Goal: Task Accomplishment & Management: Manage account settings

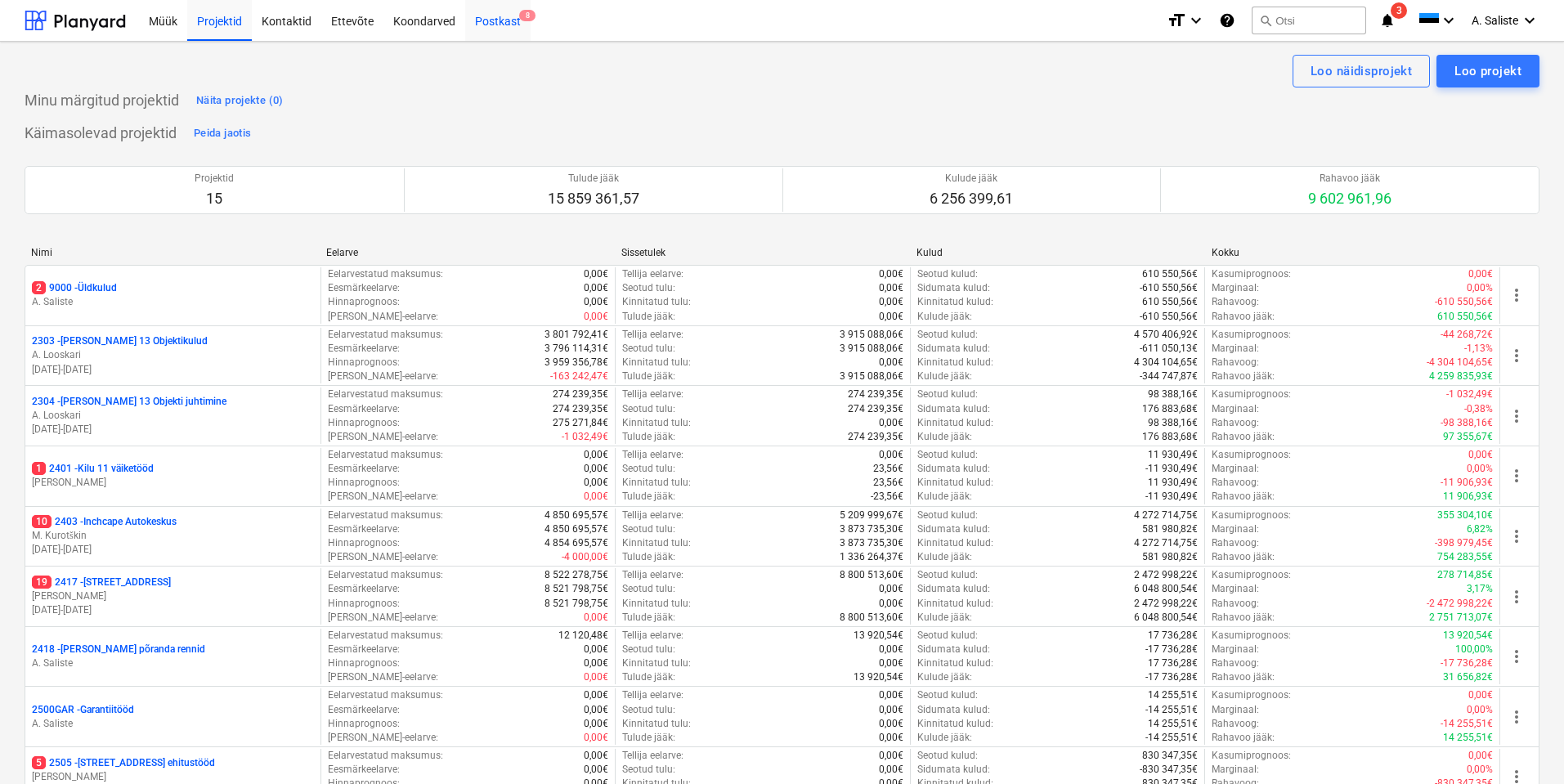
click at [499, 21] on div "Postkast 8" at bounding box center [497, 20] width 66 height 42
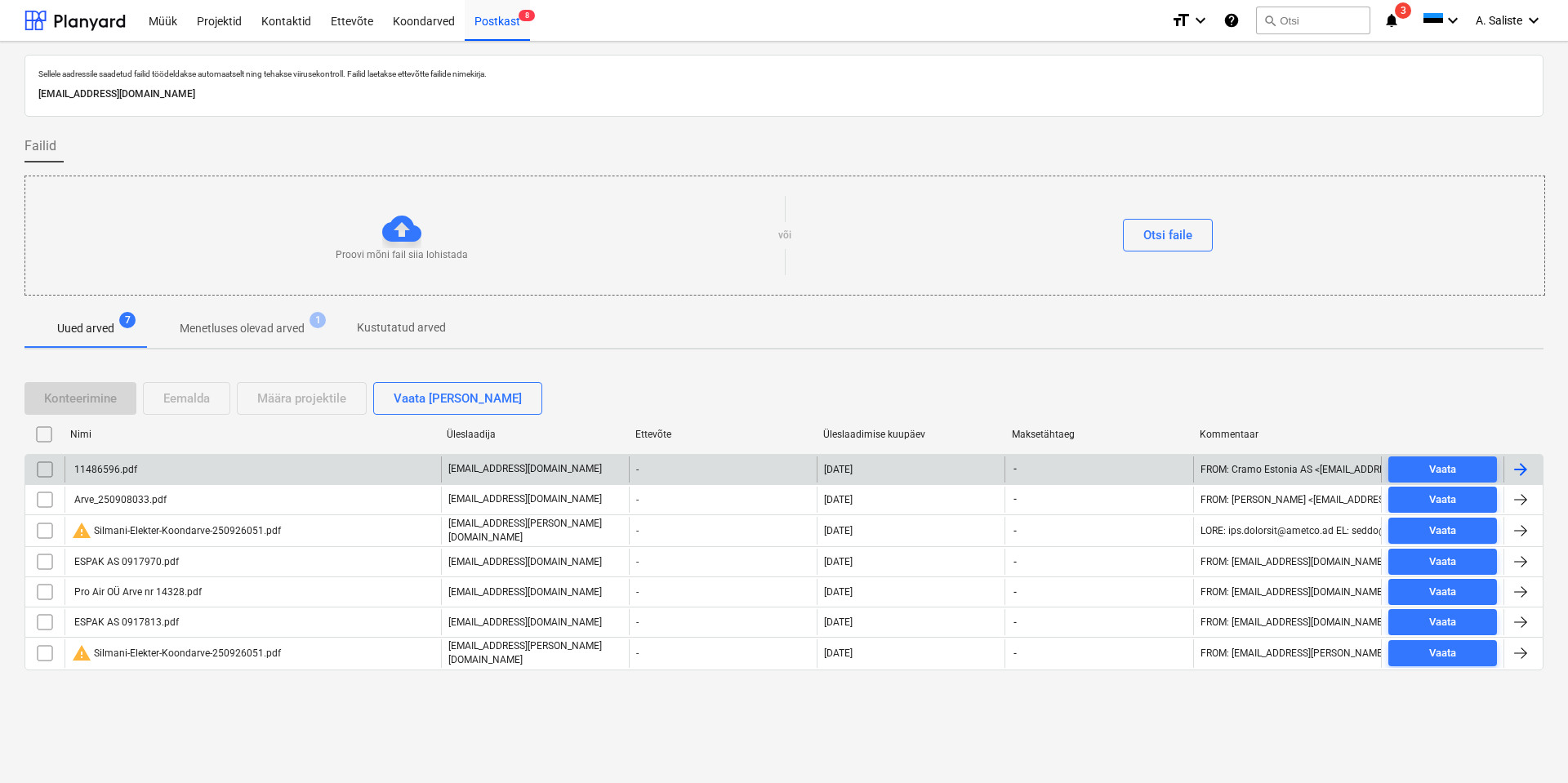
click at [227, 464] on div "11486596.pdf" at bounding box center [252, 470] width 376 height 26
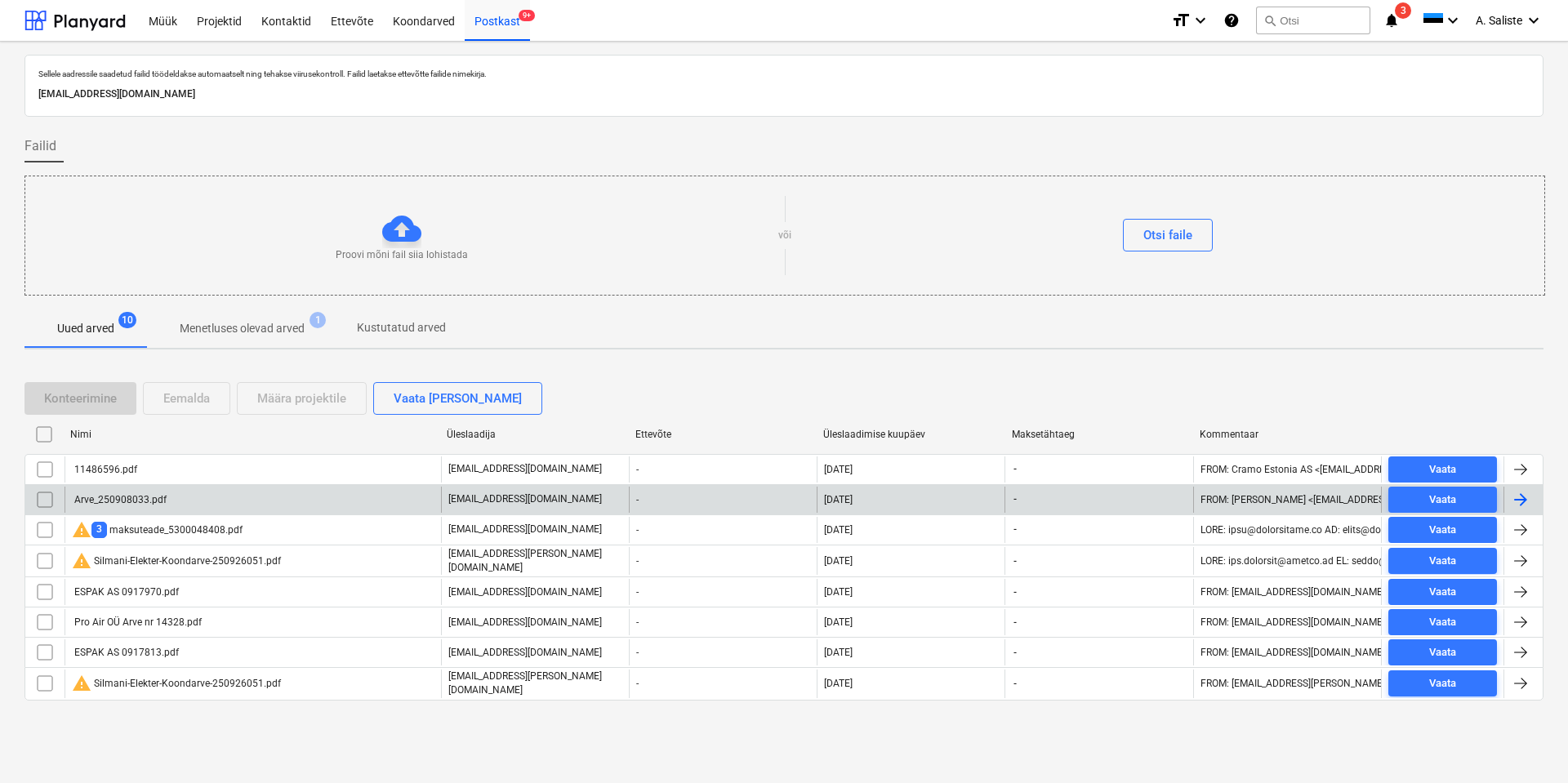
click at [179, 498] on div "Arve_250908033.pdf" at bounding box center [252, 499] width 376 height 26
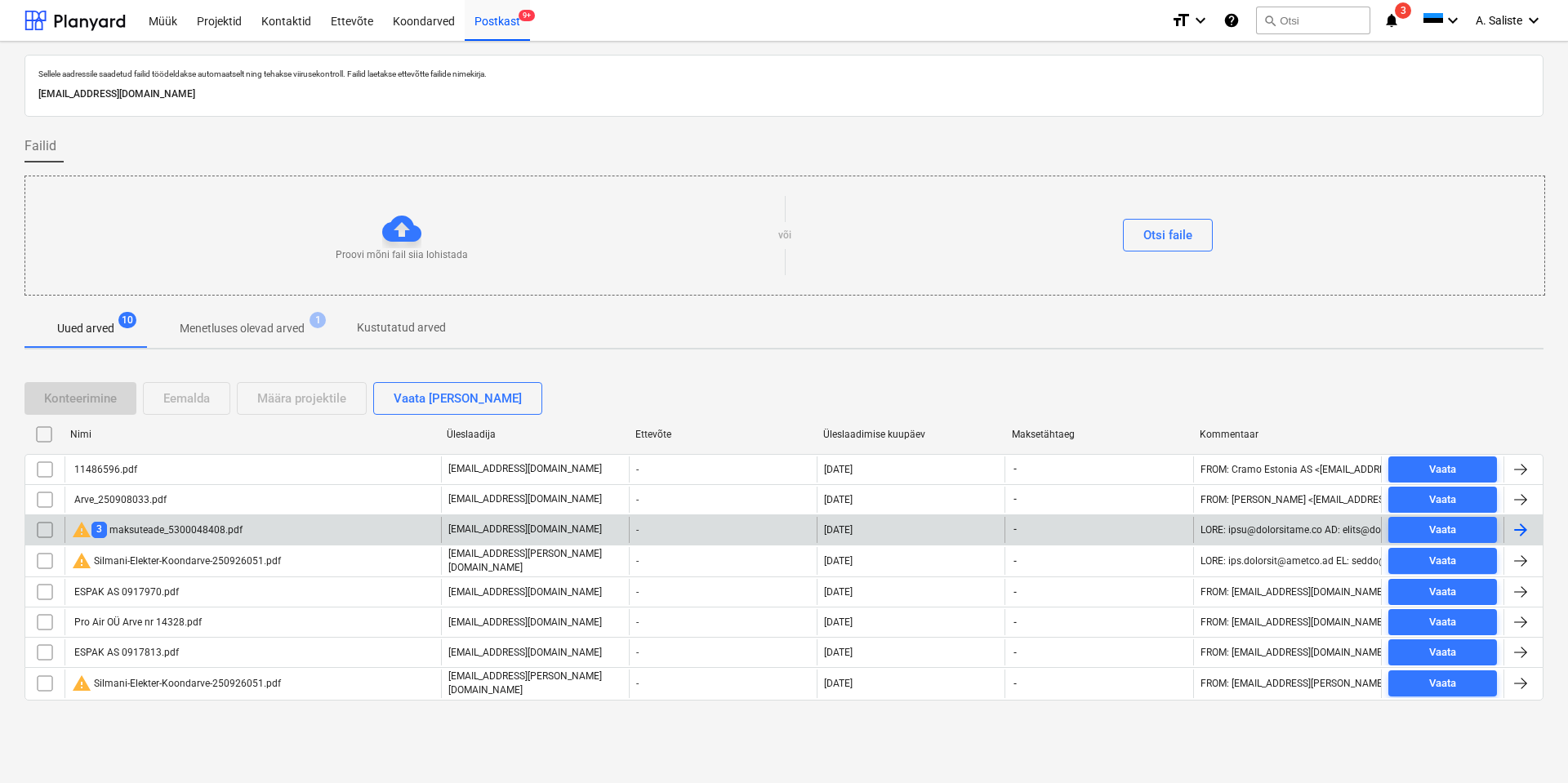
click at [184, 524] on div "warning 3 maksuteade_5300048408.pdf" at bounding box center [156, 530] width 170 height 19
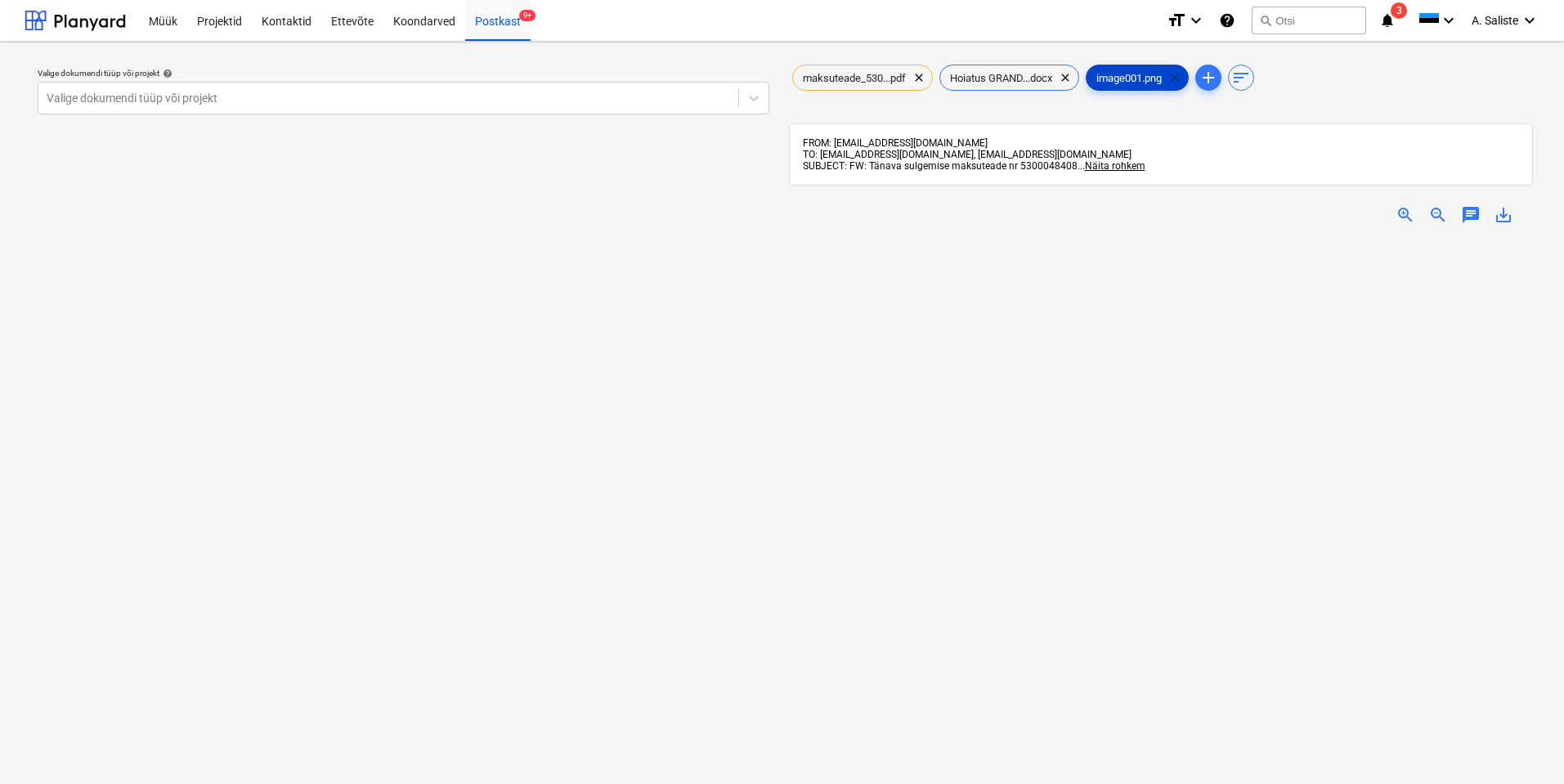
click at [1183, 76] on span "clear" at bounding box center [1175, 78] width 19 height 19
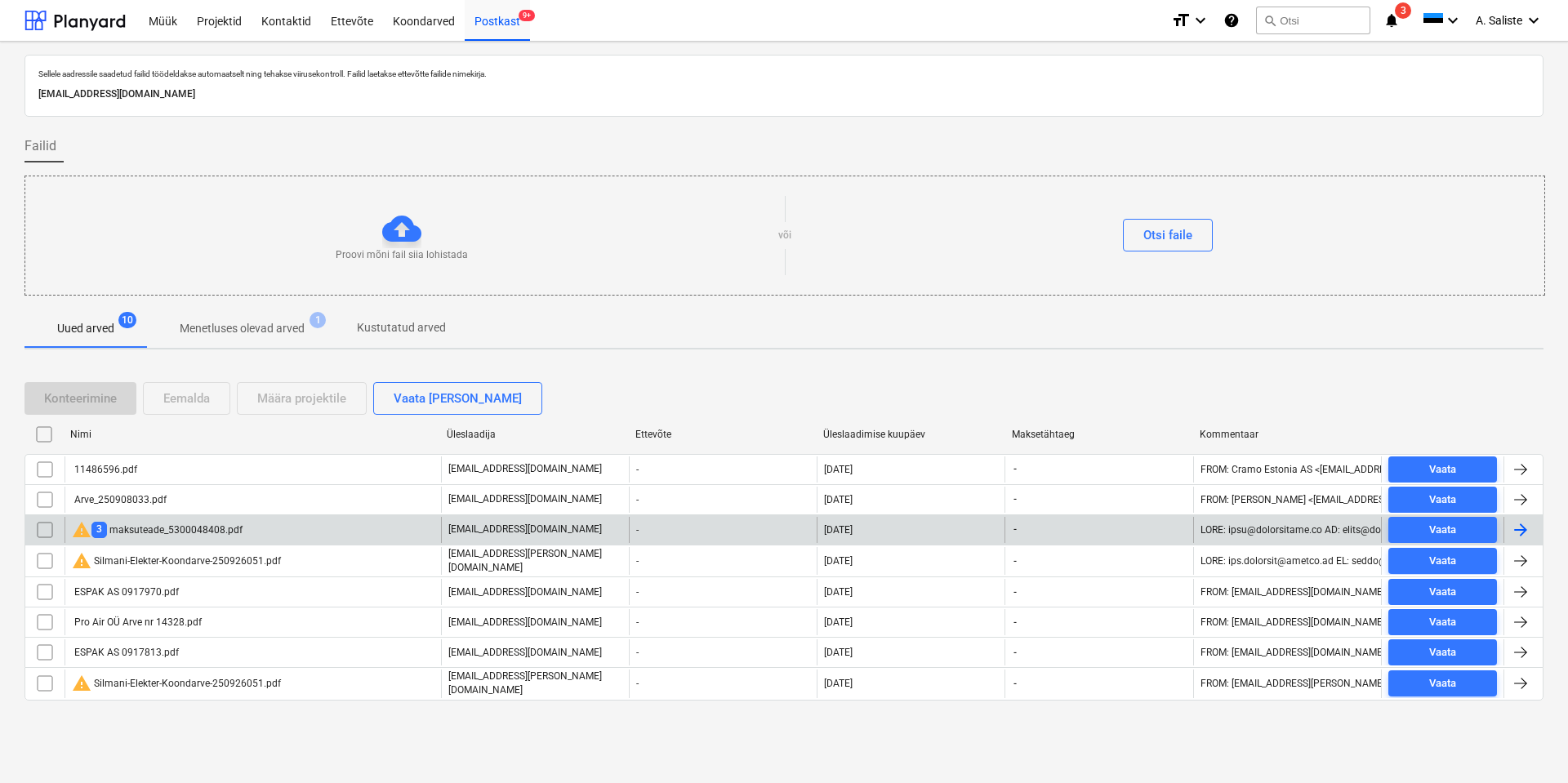
click at [43, 527] on input "checkbox" at bounding box center [45, 530] width 26 height 26
click at [183, 391] on div "Eemalda" at bounding box center [186, 398] width 46 height 21
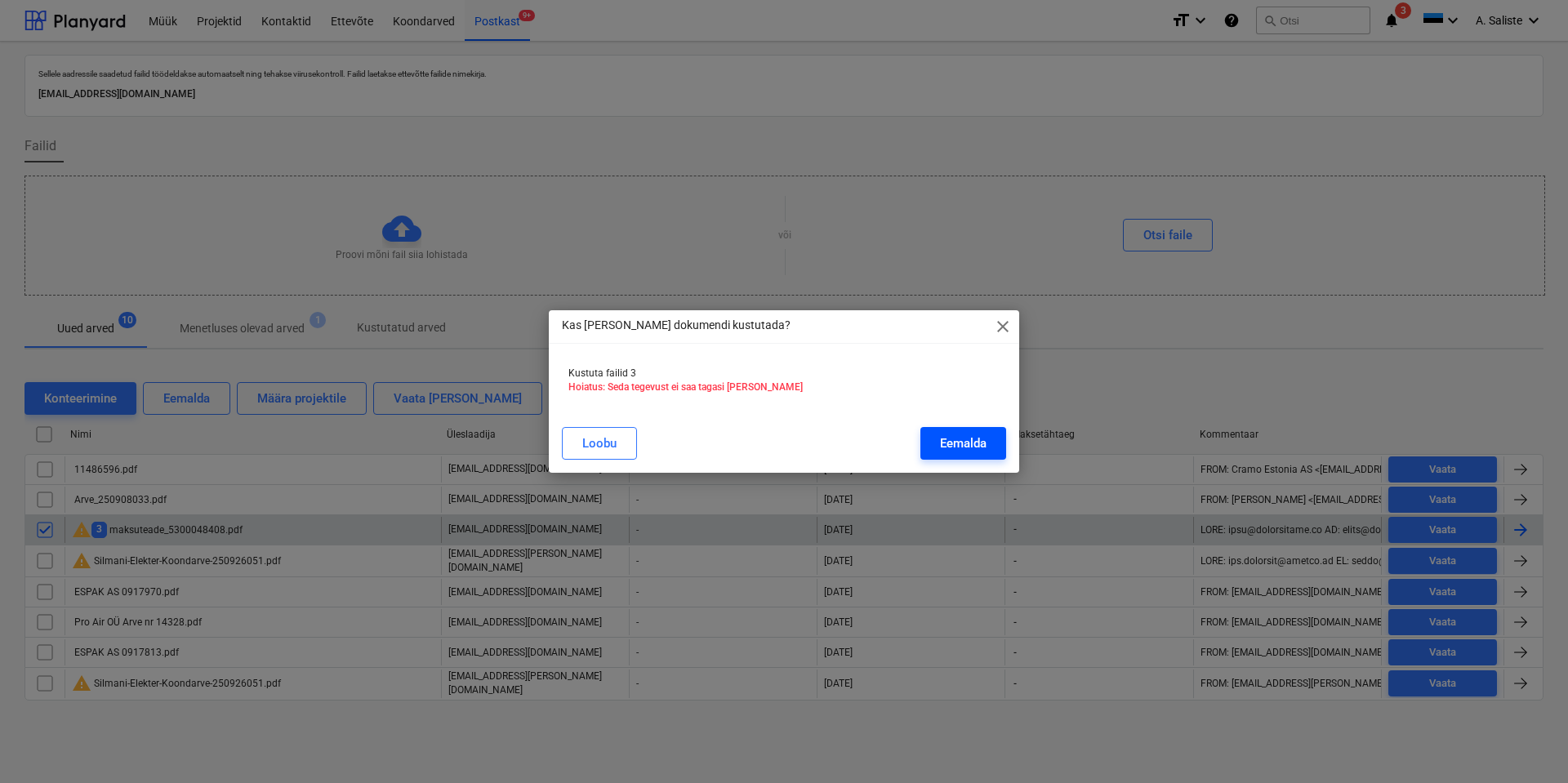
click at [955, 445] on div "Eemalda" at bounding box center [963, 443] width 46 height 21
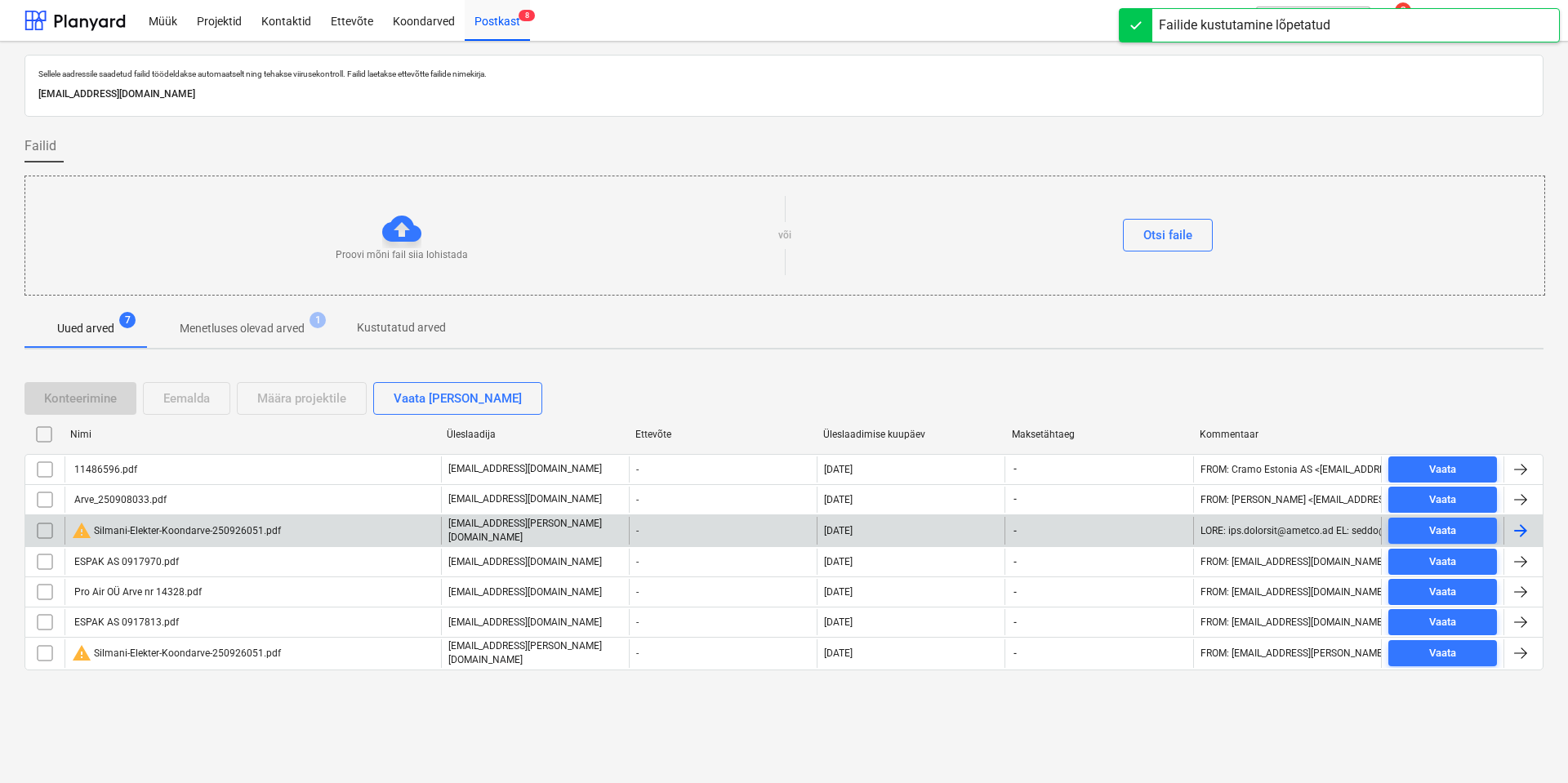
click at [203, 534] on div "warning Silmani-Elekter-Koondarve-250926051.pdf" at bounding box center [175, 531] width 209 height 19
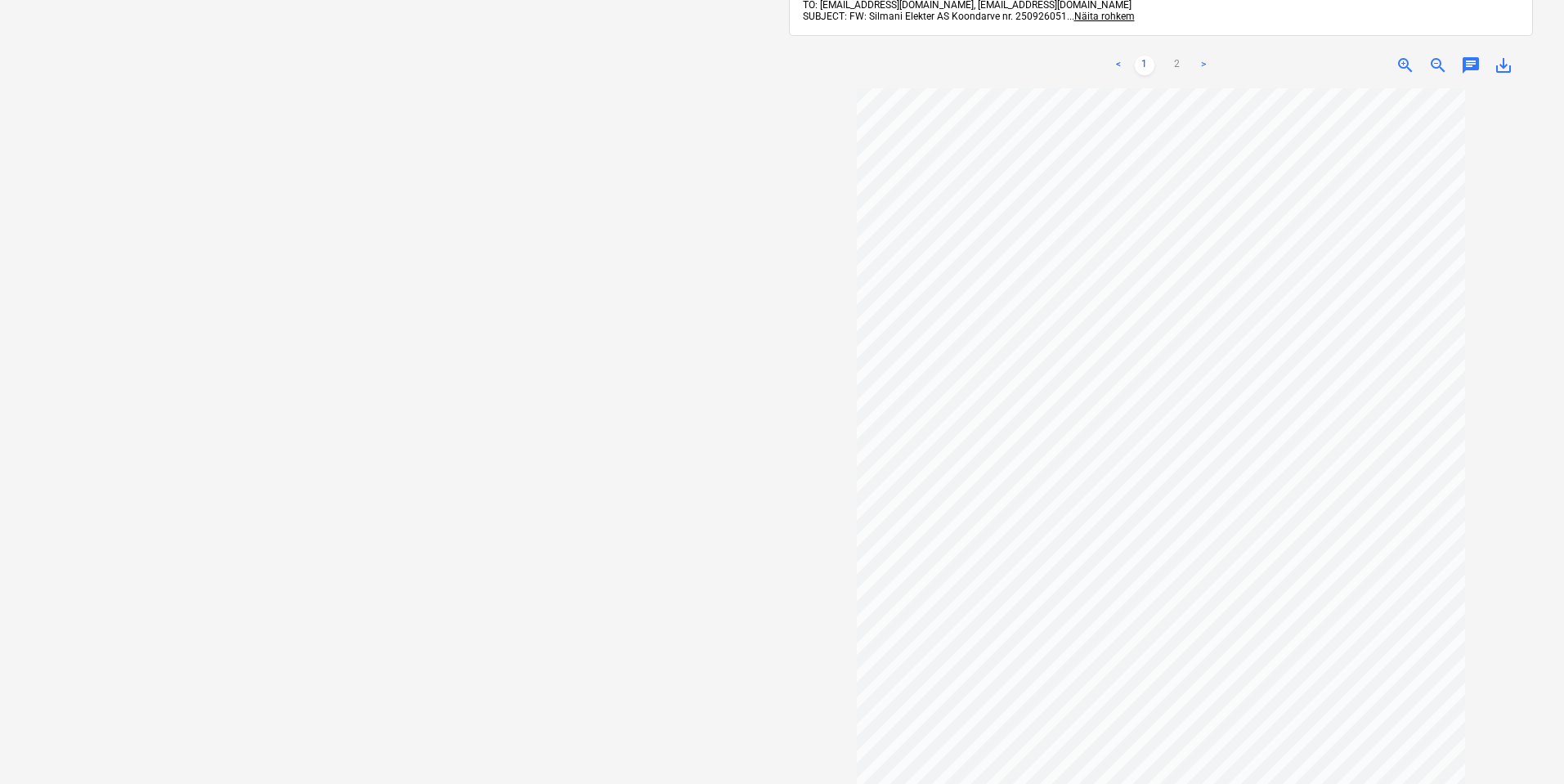
scroll to position [160, 0]
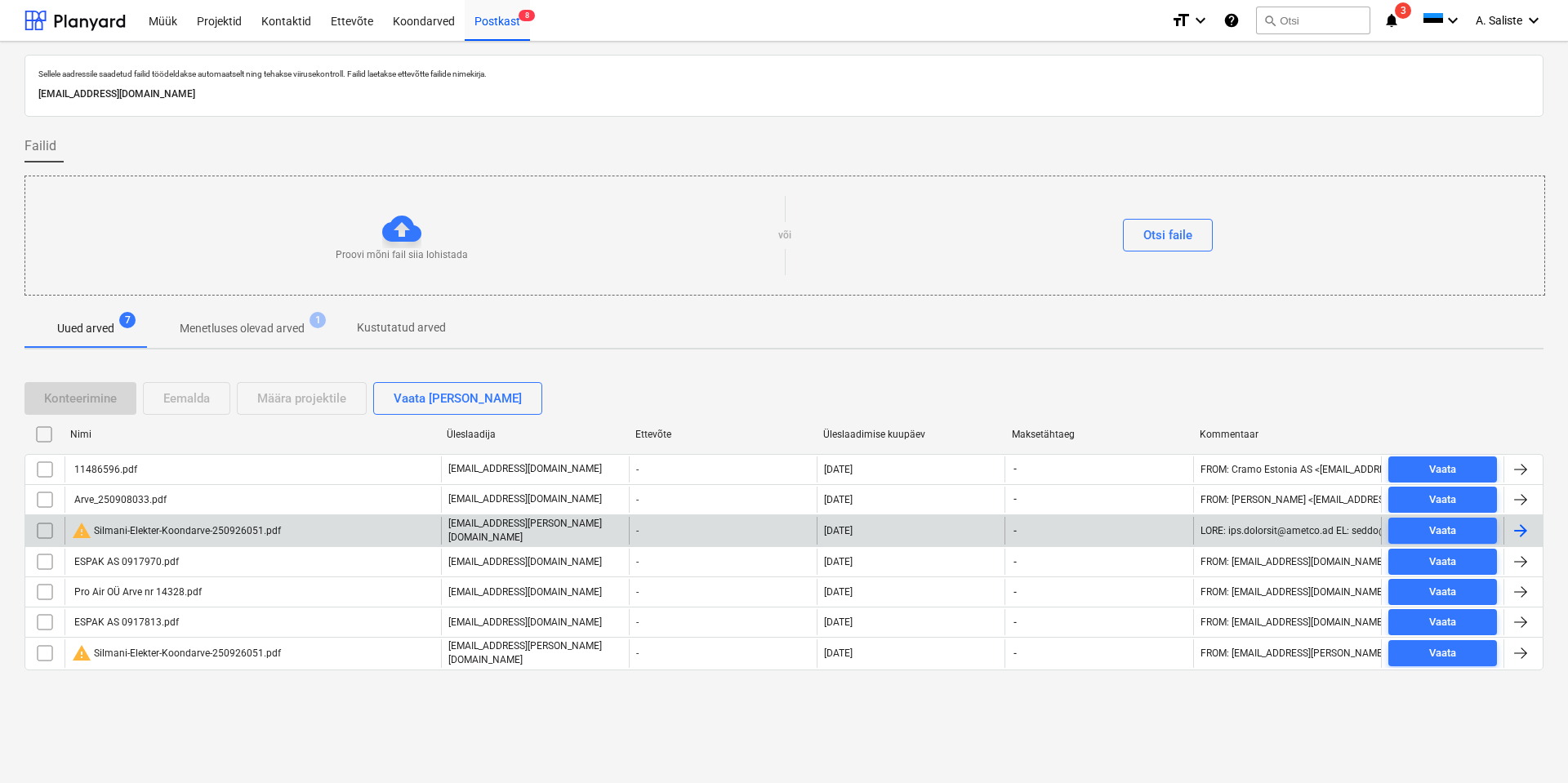
click at [38, 526] on input "checkbox" at bounding box center [45, 531] width 26 height 26
click at [173, 400] on div "Eemalda" at bounding box center [186, 398] width 46 height 21
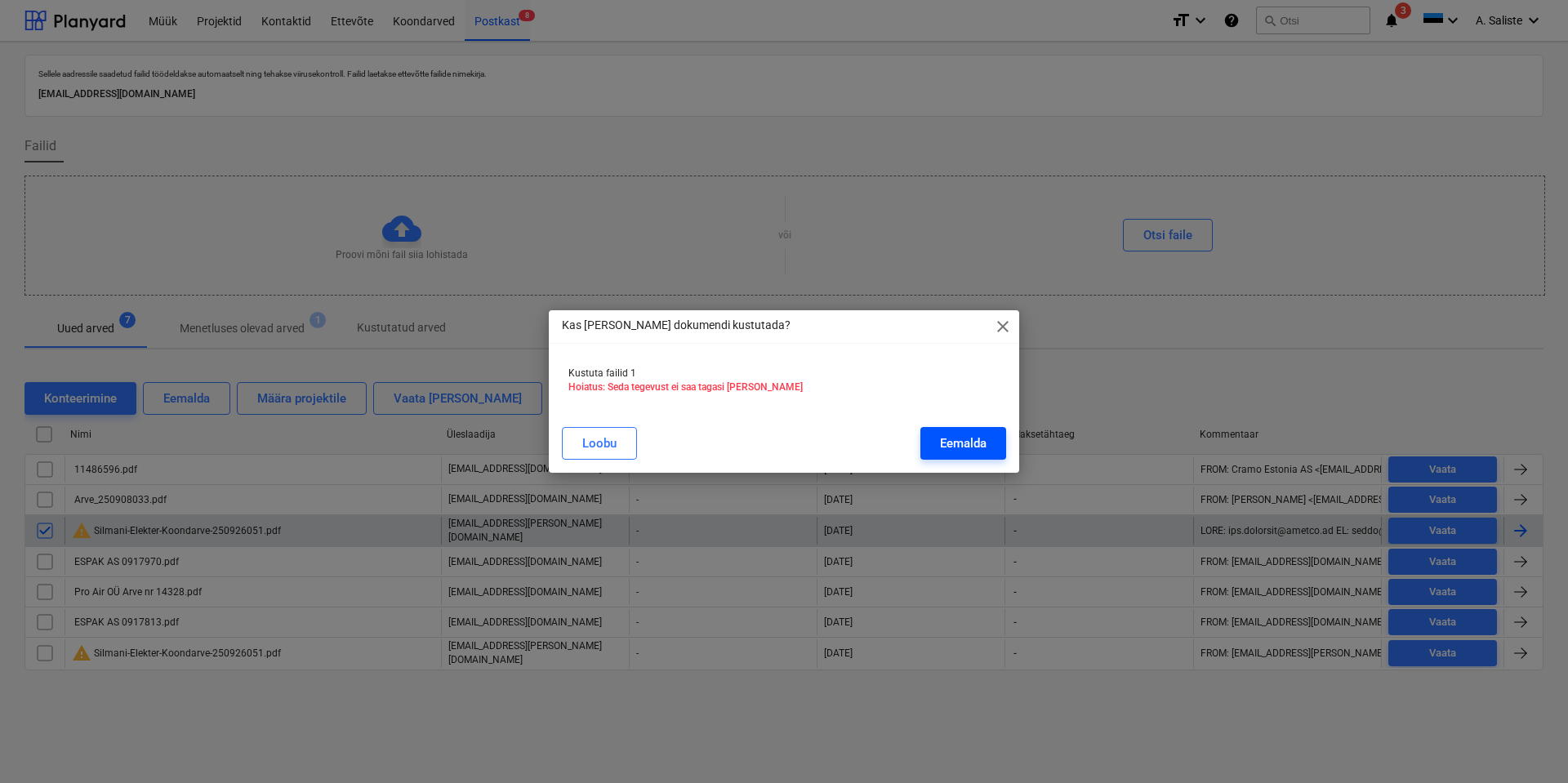
click at [943, 449] on div "Eemalda" at bounding box center [963, 443] width 46 height 21
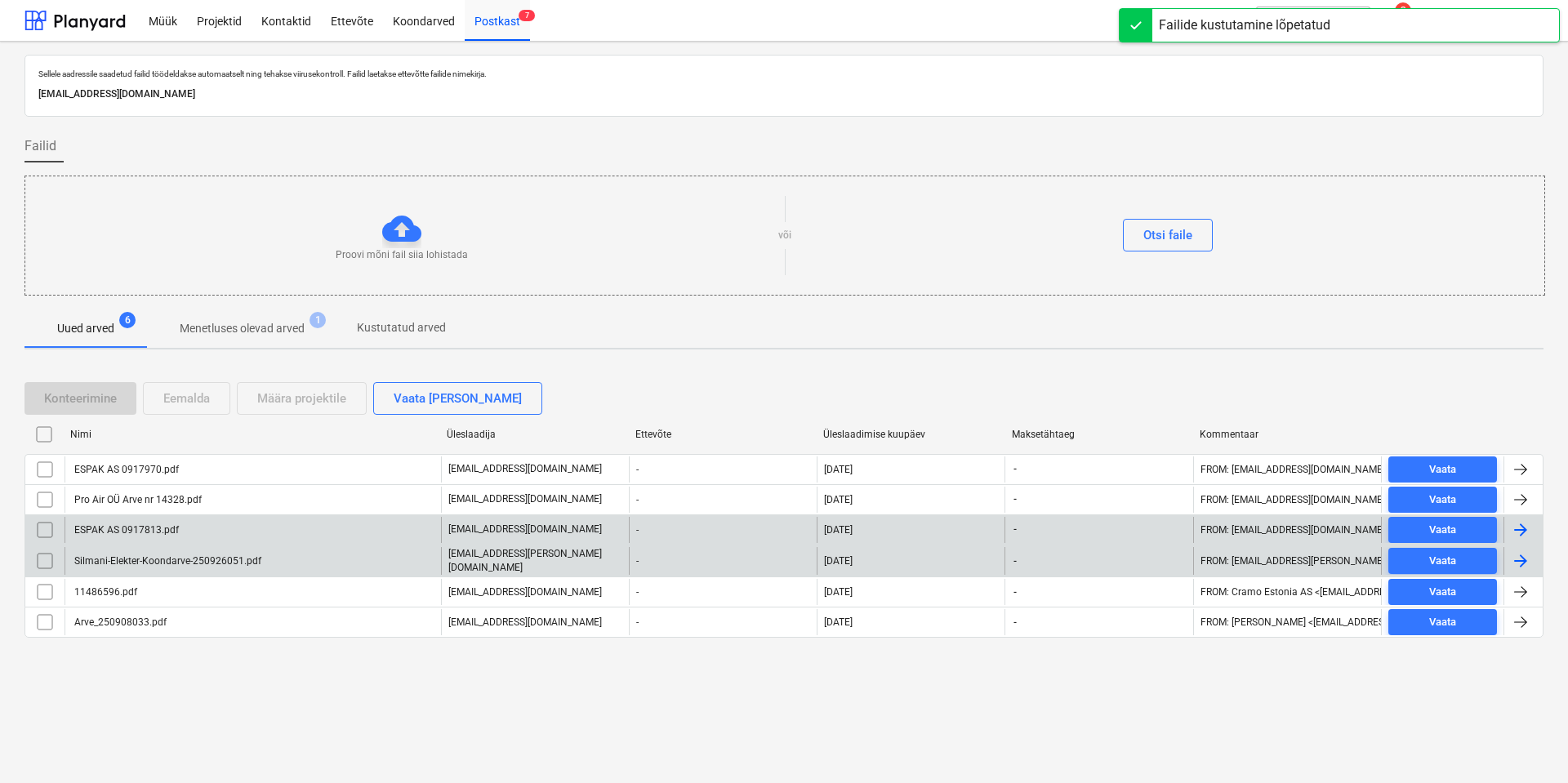
click at [162, 561] on div "Silmani-Elekter-Koondarve-250926051.pdf" at bounding box center [166, 560] width 189 height 11
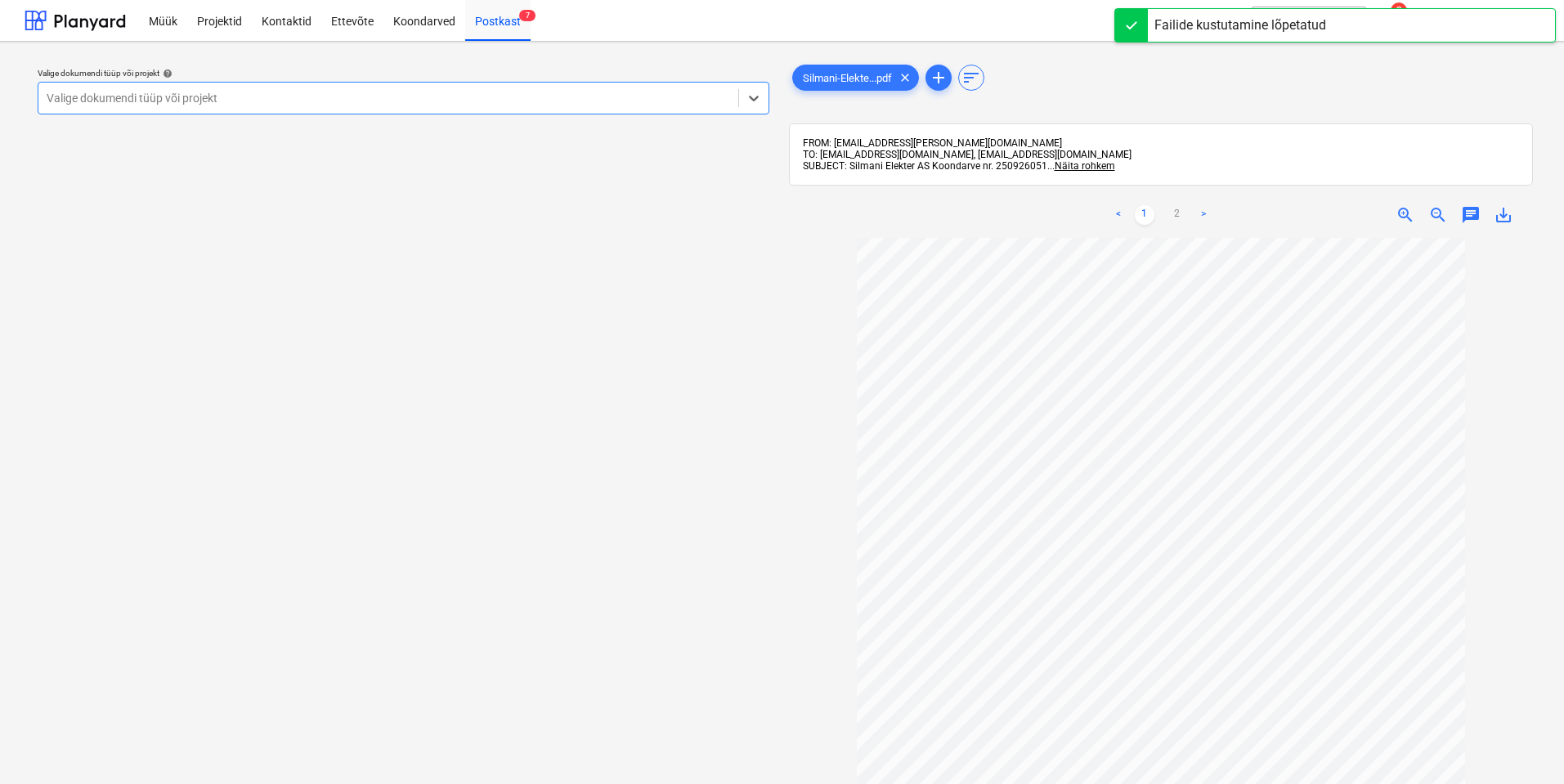
click at [567, 103] on div at bounding box center [388, 98] width 684 height 17
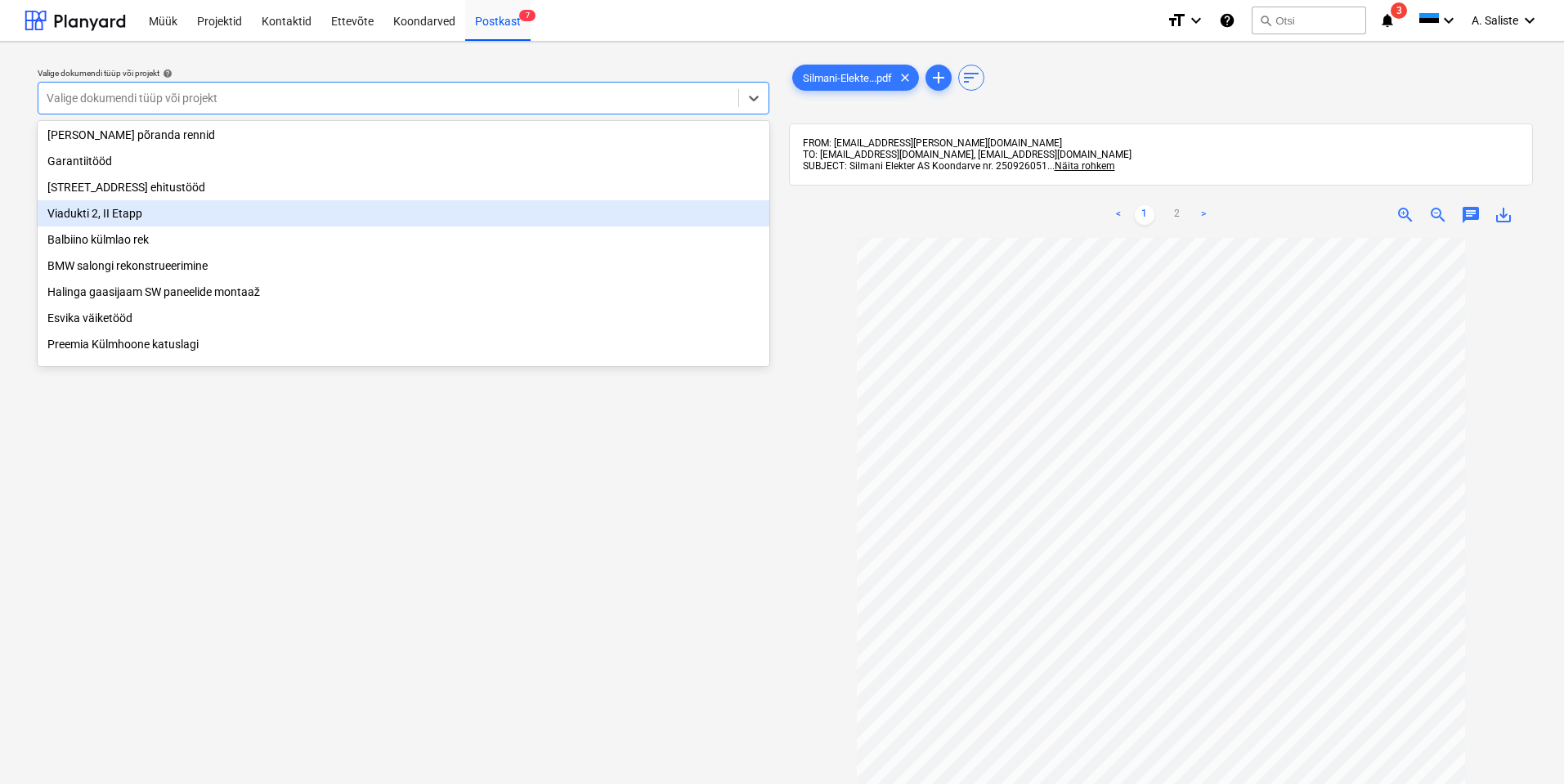
scroll to position [327, 0]
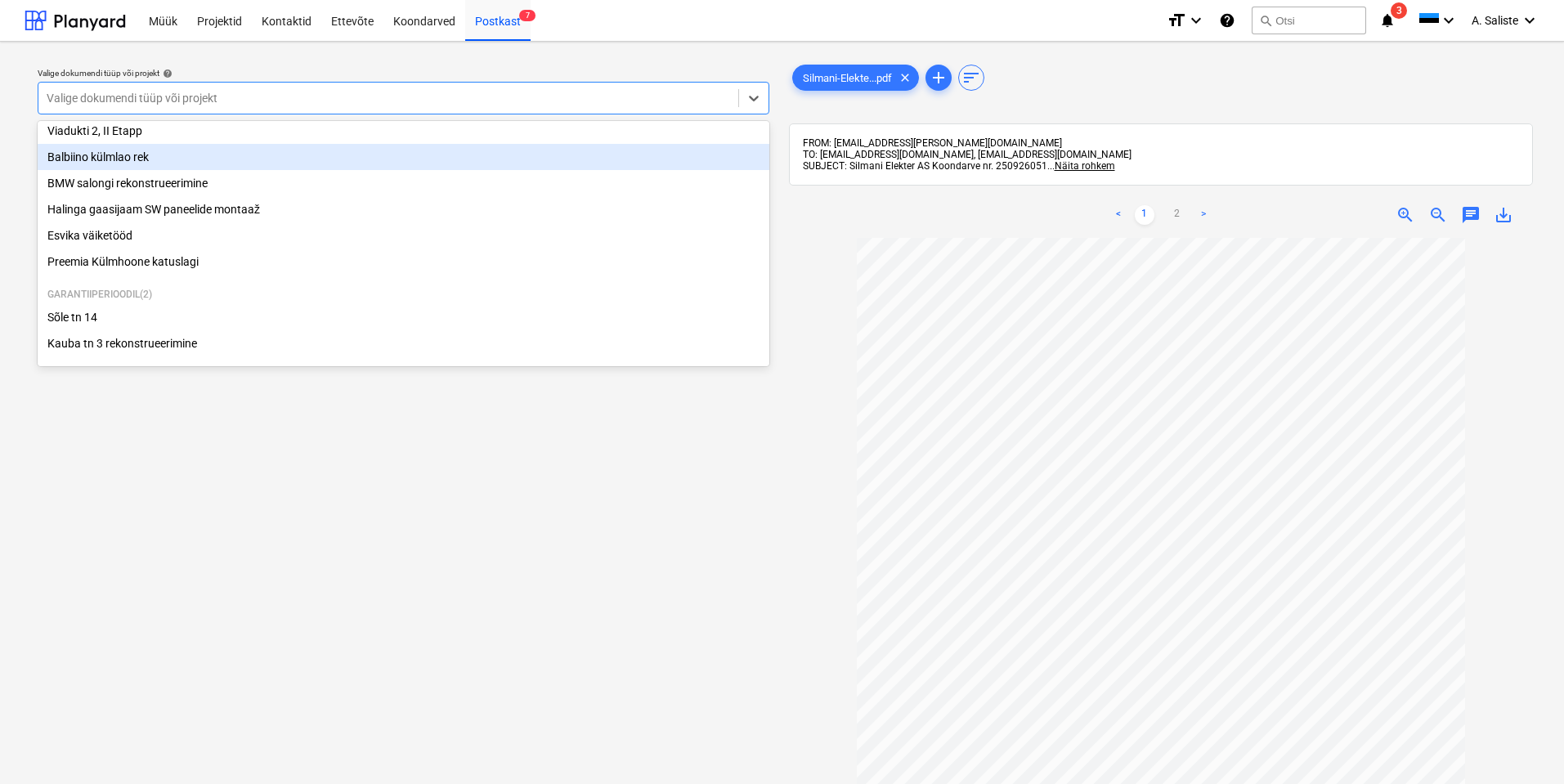
click at [168, 161] on div "Balbiino külmlao rek" at bounding box center [403, 157] width 732 height 26
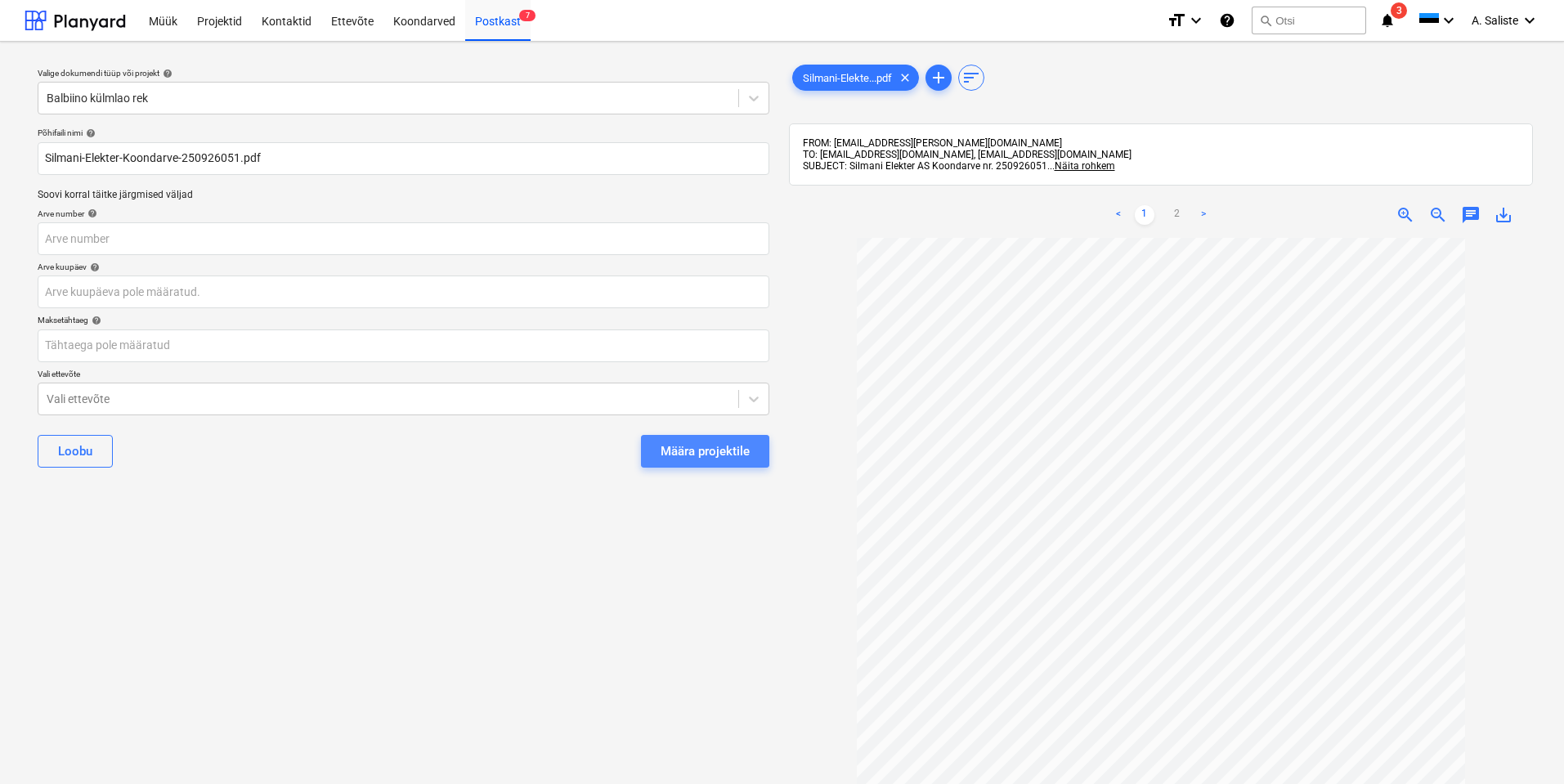
click at [678, 442] on div "Määra projektile" at bounding box center [706, 451] width 89 height 21
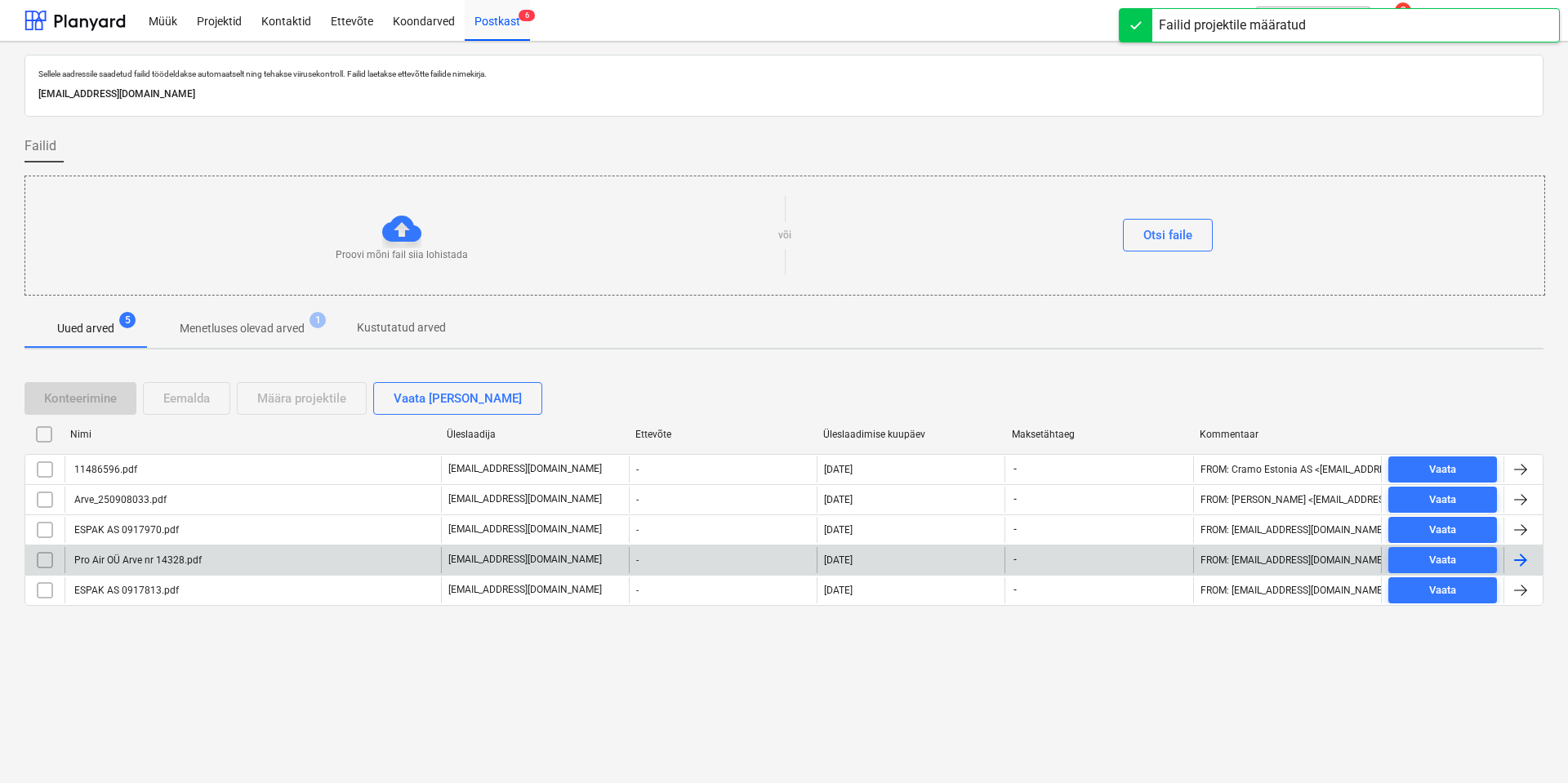
click at [194, 564] on div "Pro Air OÜ Arve nr 14328.pdf" at bounding box center [136, 560] width 130 height 11
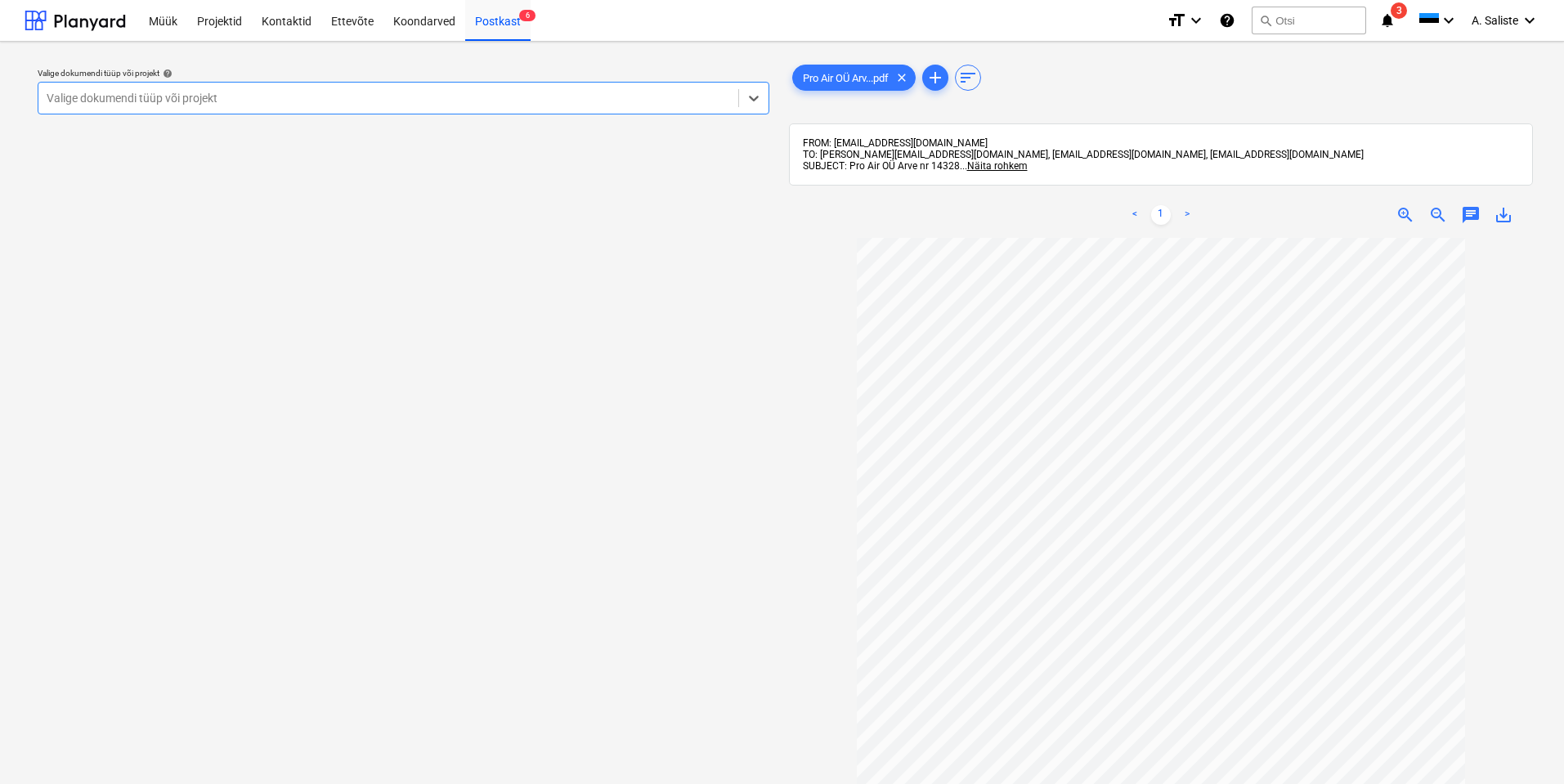
click at [574, 104] on div at bounding box center [388, 98] width 684 height 17
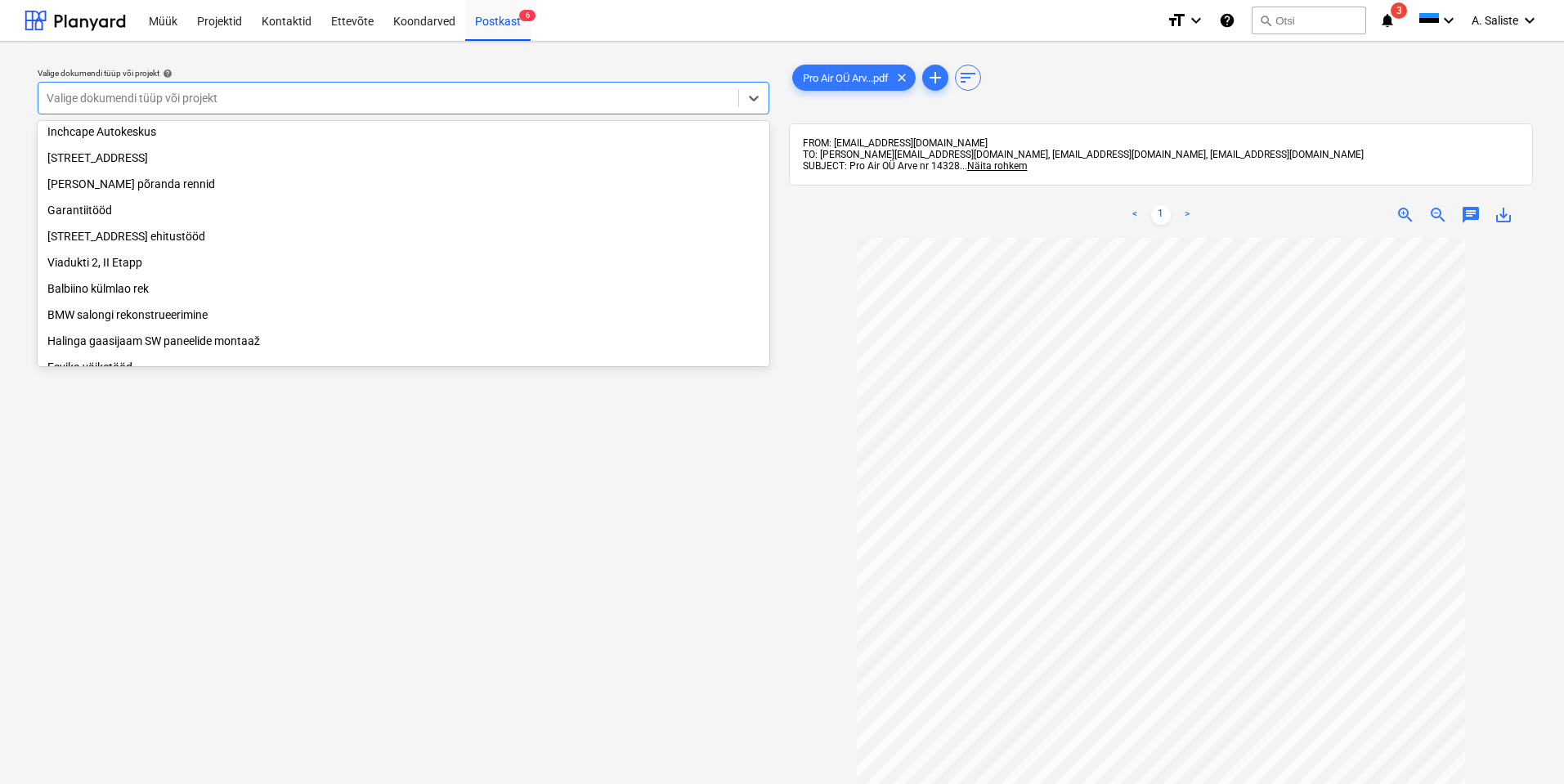
scroll to position [246, 0]
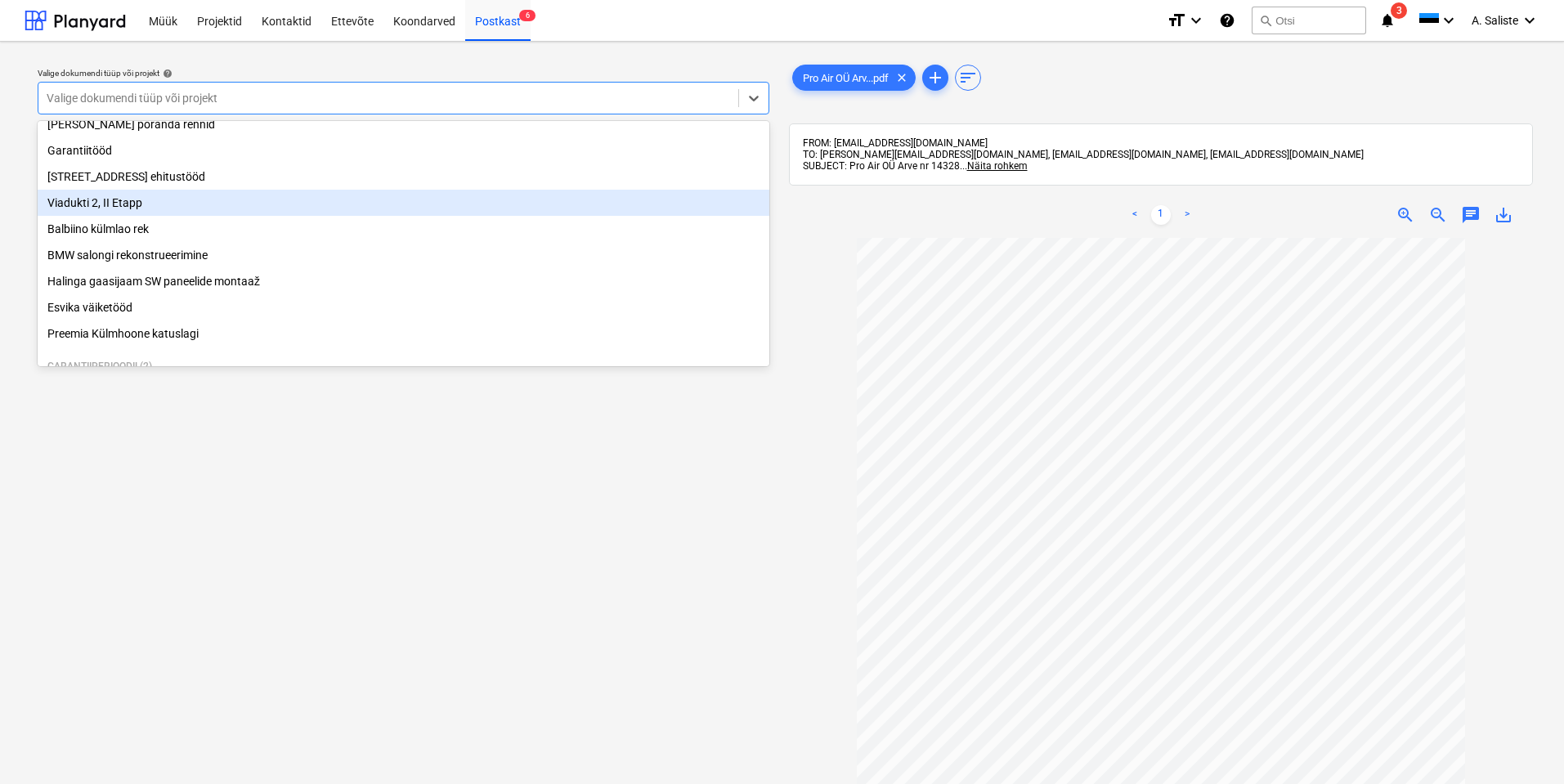
click at [158, 205] on div "Viadukti 2, II Etapp" at bounding box center [403, 203] width 732 height 26
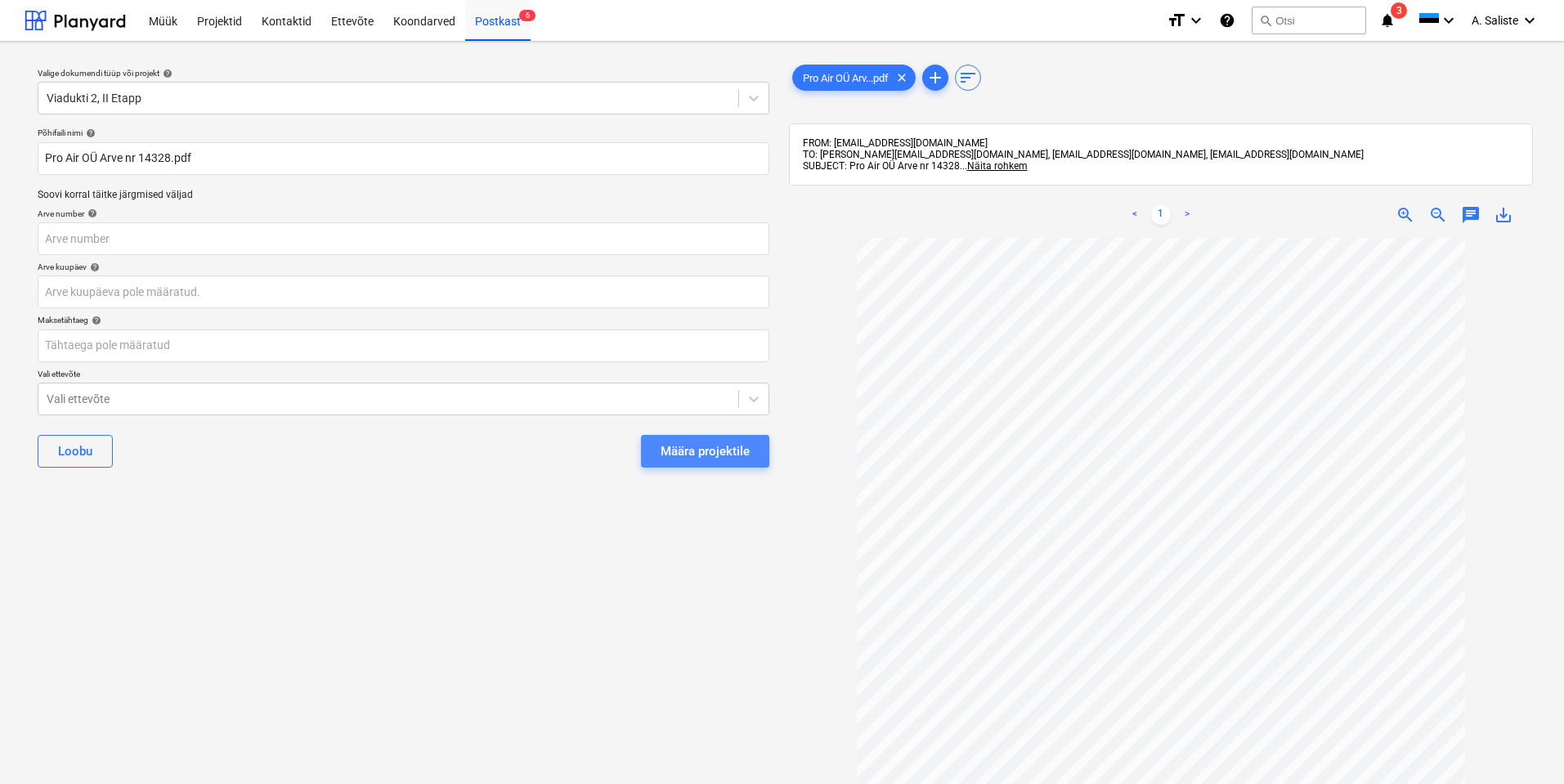
click at [701, 445] on div "Määra projektile" at bounding box center [706, 451] width 89 height 21
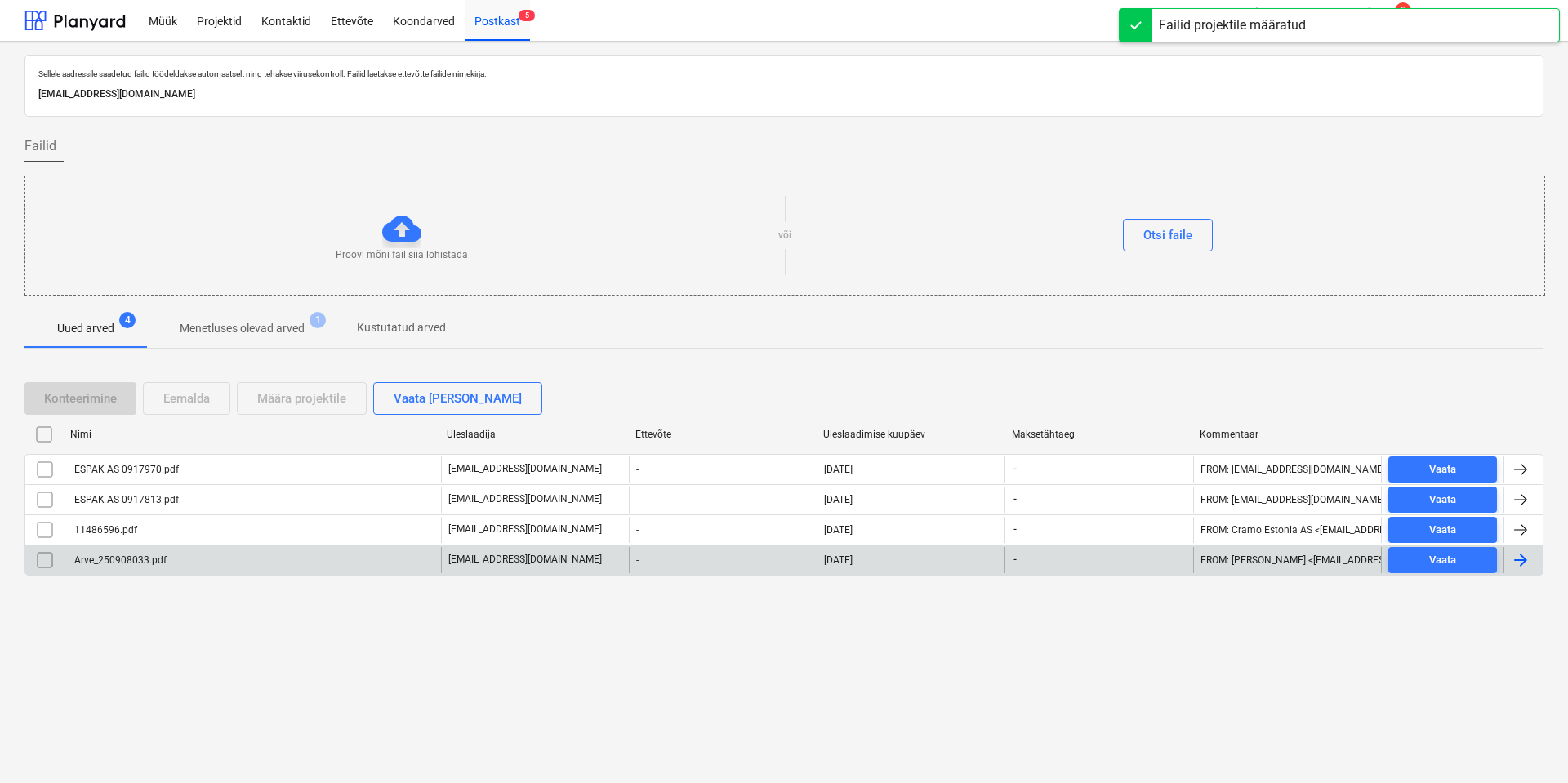
click at [212, 560] on div "Arve_250908033.pdf" at bounding box center [252, 560] width 376 height 26
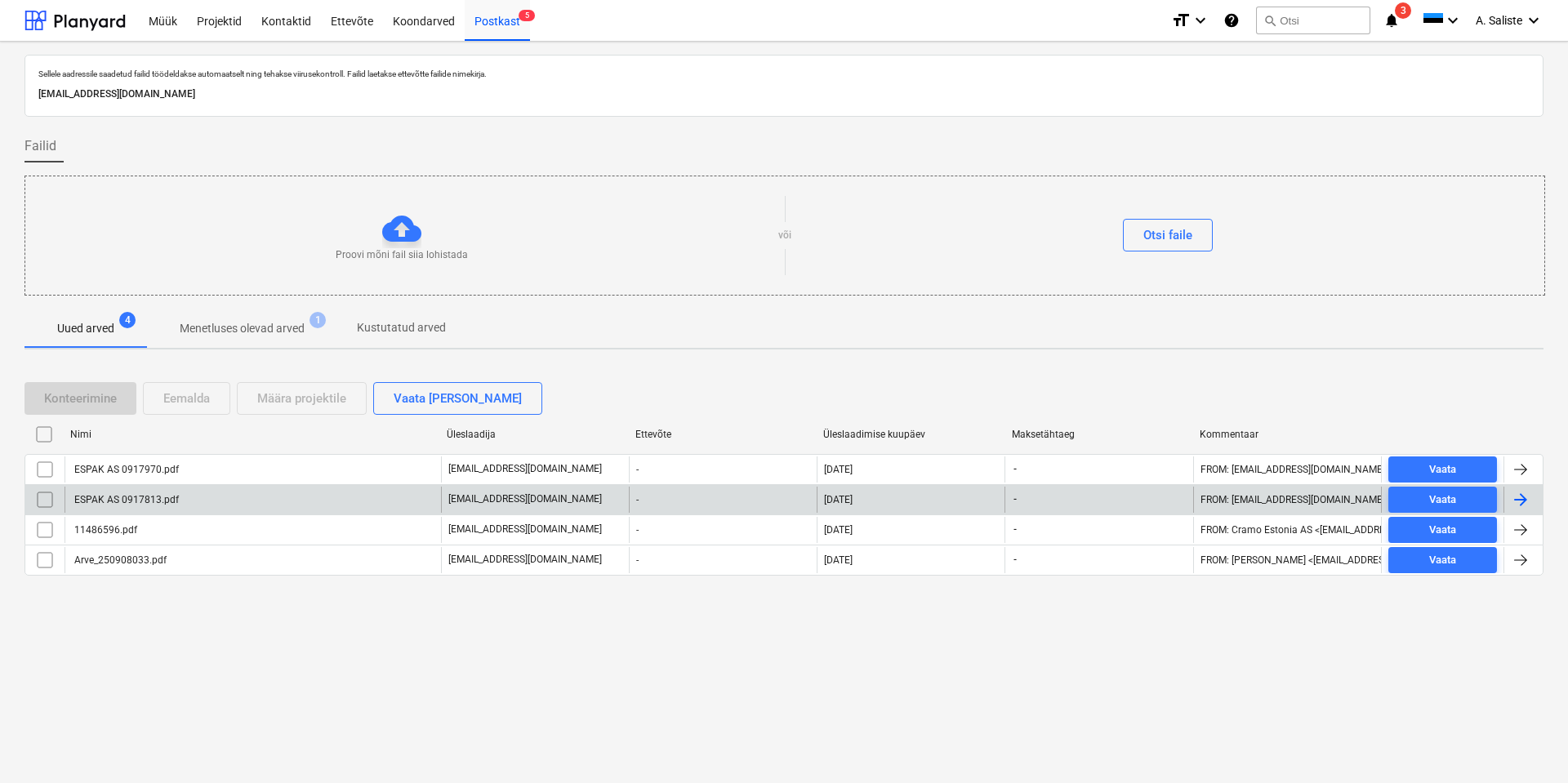
click at [158, 500] on div "ESPAK AS 0917813.pdf" at bounding box center [125, 499] width 107 height 11
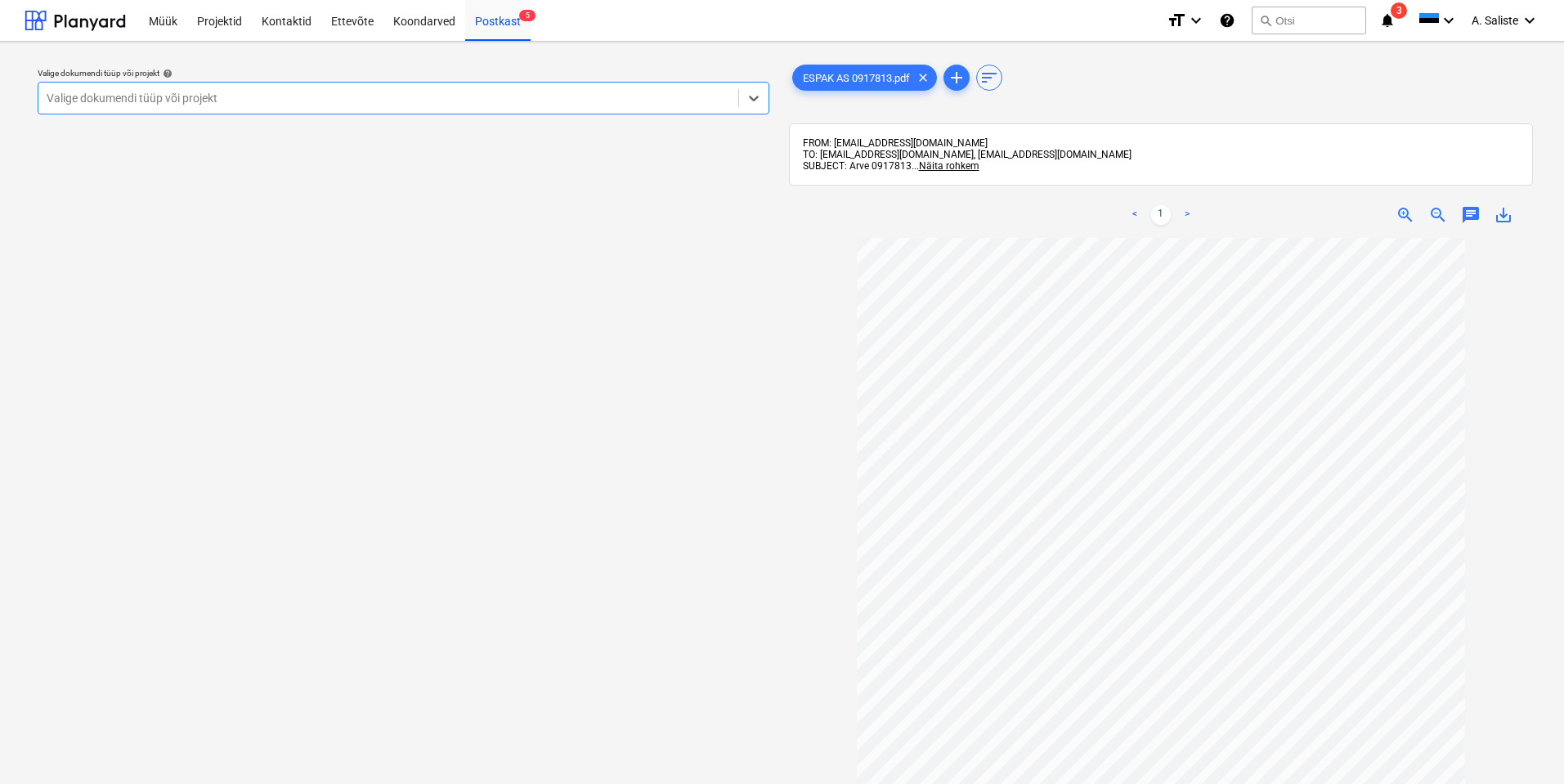
click at [471, 100] on div at bounding box center [388, 98] width 684 height 17
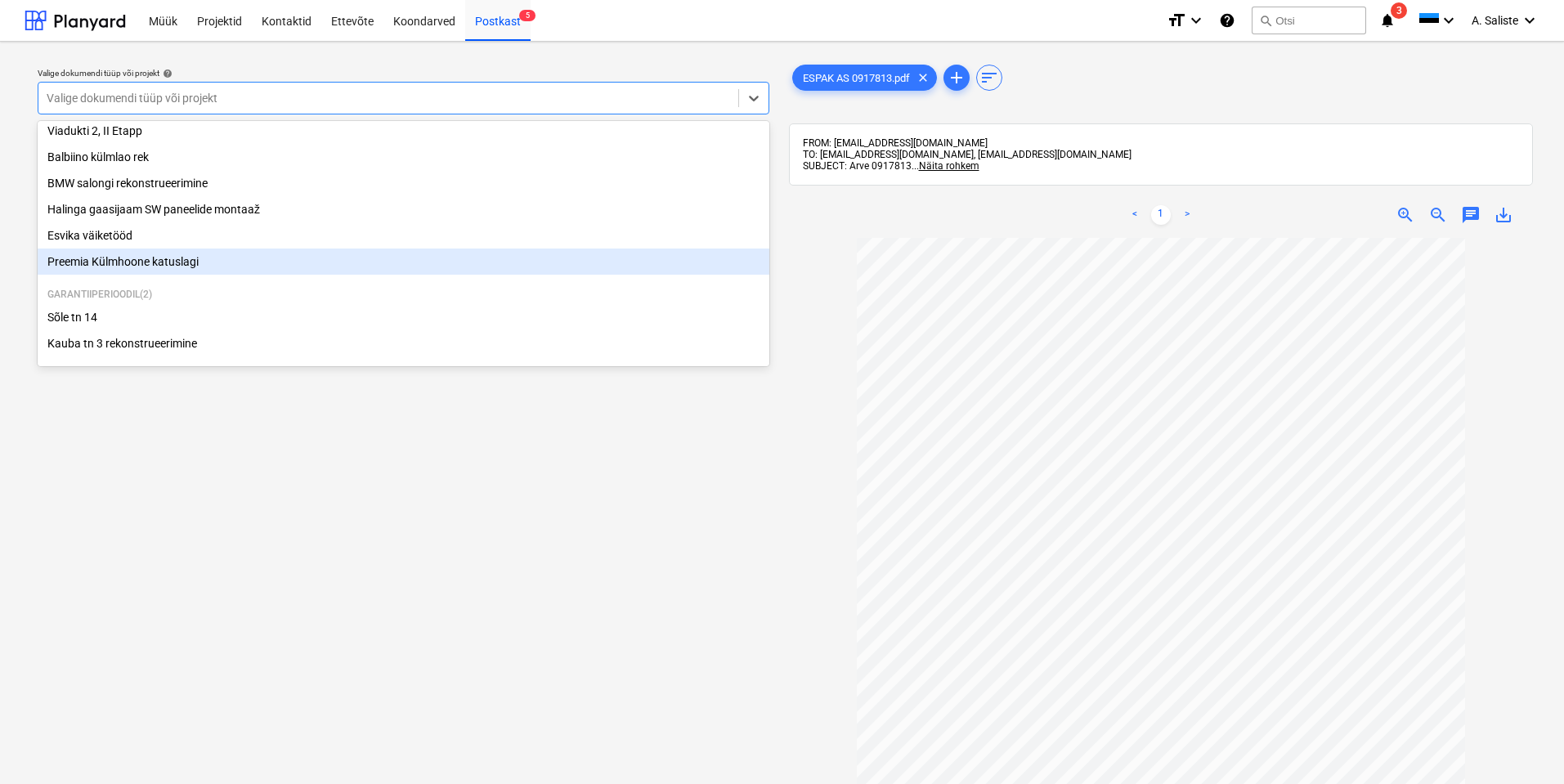
scroll to position [333, 0]
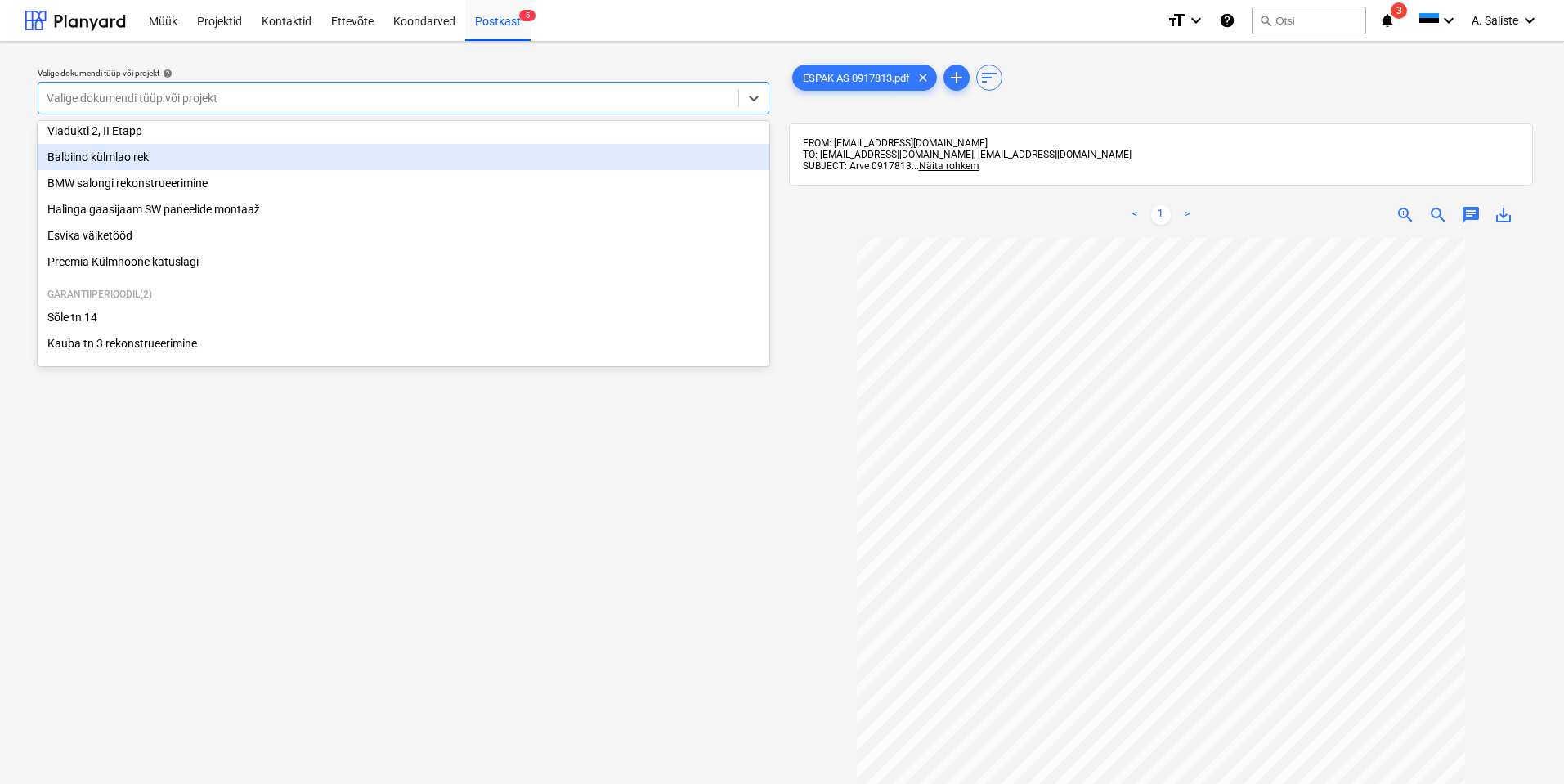
click at [139, 155] on div "Balbiino külmlao rek" at bounding box center [403, 157] width 732 height 26
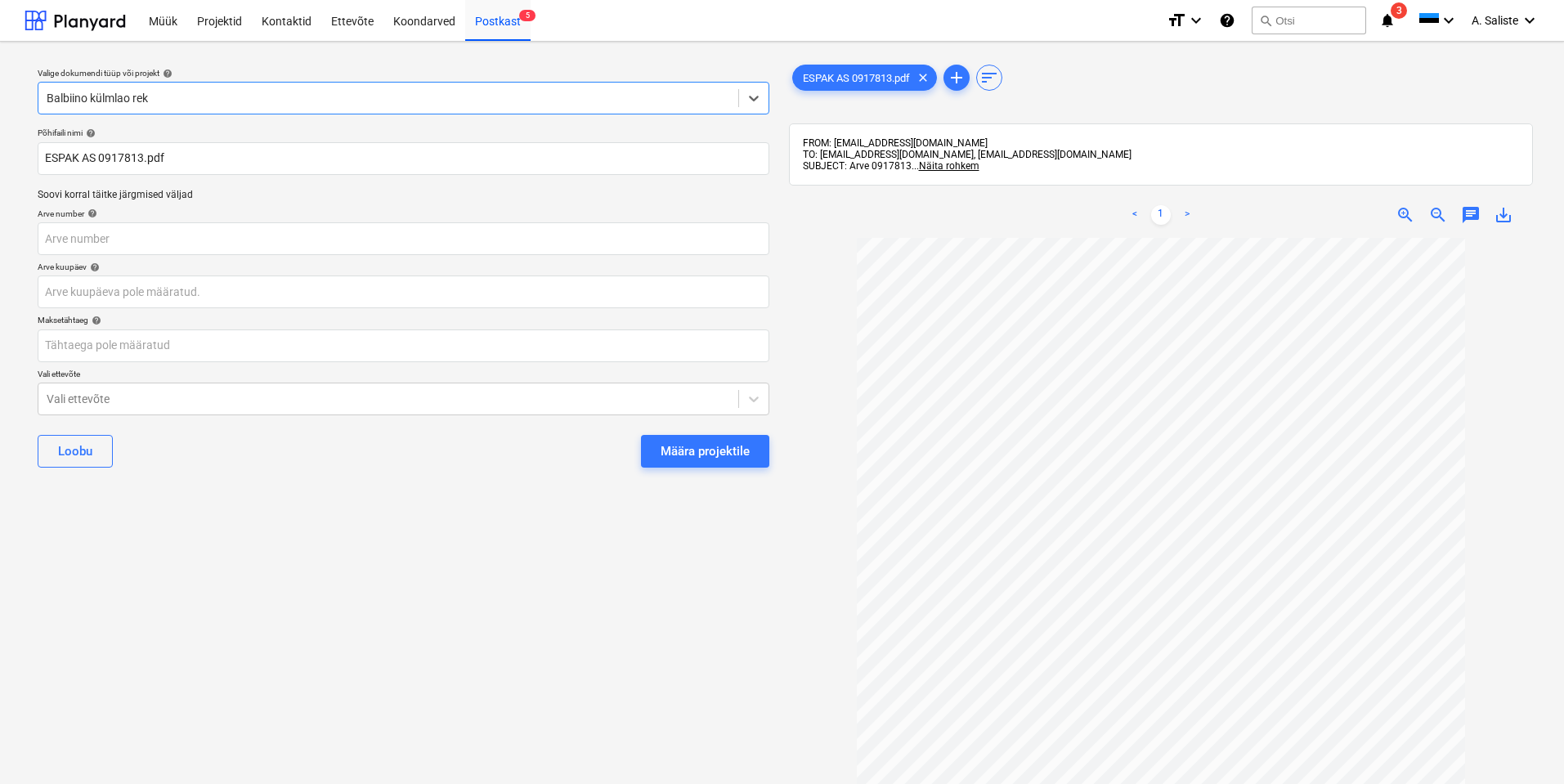
click at [678, 448] on div "Määra projektile" at bounding box center [706, 451] width 89 height 21
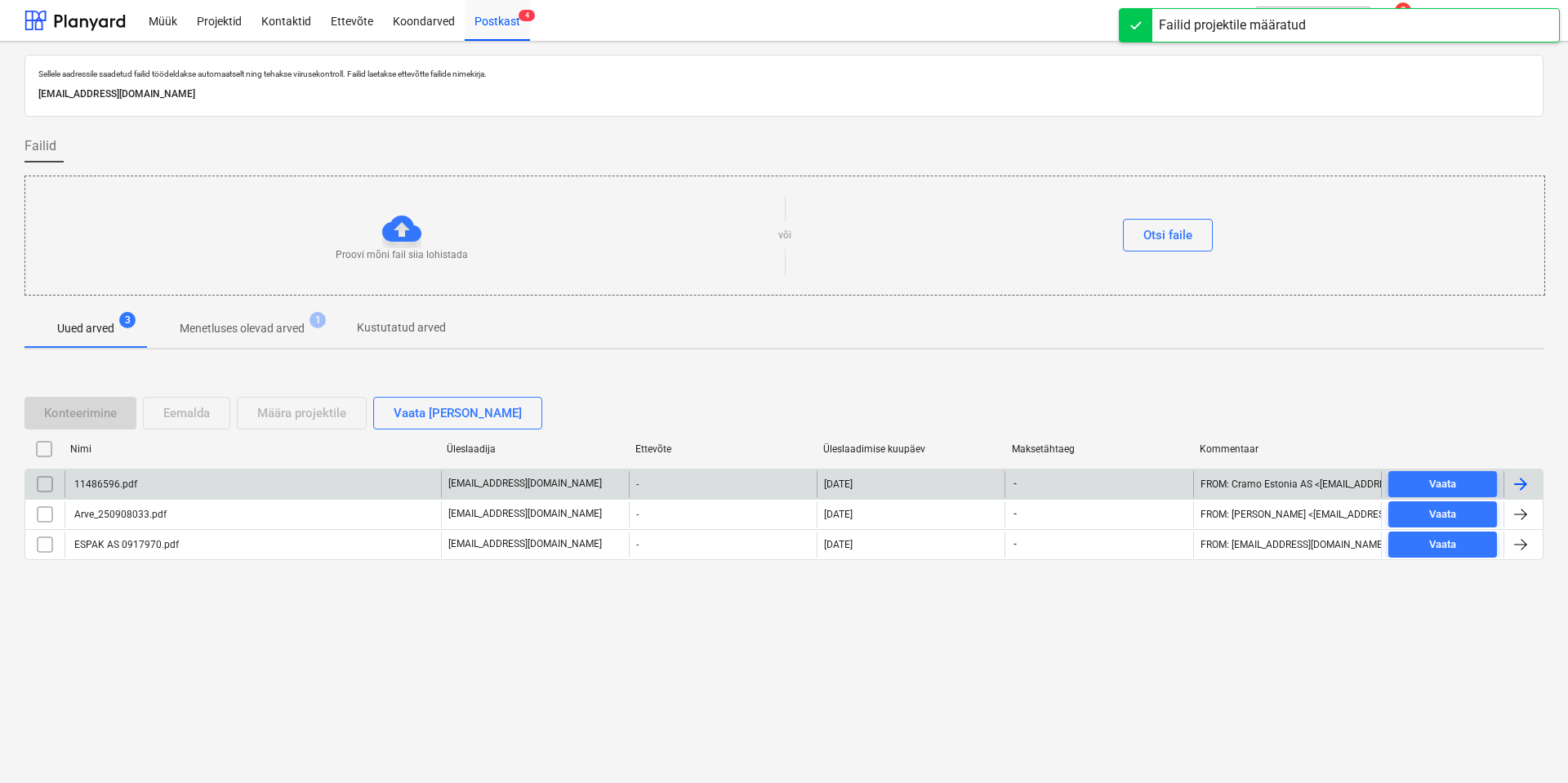
click at [181, 480] on div "11486596.pdf" at bounding box center [252, 484] width 376 height 26
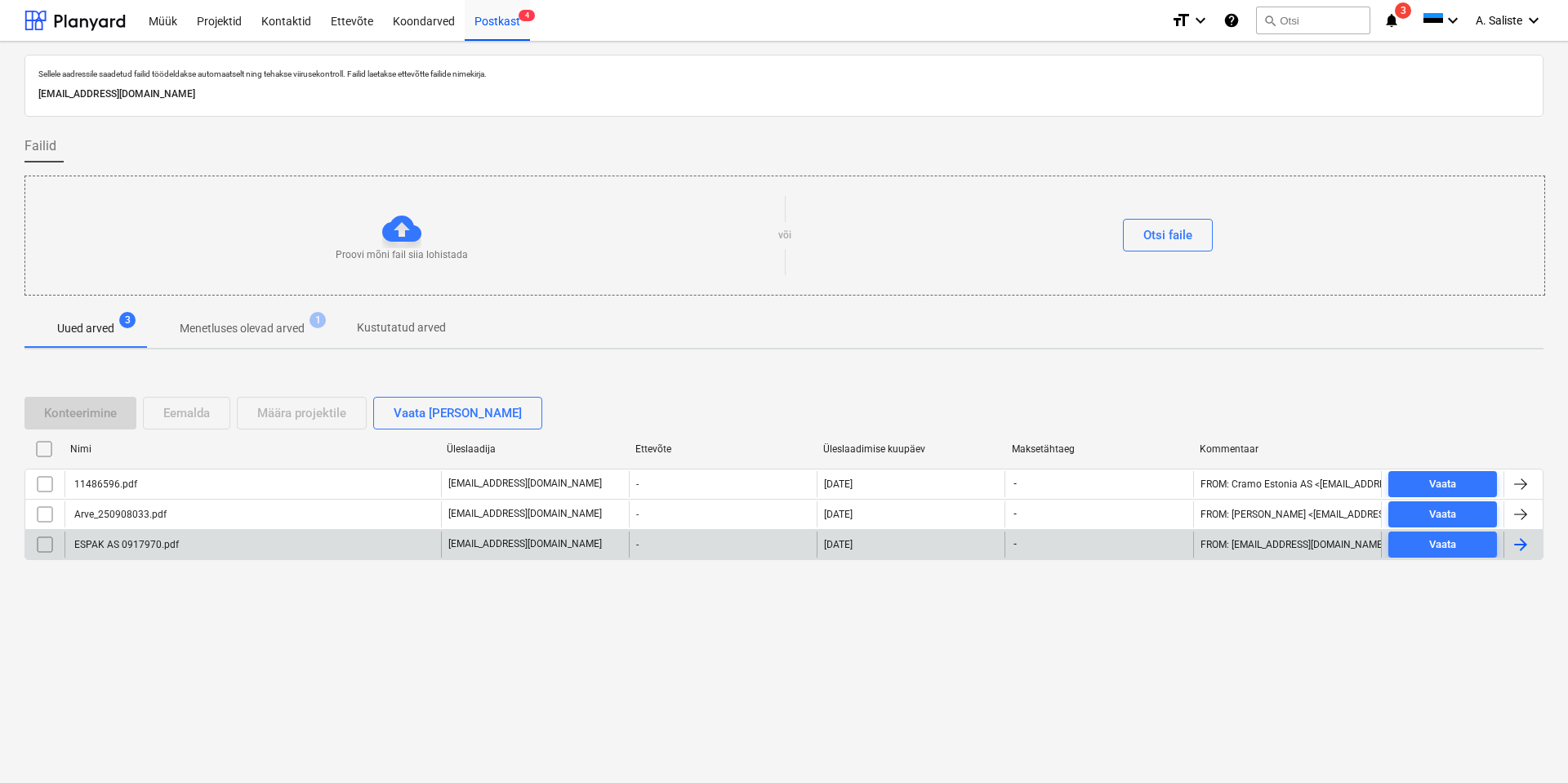
click at [183, 546] on div "ESPAK AS 0917970.pdf" at bounding box center [252, 545] width 376 height 26
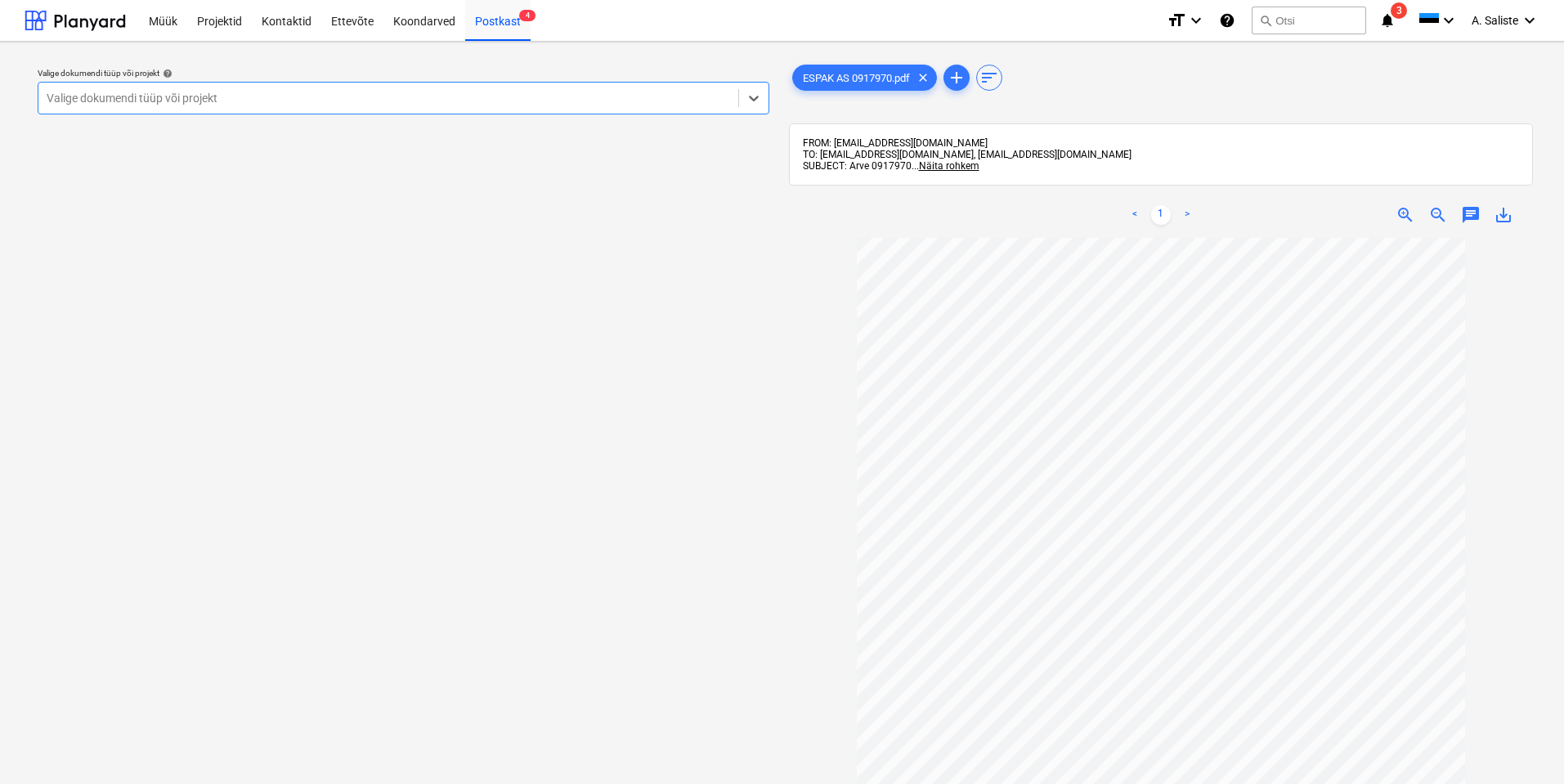
click at [426, 94] on div at bounding box center [388, 98] width 684 height 17
click at [426, 95] on div at bounding box center [388, 98] width 684 height 17
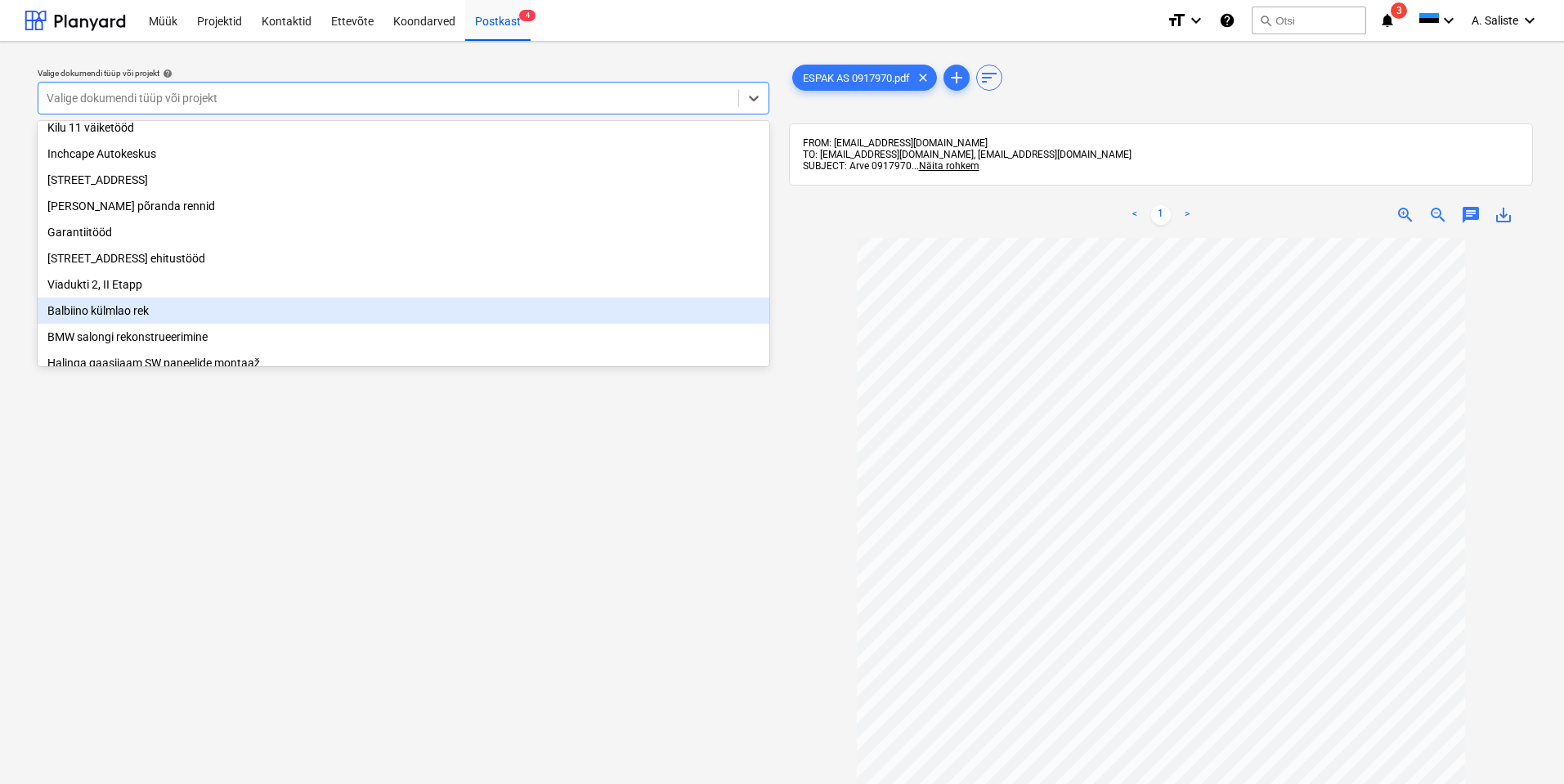
scroll to position [246, 0]
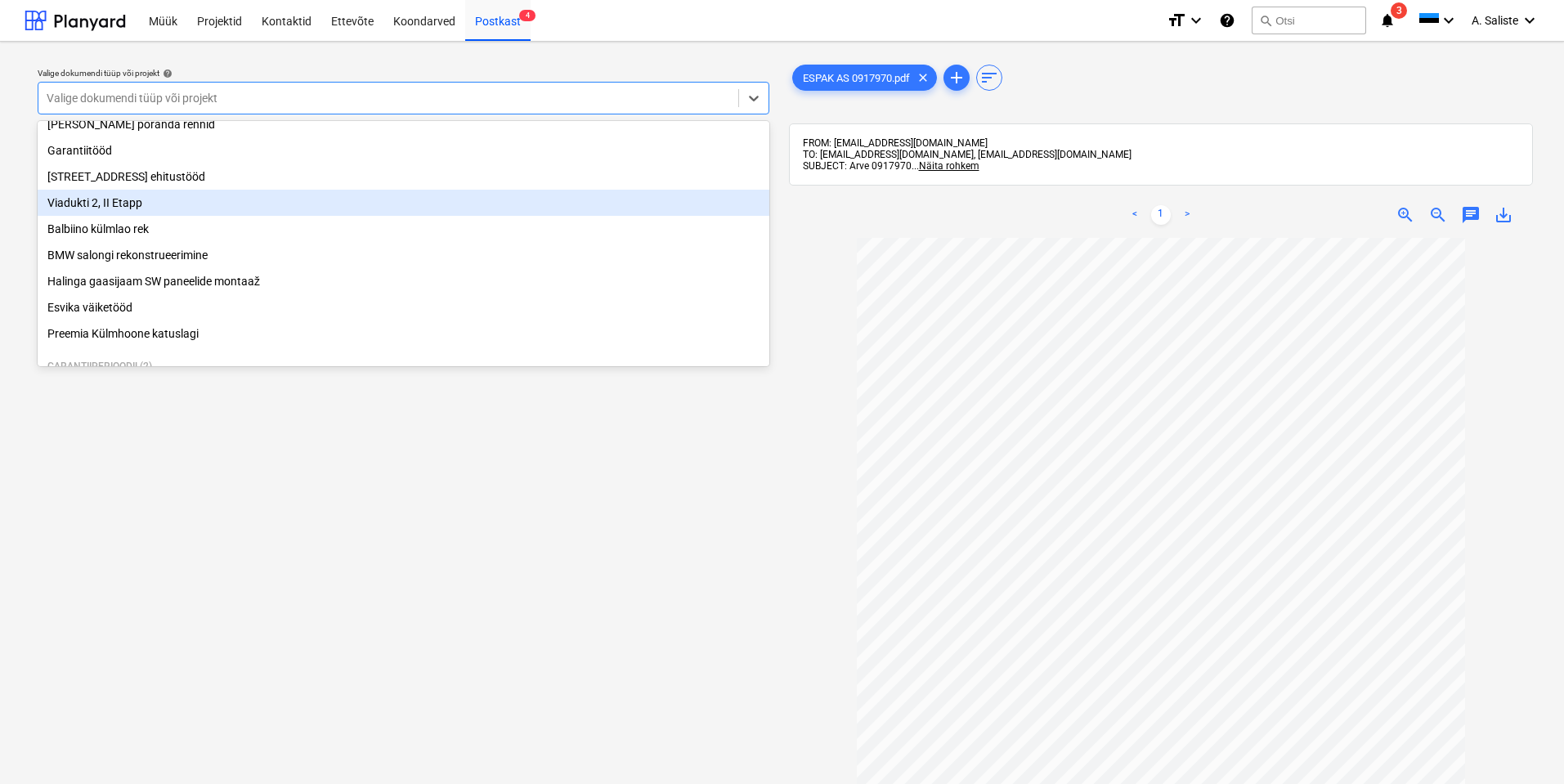
click at [146, 216] on div "Viadukti 2, II Etapp" at bounding box center [403, 203] width 732 height 26
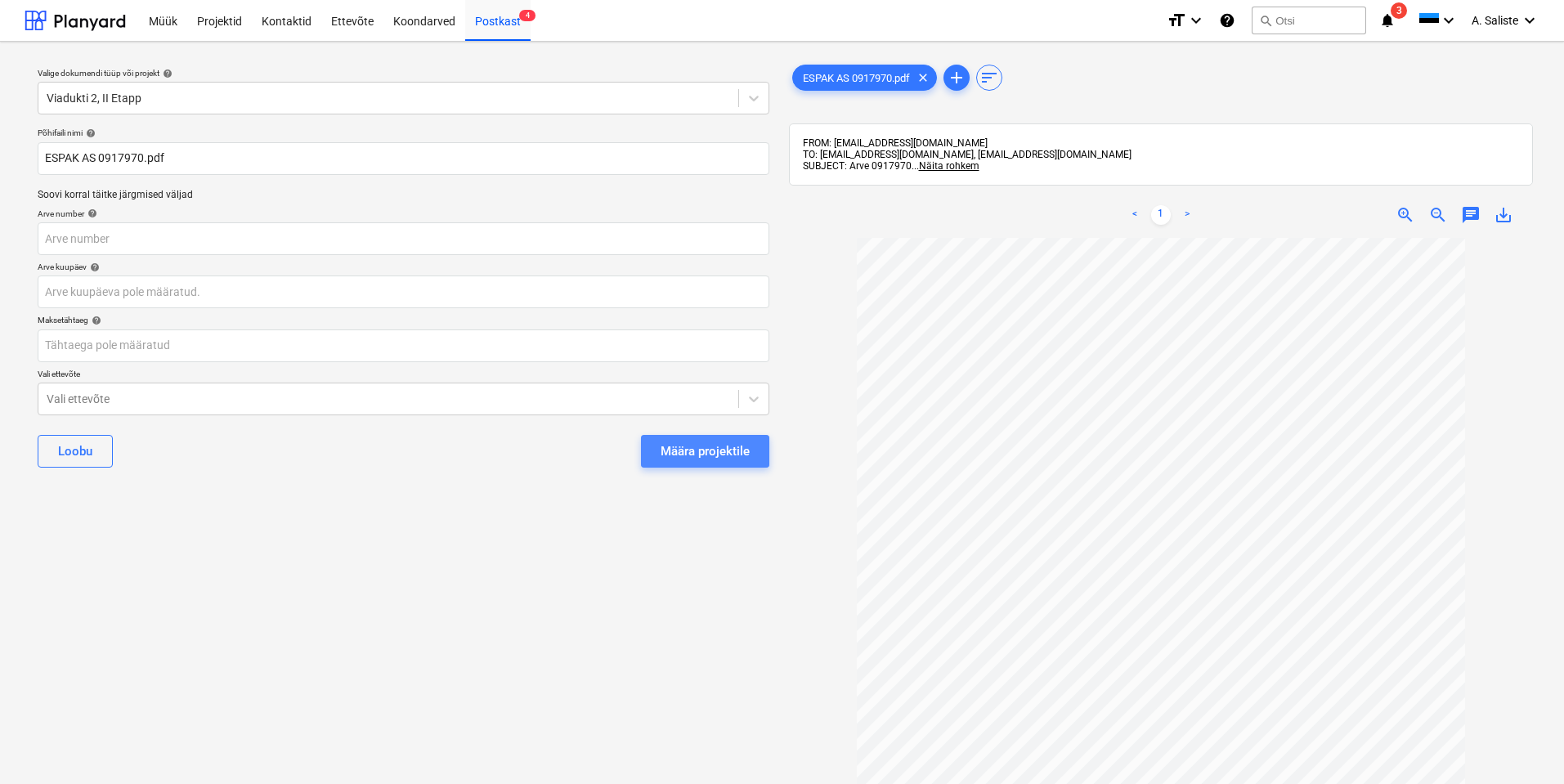
click at [669, 437] on button "Määra projektile" at bounding box center [705, 451] width 129 height 32
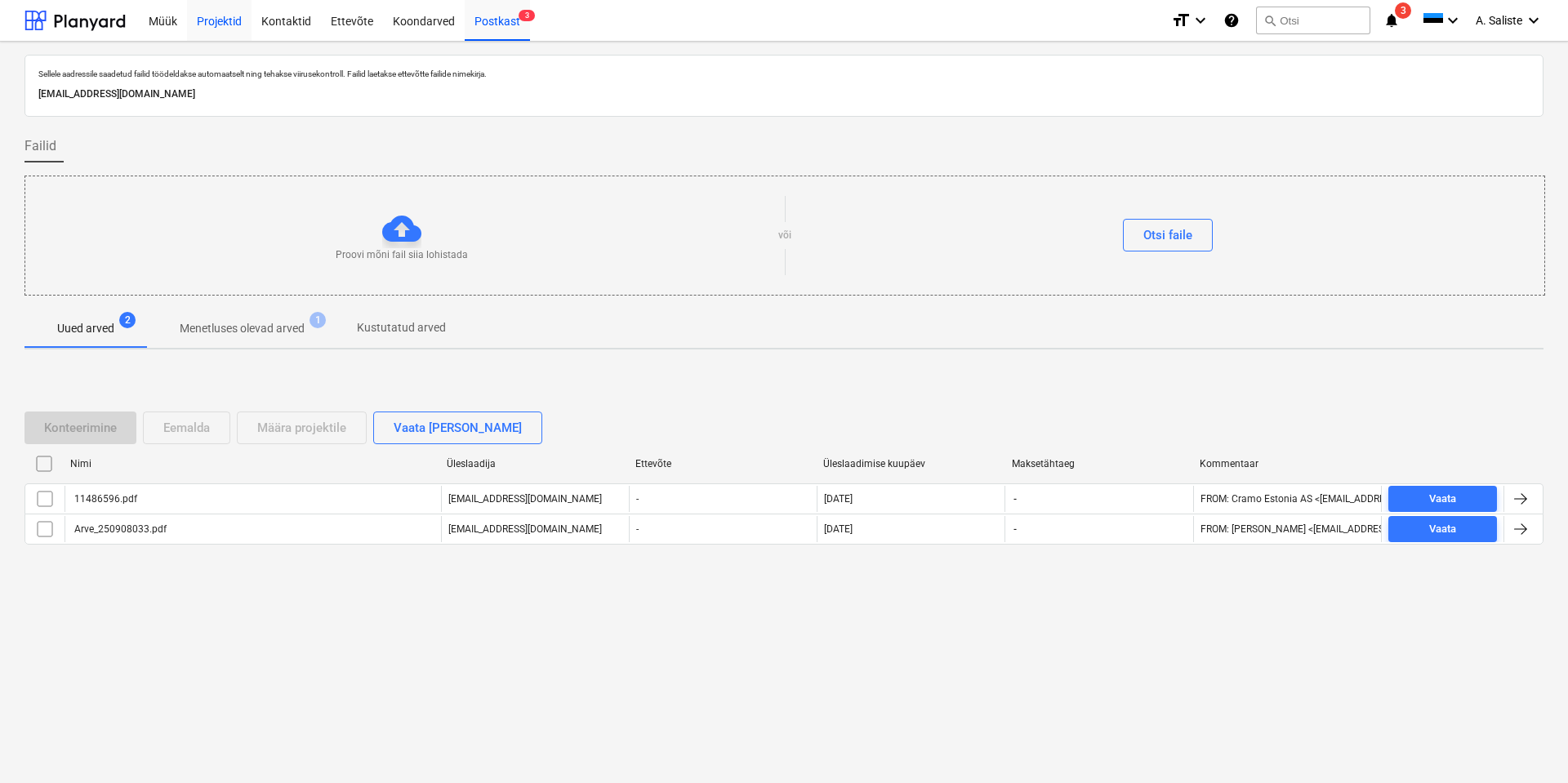
click at [232, 19] on div "Projektid" at bounding box center [219, 20] width 65 height 42
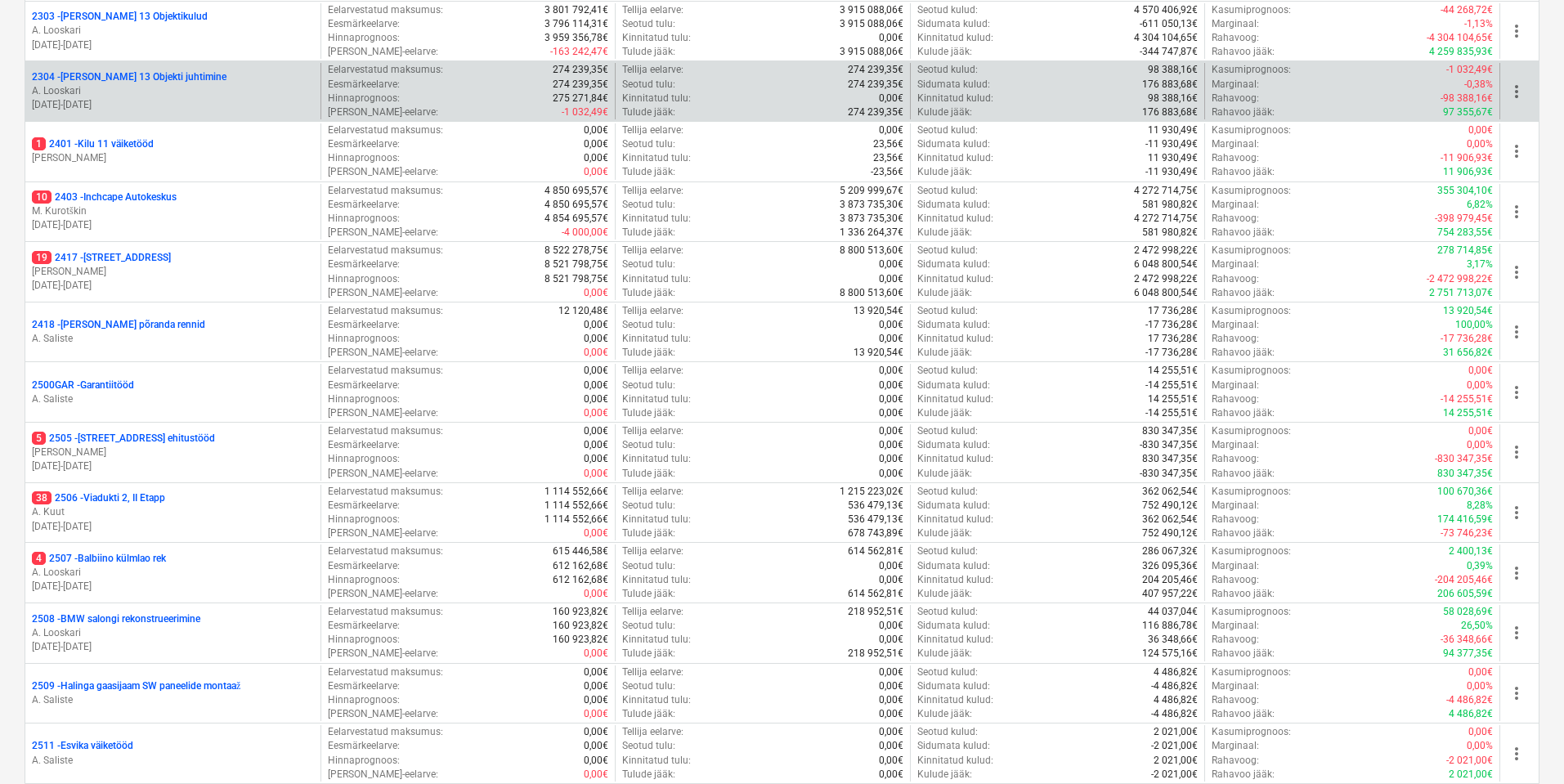
scroll to position [327, 0]
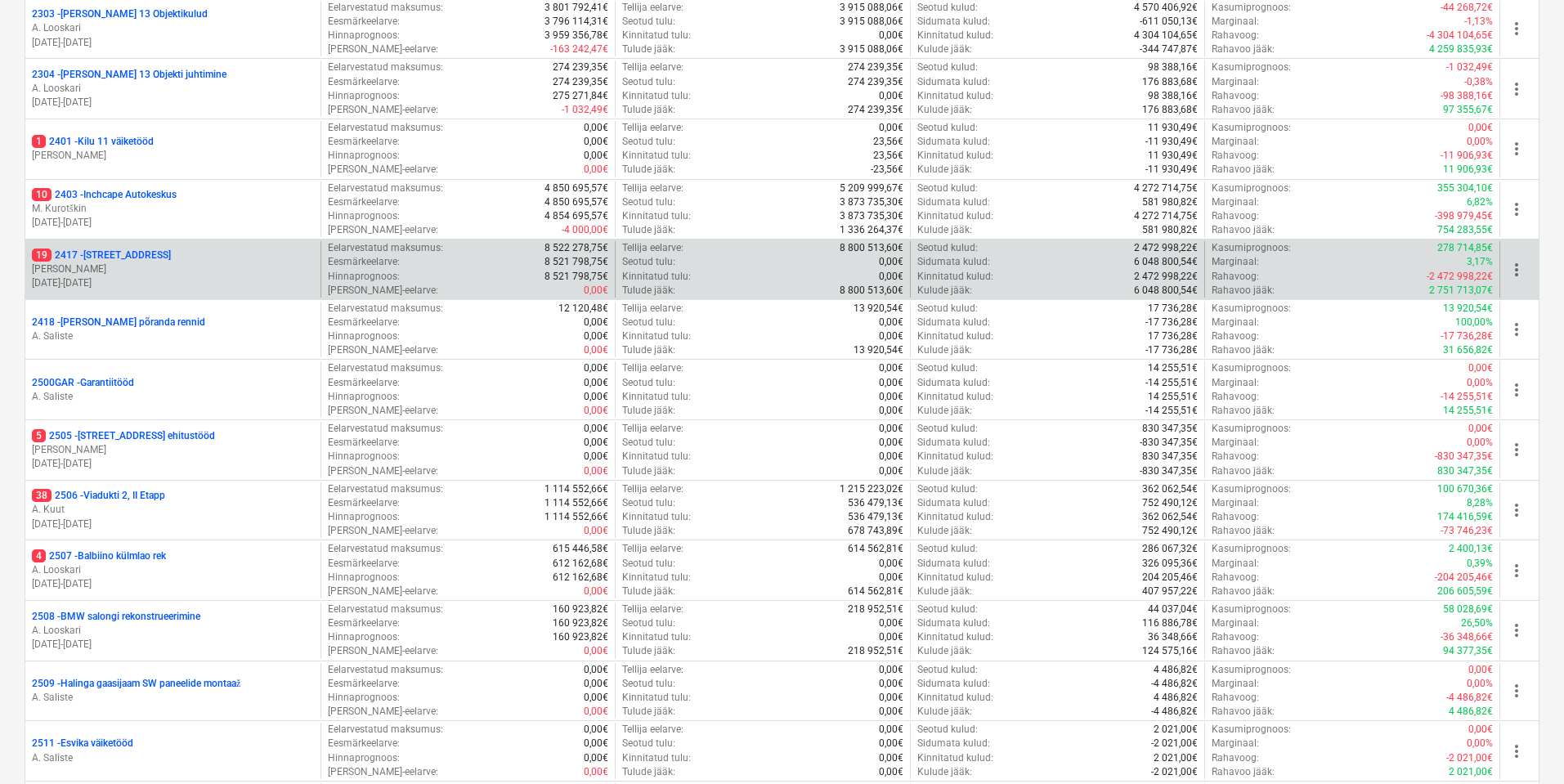
click at [132, 256] on p "19 [STREET_ADDRESS]" at bounding box center [101, 255] width 139 height 14
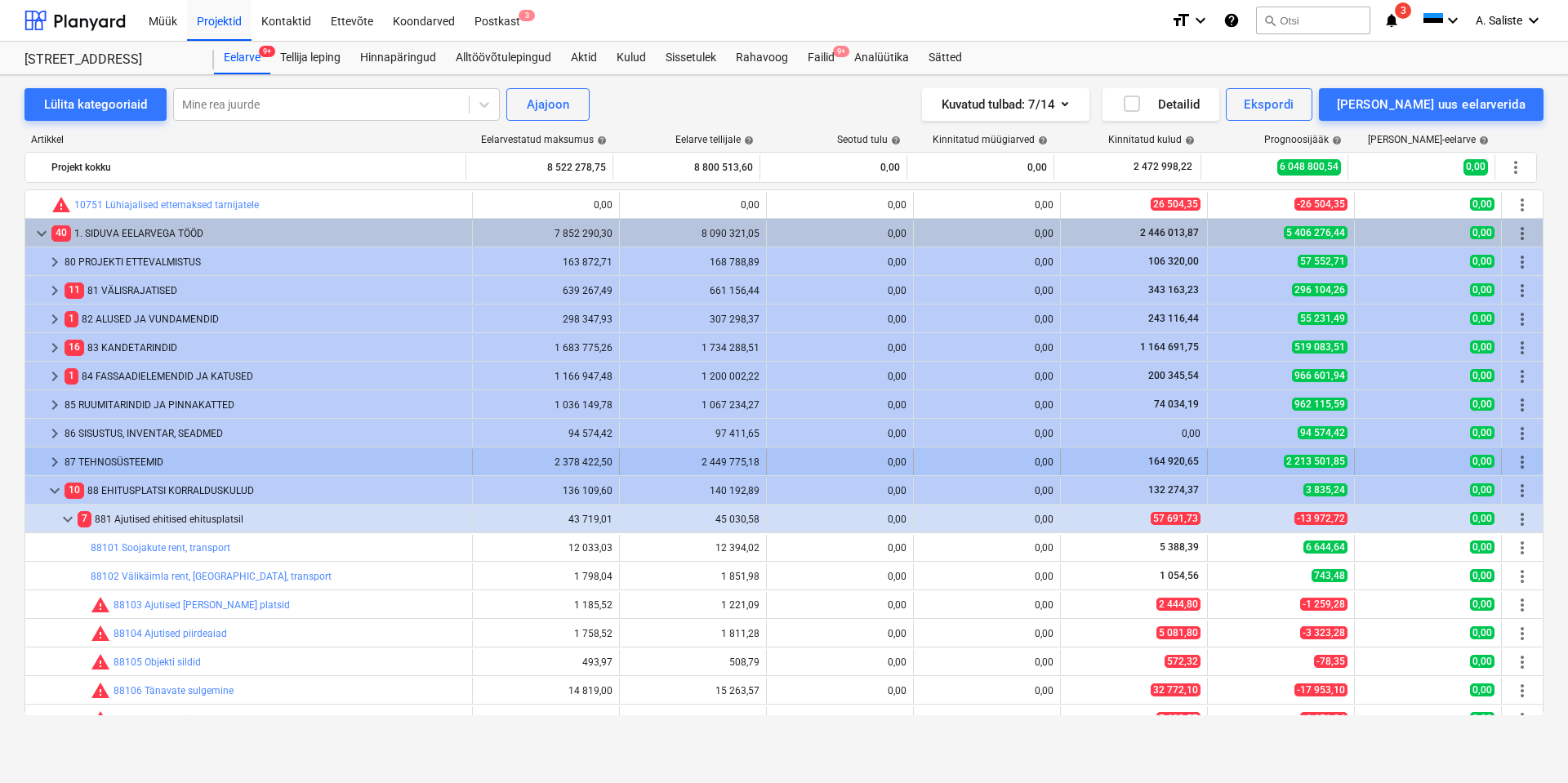
scroll to position [237, 0]
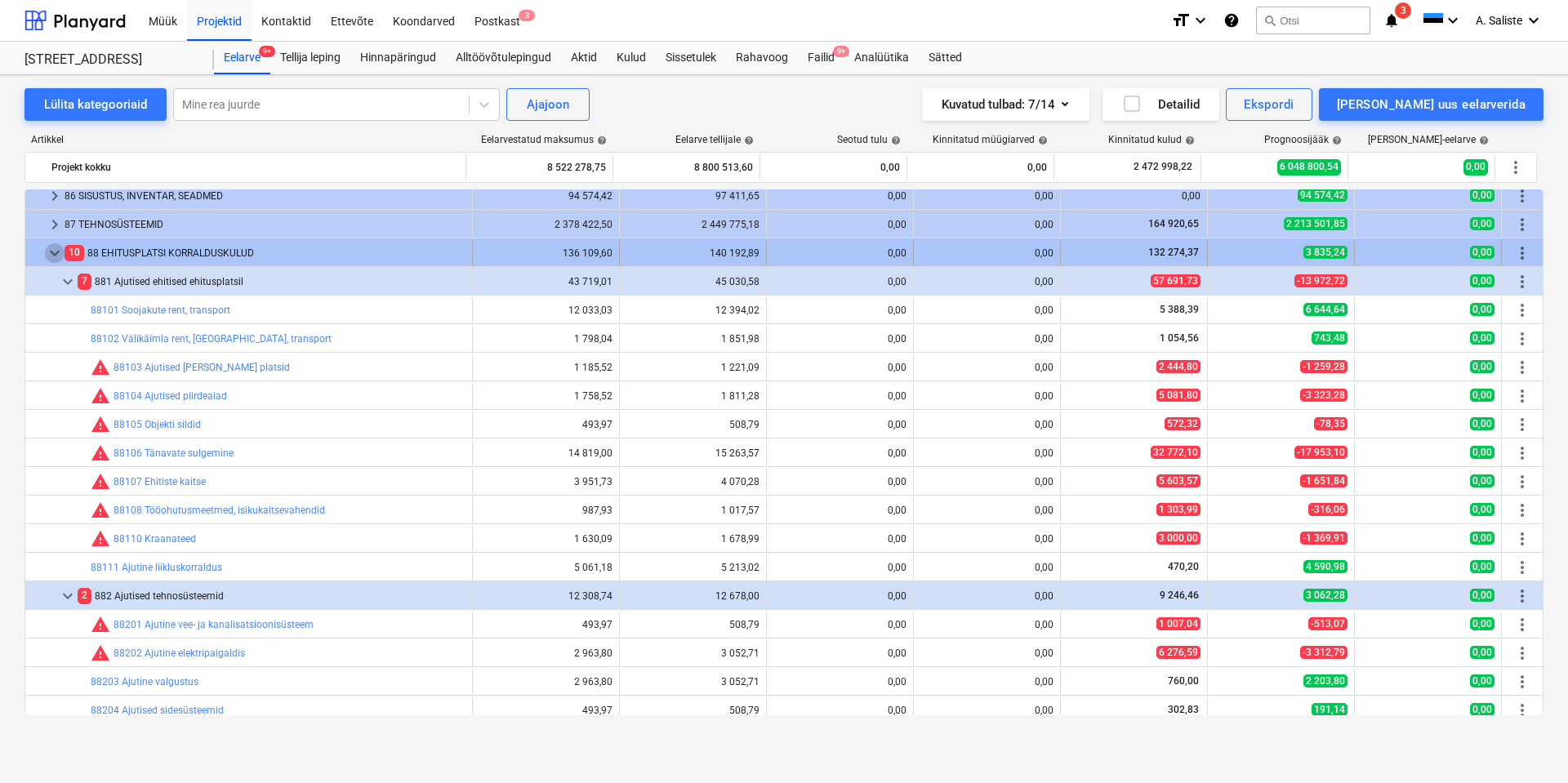
click at [53, 251] on span "keyboard_arrow_down" at bounding box center [54, 253] width 19 height 19
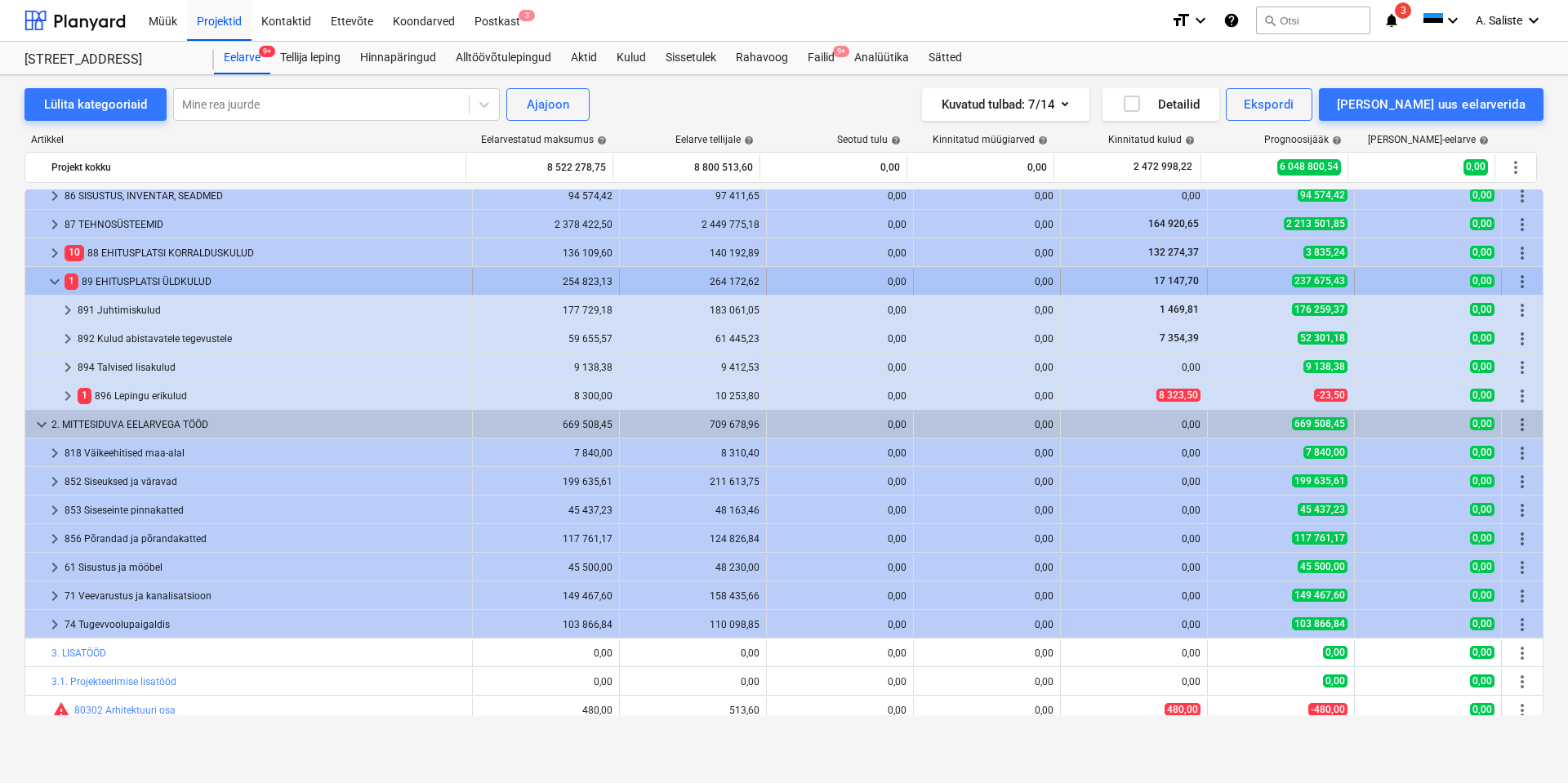
click at [52, 278] on span "keyboard_arrow_down" at bounding box center [54, 281] width 19 height 19
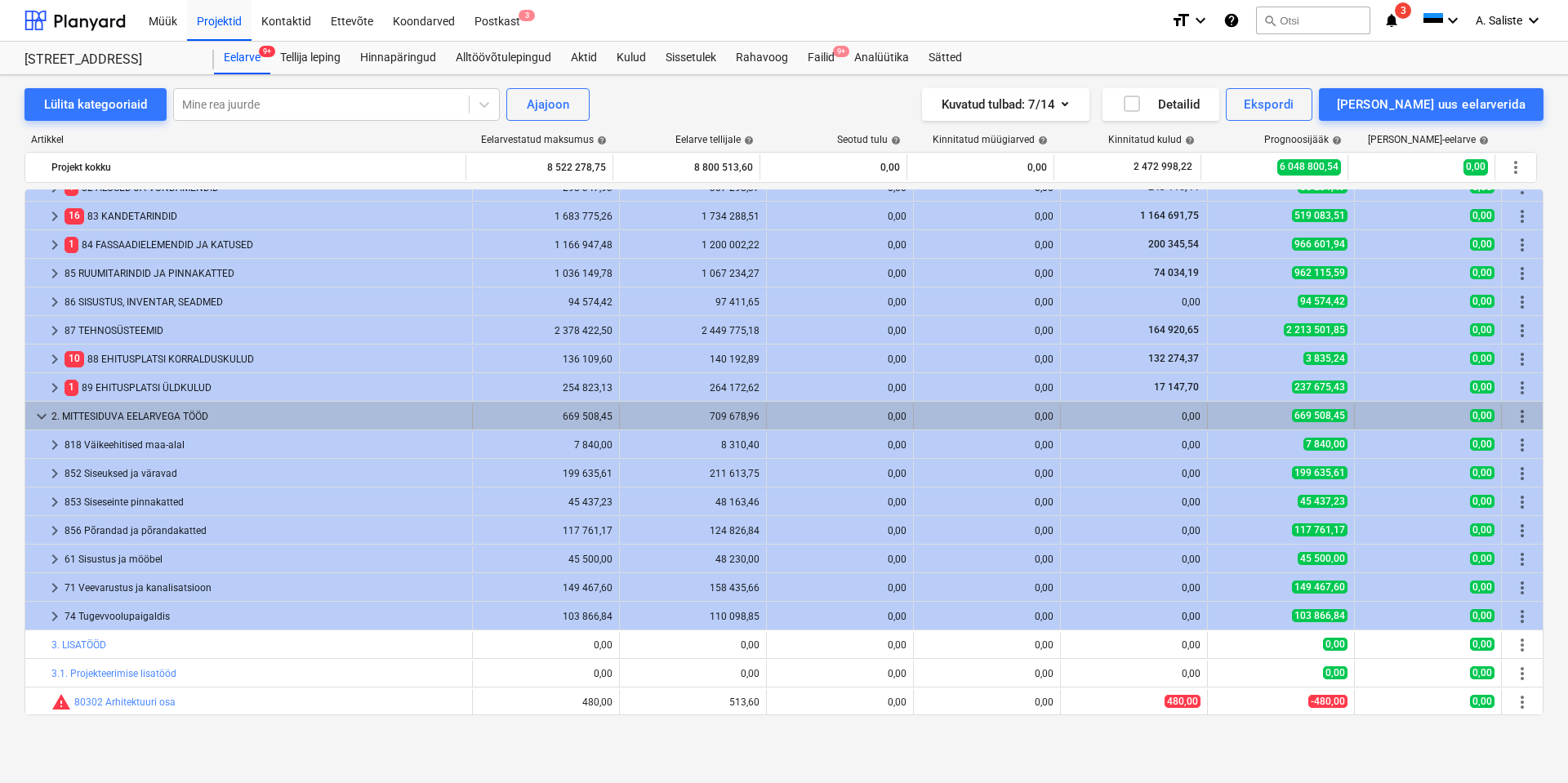
scroll to position [132, 0]
click at [36, 418] on span "keyboard_arrow_down" at bounding box center [41, 416] width 19 height 19
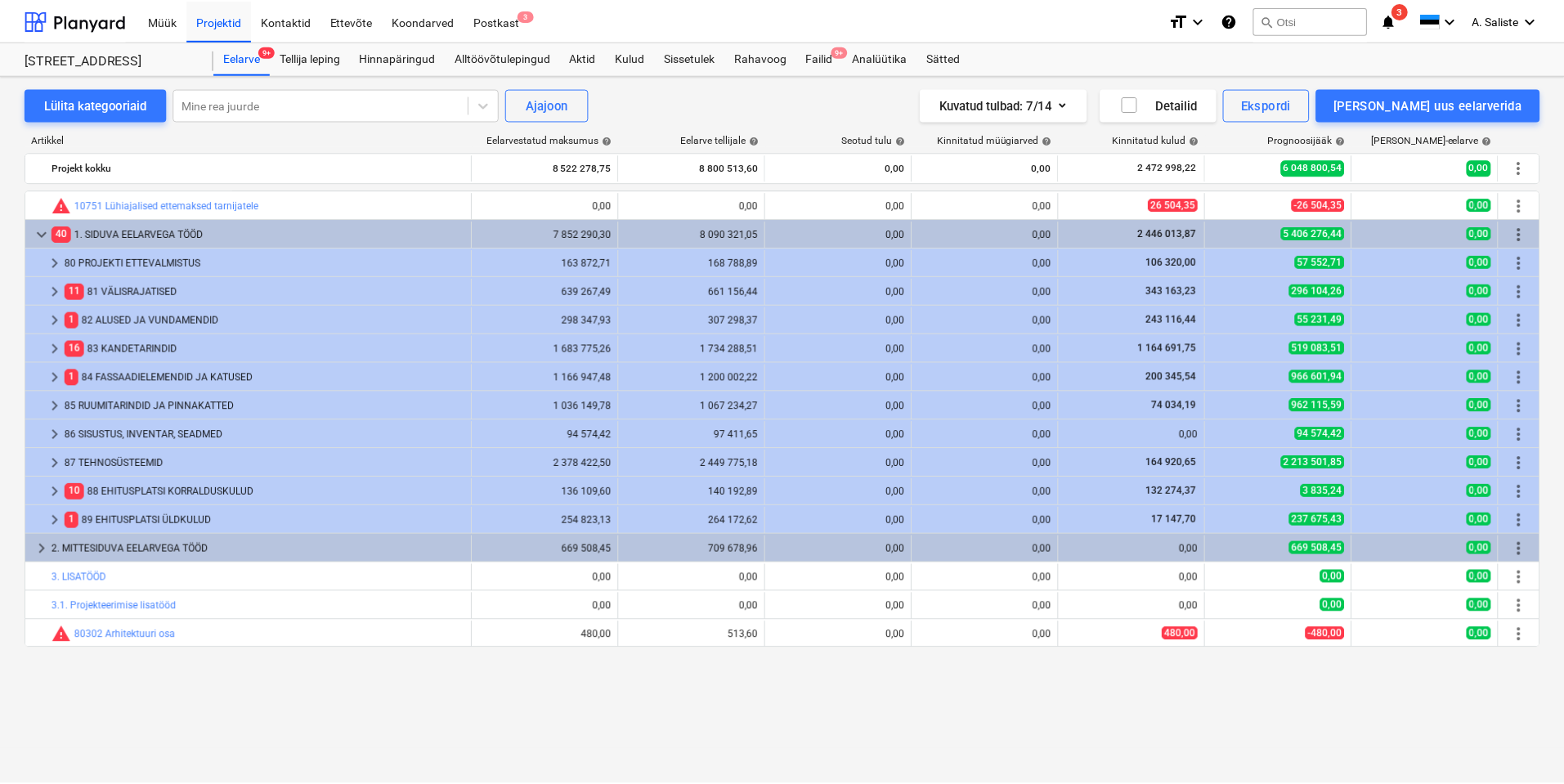
scroll to position [0, 0]
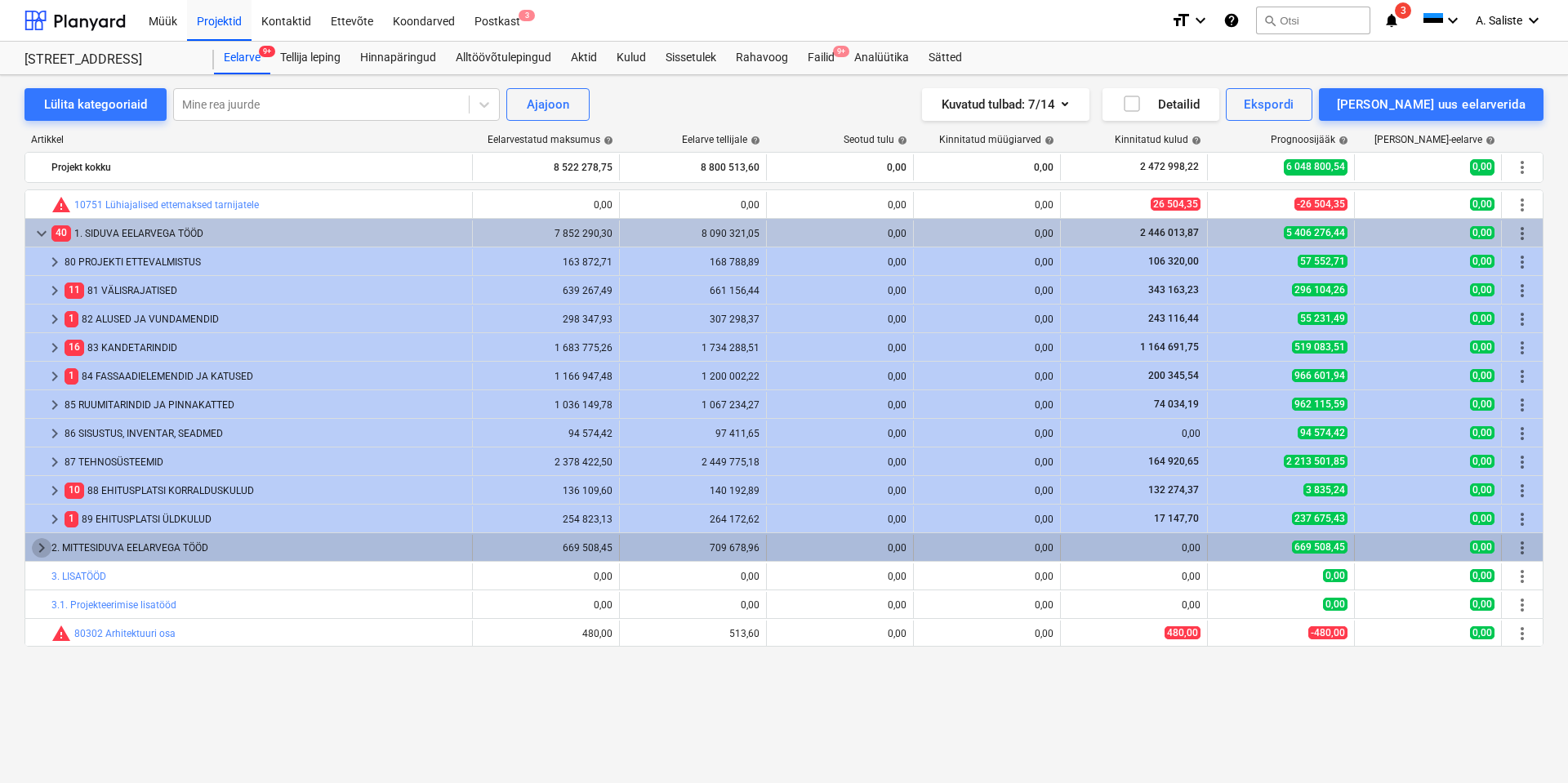
click at [41, 546] on span "keyboard_arrow_right" at bounding box center [41, 547] width 19 height 19
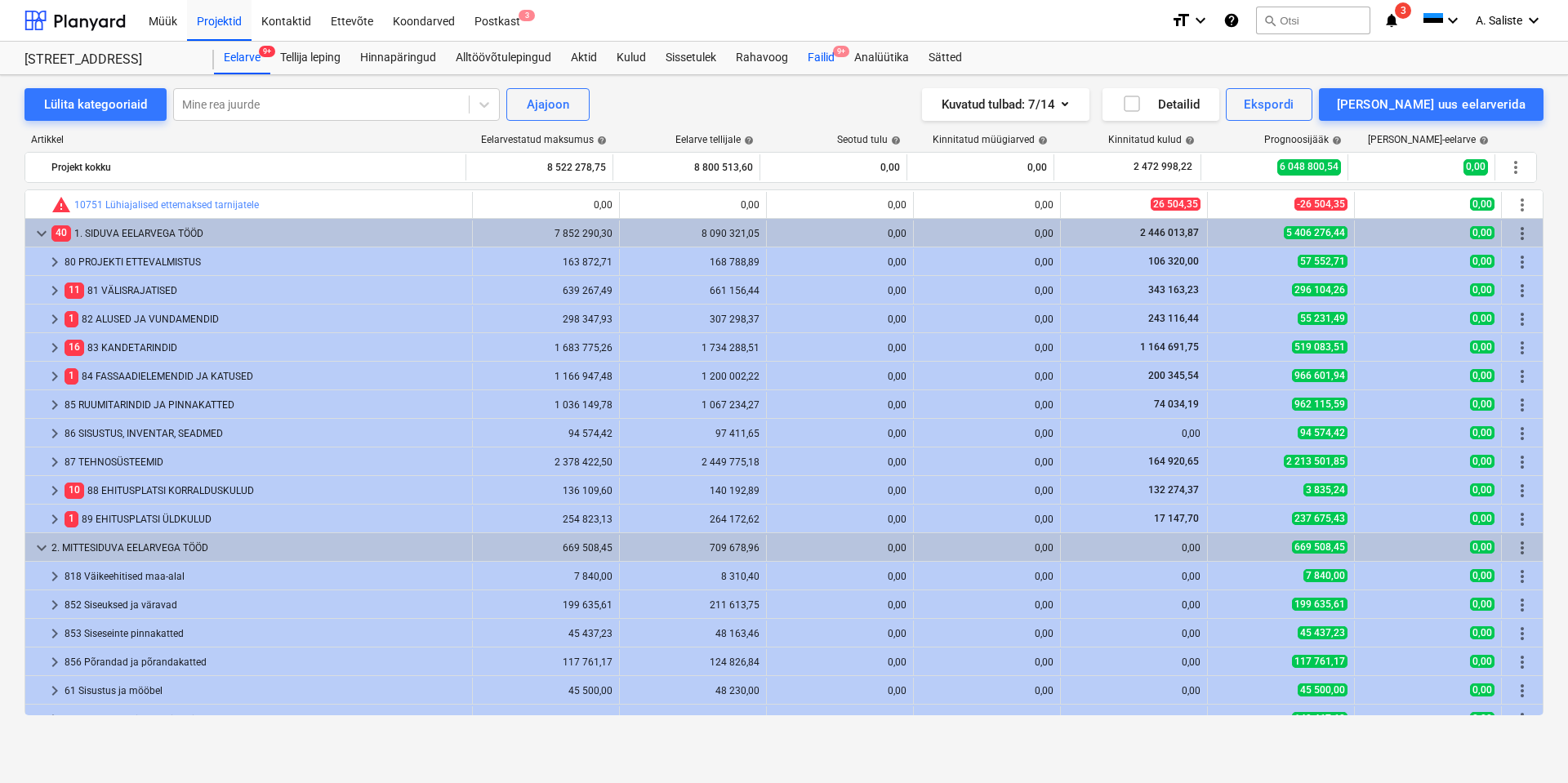
click at [820, 52] on div "Failid 9+" at bounding box center [821, 58] width 46 height 32
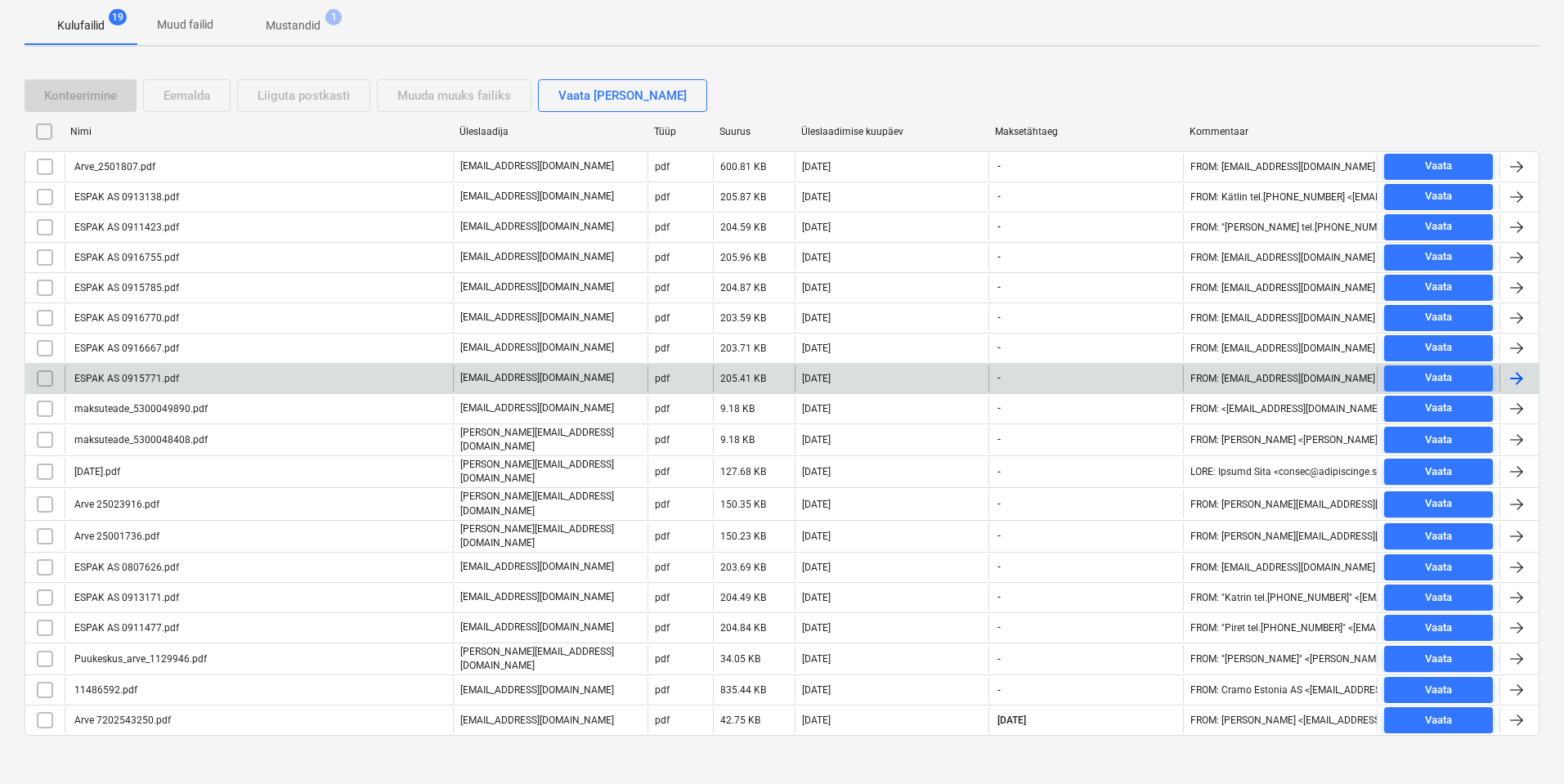
scroll to position [248, 0]
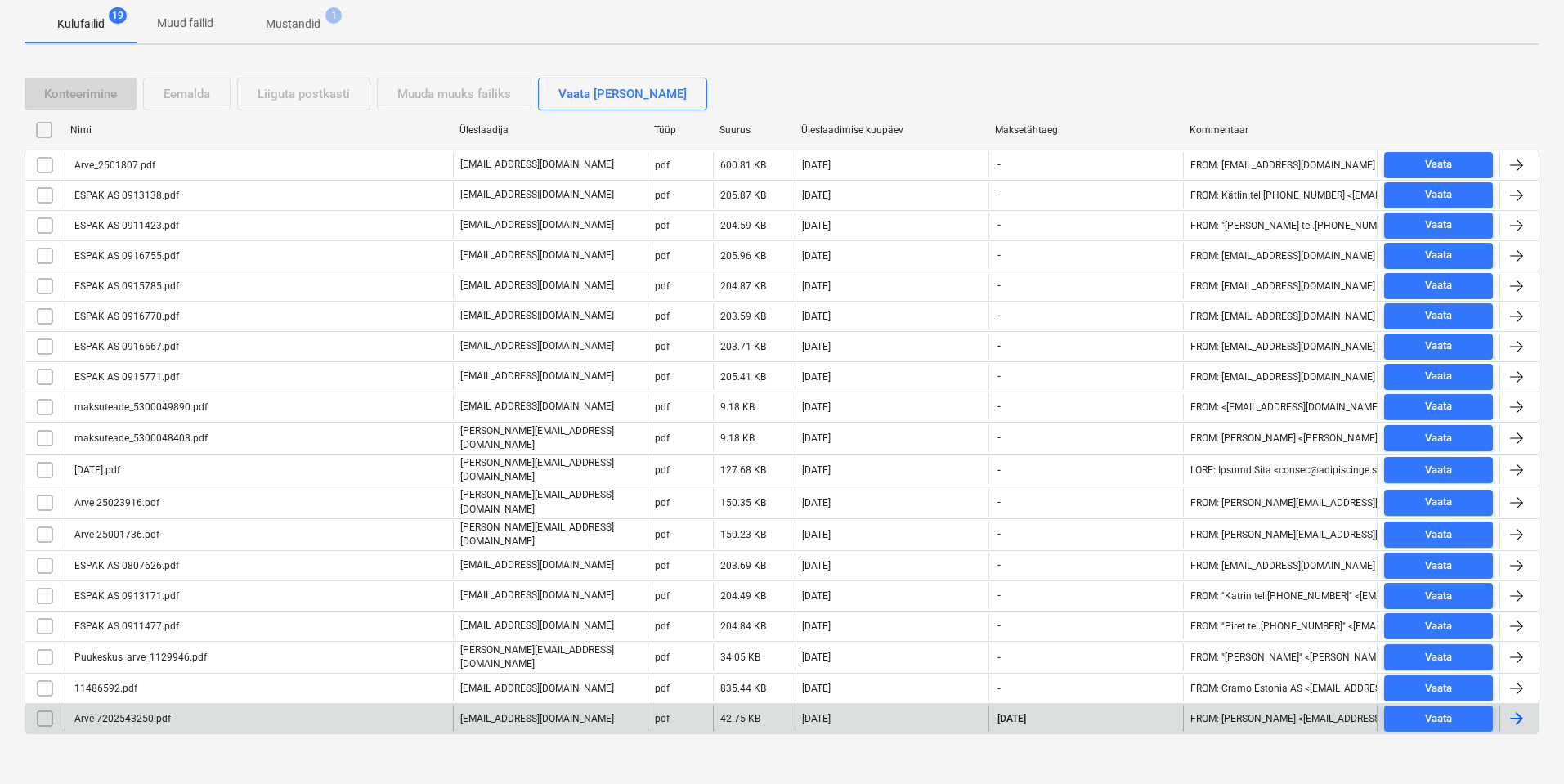
click at [170, 705] on div "Arve 7202543250.pdf" at bounding box center [259, 718] width 388 height 26
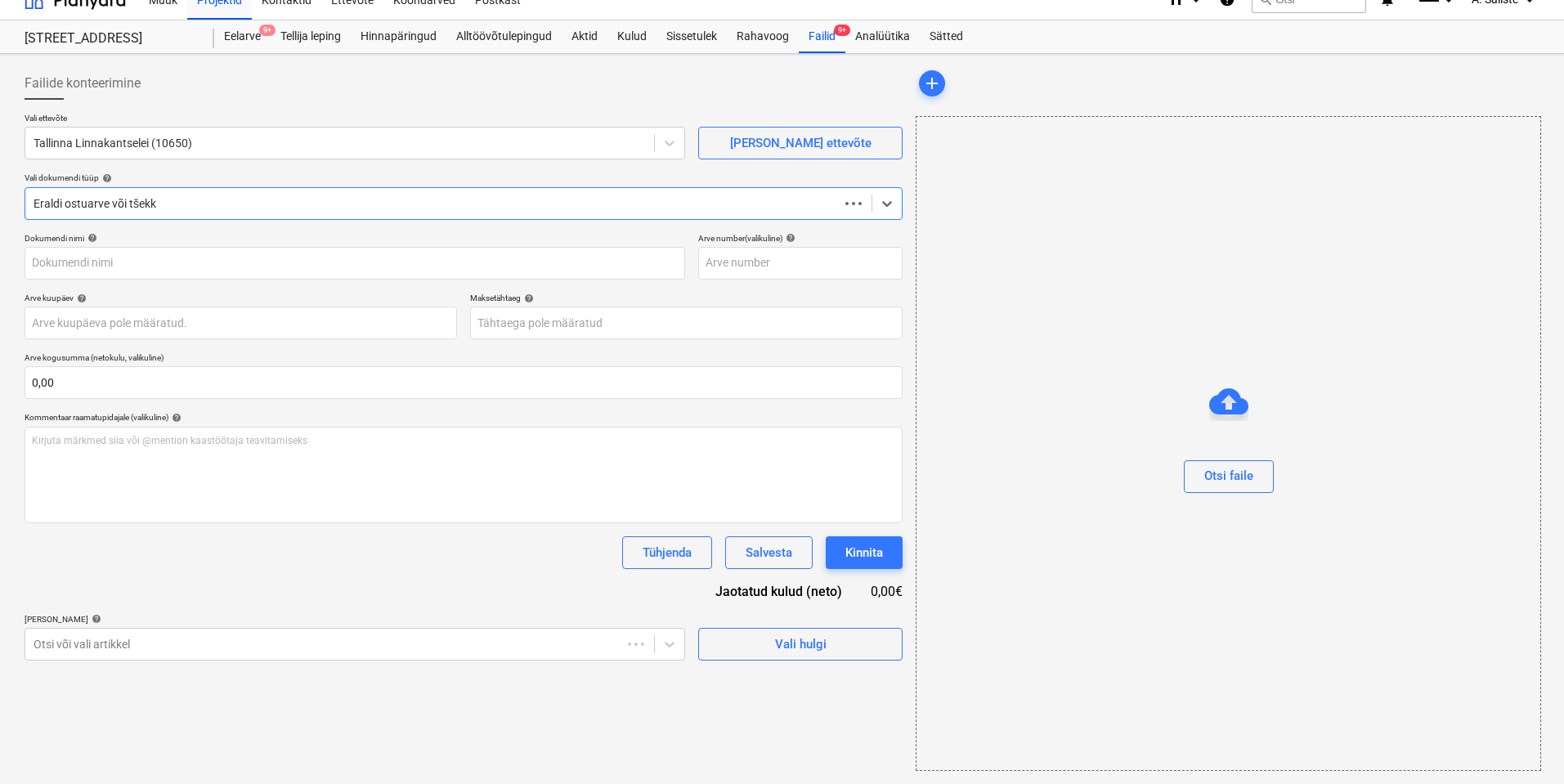
scroll to position [21, 0]
type input "Arve 7202543250.pdf"
type input "[DATE]"
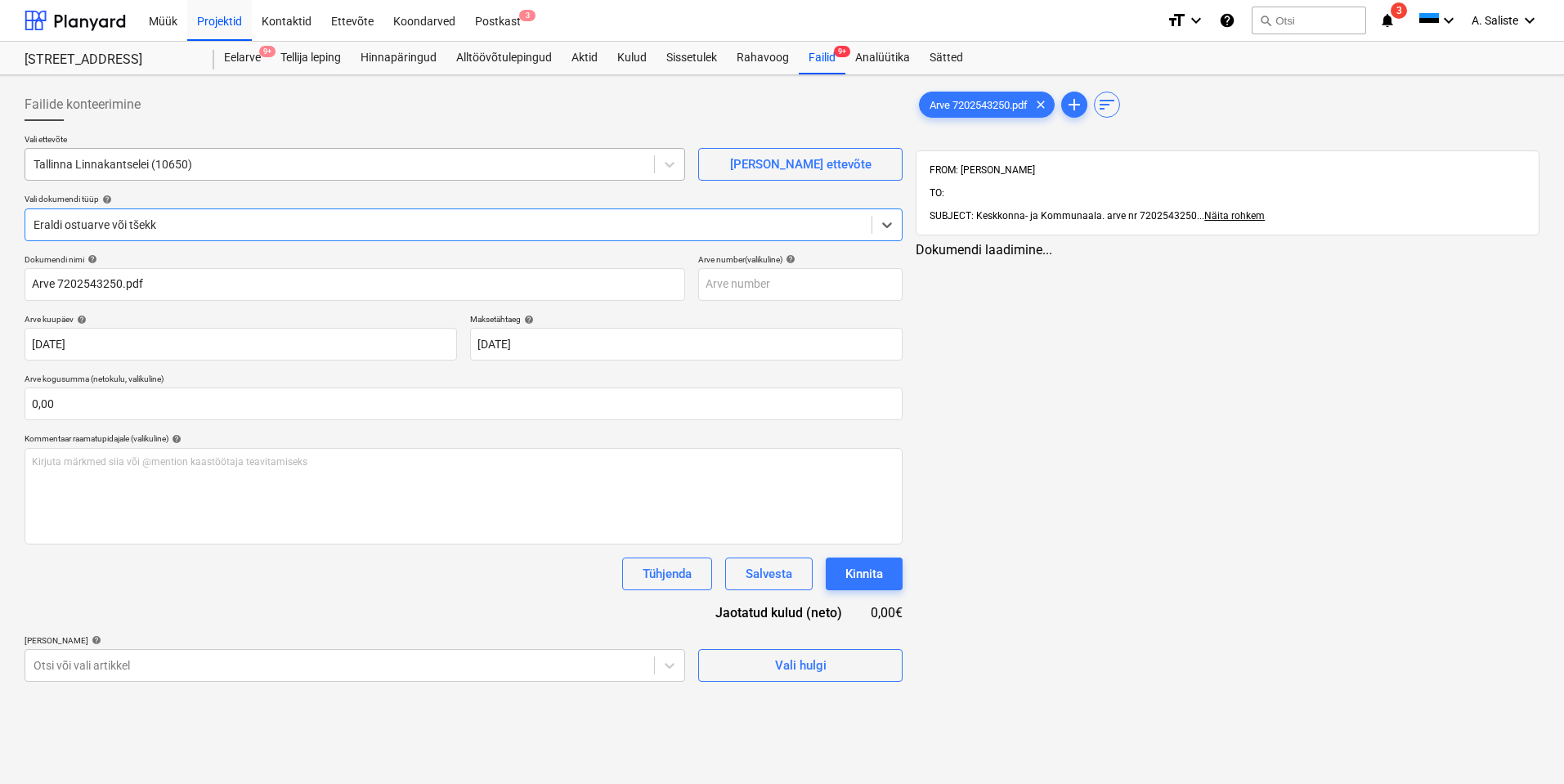
scroll to position [0, 0]
type input "T"
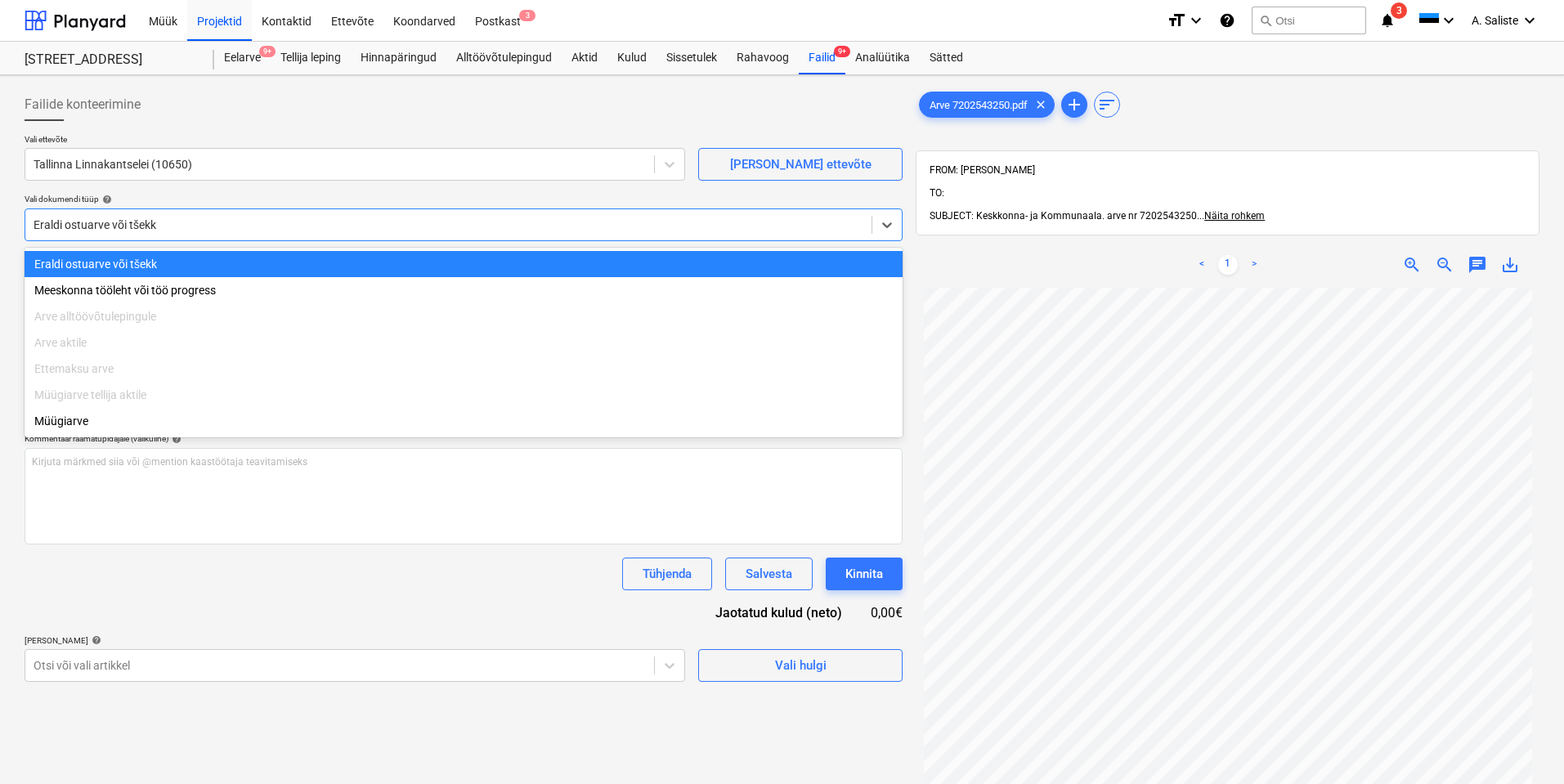
click at [737, 218] on div at bounding box center [448, 225] width 830 height 17
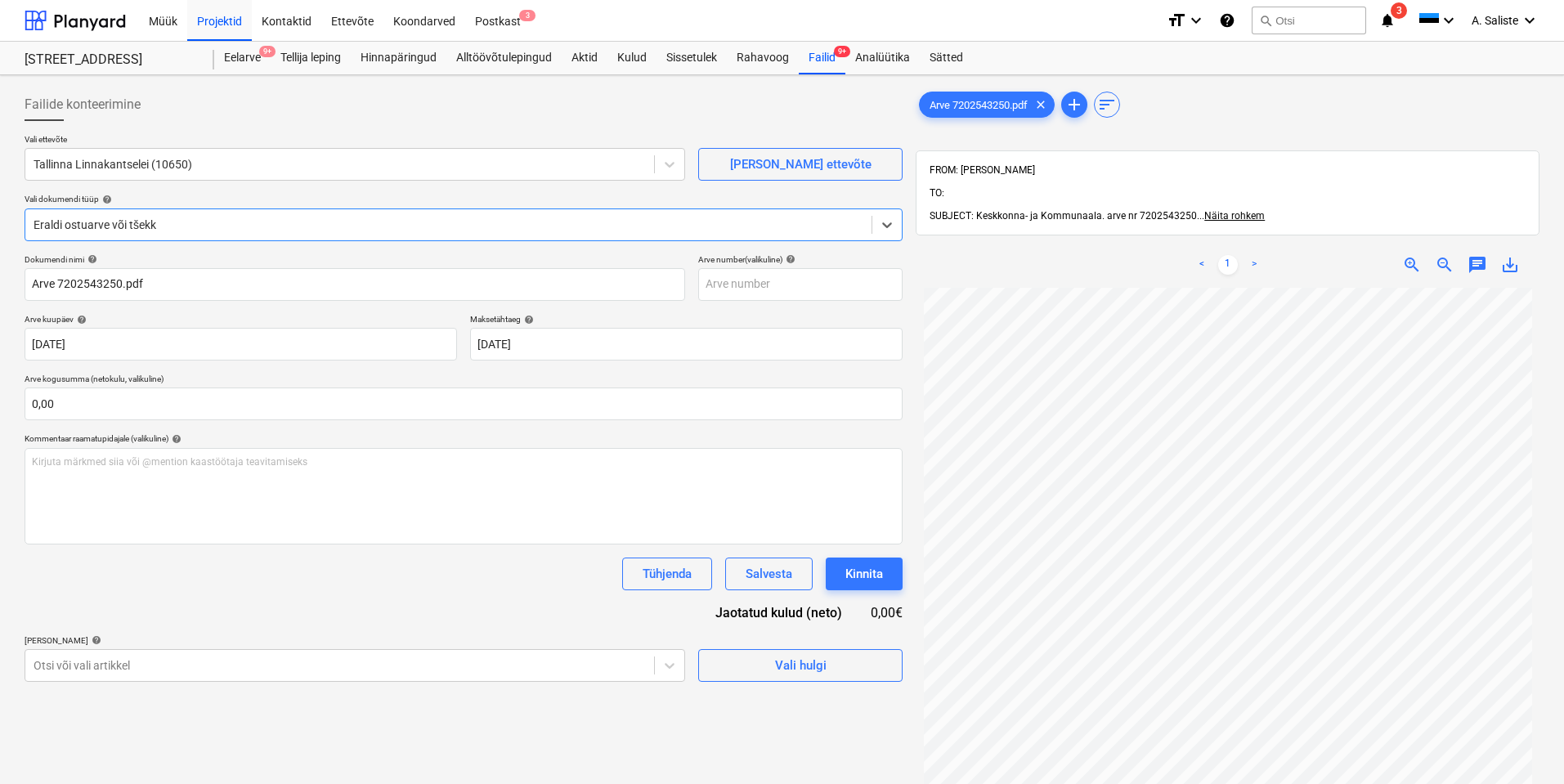
click at [233, 221] on div at bounding box center [448, 225] width 830 height 17
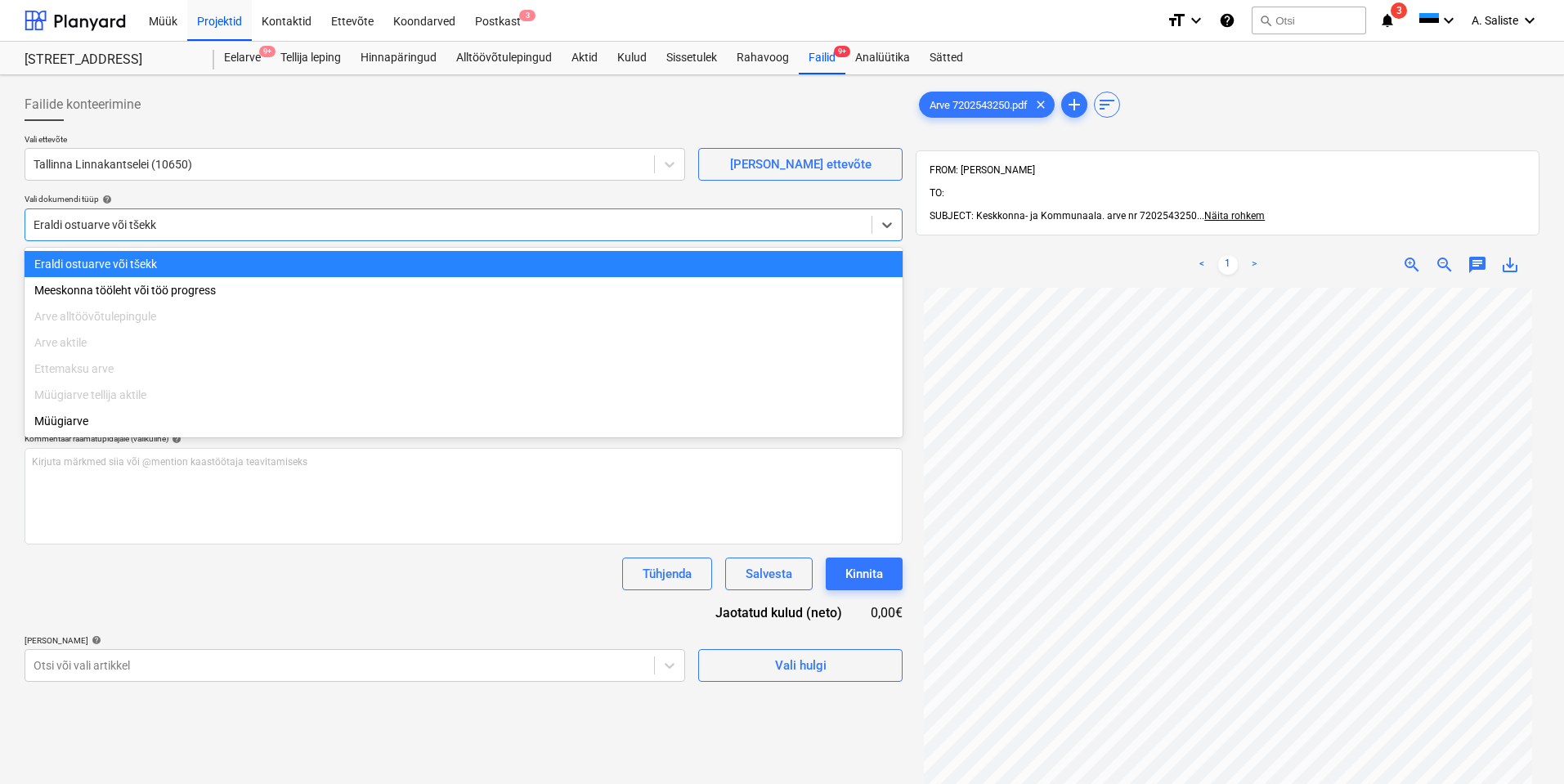
click at [158, 256] on div "Eraldi ostuarve või tšekk" at bounding box center [463, 264] width 879 height 26
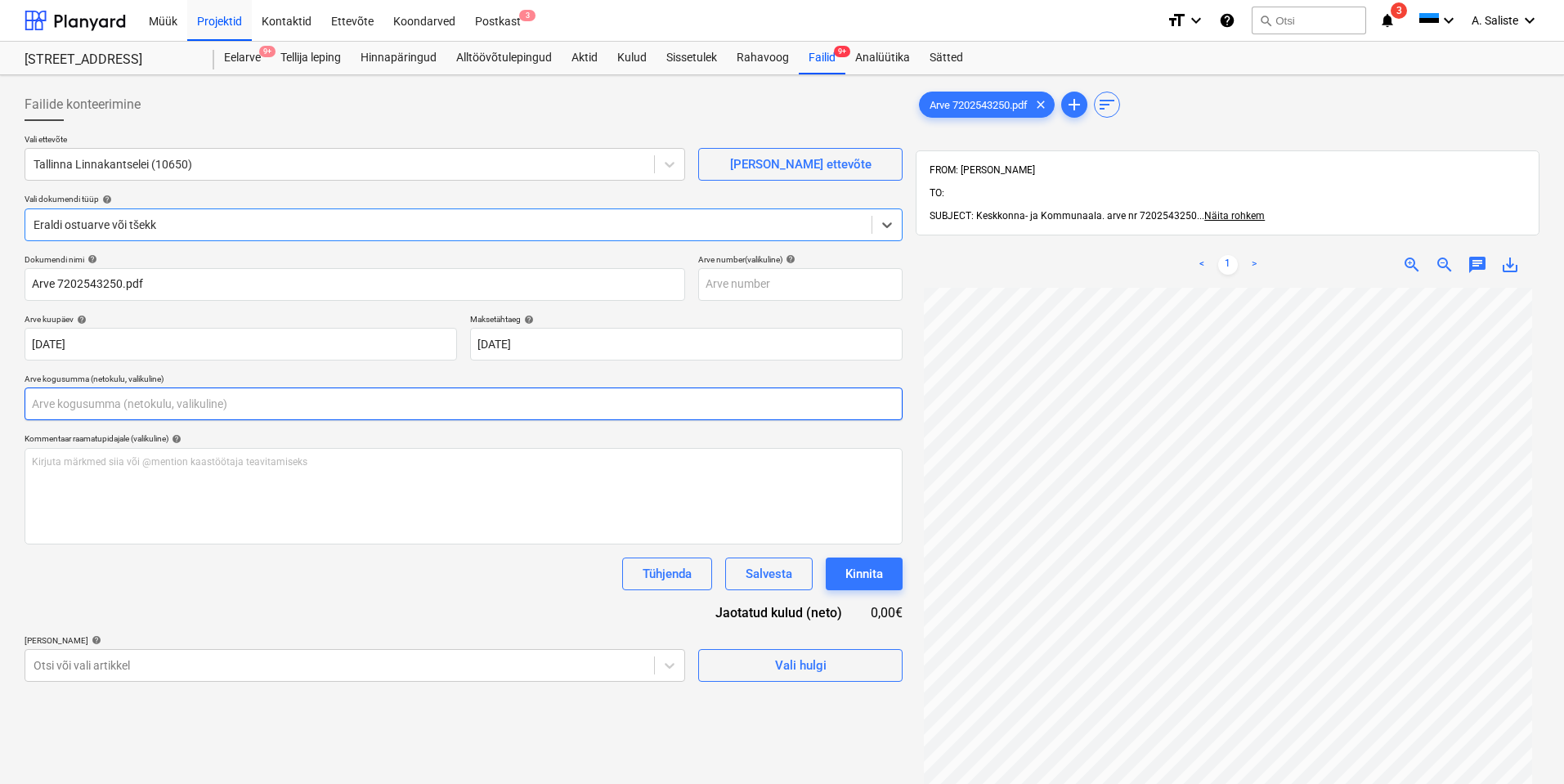
click at [154, 400] on input "text" at bounding box center [463, 403] width 879 height 32
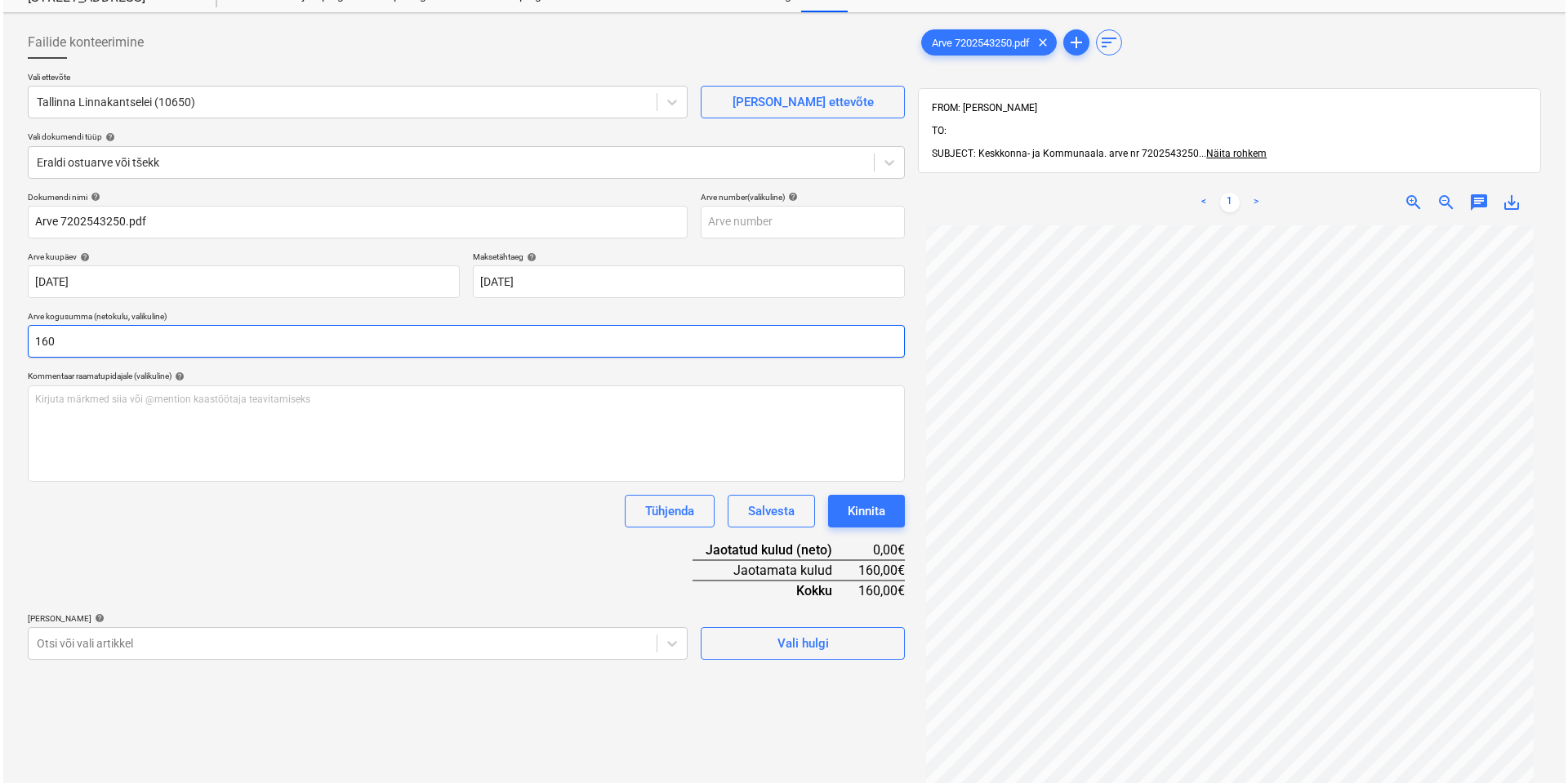
scroll to position [232, 0]
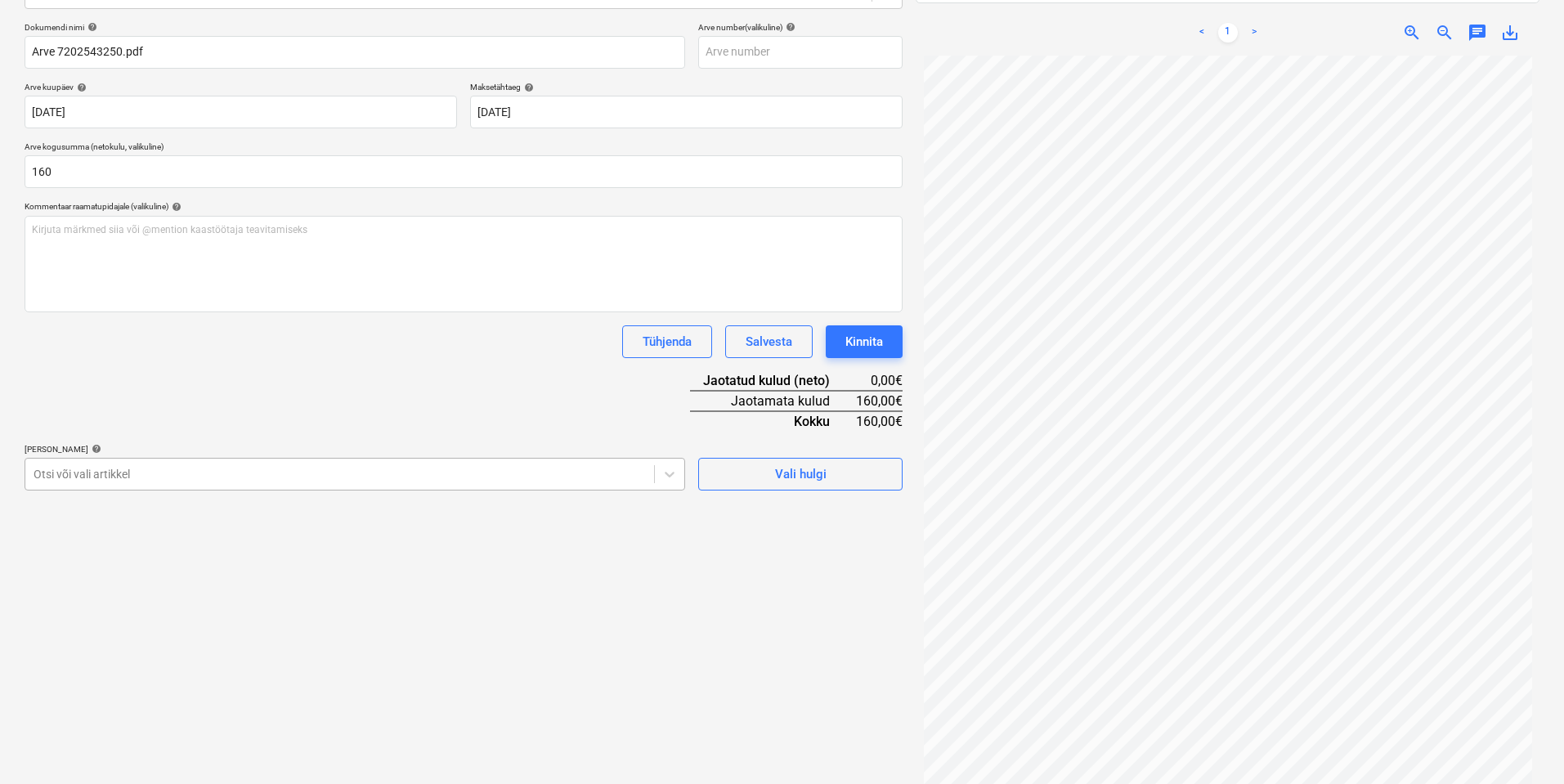
type input "160,00"
click at [164, 470] on div at bounding box center [339, 474] width 613 height 17
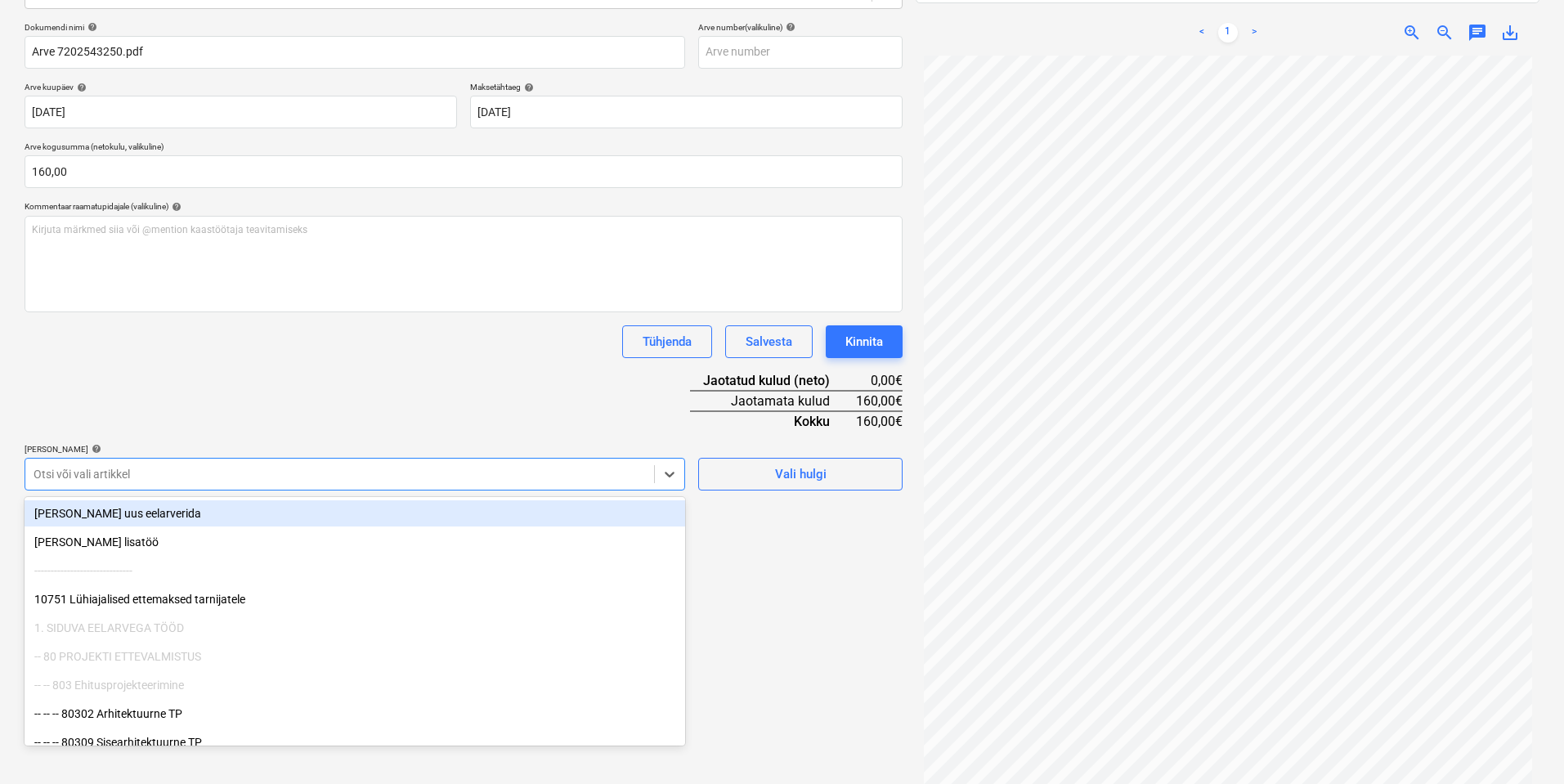
click at [148, 509] on div "[PERSON_NAME] uus eelarverida" at bounding box center [355, 513] width 661 height 26
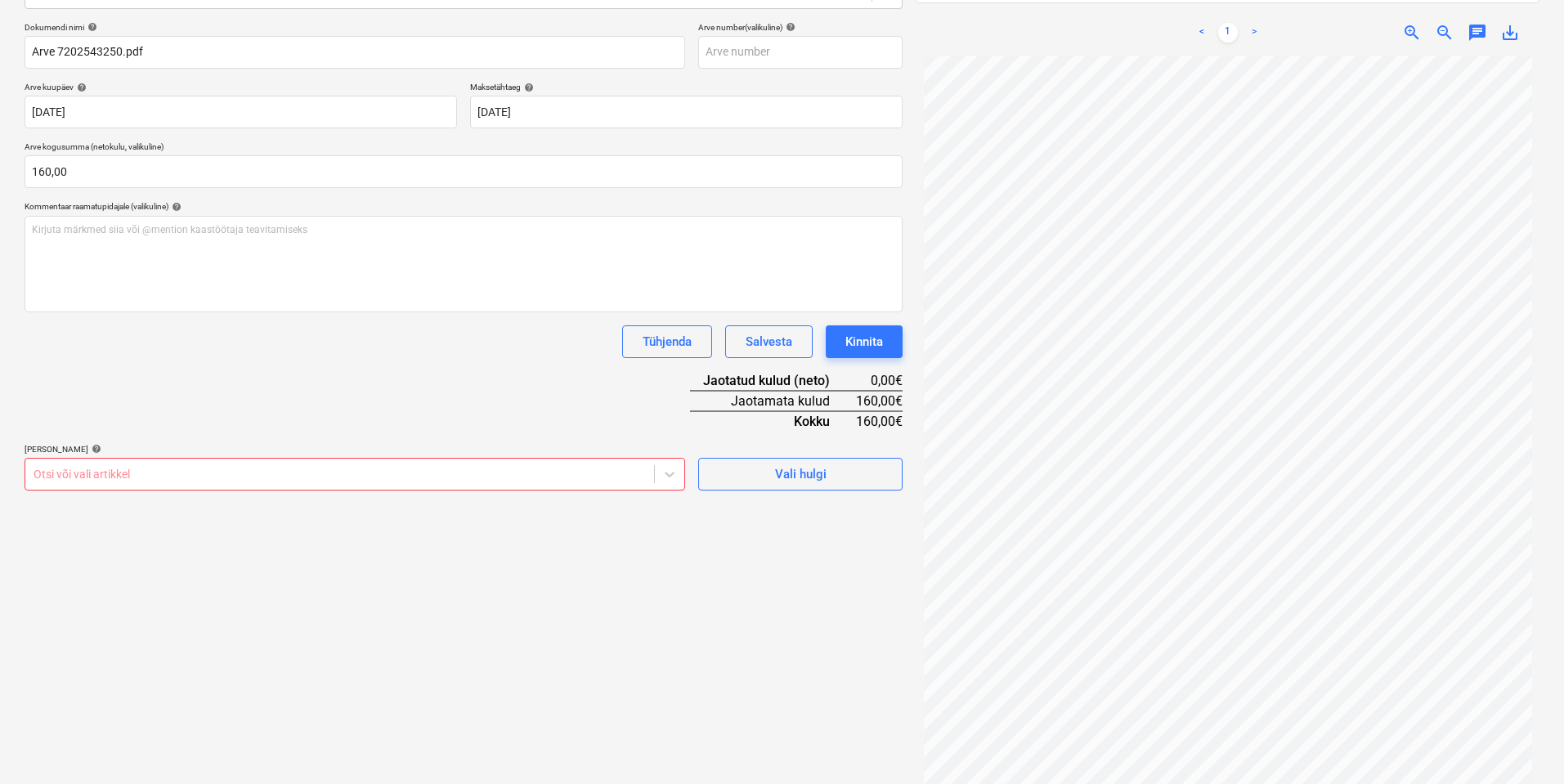
click at [298, 463] on div "Otsi või vali artikkel" at bounding box center [339, 474] width 629 height 23
click at [290, 472] on div at bounding box center [339, 474] width 613 height 17
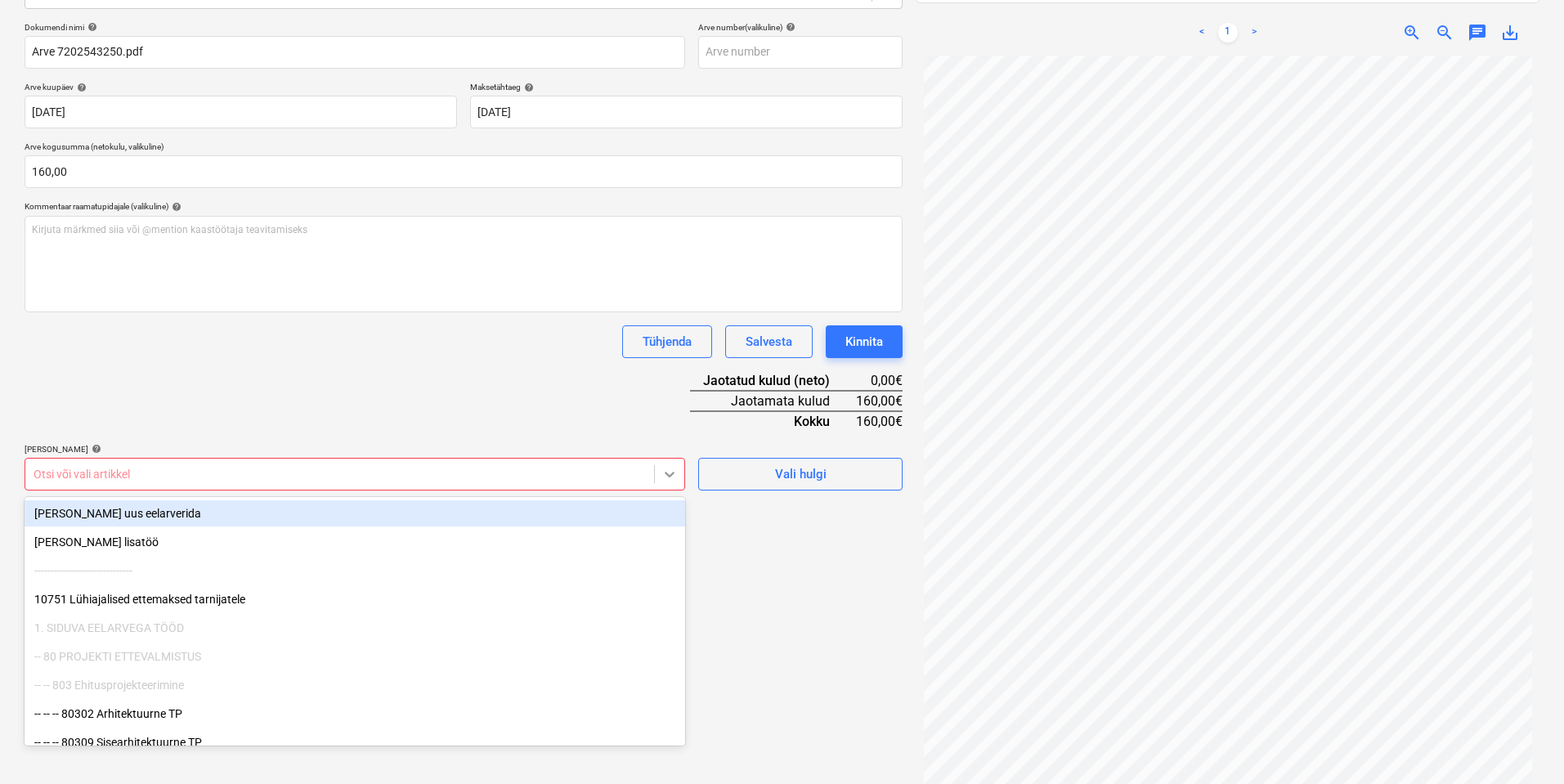
click at [671, 473] on icon at bounding box center [670, 474] width 17 height 17
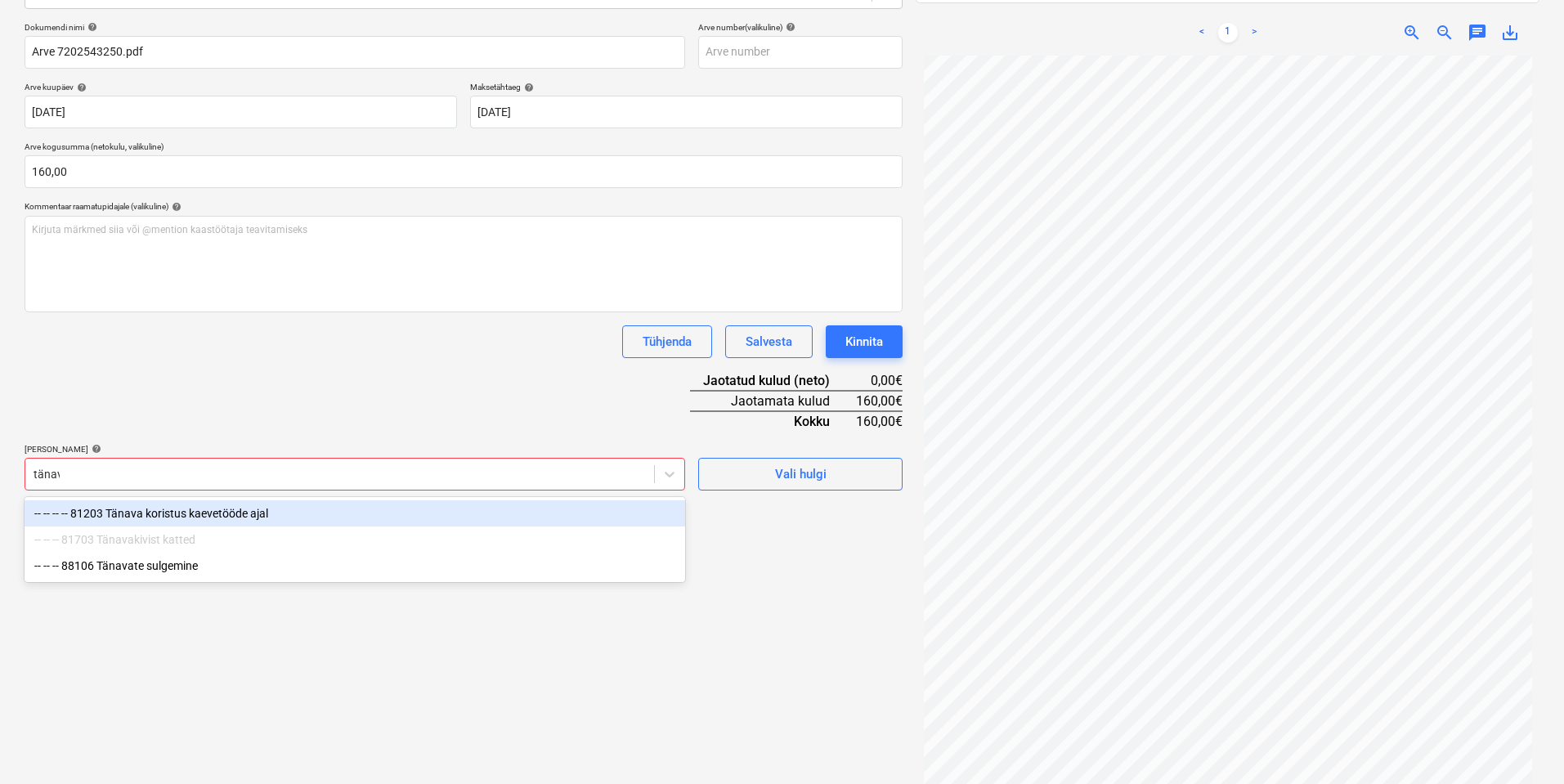
type input "tänava"
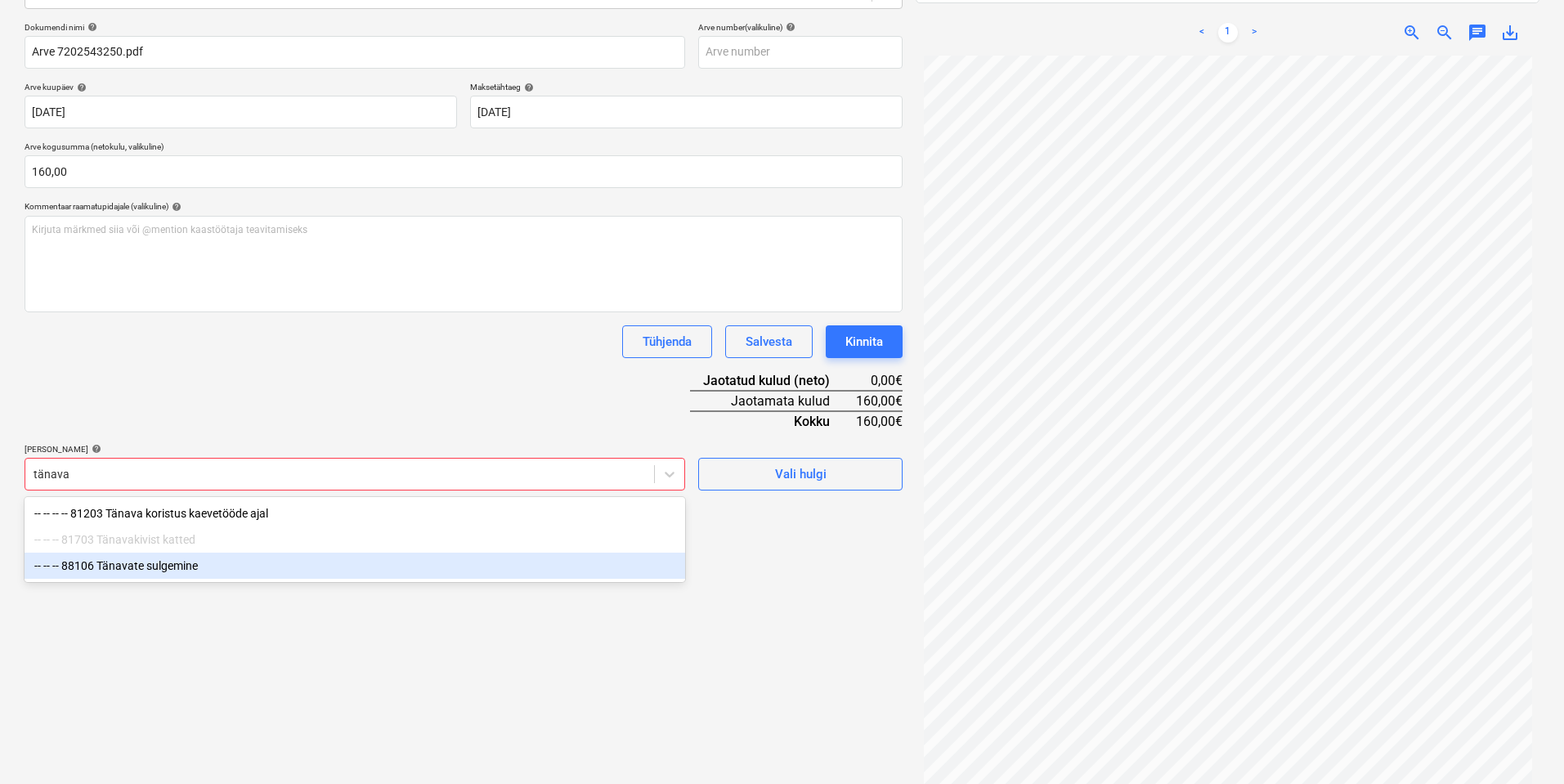
click at [243, 575] on div "-- -- -- 88106 Tänavate sulgemine" at bounding box center [355, 565] width 661 height 26
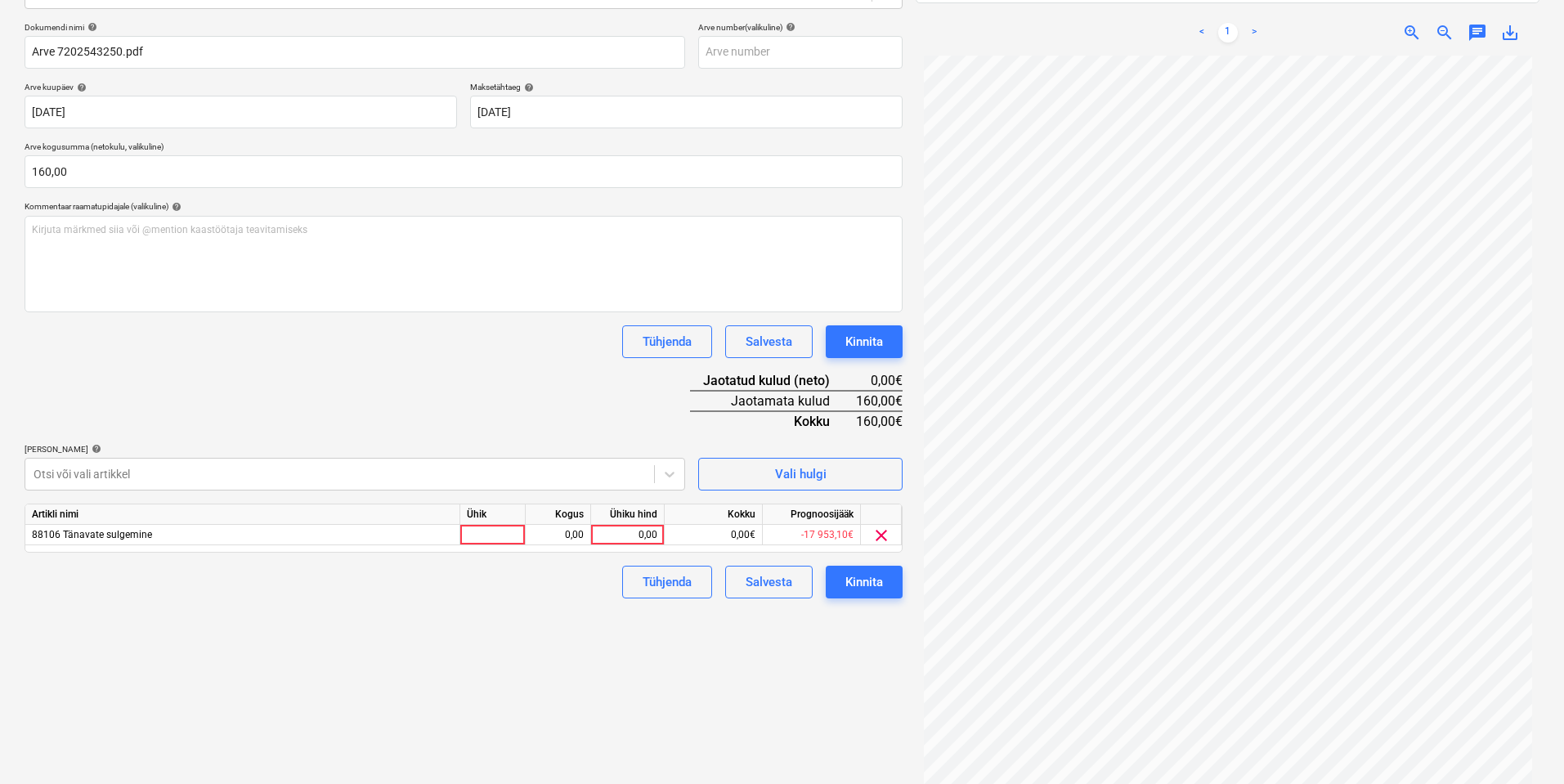
drag, startPoint x: 350, startPoint y: 344, endPoint x: 359, endPoint y: 356, distance: 15.0
click at [354, 350] on div "Tühjenda Salvesta Kinnita" at bounding box center [463, 341] width 879 height 32
click at [500, 538] on div at bounding box center [493, 534] width 66 height 20
type input "kmpl"
click at [578, 532] on div "0,00" at bounding box center [558, 534] width 52 height 20
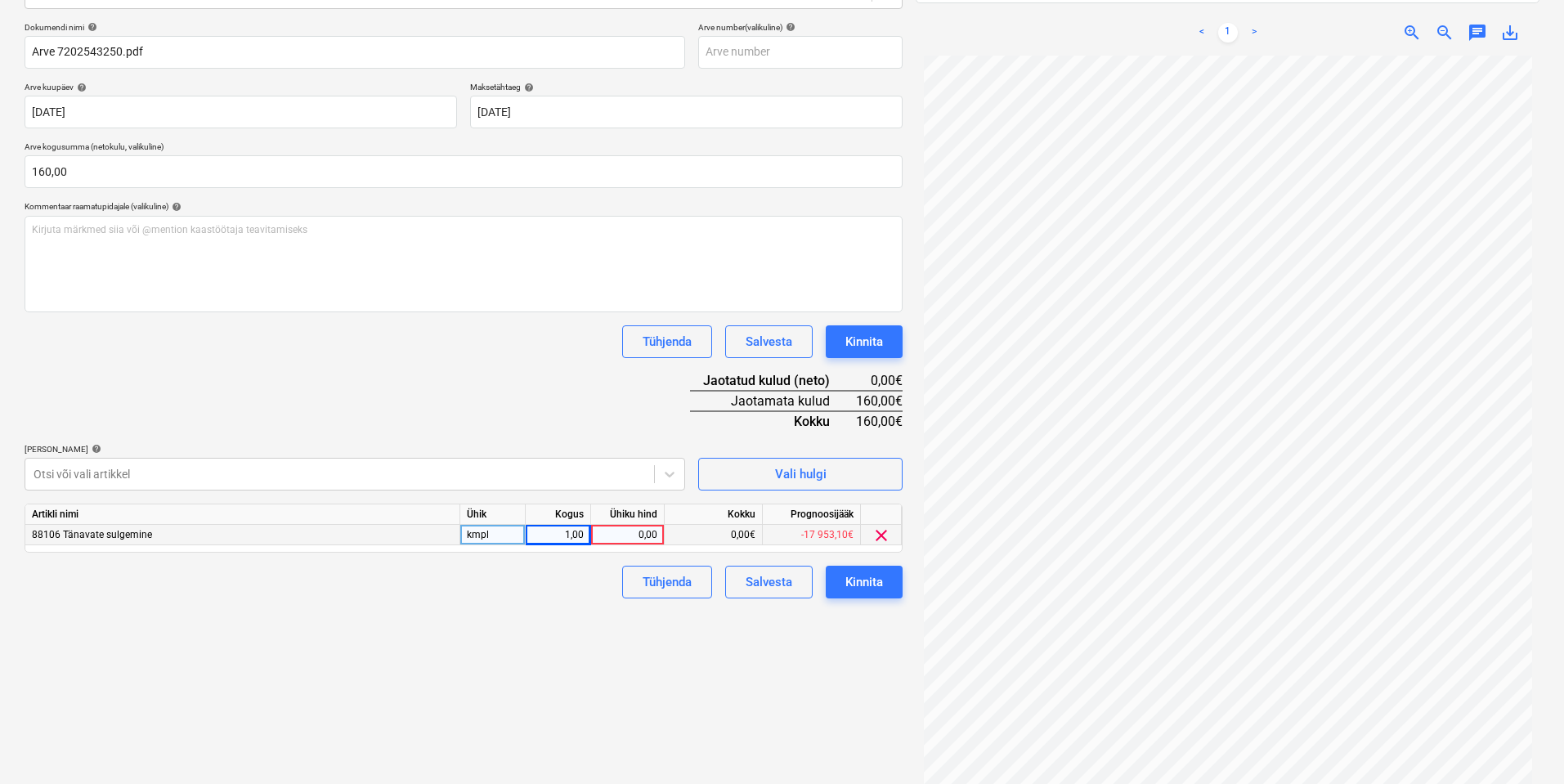
click at [625, 534] on div "0,00" at bounding box center [628, 534] width 59 height 20
type input "160"
click at [528, 663] on div "Failide konteerimine Vali ettevõte Tallinna Linnakantselei (10650) [PERSON_NAME…" at bounding box center [463, 325] width 891 height 951
click at [872, 583] on div "Kinnita" at bounding box center [864, 582] width 38 height 21
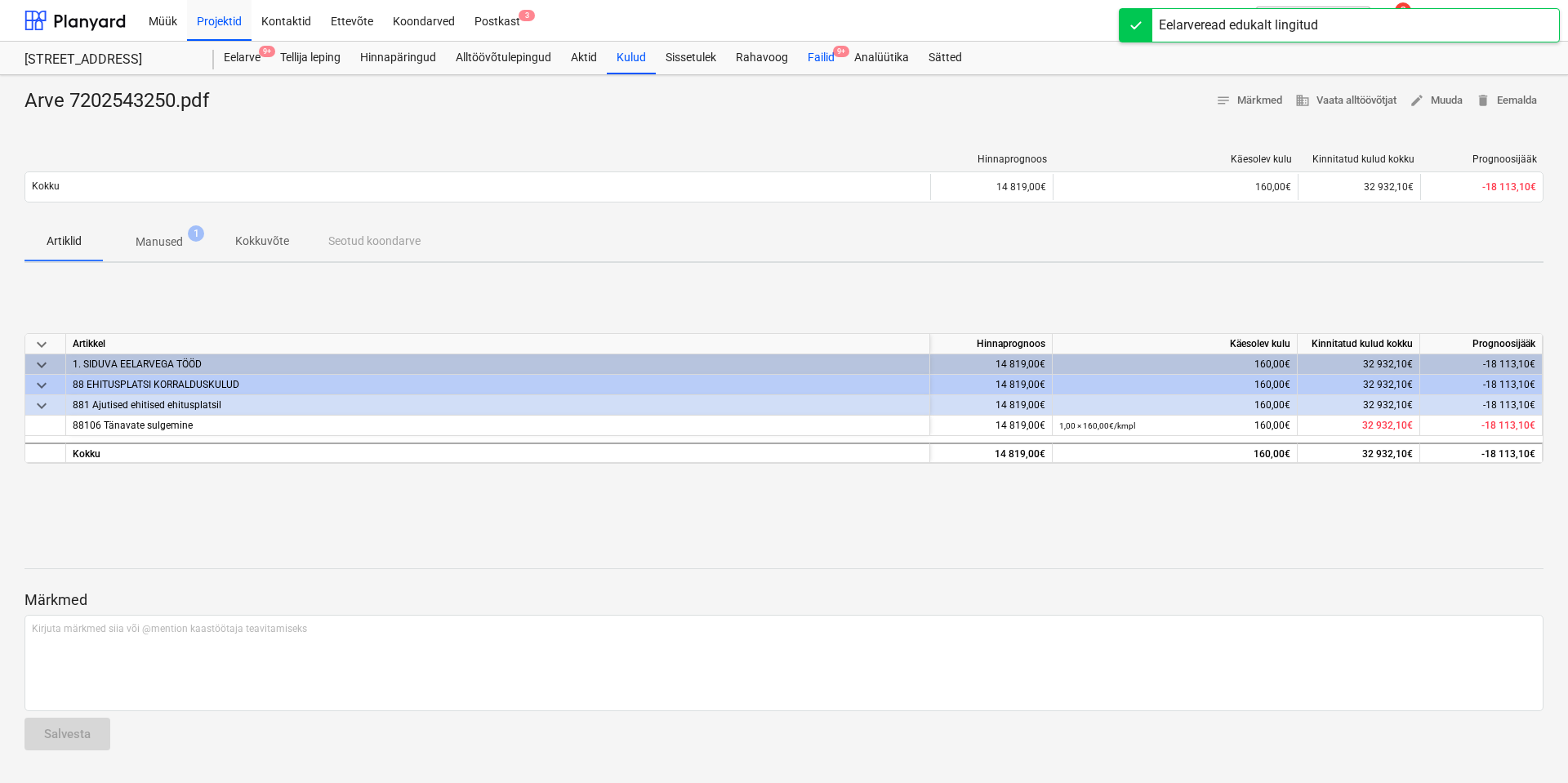
click at [822, 62] on div "Failid 9+" at bounding box center [821, 58] width 46 height 32
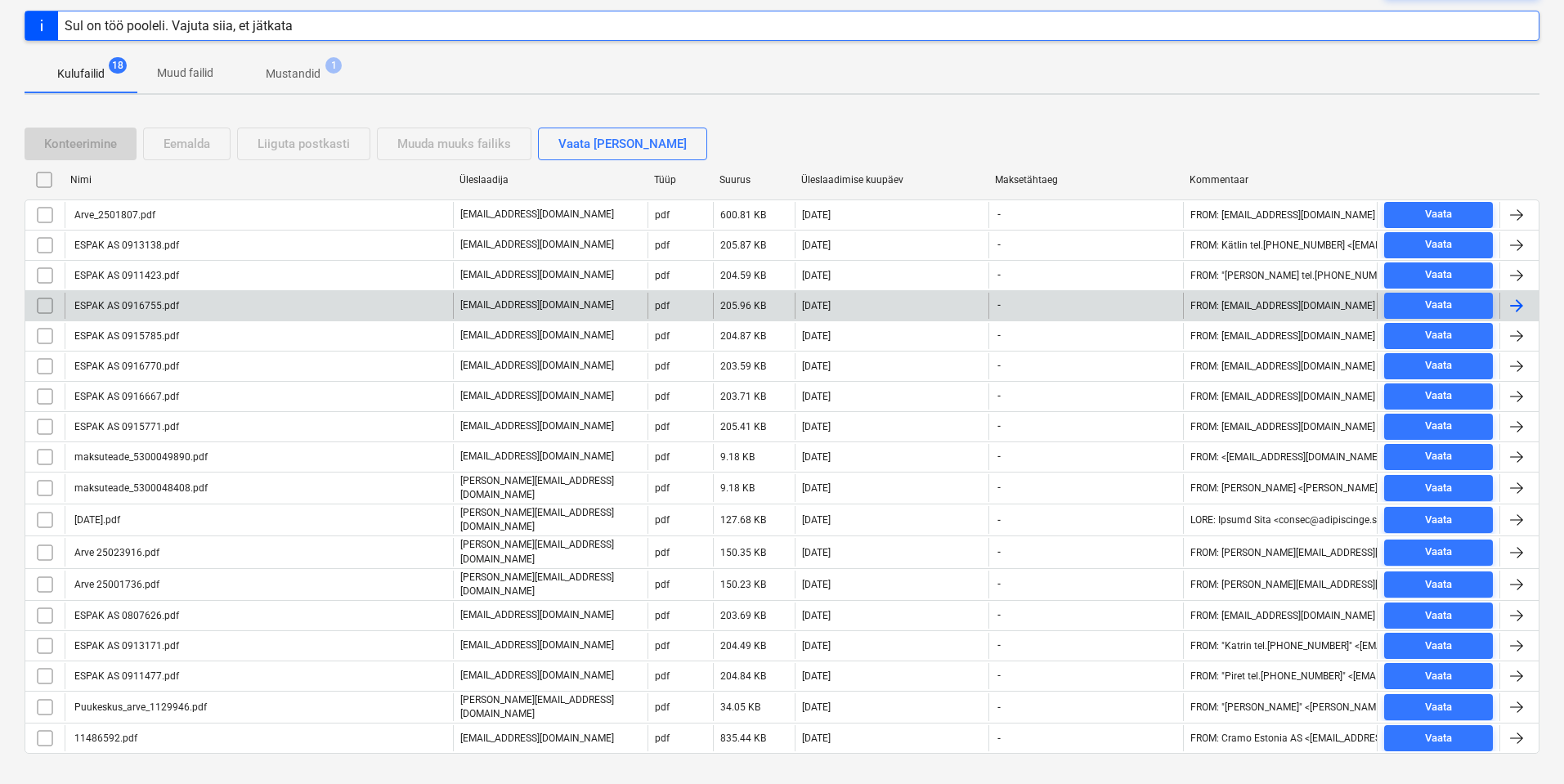
scroll to position [219, 0]
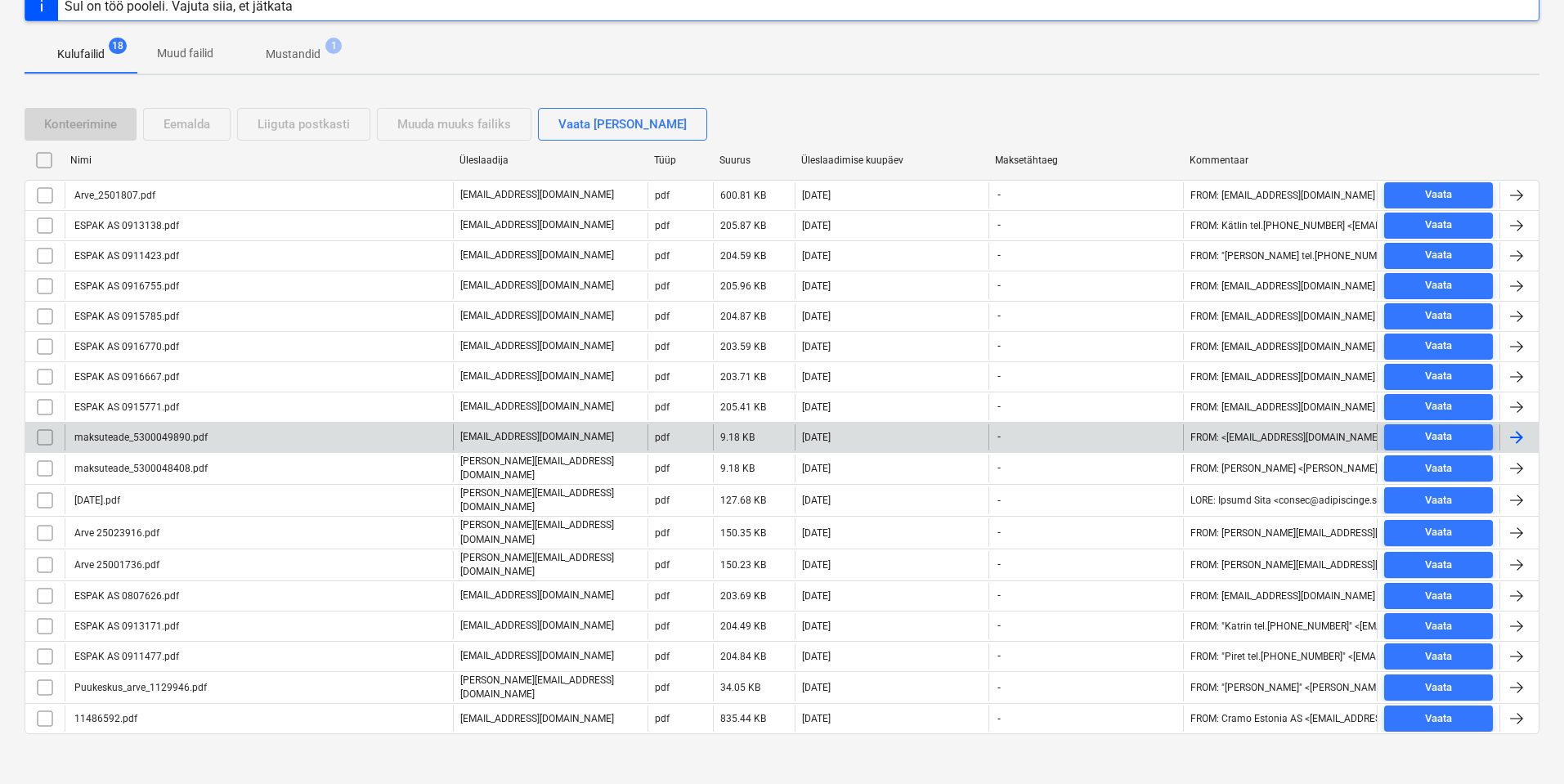
click at [196, 434] on div "maksuteade_5300049890.pdf" at bounding box center [139, 437] width 136 height 11
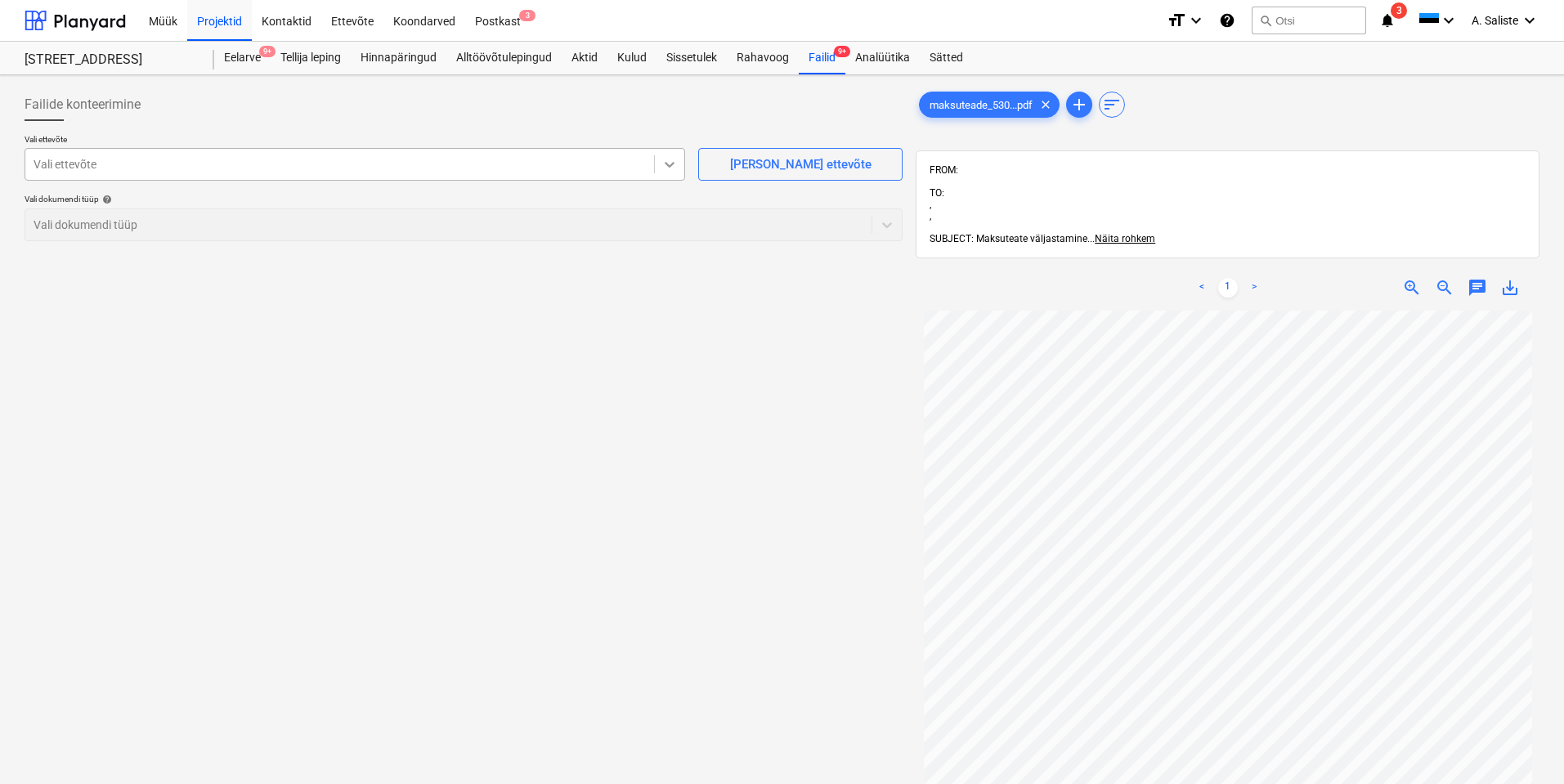
click at [674, 166] on icon at bounding box center [670, 164] width 17 height 17
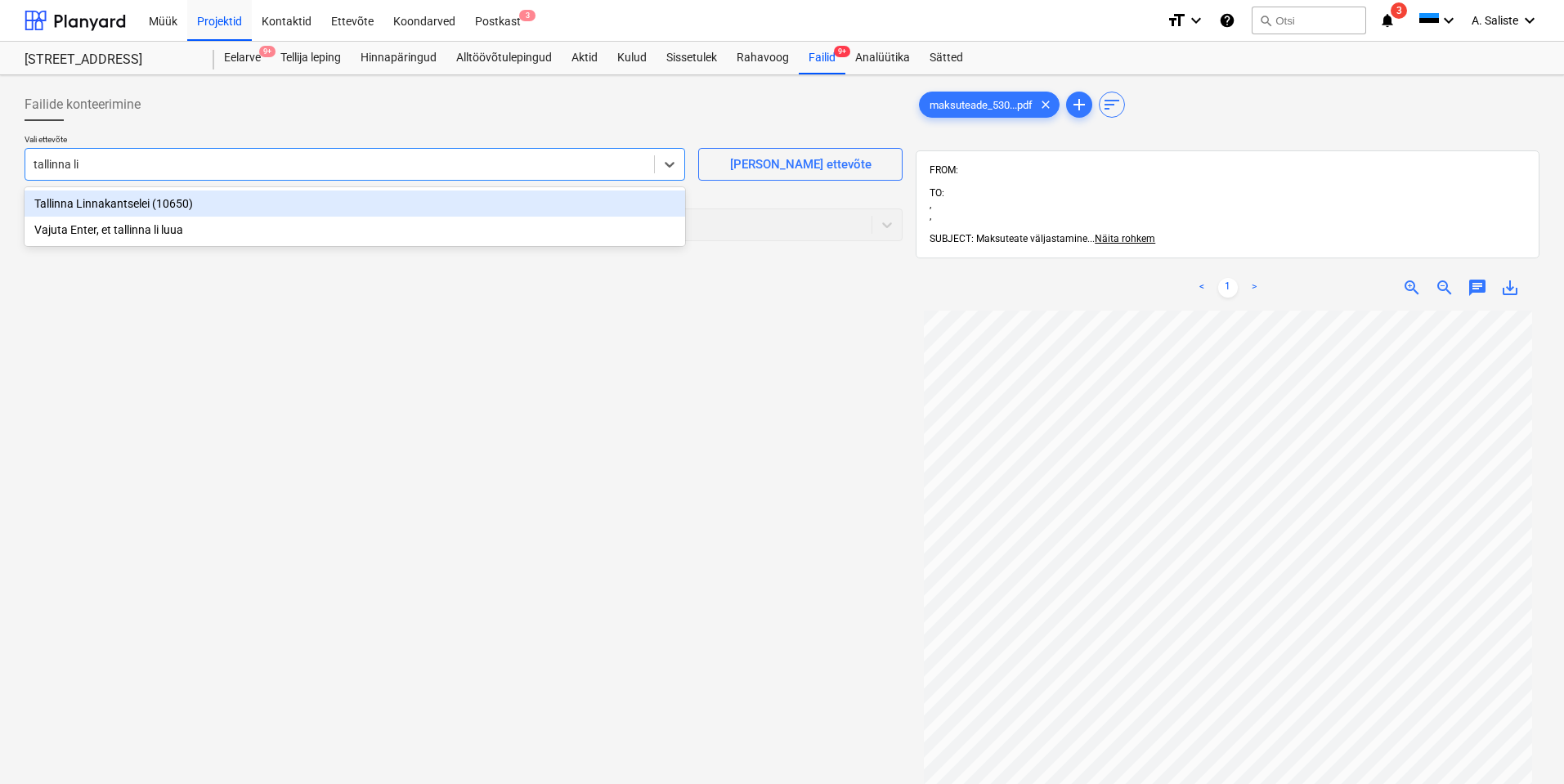
type input "tallinna lin"
click at [149, 200] on div "Tallinna Linnakantselei (10650)" at bounding box center [355, 204] width 661 height 26
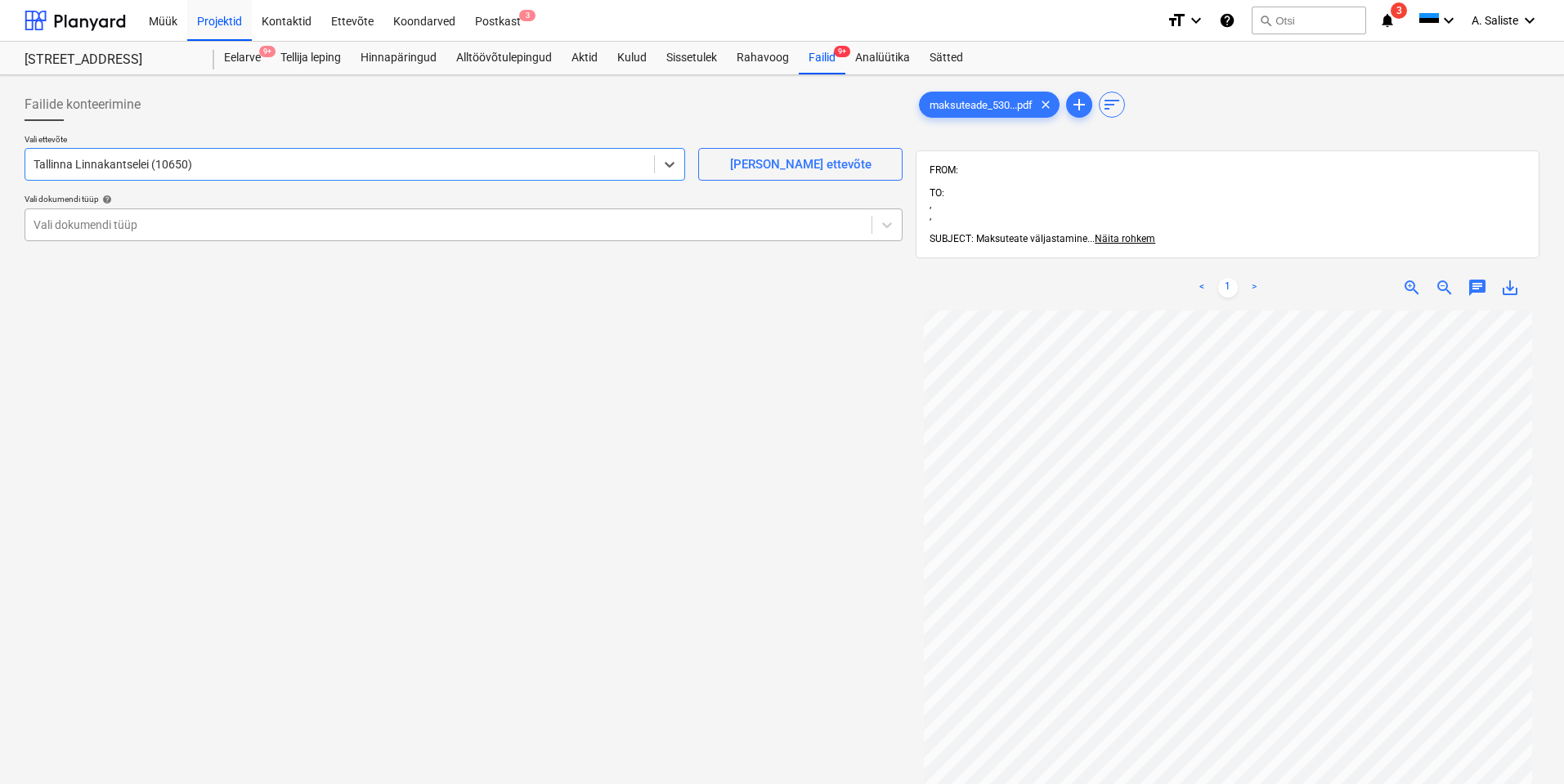
click at [163, 223] on div at bounding box center [448, 225] width 830 height 17
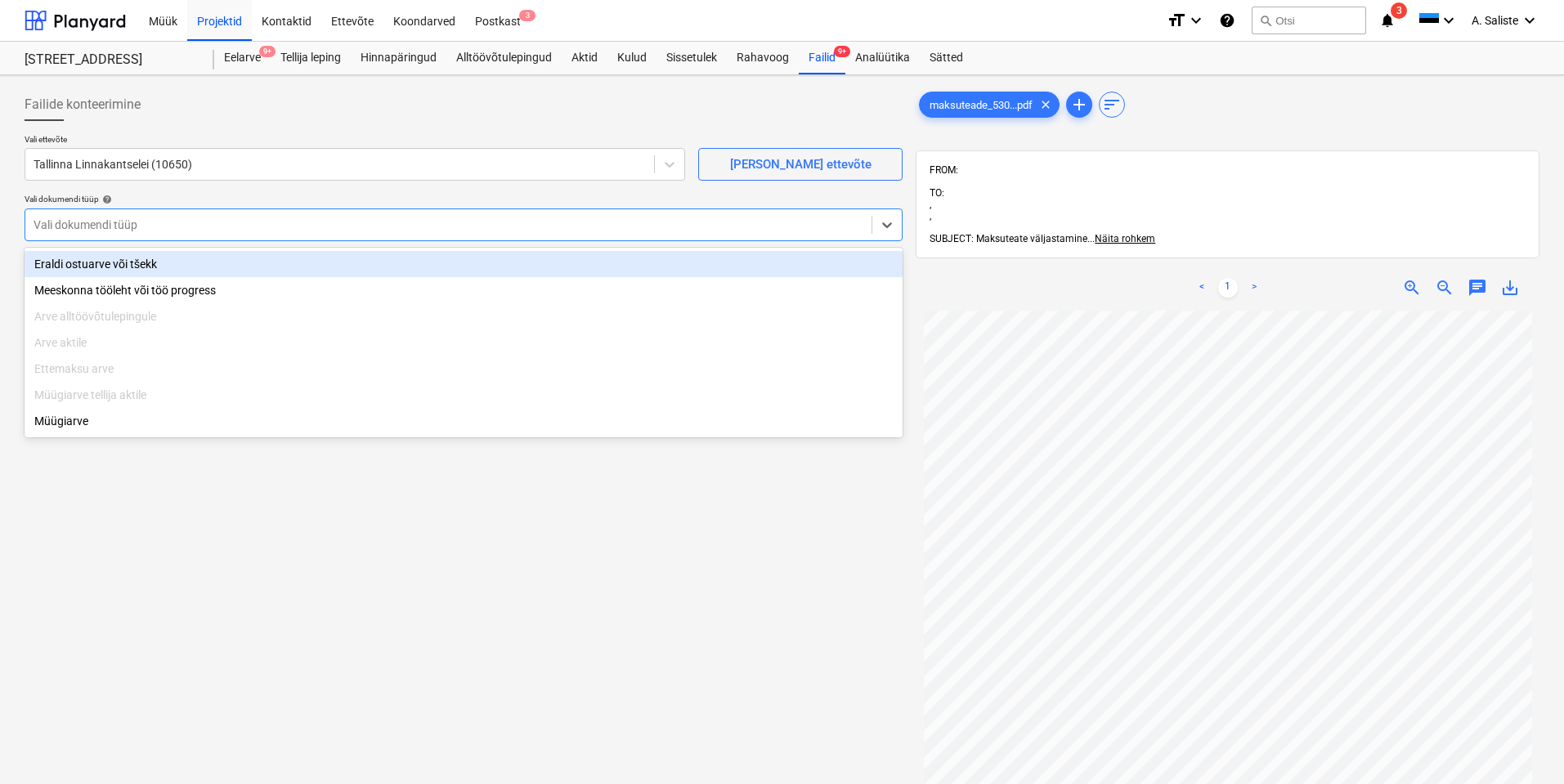
click at [135, 253] on div "Eraldi ostuarve või tšekk" at bounding box center [463, 264] width 879 height 26
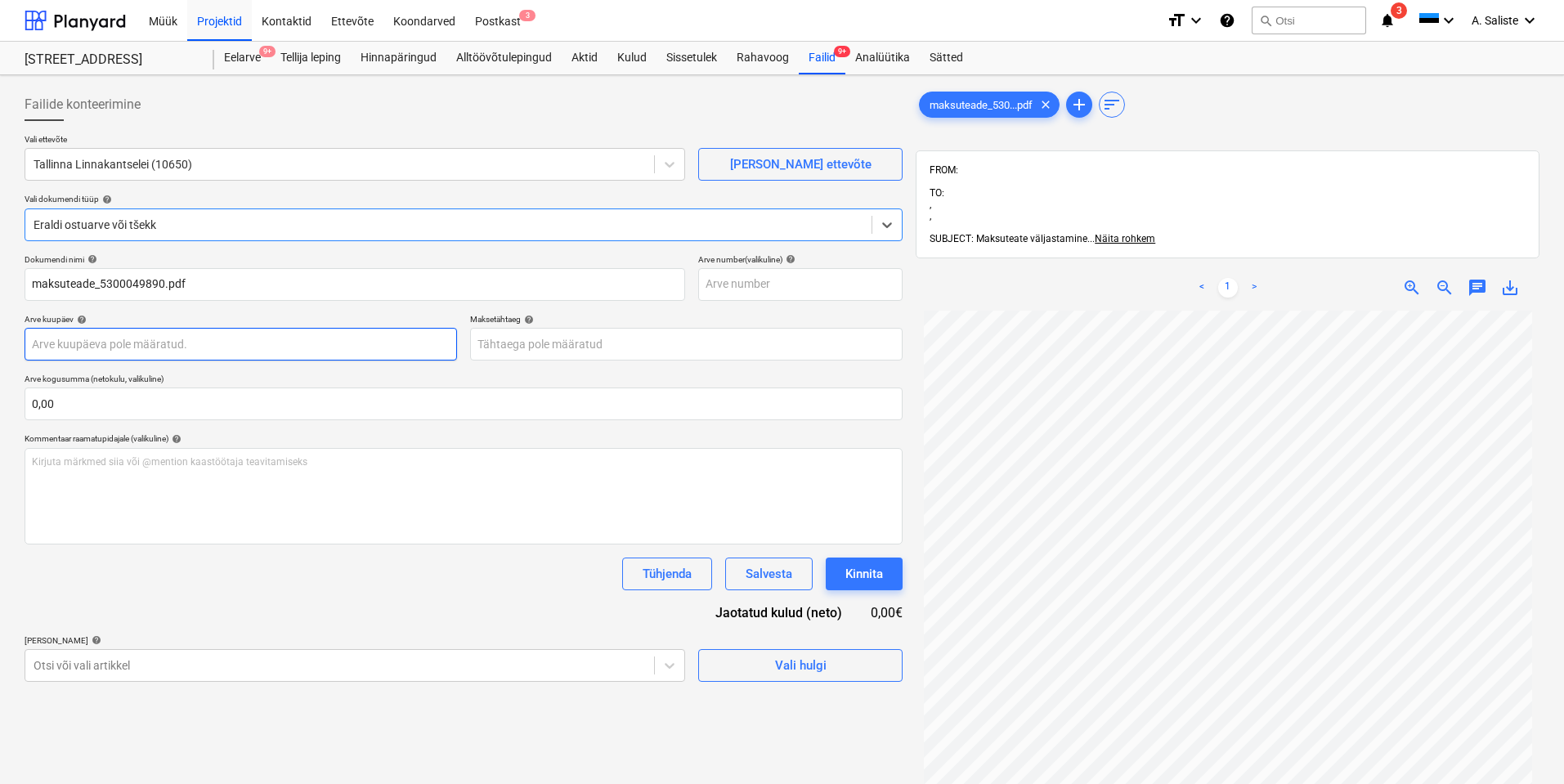
click at [109, 342] on body "Müük Projektid Kontaktid Ettevõte Koondarved Postkast 3 format_size keyboard_ar…" at bounding box center [782, 392] width 1564 height 784
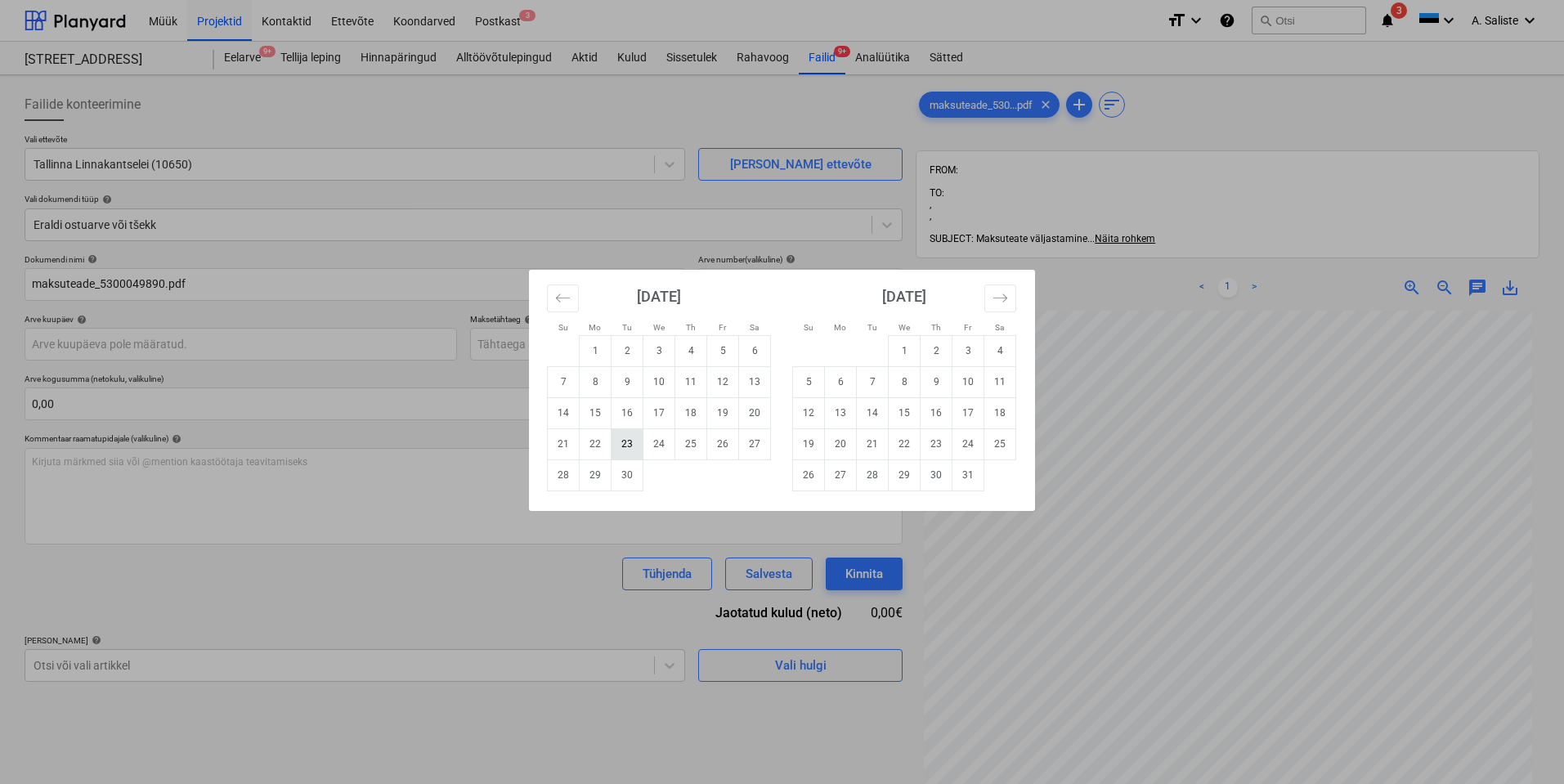
click at [629, 439] on td "23" at bounding box center [628, 444] width 31 height 31
type input "[DATE]"
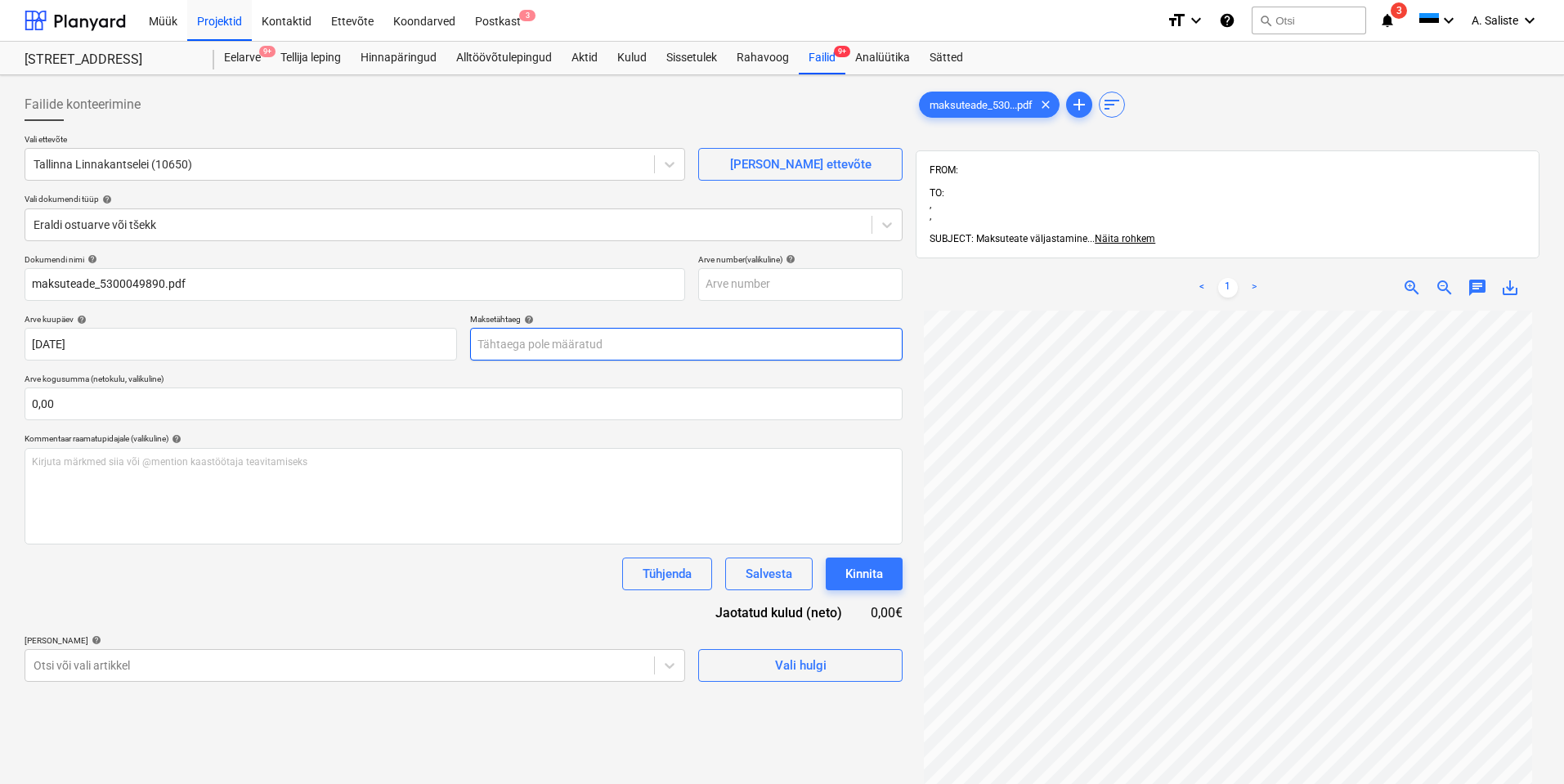
click at [536, 350] on body "Müük Projektid Kontaktid Ettevõte Koondarved Postkast 3 format_size keyboard_ar…" at bounding box center [782, 392] width 1564 height 784
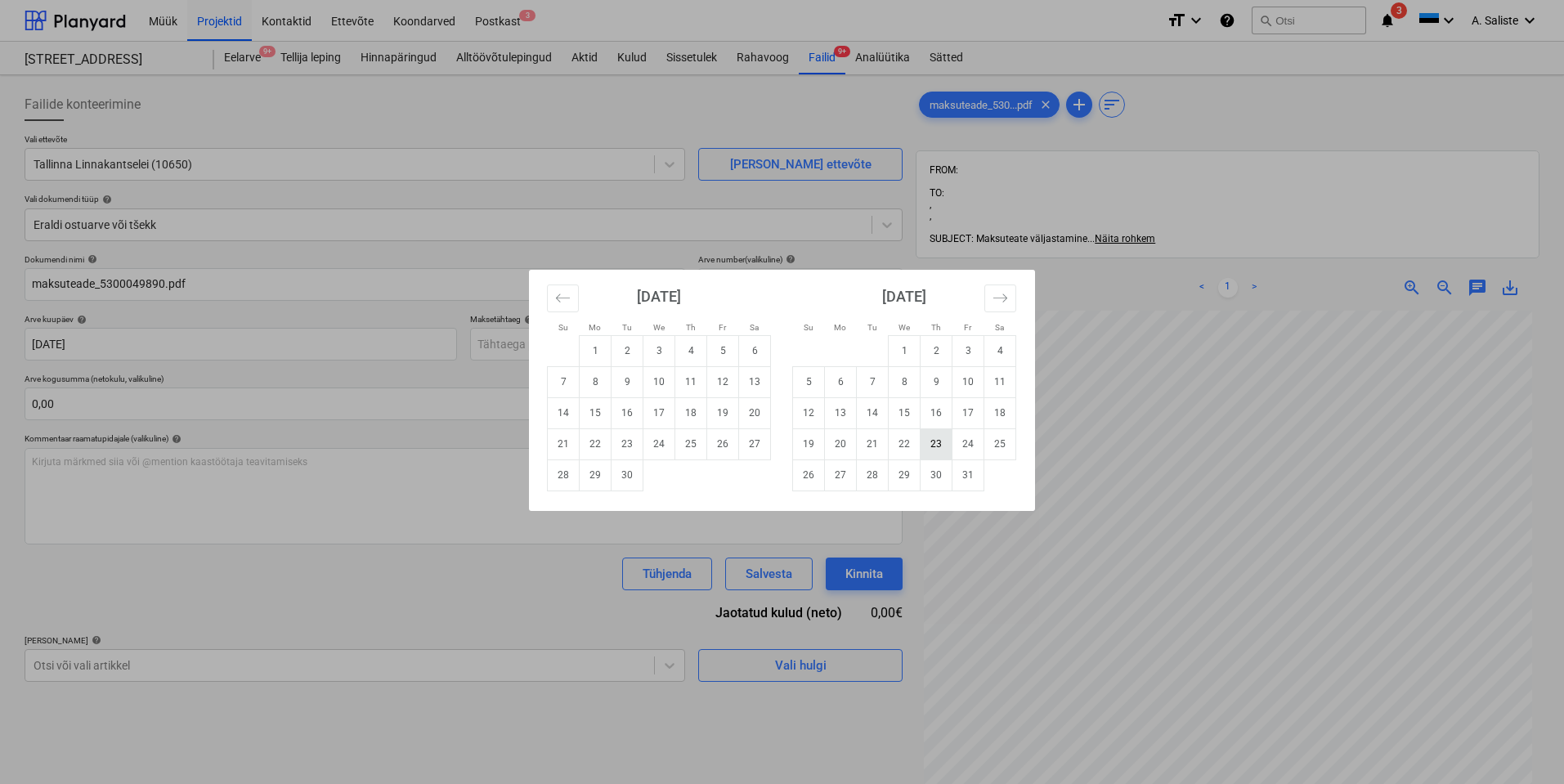
click at [927, 442] on td "23" at bounding box center [936, 444] width 31 height 31
type input "[DATE]"
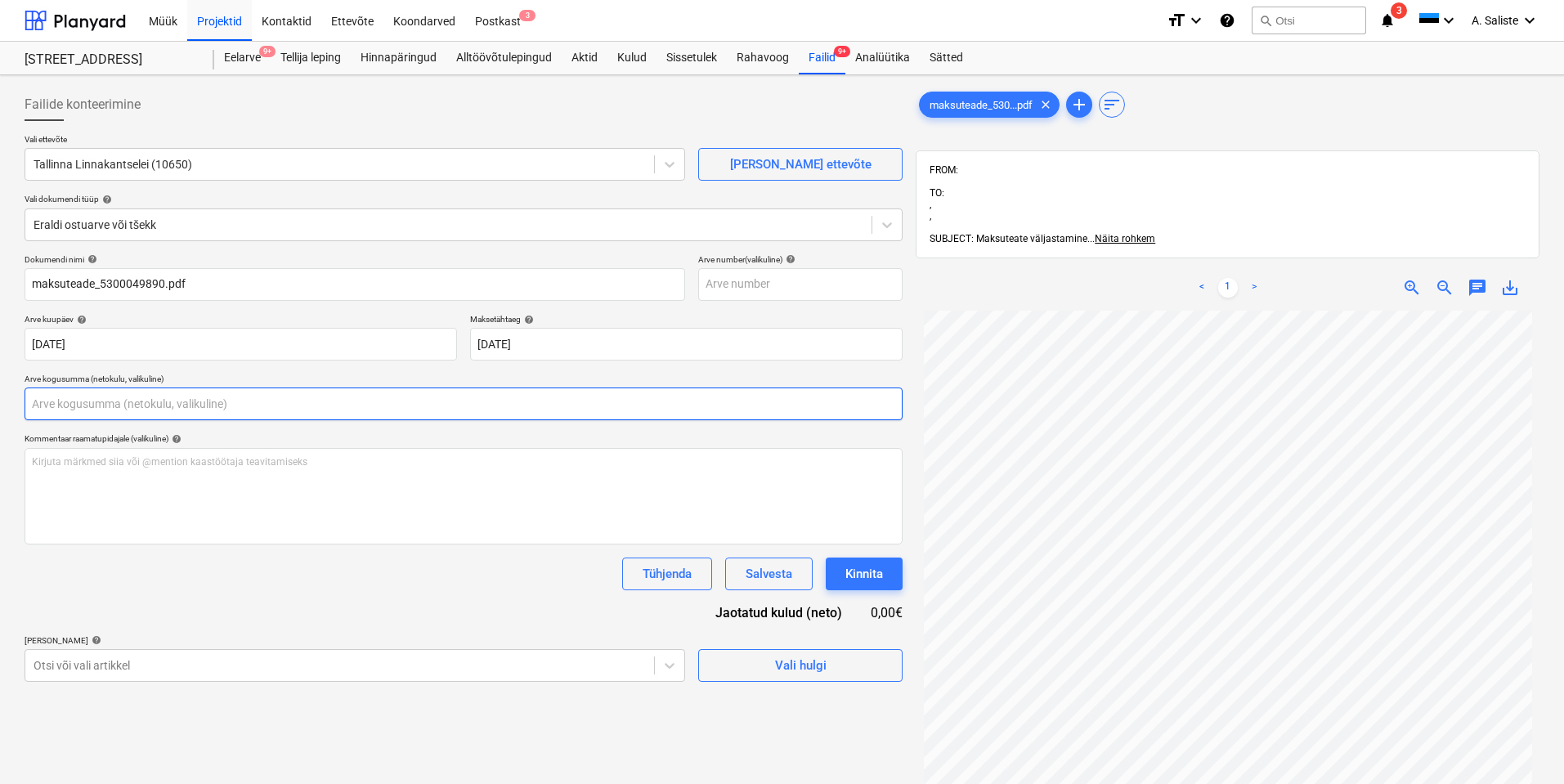
click at [154, 403] on input "text" at bounding box center [463, 403] width 879 height 32
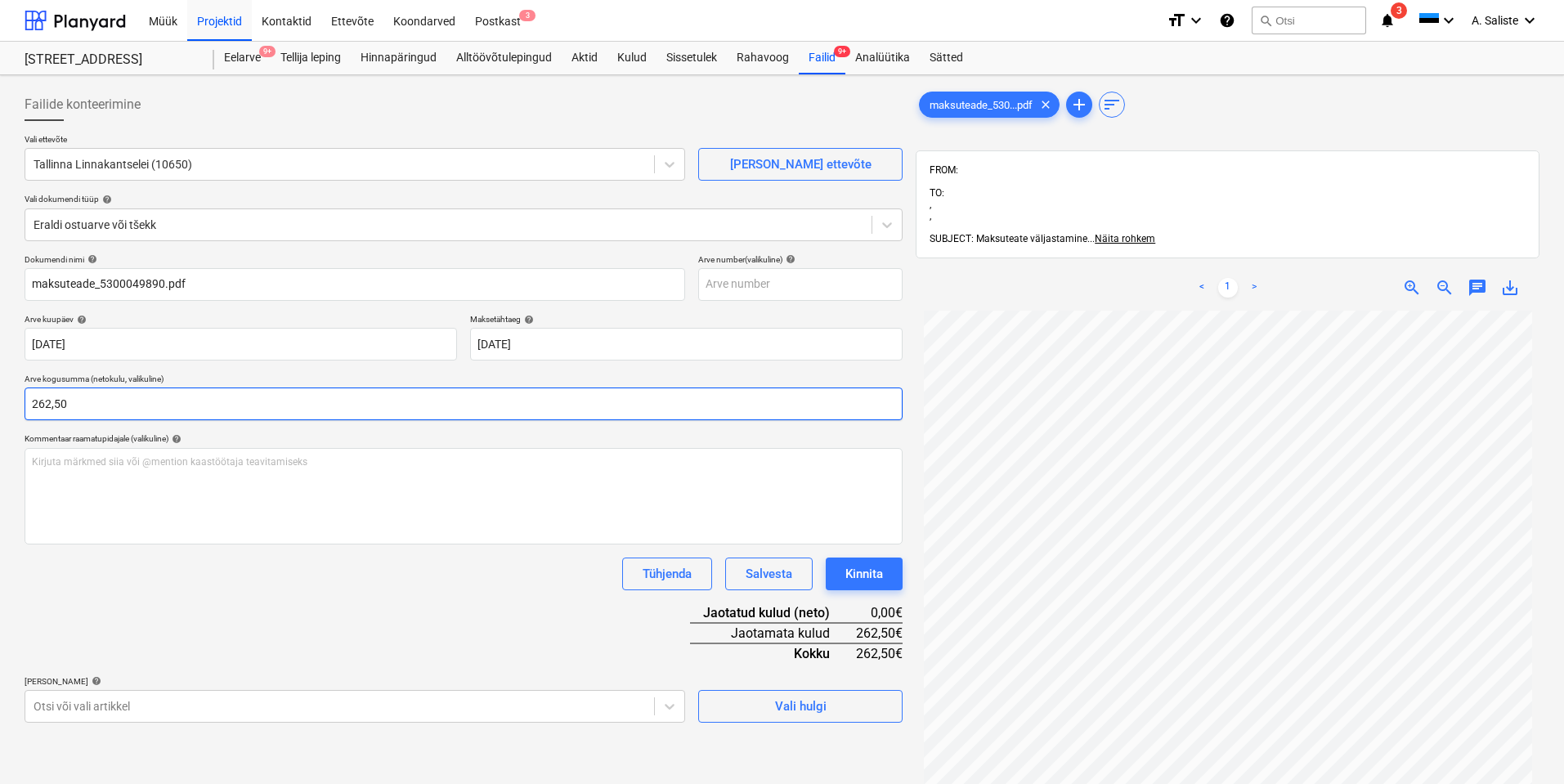
type input "262,50"
click at [82, 630] on div "Dokumendi nimi help maksuteade_5300049890.pdf Arve number (valikuline) help [PE…" at bounding box center [463, 489] width 879 height 468
click at [79, 703] on body "Müük Projektid Kontaktid Ettevõte Koondarved Postkast 3 format_size keyboard_ar…" at bounding box center [782, 392] width 1564 height 784
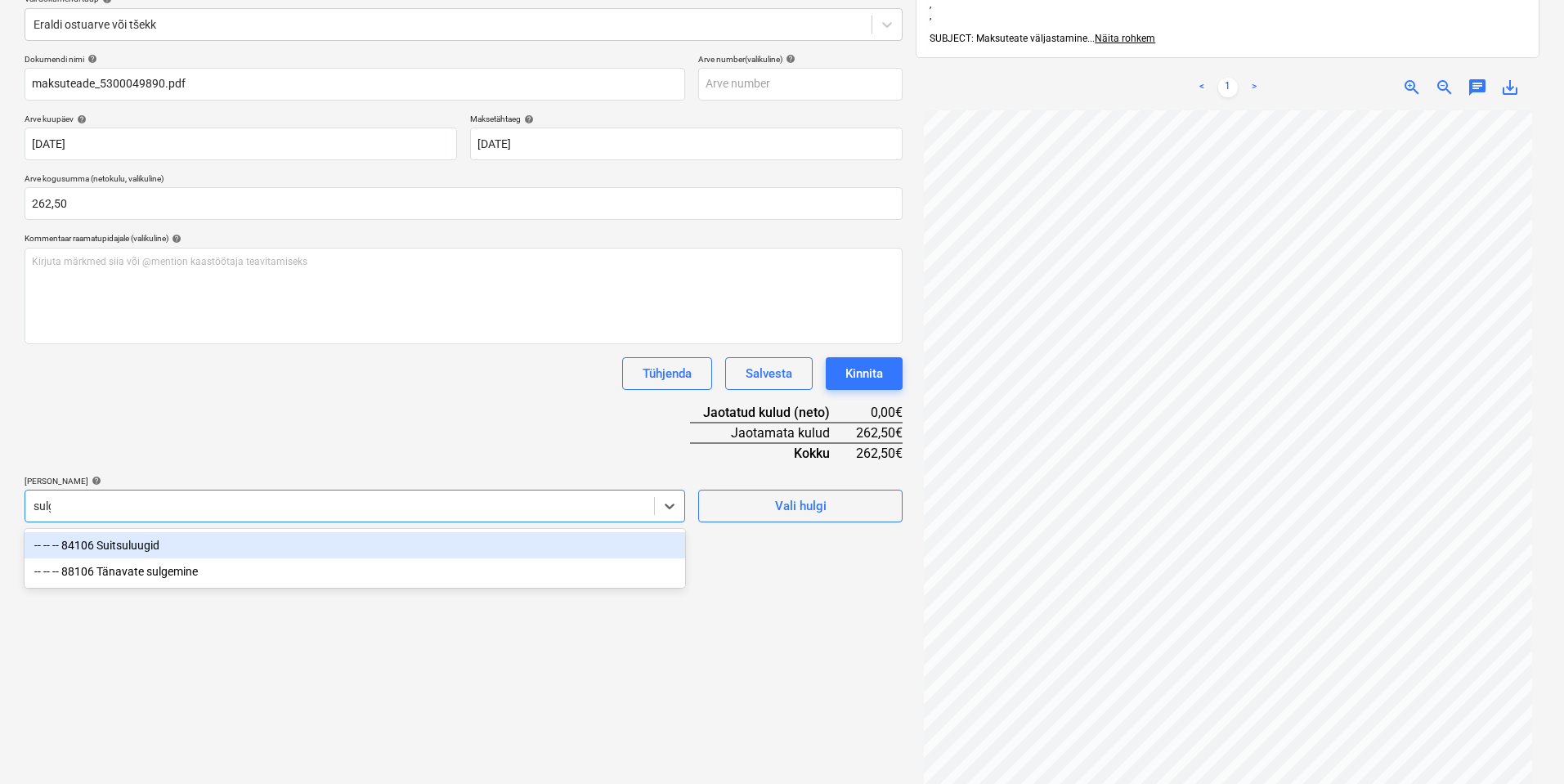
type input "sulge"
click at [223, 549] on div "-- -- -- 88106 Tänavate sulgemine" at bounding box center [355, 545] width 661 height 26
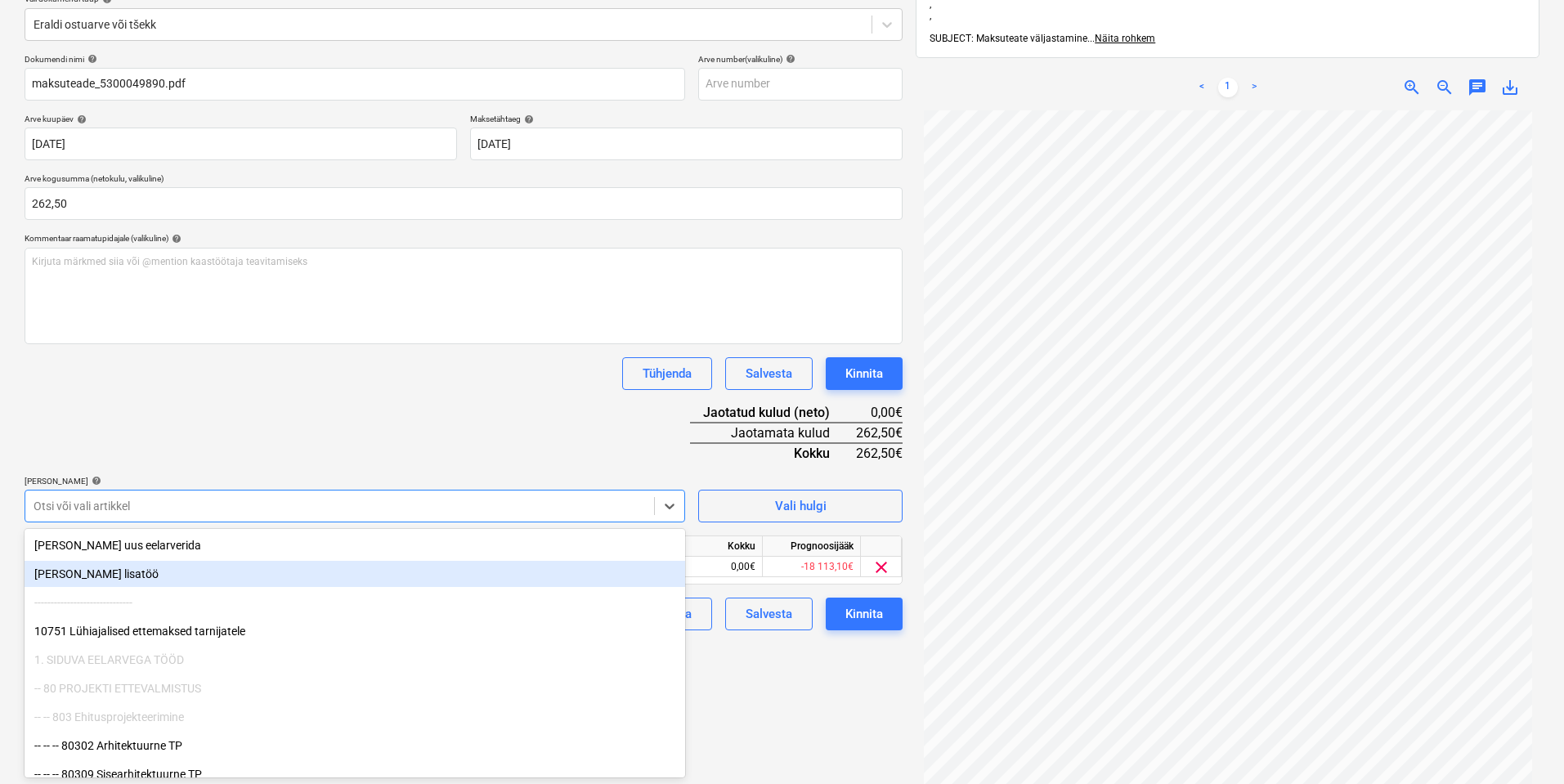
drag, startPoint x: 782, startPoint y: 701, endPoint x: 626, endPoint y: 578, distance: 198.7
click at [782, 700] on div "Failide konteerimine Vali ettevõte Tallinna Linnakantselei (10650) [PERSON_NAME…" at bounding box center [463, 368] width 891 height 974
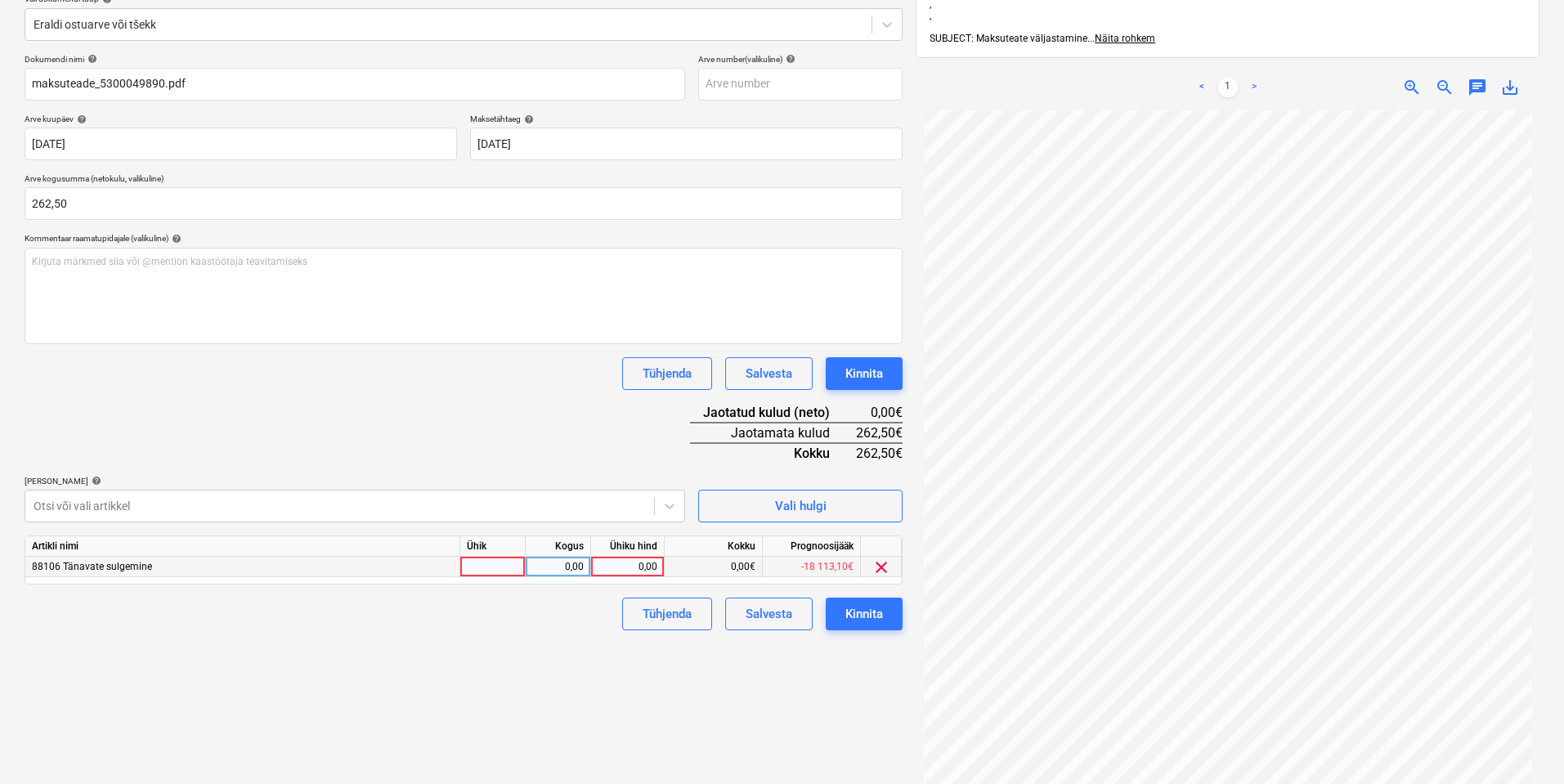
click at [495, 562] on div at bounding box center [493, 566] width 66 height 20
type input "kmpl"
click at [581, 565] on div "0,00" at bounding box center [558, 566] width 52 height 20
click at [643, 565] on div "0,00" at bounding box center [628, 566] width 59 height 20
type input "262,5"
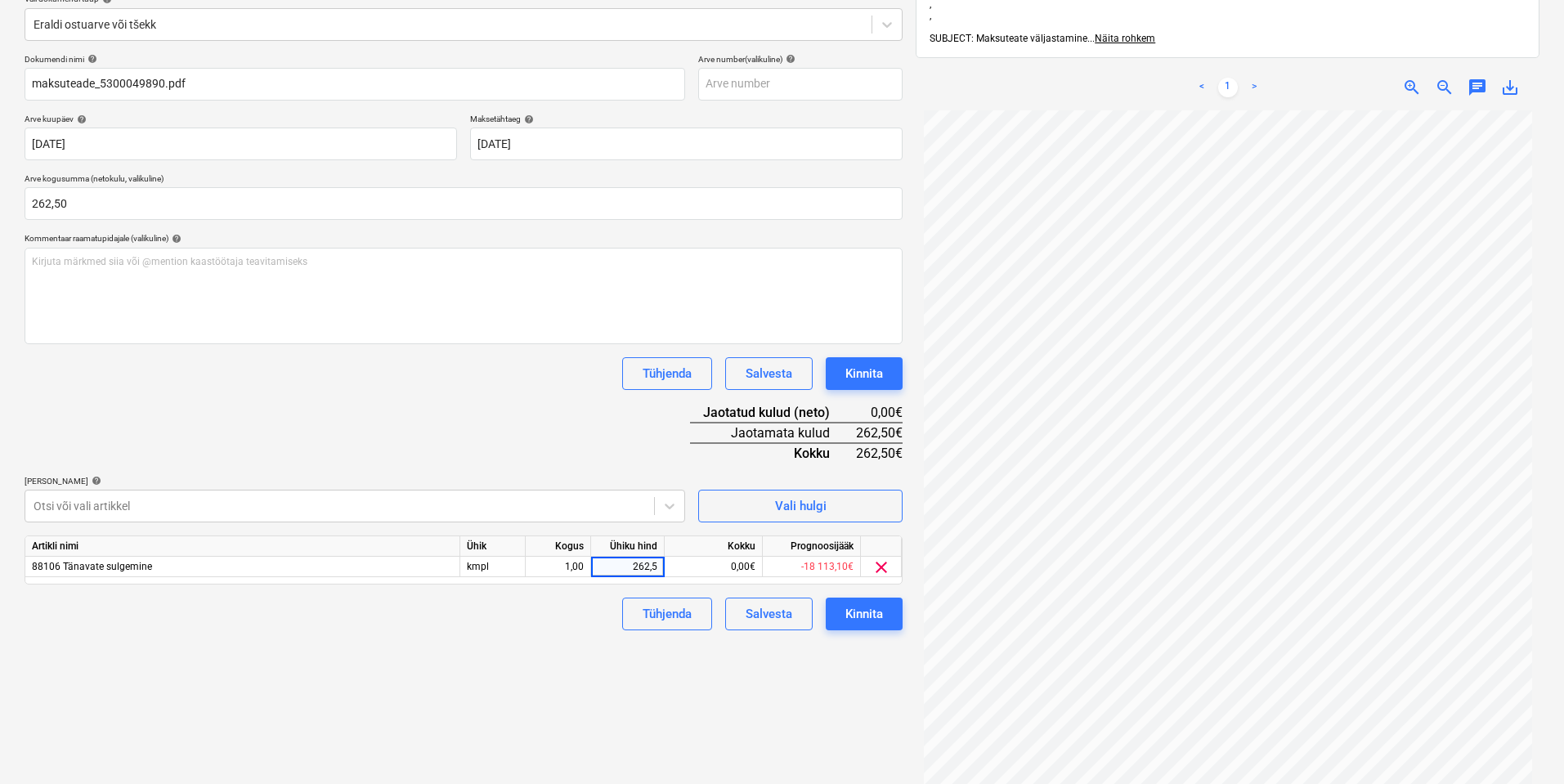
click at [462, 635] on div "Failide konteerimine Vali ettevõte Tallinna Linnakantselei (10650) [PERSON_NAME…" at bounding box center [463, 368] width 891 height 974
click at [861, 613] on div "Kinnita" at bounding box center [864, 614] width 38 height 21
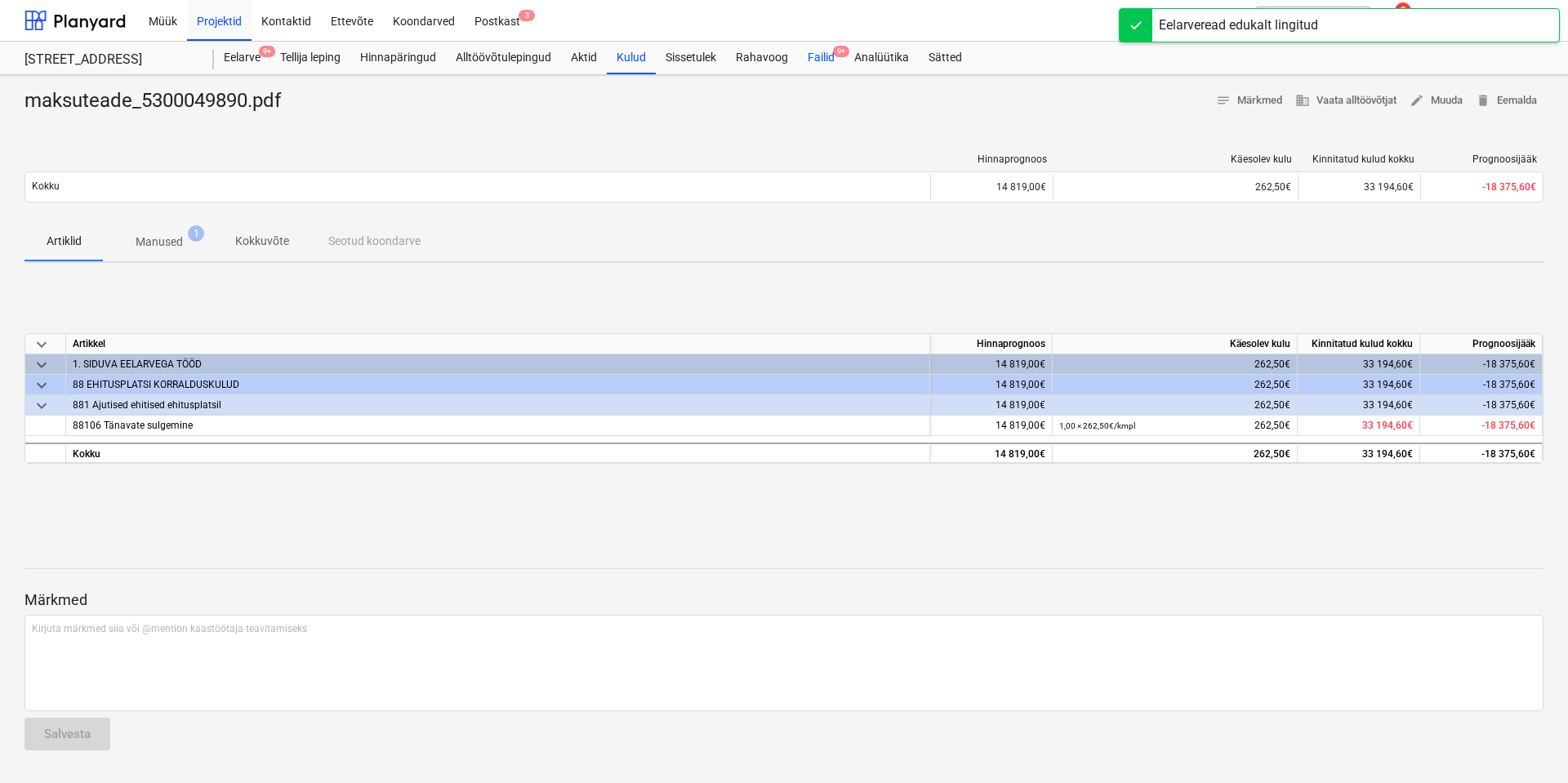
click at [829, 52] on div "Failid 9+" at bounding box center [821, 58] width 46 height 32
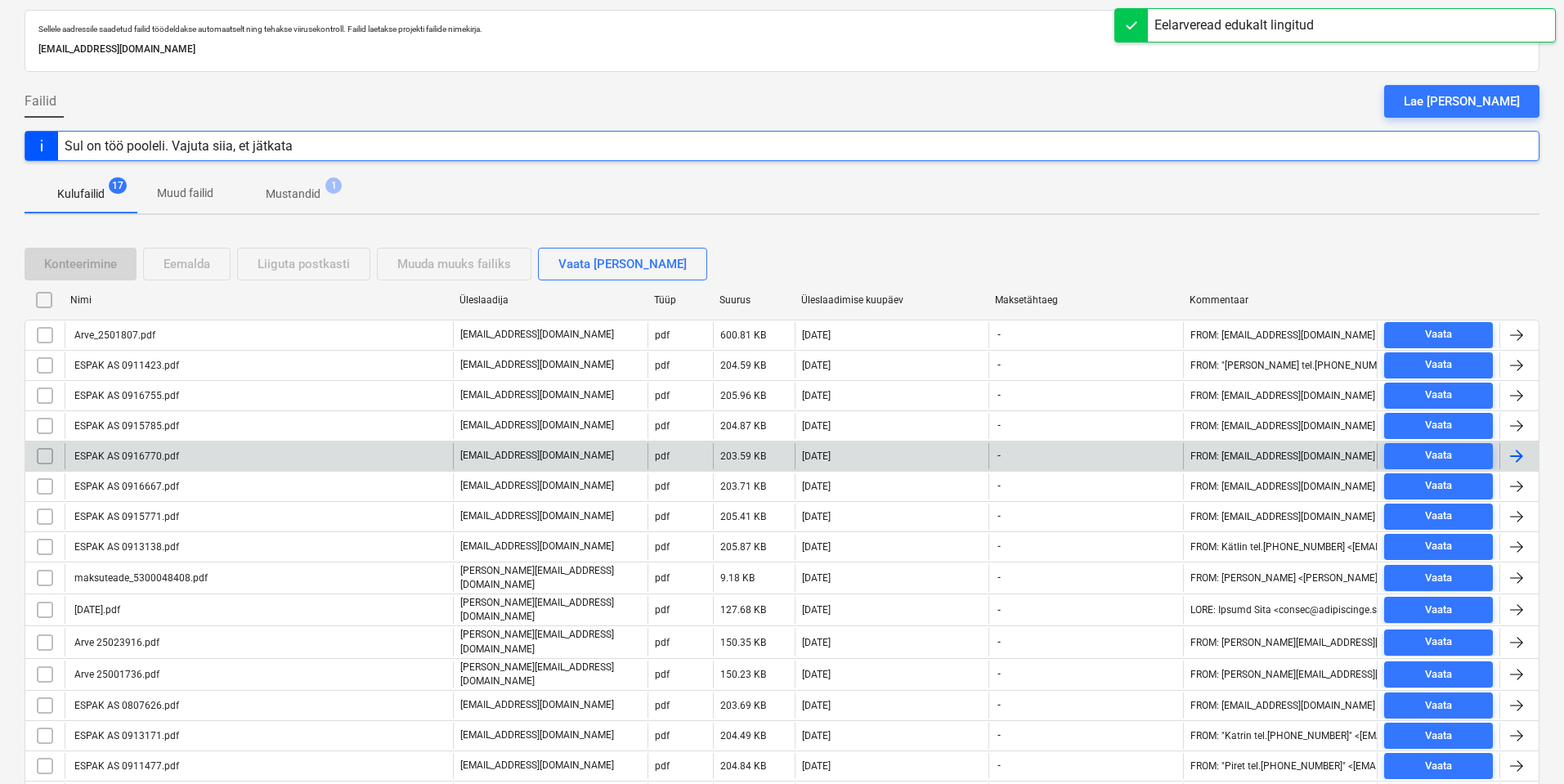
scroll to position [188, 0]
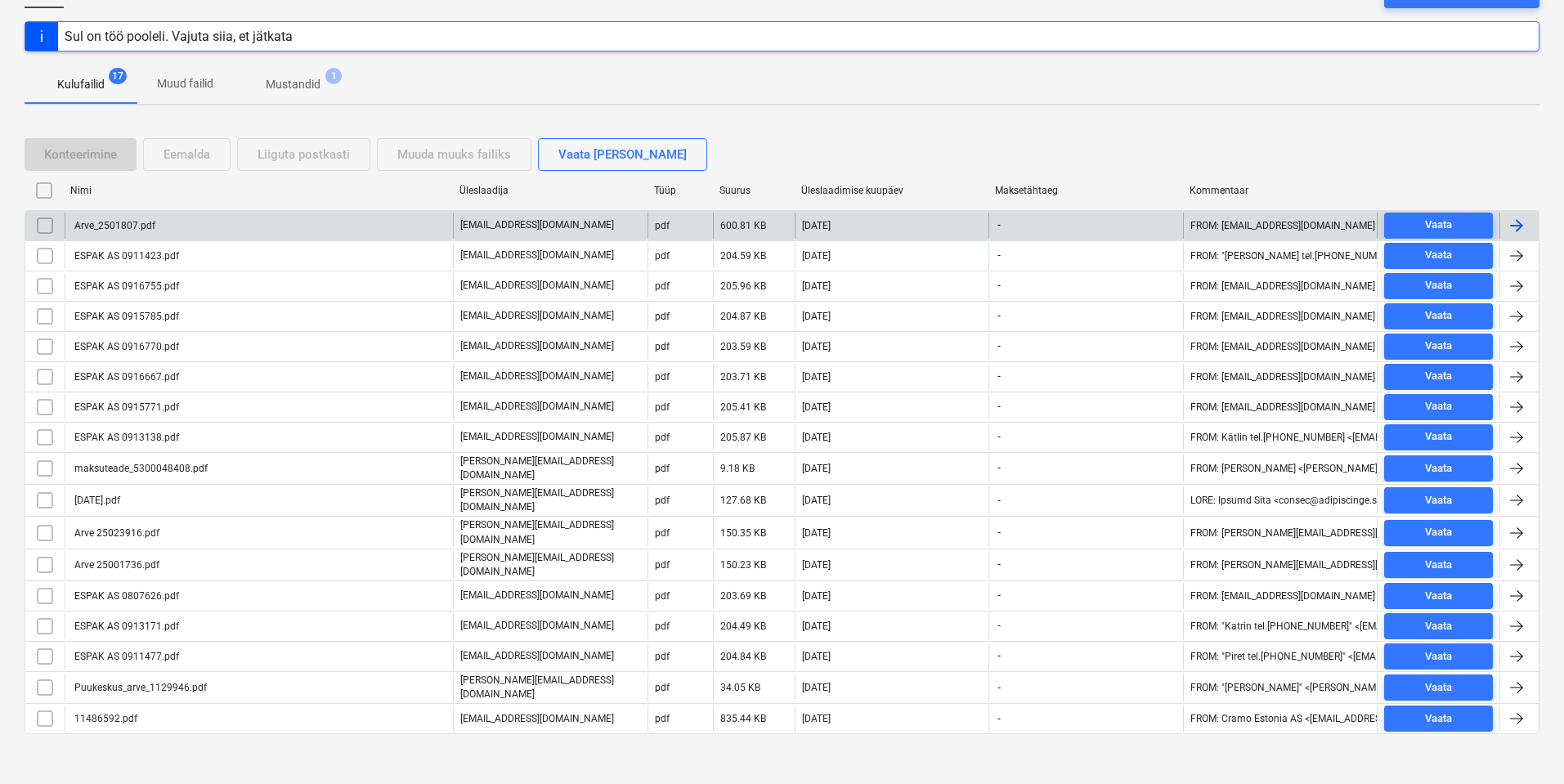
click at [341, 225] on div "Arve_2501807.pdf" at bounding box center [259, 225] width 388 height 26
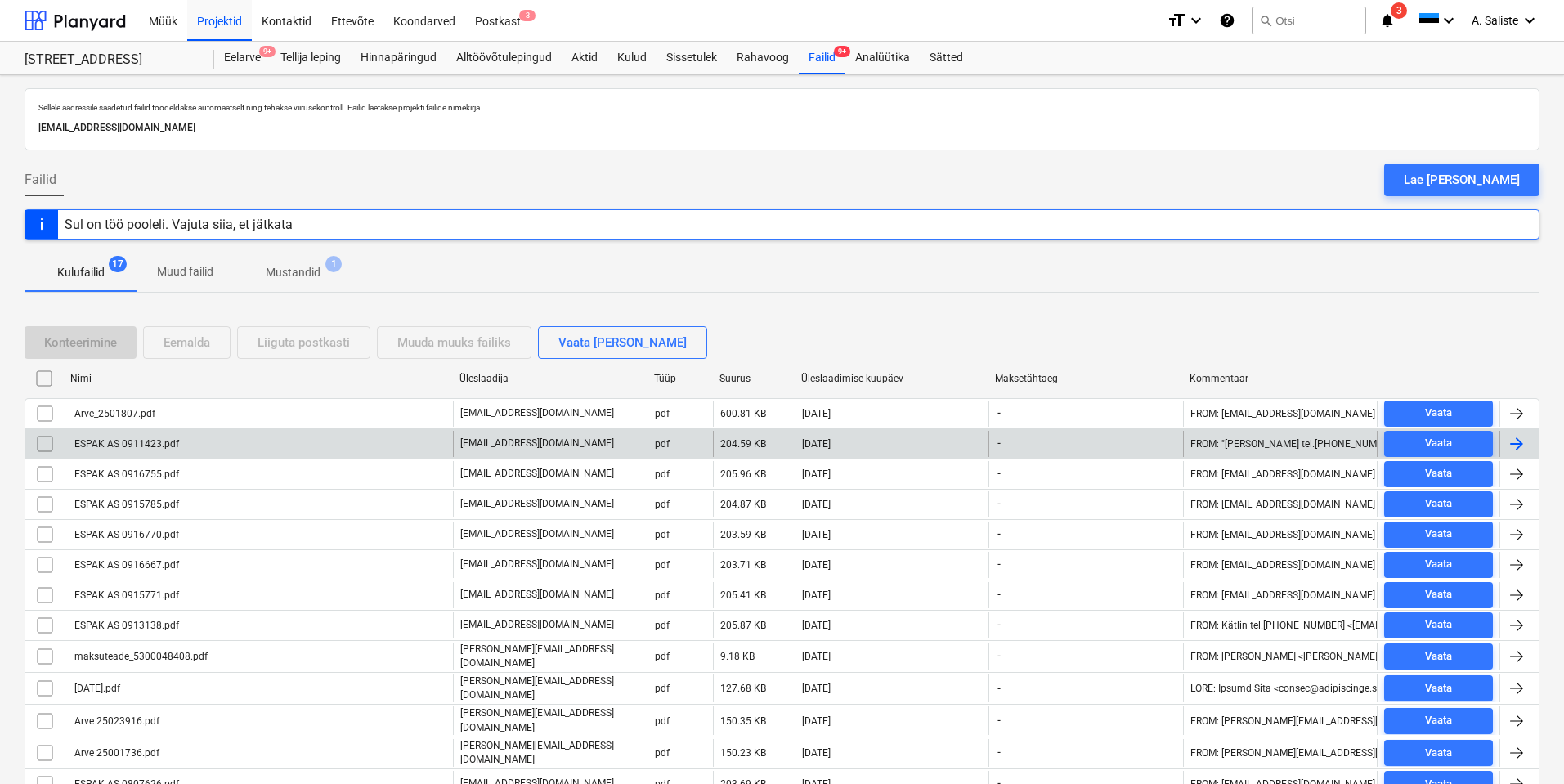
scroll to position [188, 0]
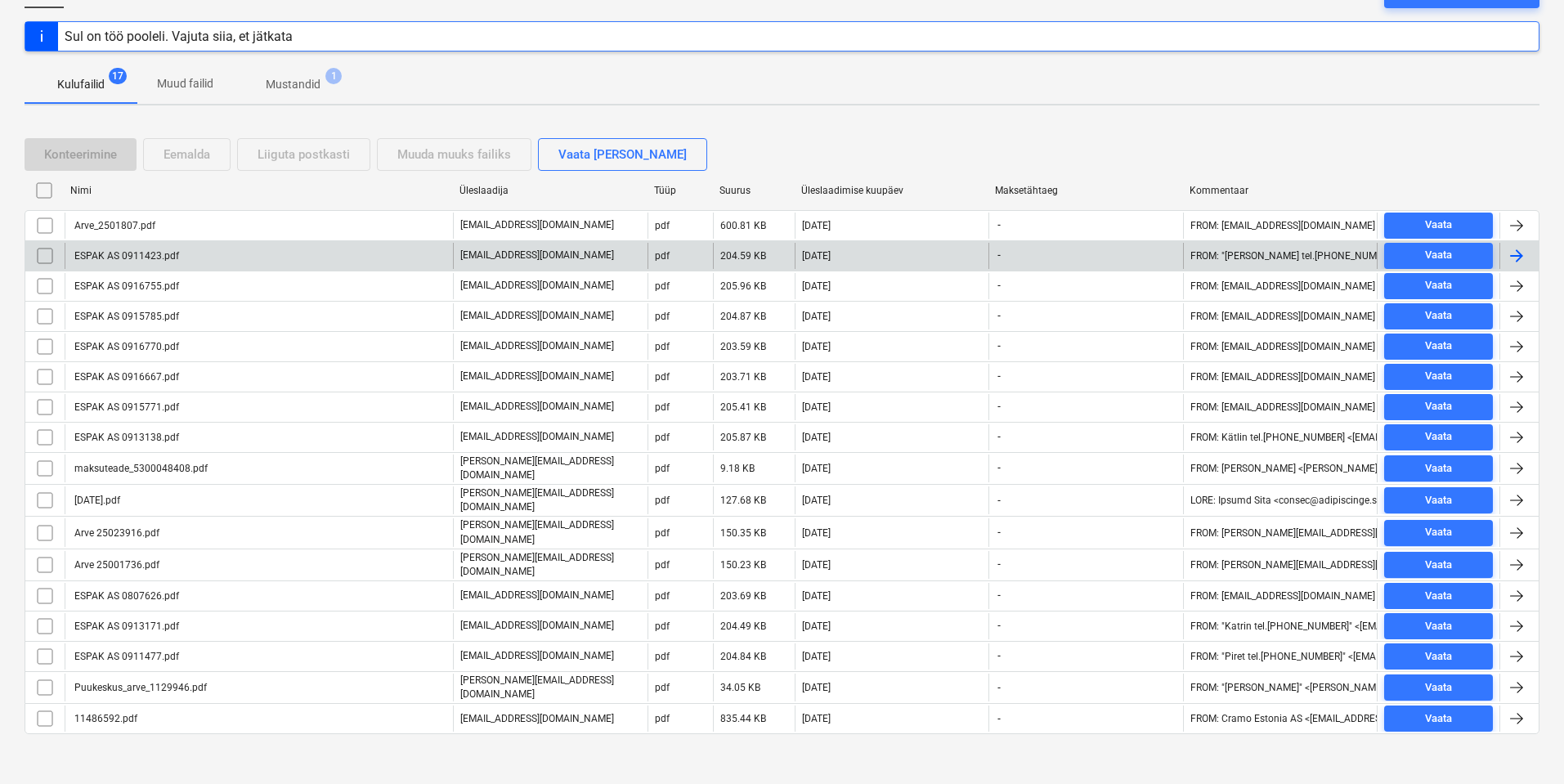
click at [151, 262] on div "ESPAK AS 0911423.pdf" at bounding box center [259, 256] width 388 height 26
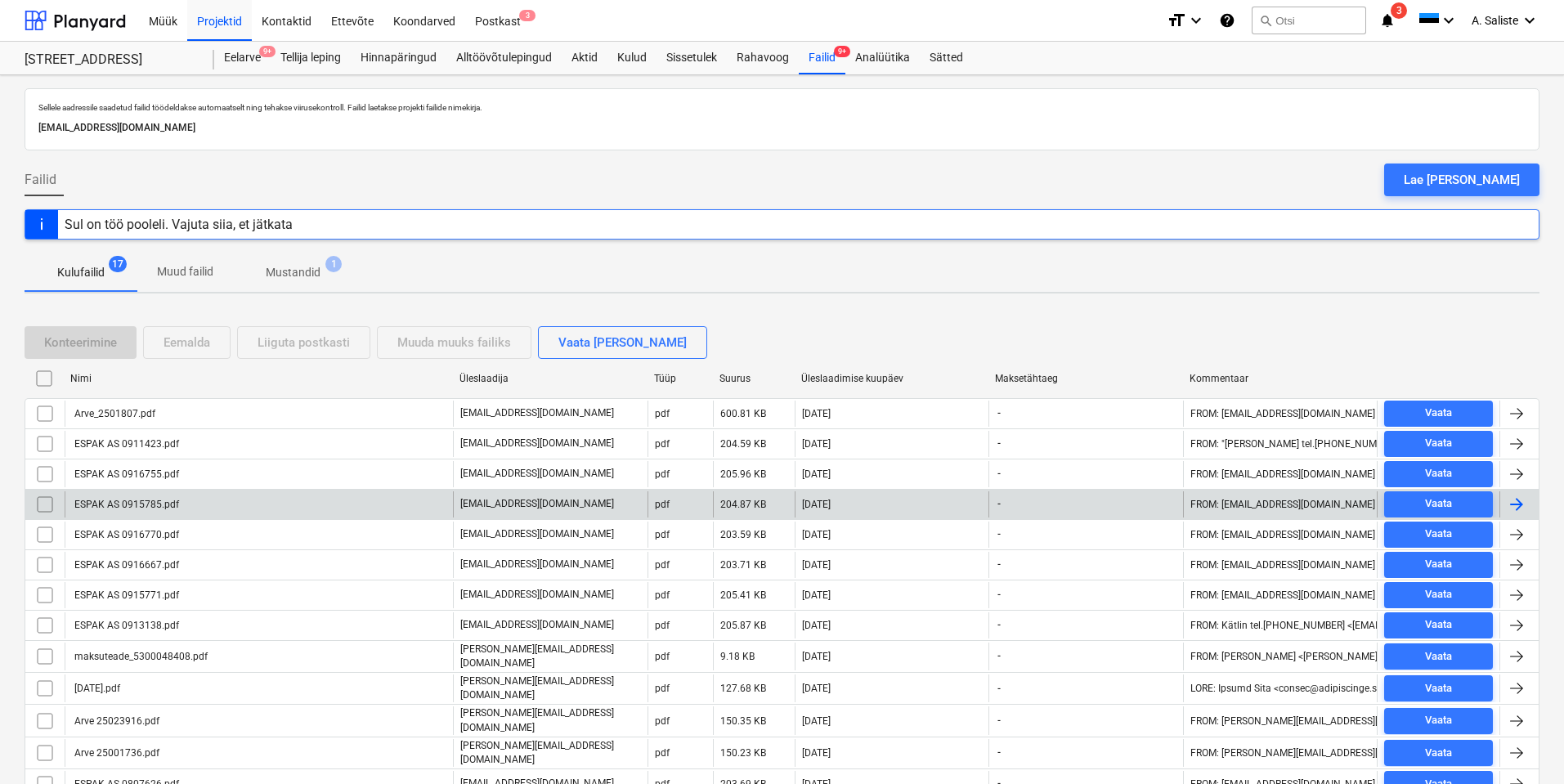
scroll to position [188, 0]
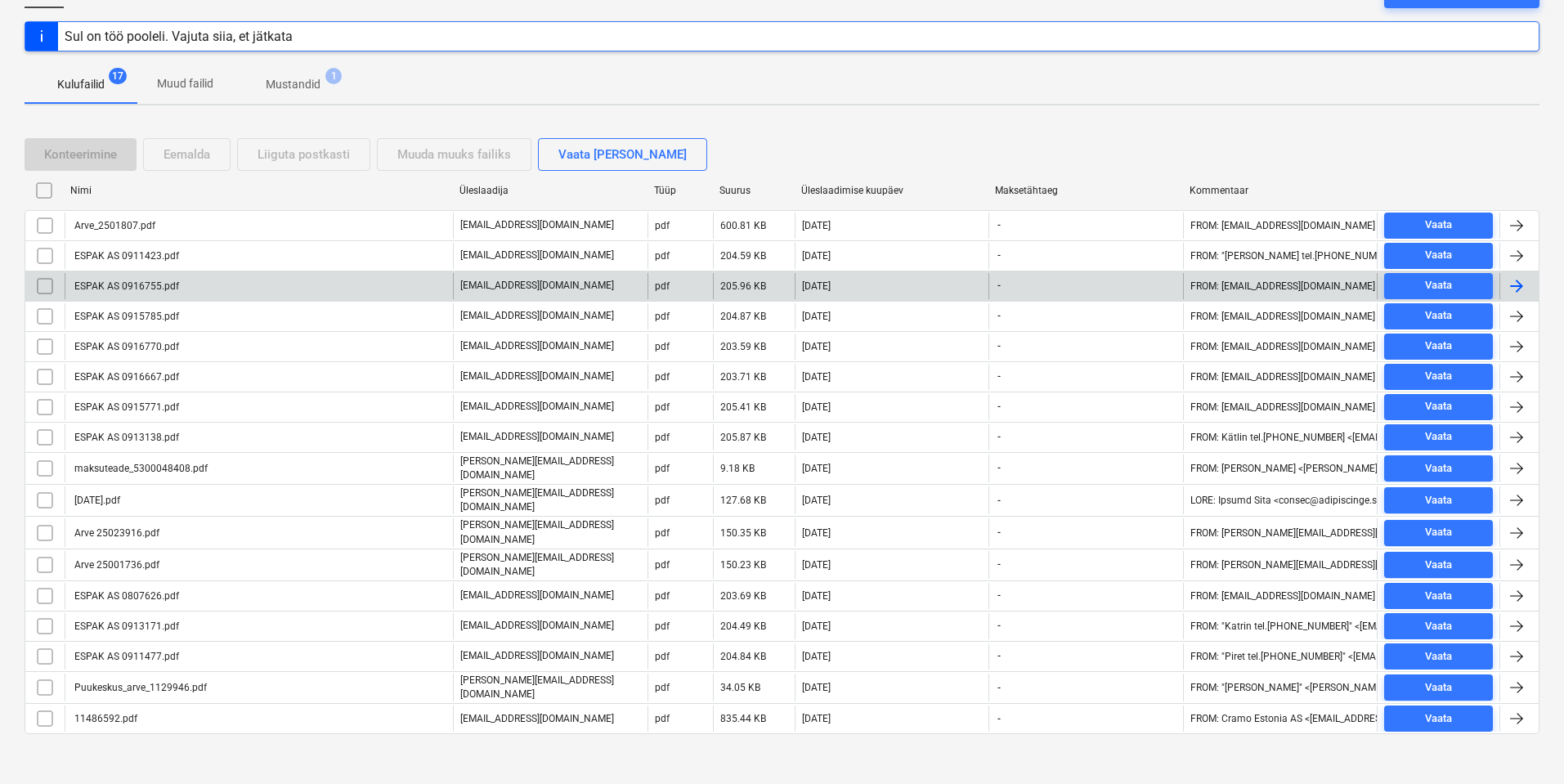
click at [126, 277] on div "ESPAK AS 0916755.pdf" at bounding box center [259, 286] width 388 height 26
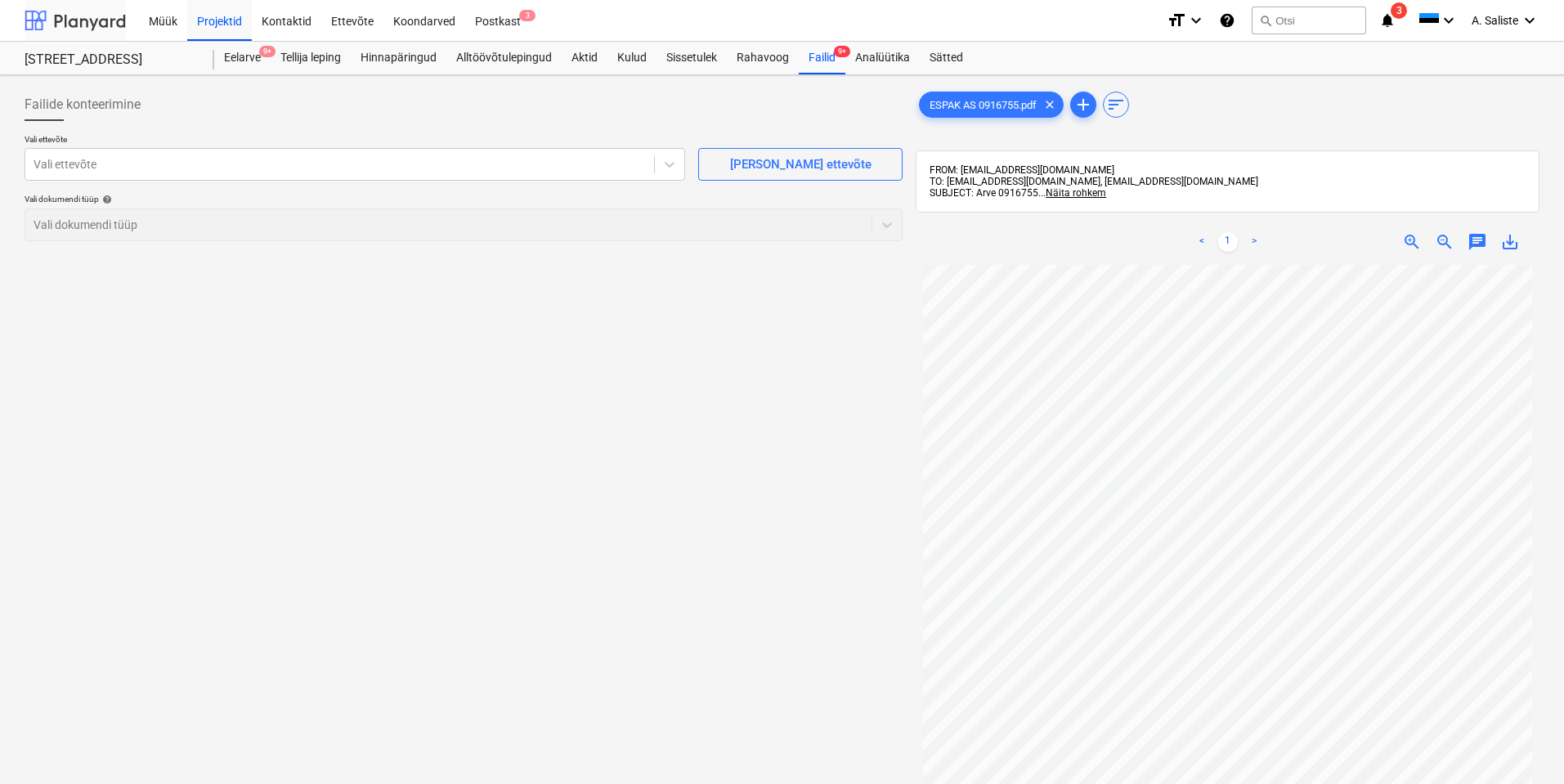
scroll to position [188, 0]
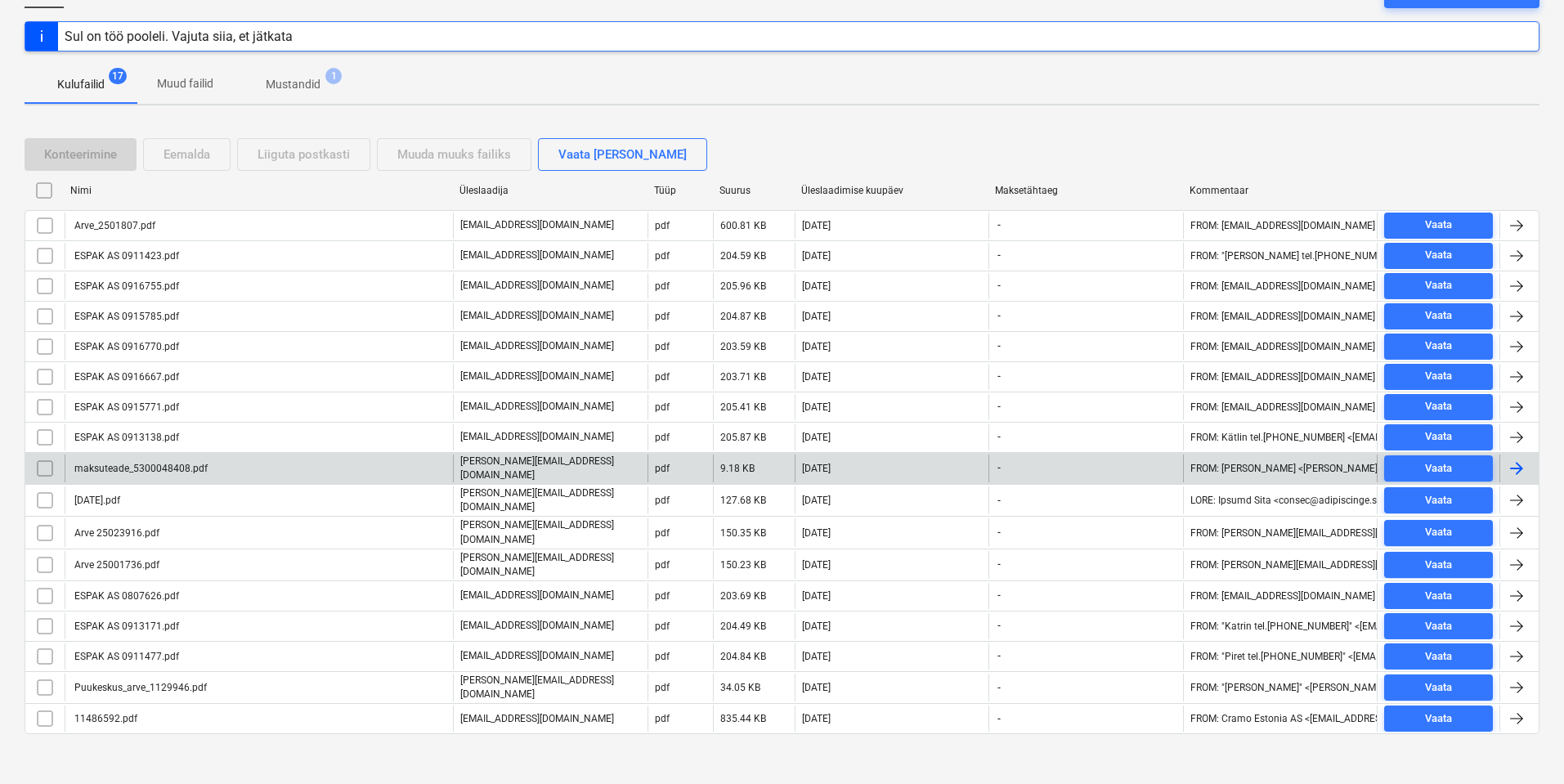
click at [123, 461] on div "maksuteade_5300048408.pdf" at bounding box center [259, 468] width 388 height 28
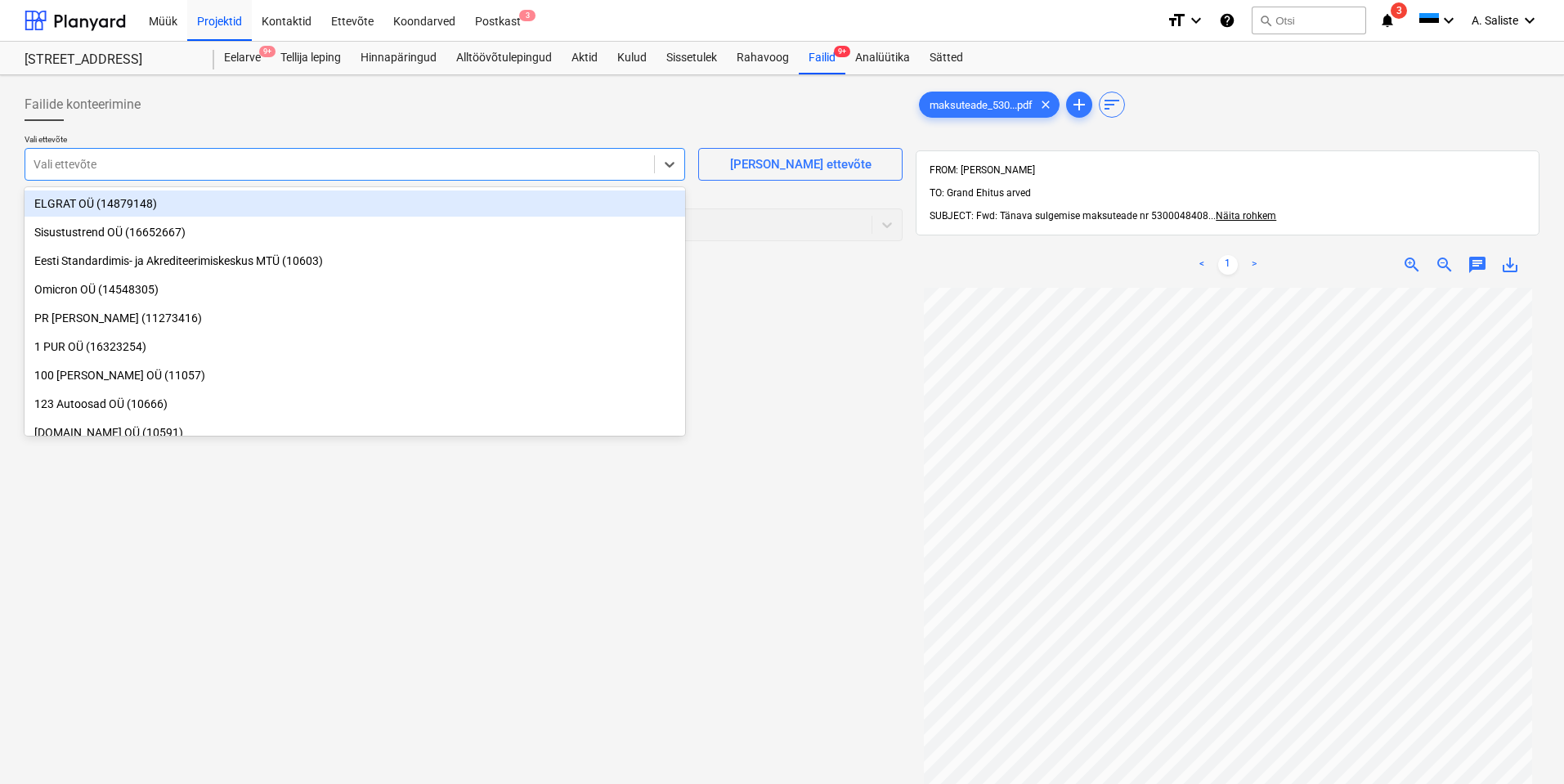
click at [622, 164] on div at bounding box center [339, 164] width 613 height 17
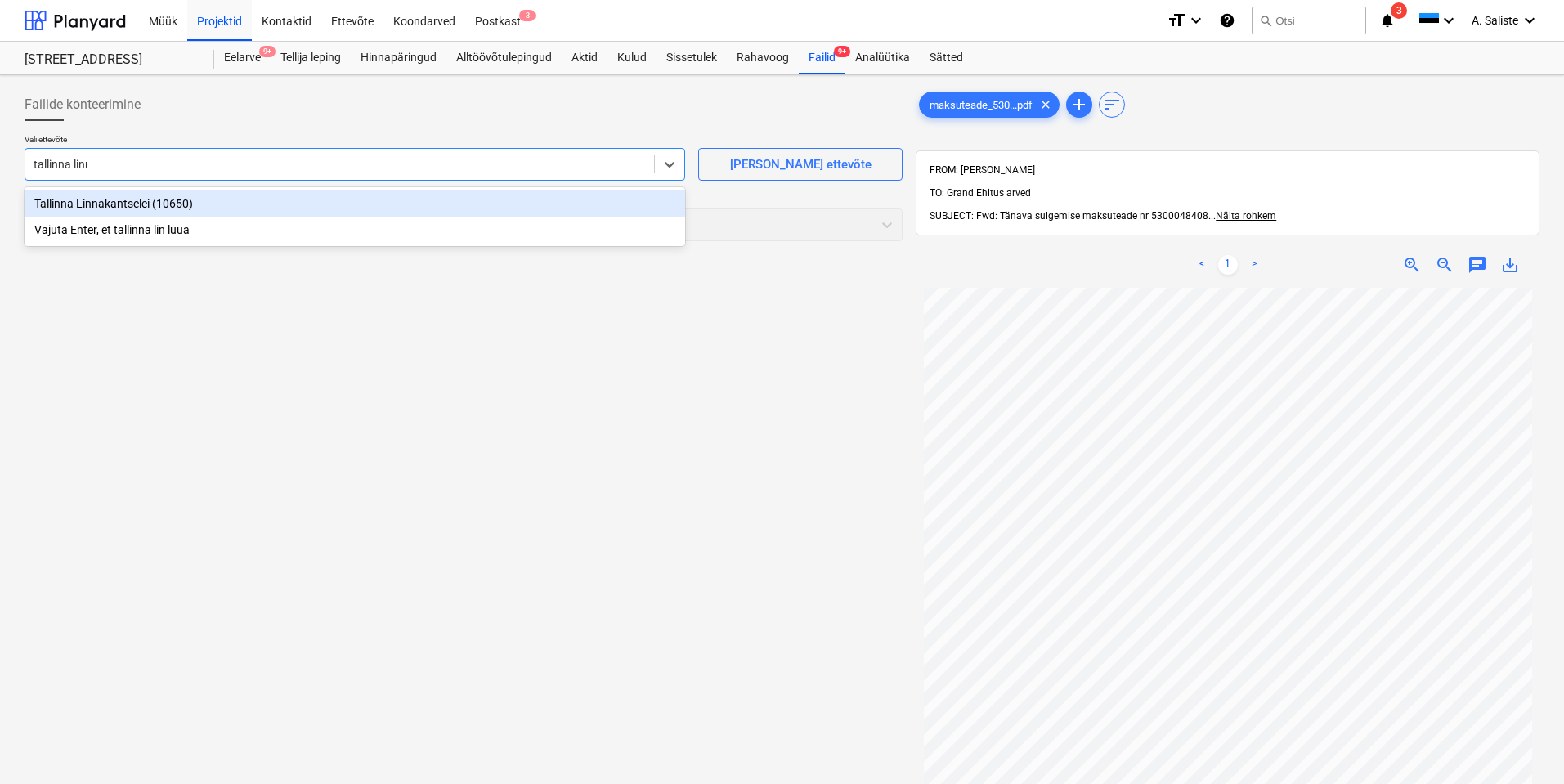
type input "[GEOGRAPHIC_DATA]"
click at [326, 202] on div "Tallinna Linnakantselei (10650)" at bounding box center [355, 204] width 661 height 26
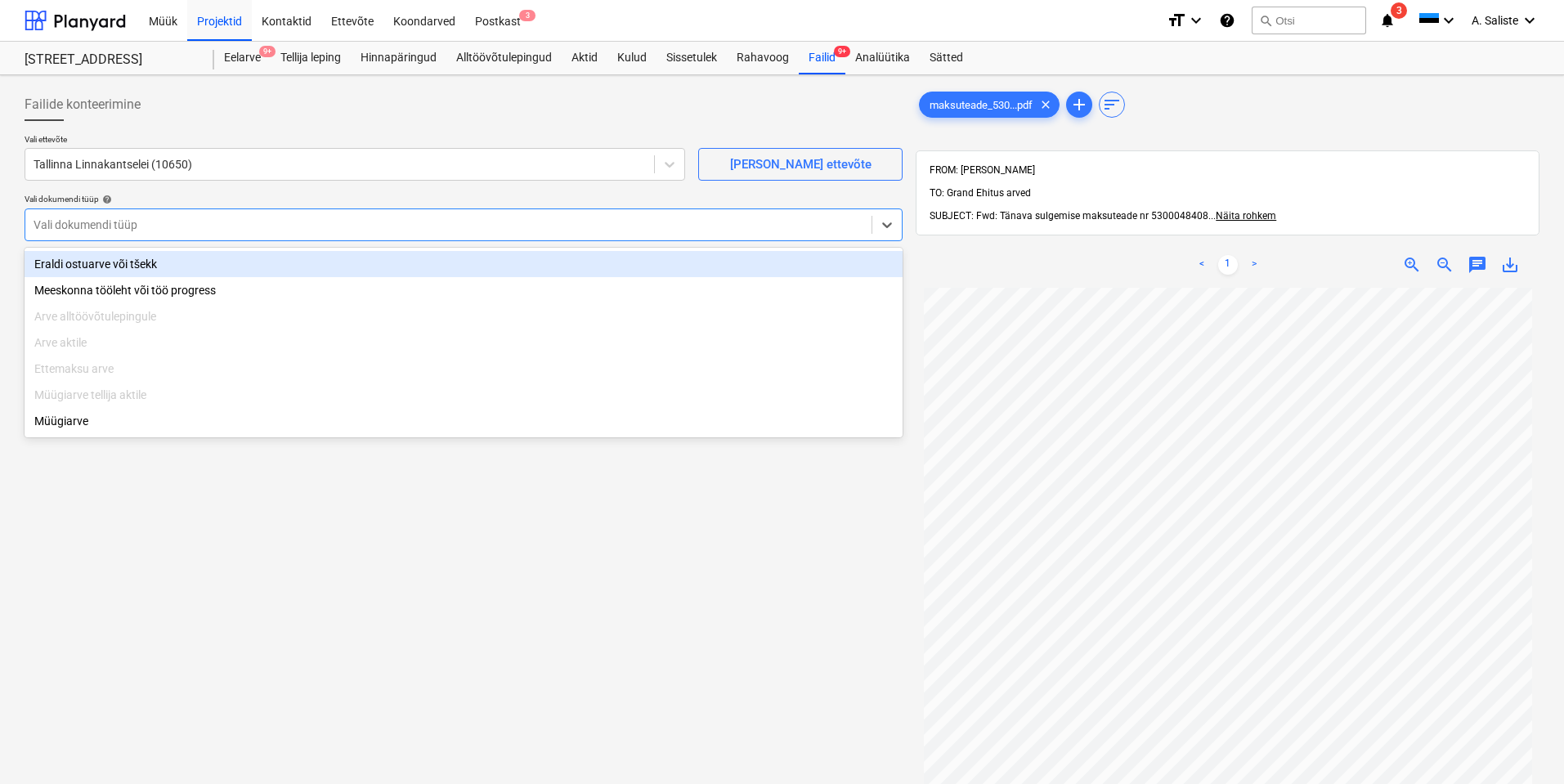
click at [249, 224] on div at bounding box center [448, 225] width 830 height 17
click at [148, 259] on div "Eraldi ostuarve või tšekk" at bounding box center [463, 264] width 879 height 26
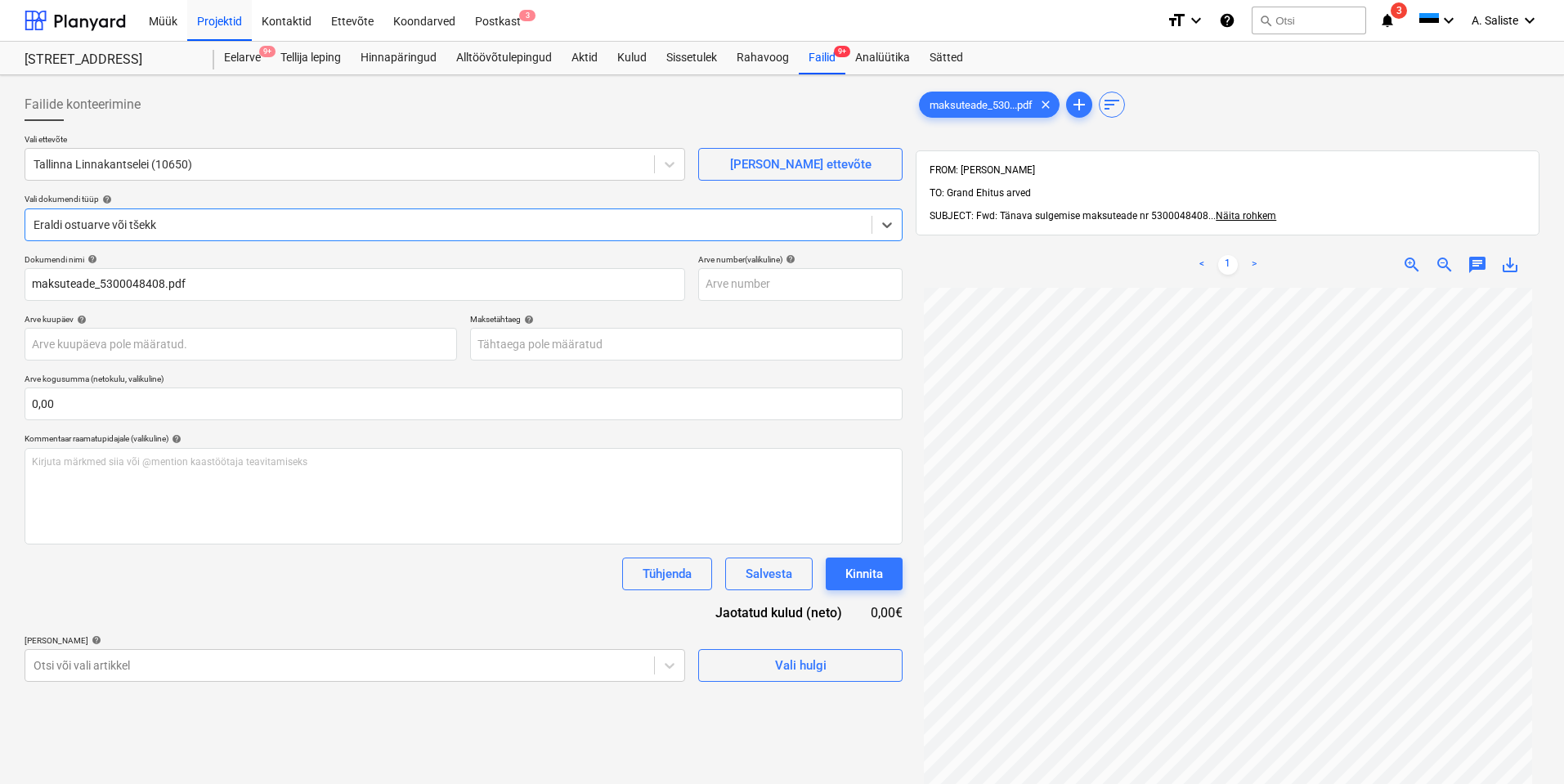
click at [2, 265] on div "Failide konteerimine Vali ettevõte Tallinna Linnakantselei (10650) [PERSON_NAME…" at bounding box center [782, 557] width 1564 height 964
click at [54, 348] on body "Müük Projektid Kontaktid Ettevõte Koondarved Postkast 3 format_size keyboard_ar…" at bounding box center [782, 392] width 1564 height 784
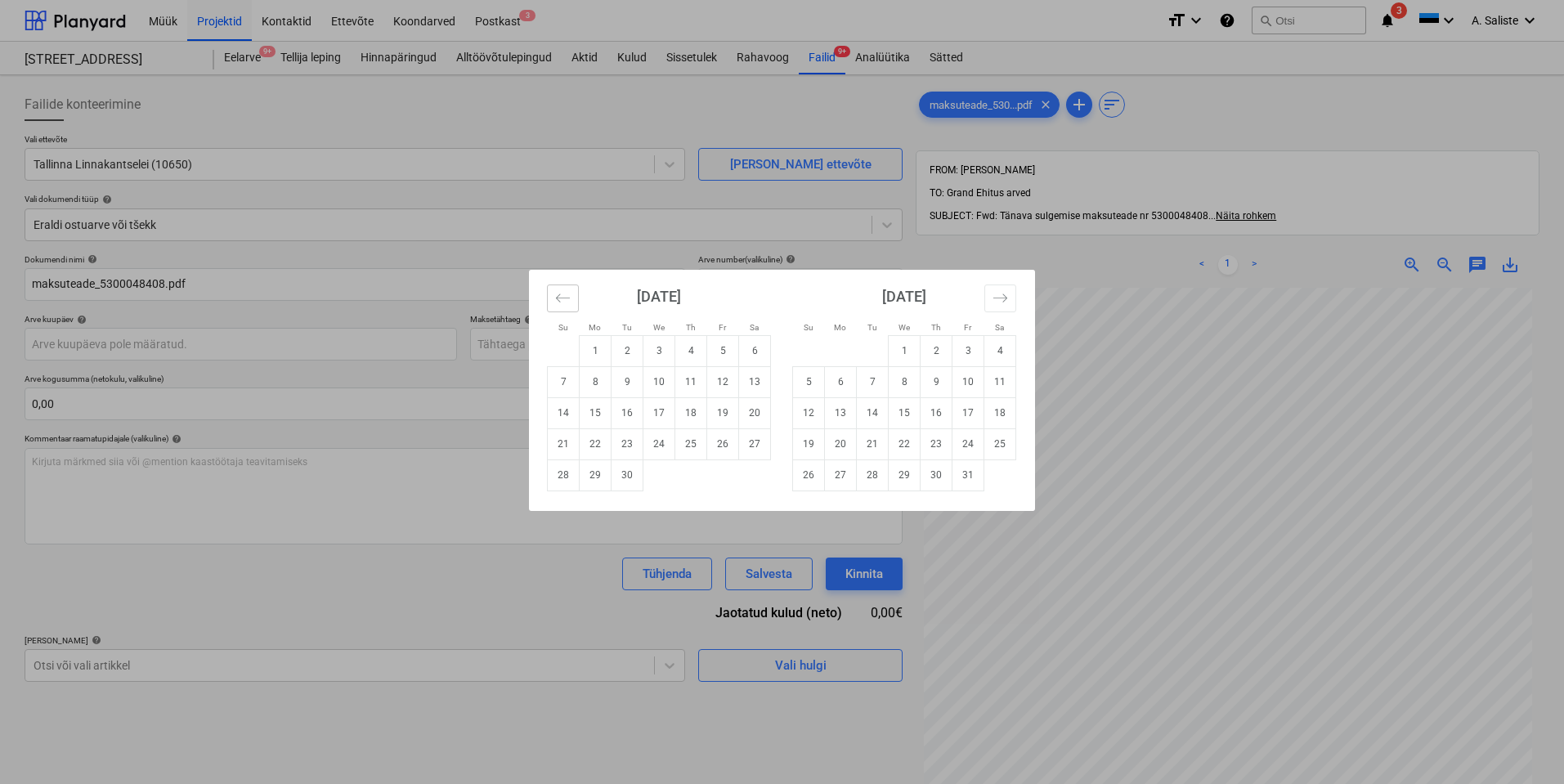
click at [567, 297] on icon "Move backward to switch to the previous month." at bounding box center [563, 297] width 14 height 8
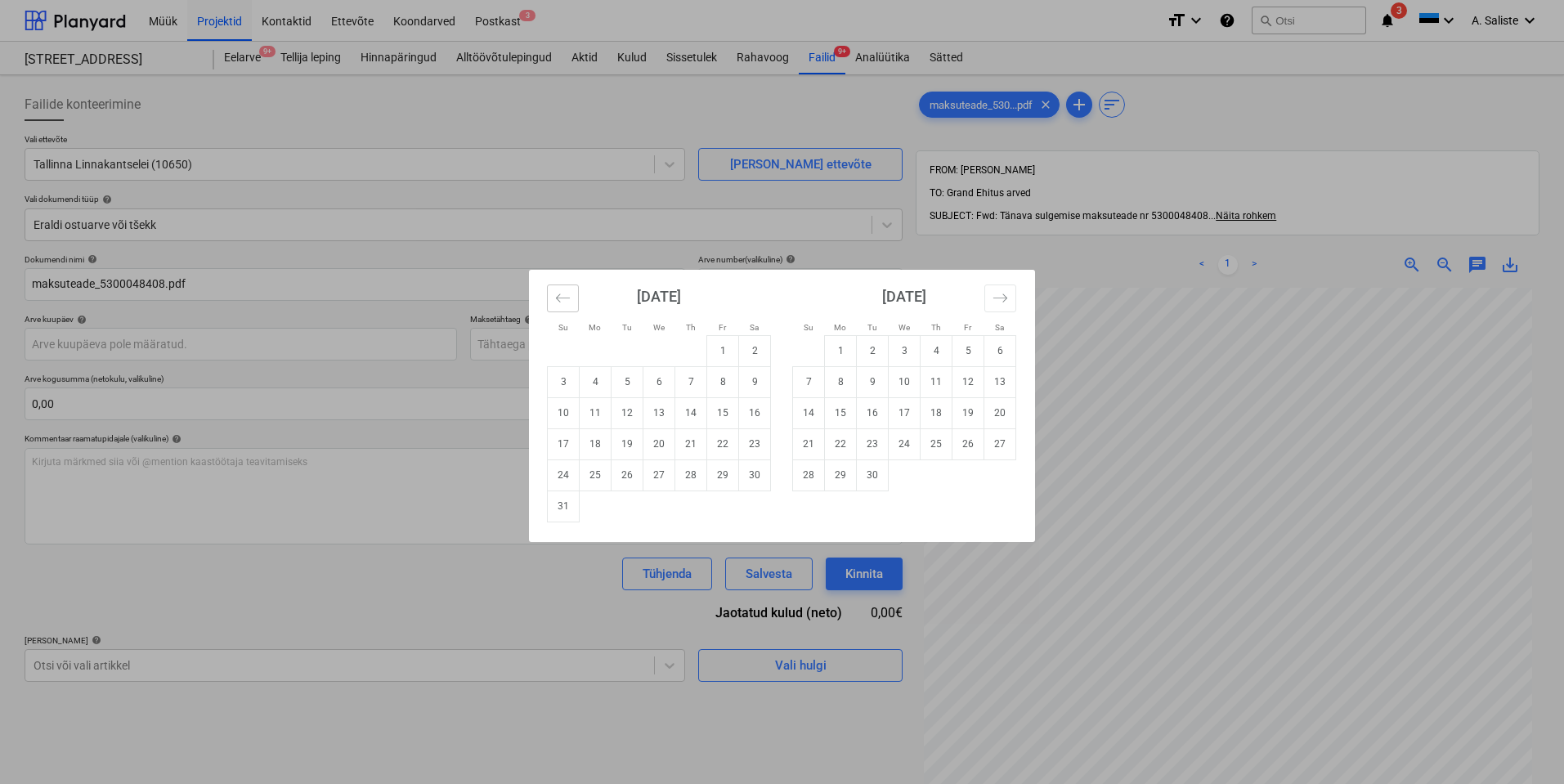
click at [565, 300] on icon "Move backward to switch to the previous month." at bounding box center [563, 298] width 16 height 16
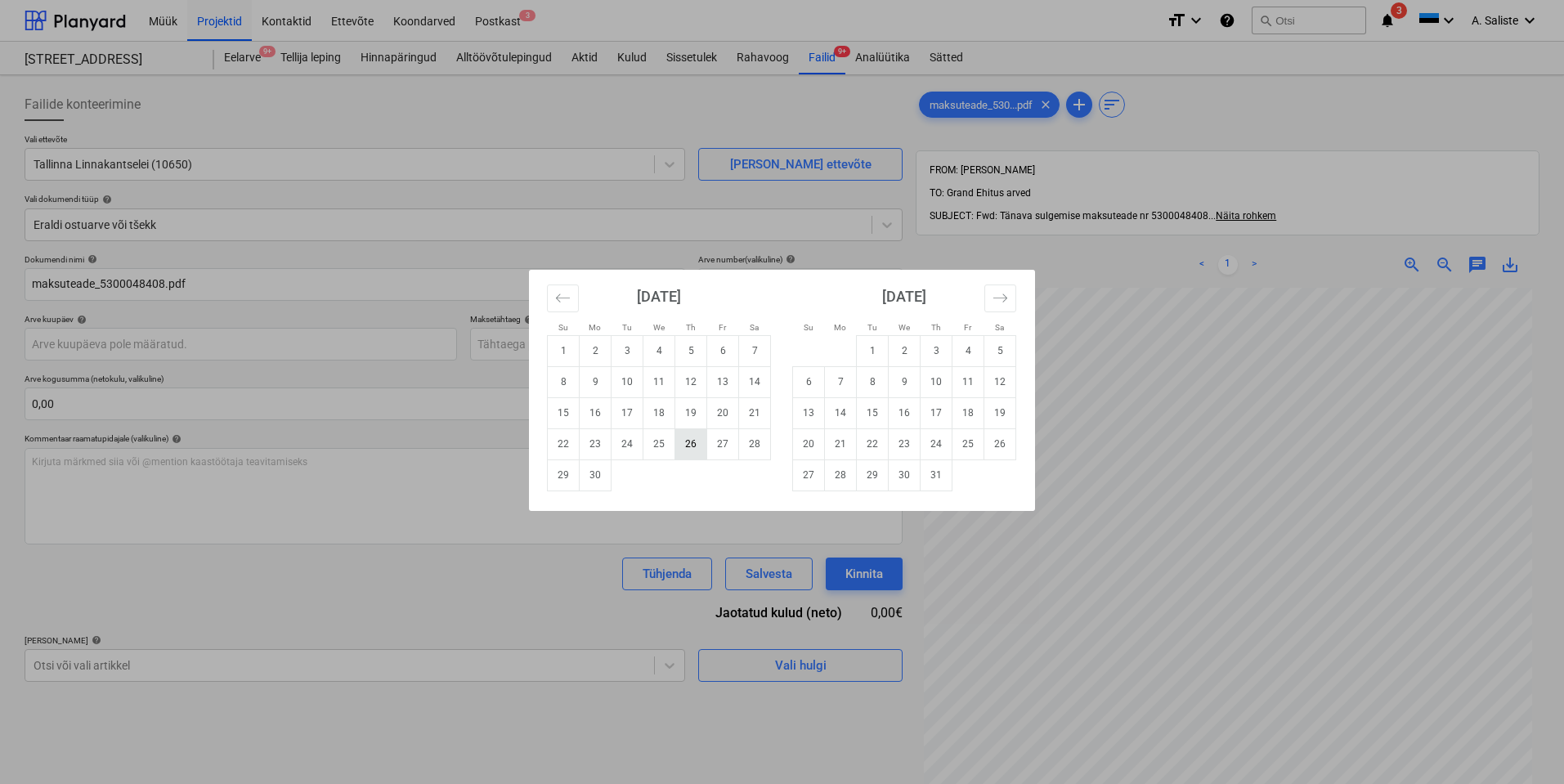
click at [685, 441] on td "26" at bounding box center [692, 444] width 31 height 31
type input "[DATE]"
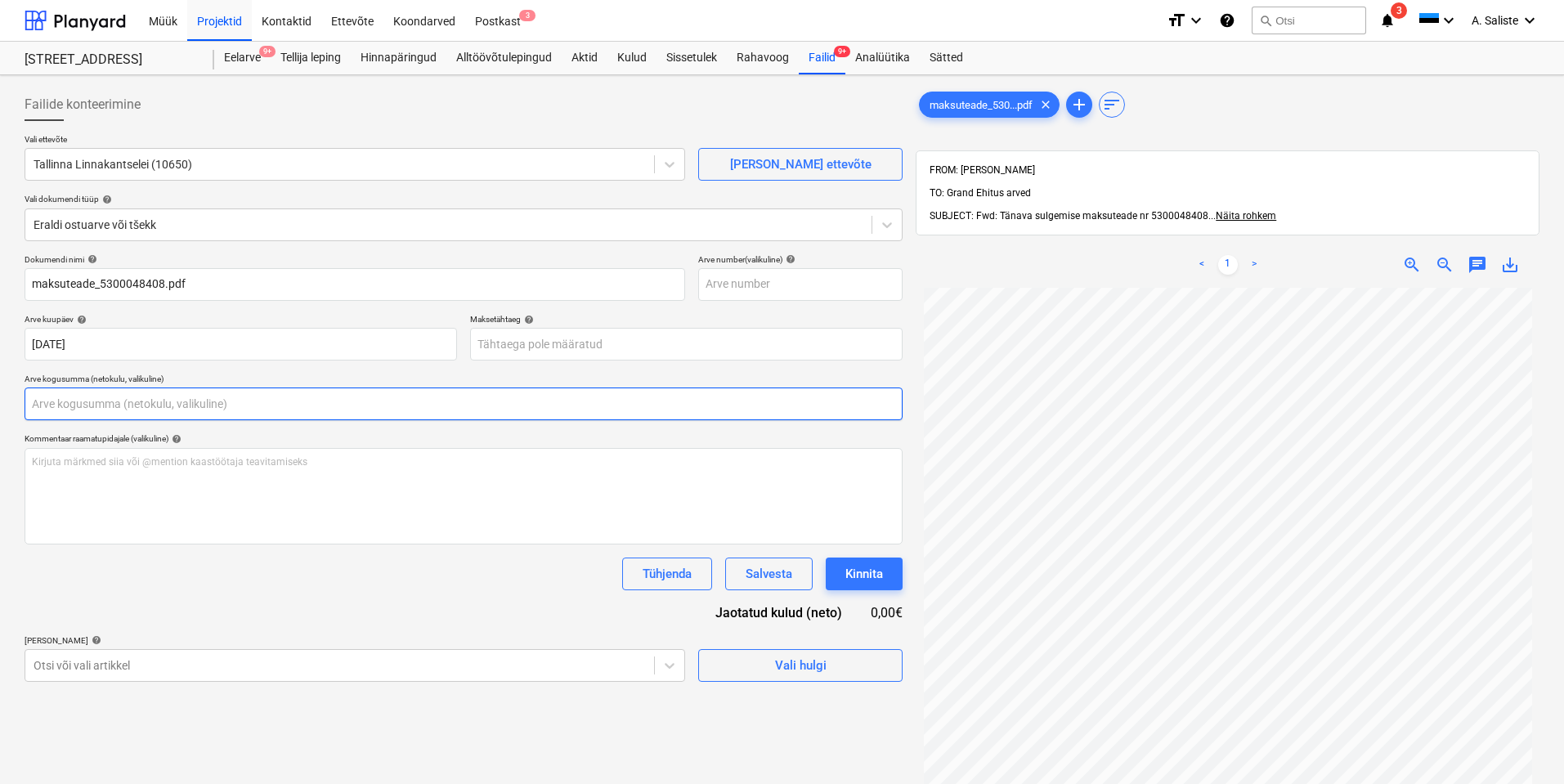
click at [126, 404] on input "text" at bounding box center [463, 403] width 879 height 32
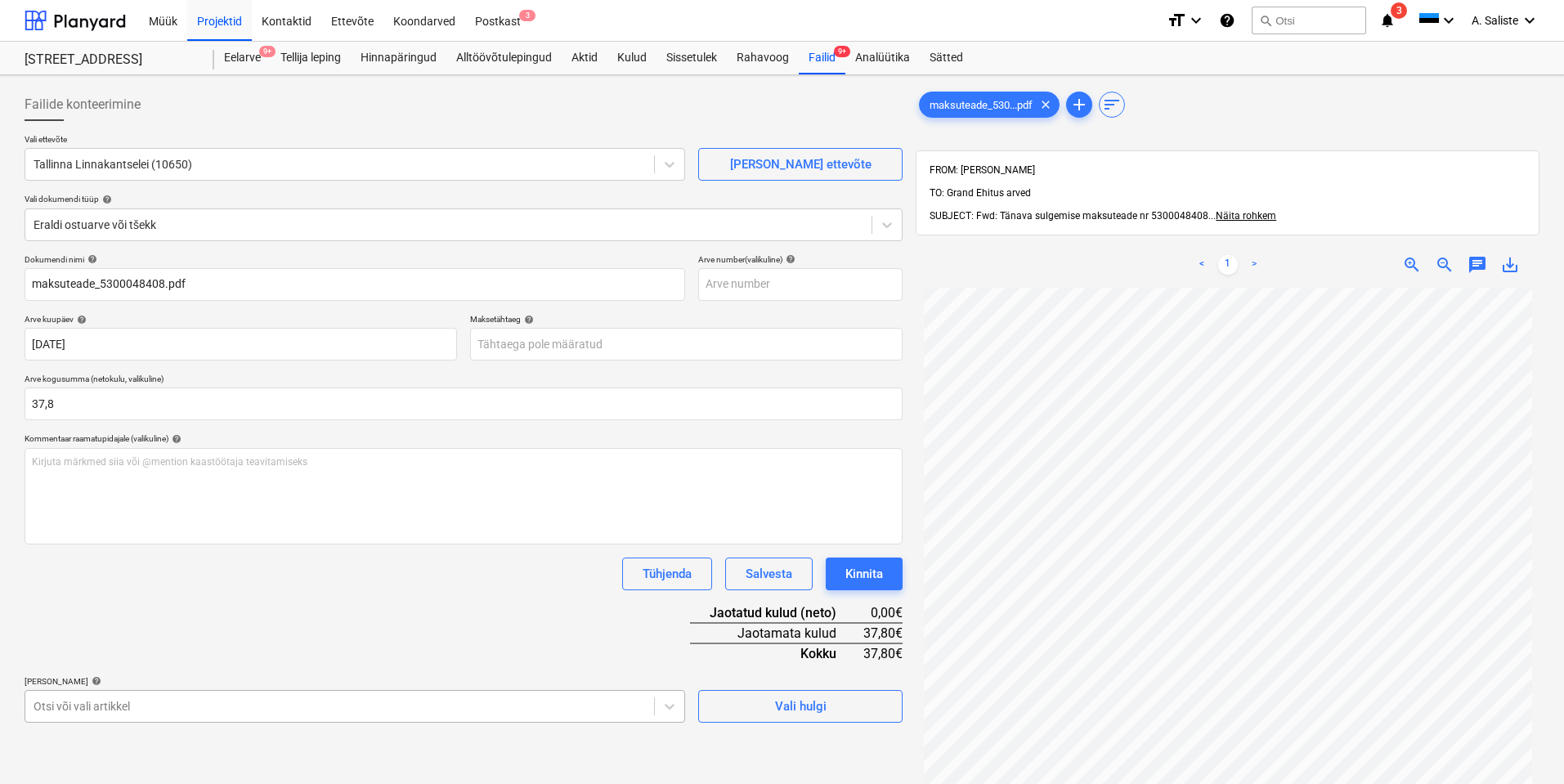
type input "37,80"
click at [90, 715] on body "Müük Projektid Kontaktid Ettevõte Koondarved Postkast 3 format_size keyboard_ar…" at bounding box center [782, 392] width 1564 height 784
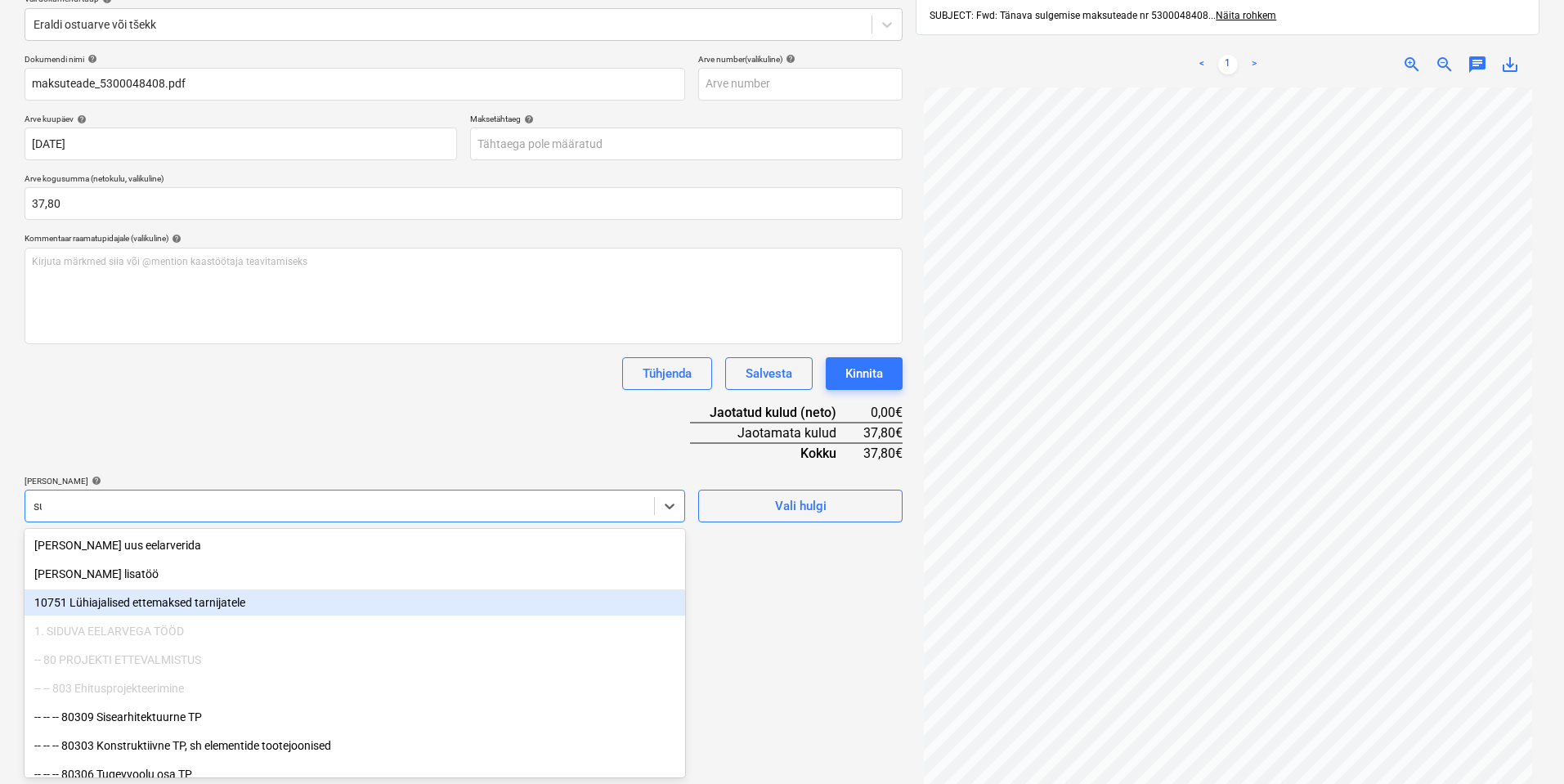
type input "sul"
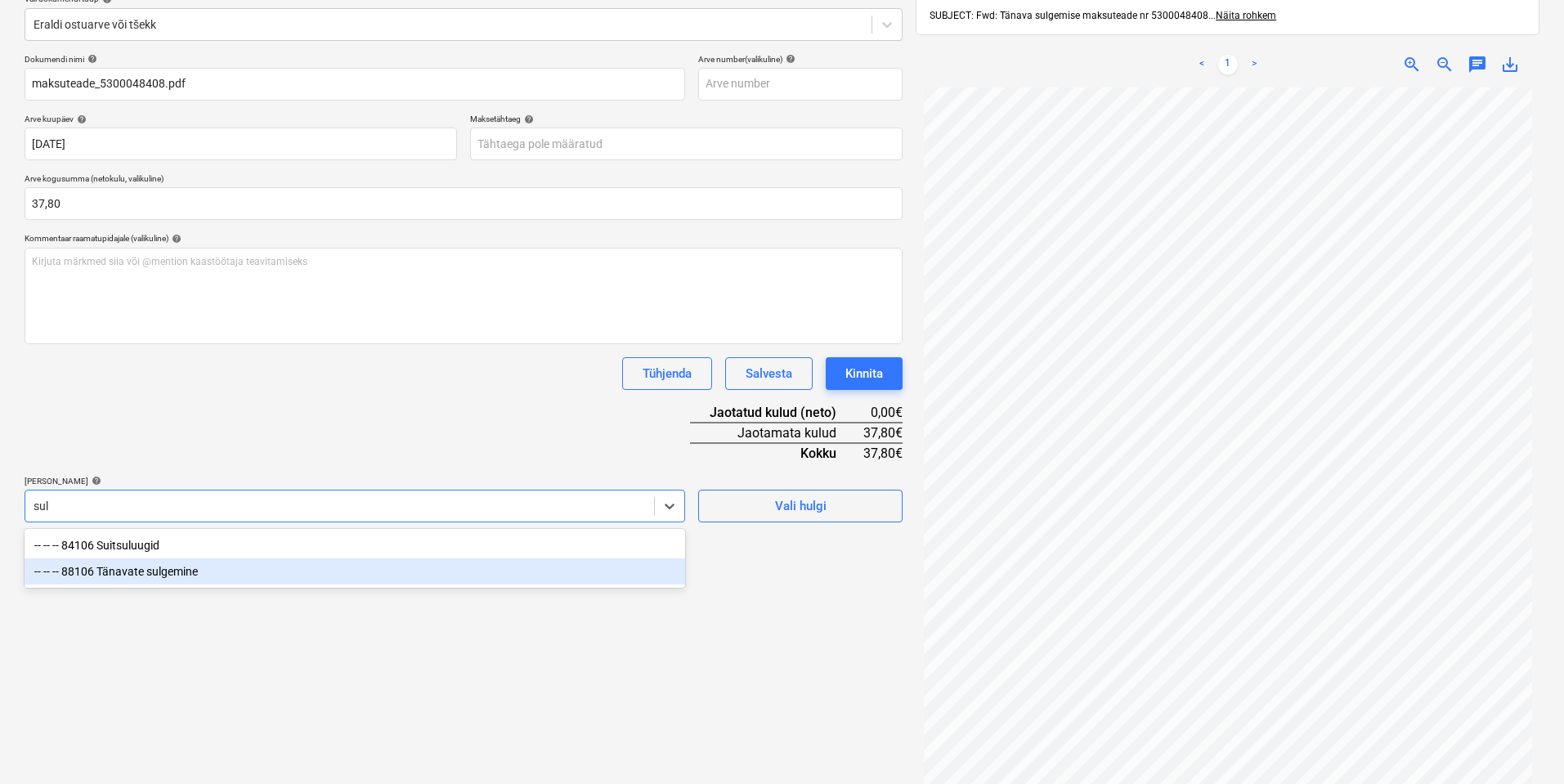
click at [160, 571] on div "-- -- -- 88106 Tänavate sulgemine" at bounding box center [355, 572] width 661 height 26
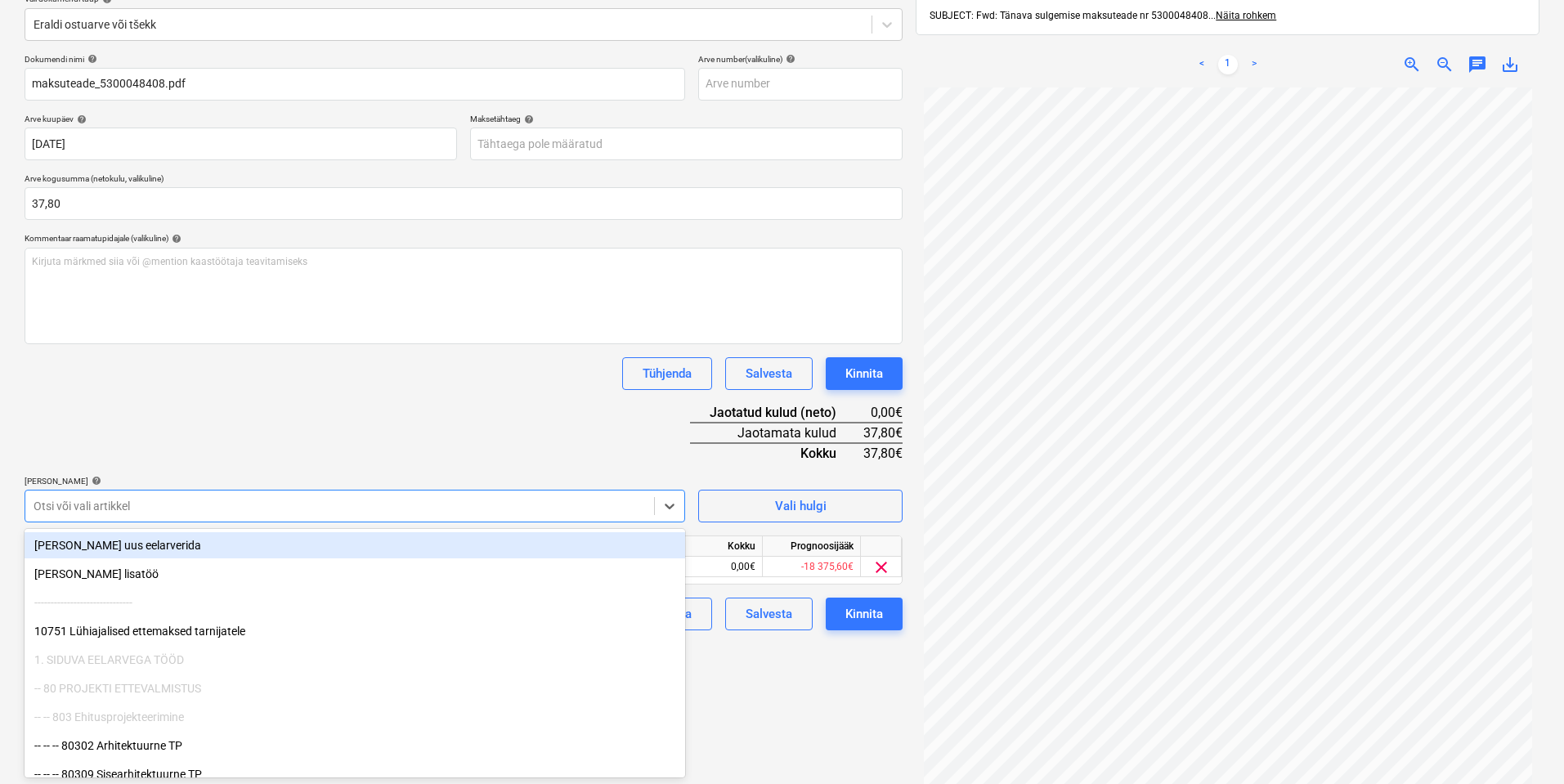
click at [212, 434] on div "Dokumendi nimi help maksuteade_5300048408.pdf Arve number (valikuline) help [PE…" at bounding box center [463, 342] width 879 height 576
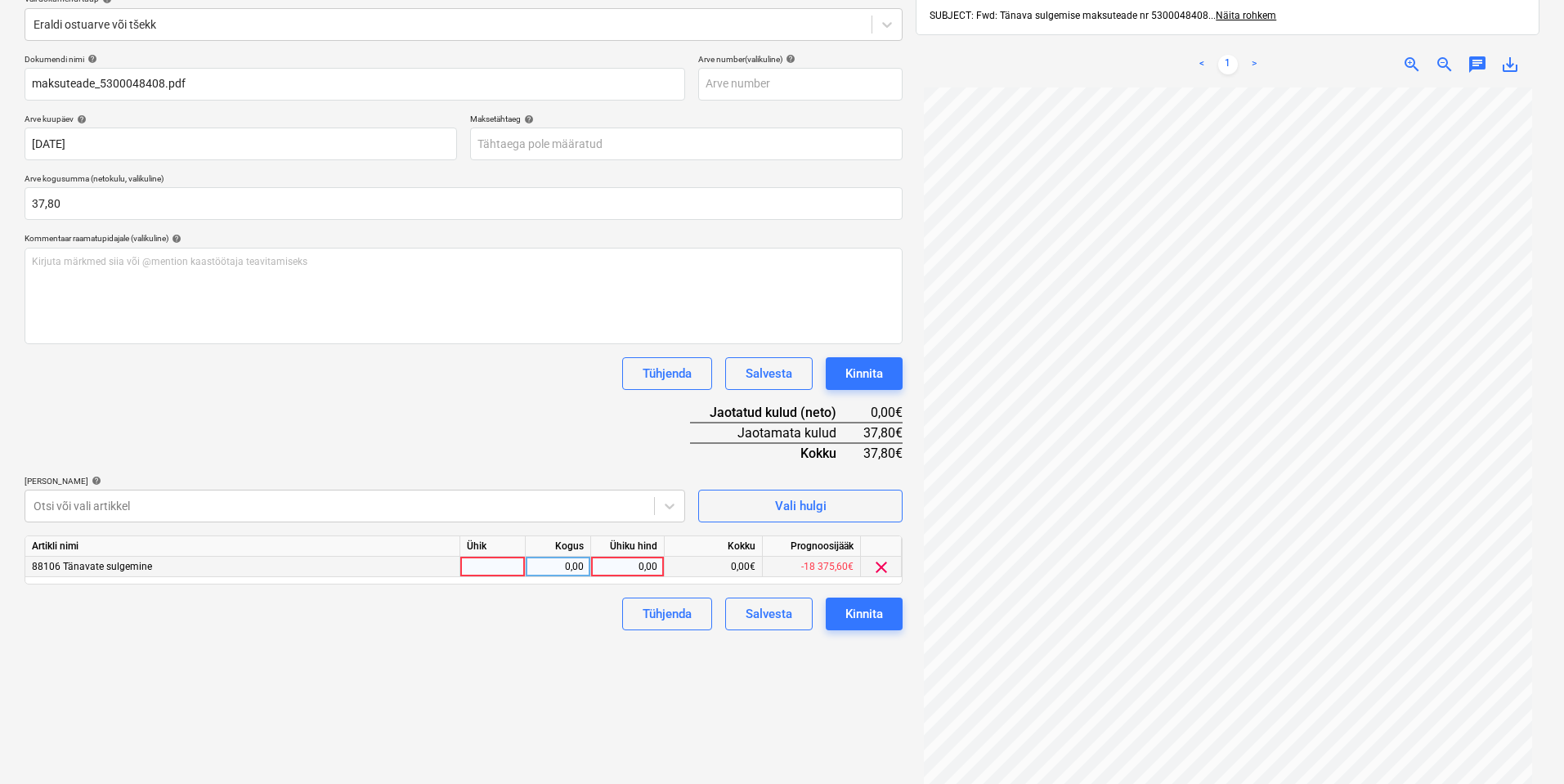
click at [500, 567] on div at bounding box center [493, 566] width 66 height 20
type input "kmpl"
click at [553, 572] on div "0,00" at bounding box center [558, 566] width 52 height 20
type input "1"
click at [641, 564] on div "0,00" at bounding box center [628, 566] width 59 height 20
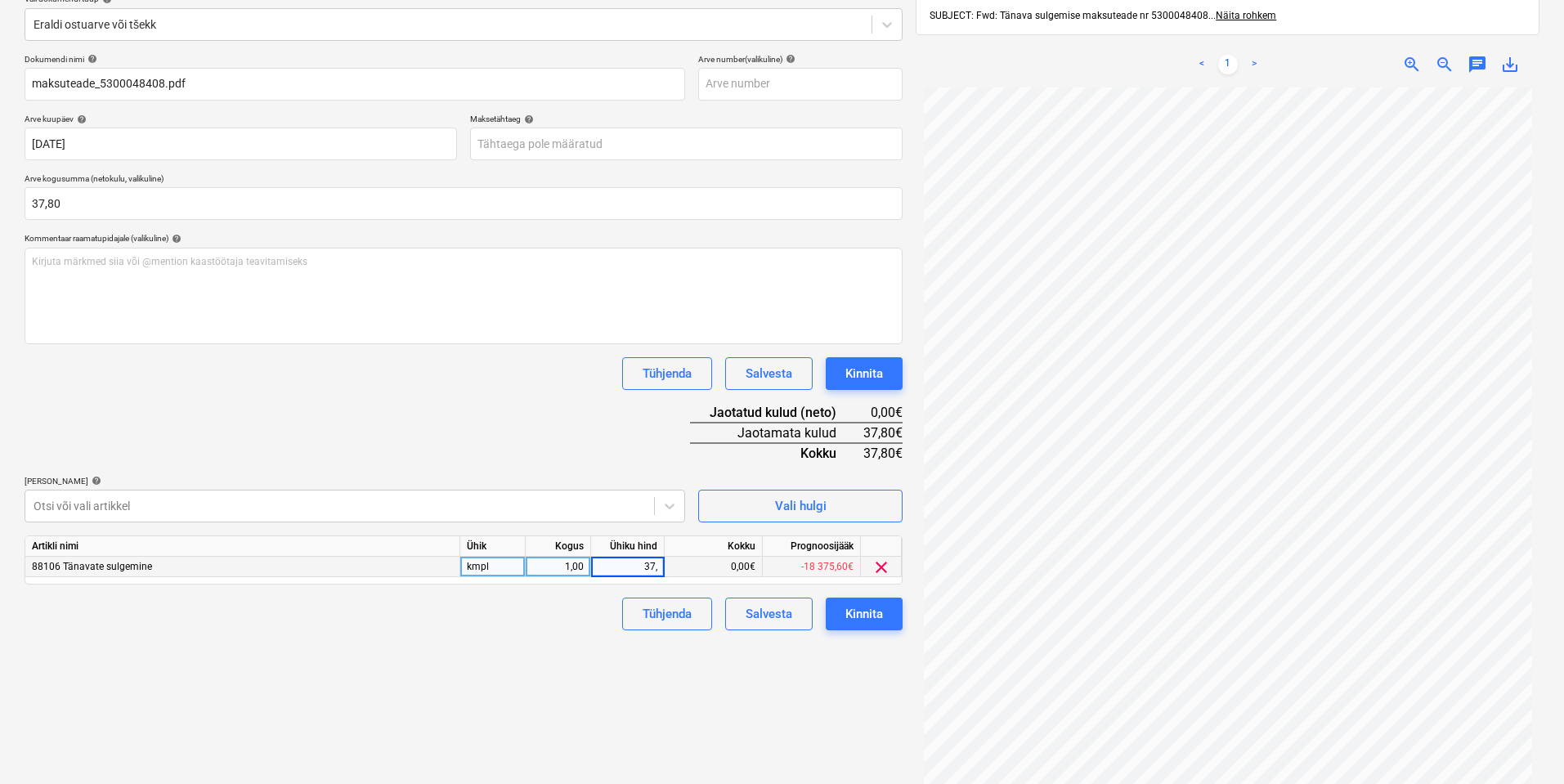
type input "37,8"
click at [585, 658] on div "Failide konteerimine Vali ettevõte Tallinna Linnakantselei (10650) [PERSON_NAME…" at bounding box center [463, 357] width 891 height 951
click at [873, 617] on div "Kinnita" at bounding box center [864, 614] width 38 height 21
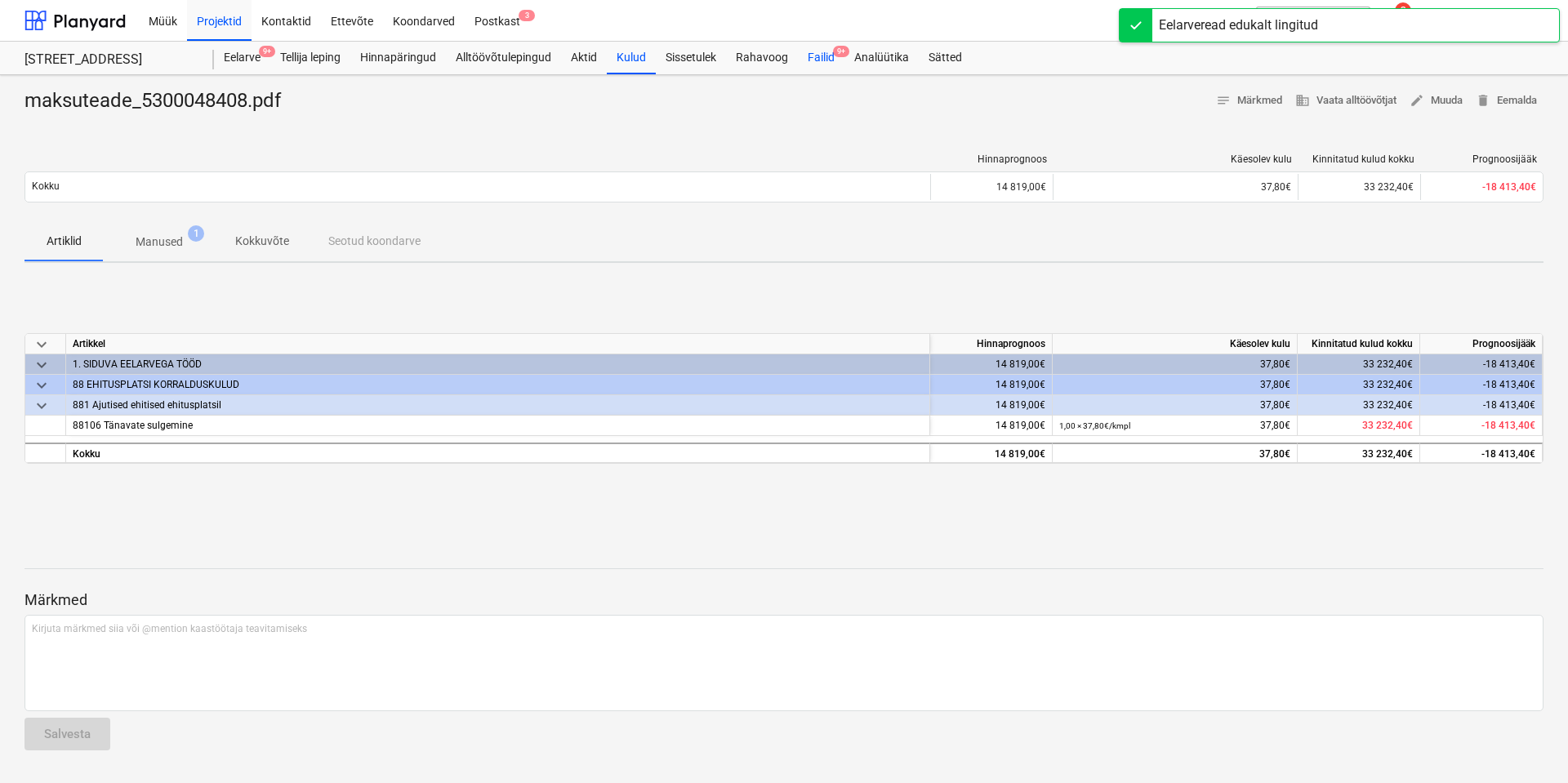
click at [822, 48] on div "Failid 9+" at bounding box center [821, 58] width 46 height 32
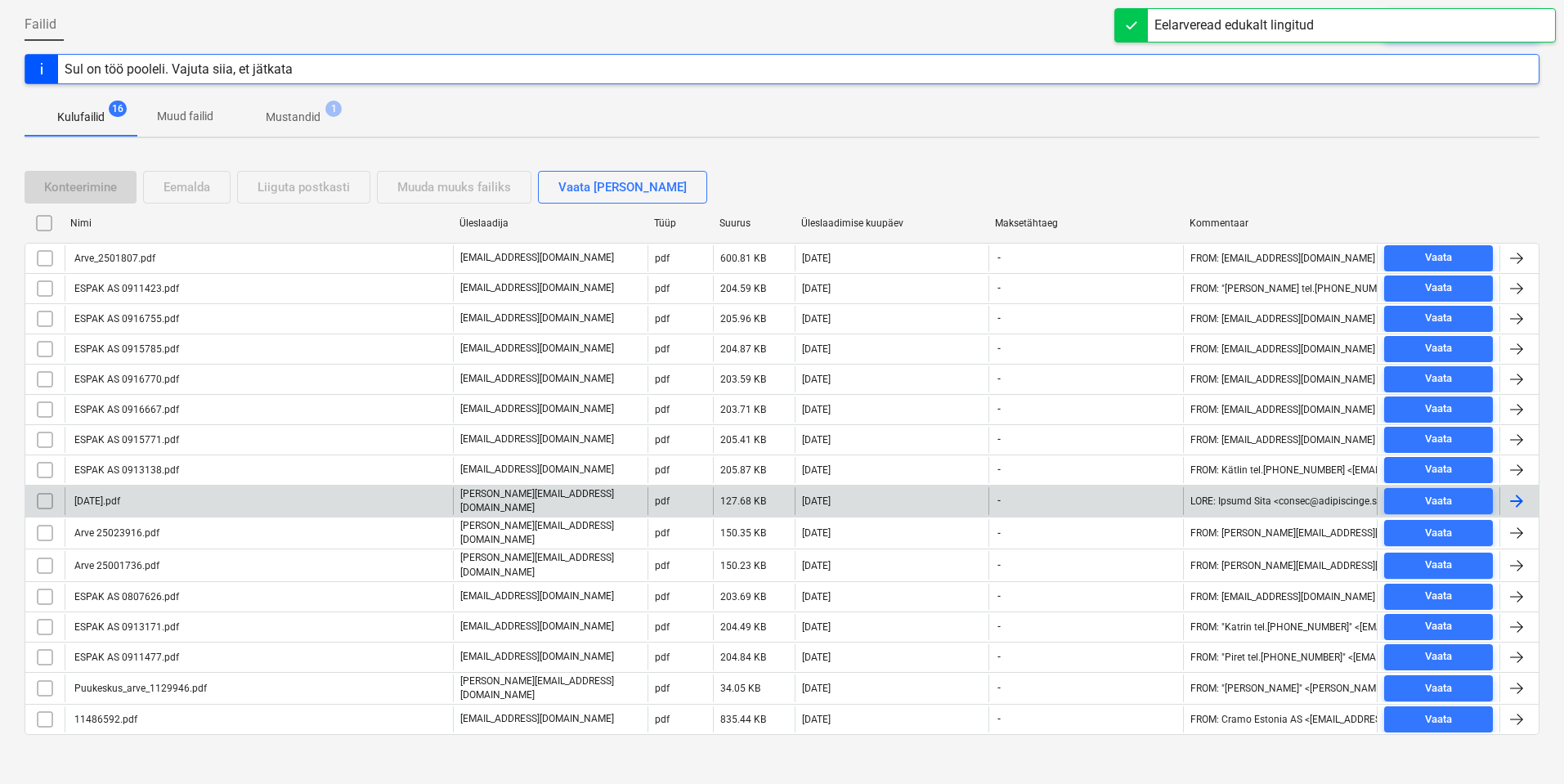
scroll to position [158, 0]
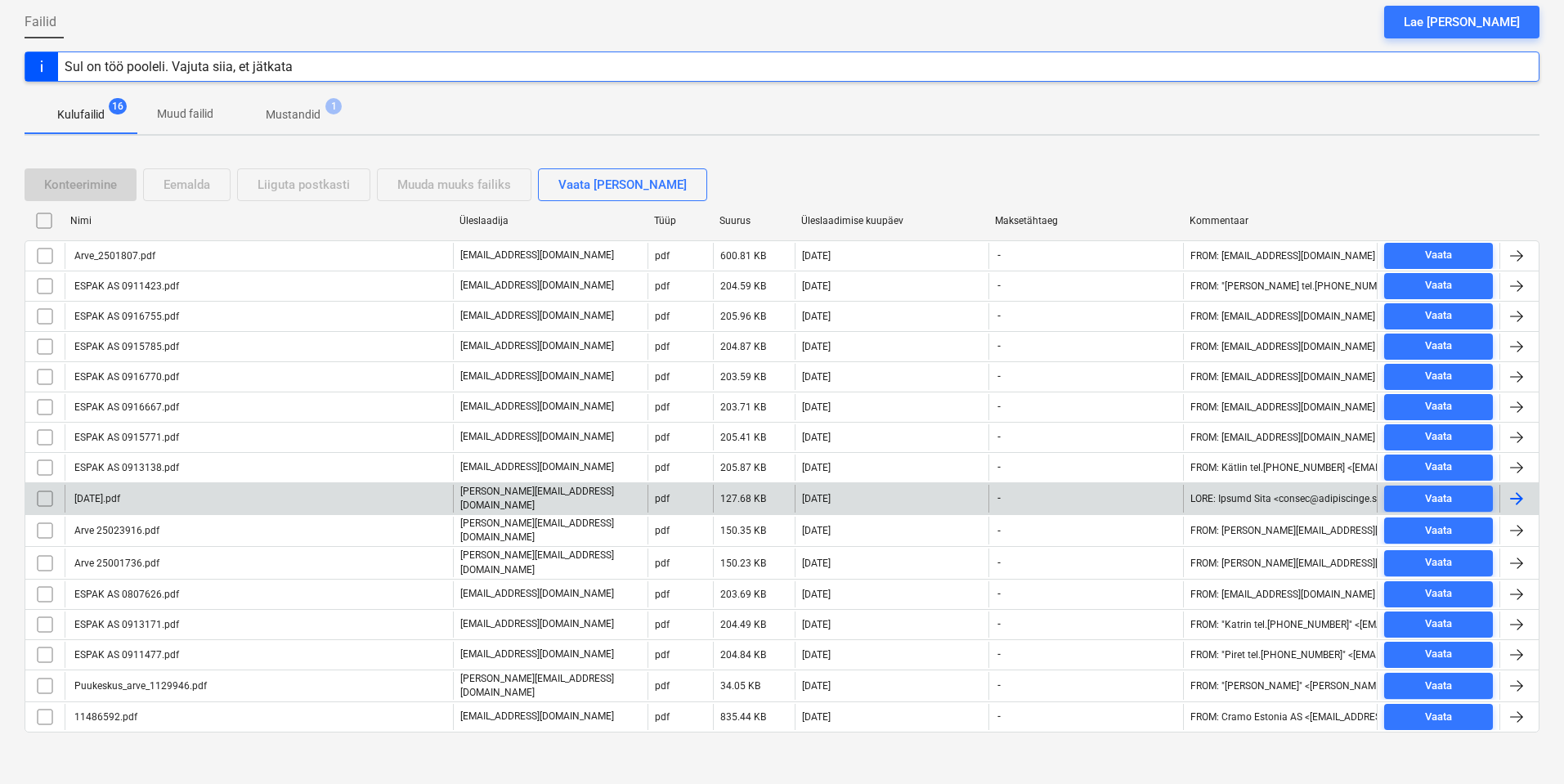
click at [304, 500] on div "[DATE].pdf" at bounding box center [259, 499] width 388 height 28
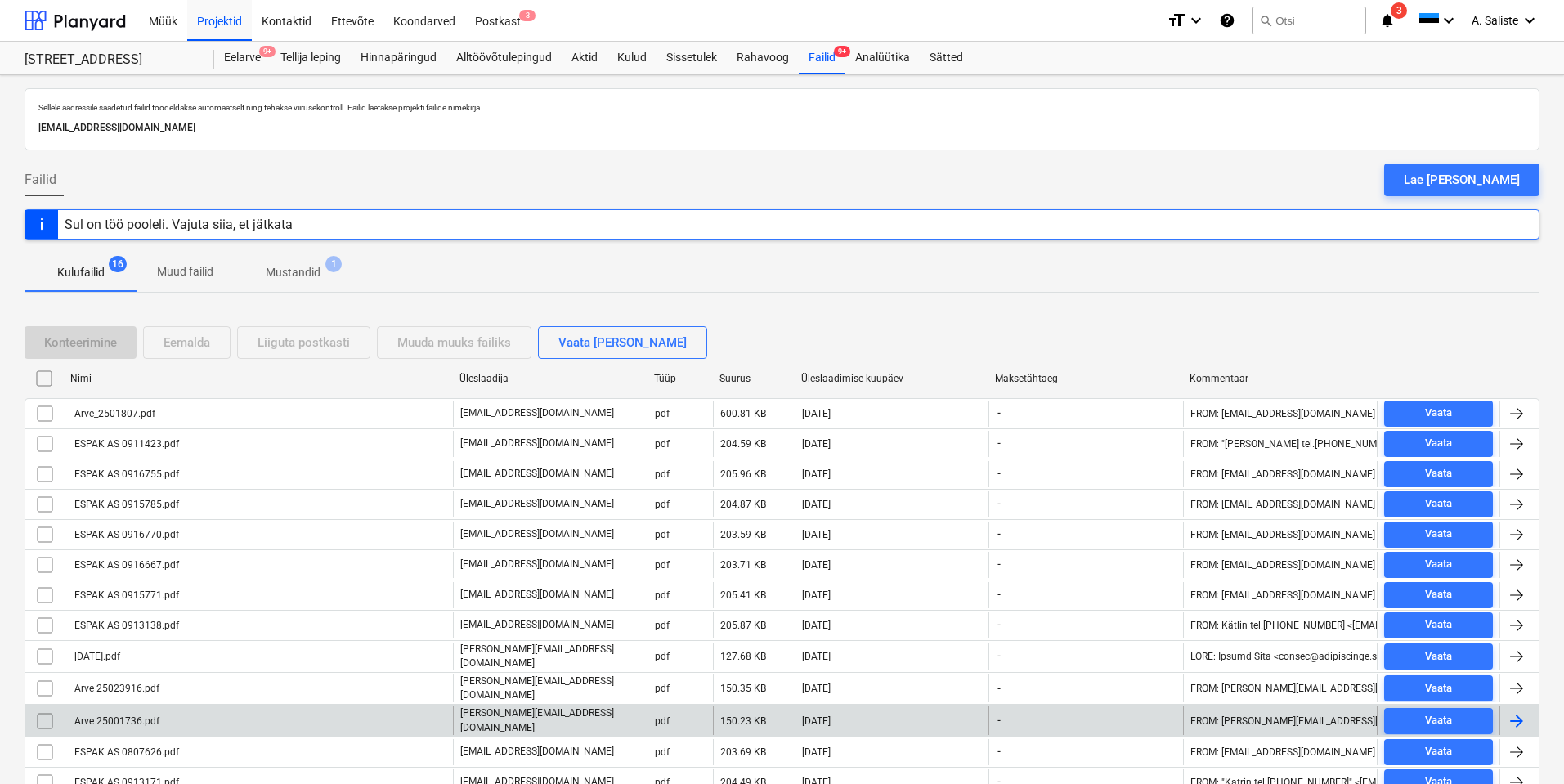
scroll to position [158, 0]
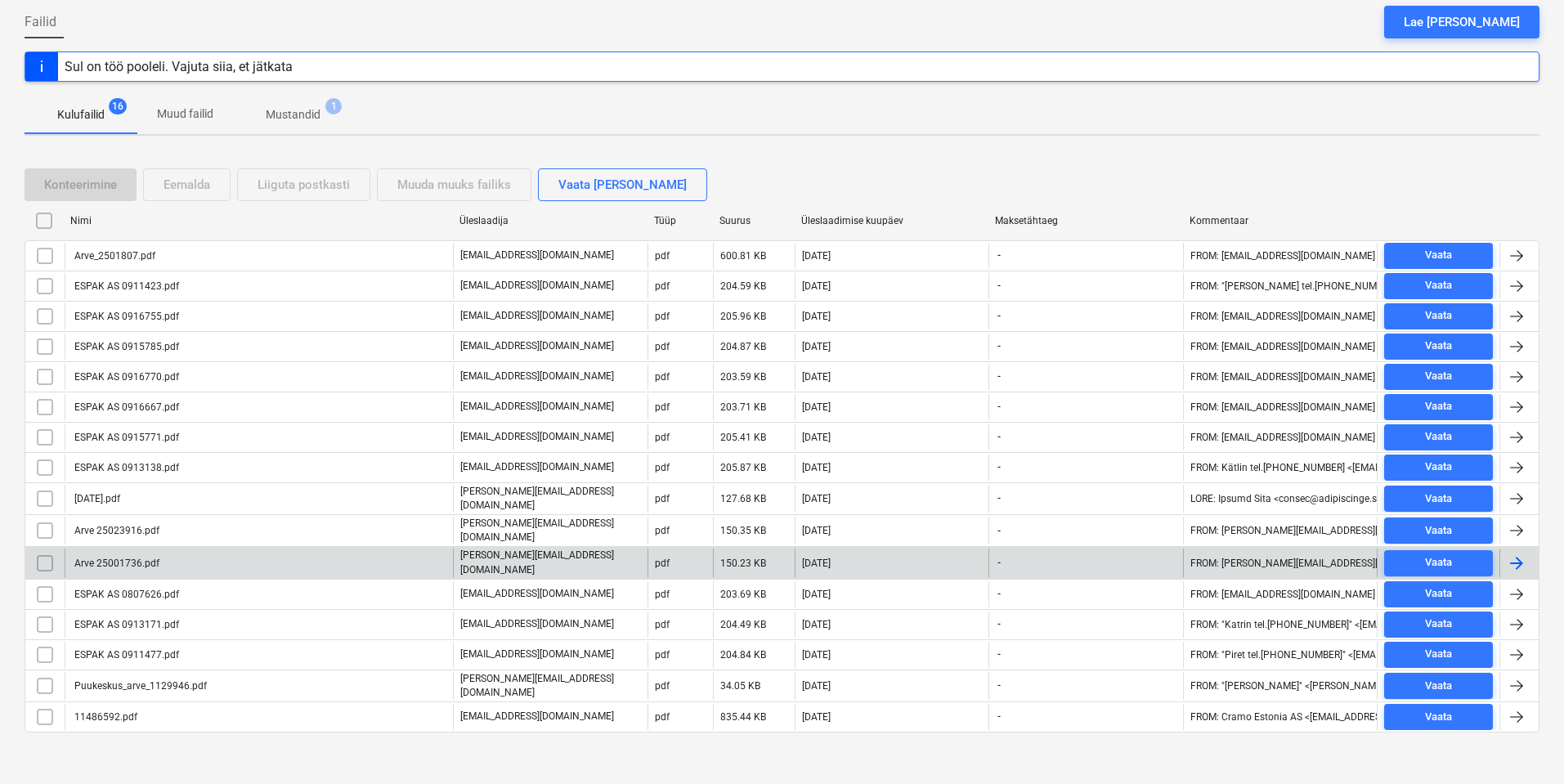
click at [261, 552] on div "Arve 25001736.pdf" at bounding box center [259, 563] width 388 height 28
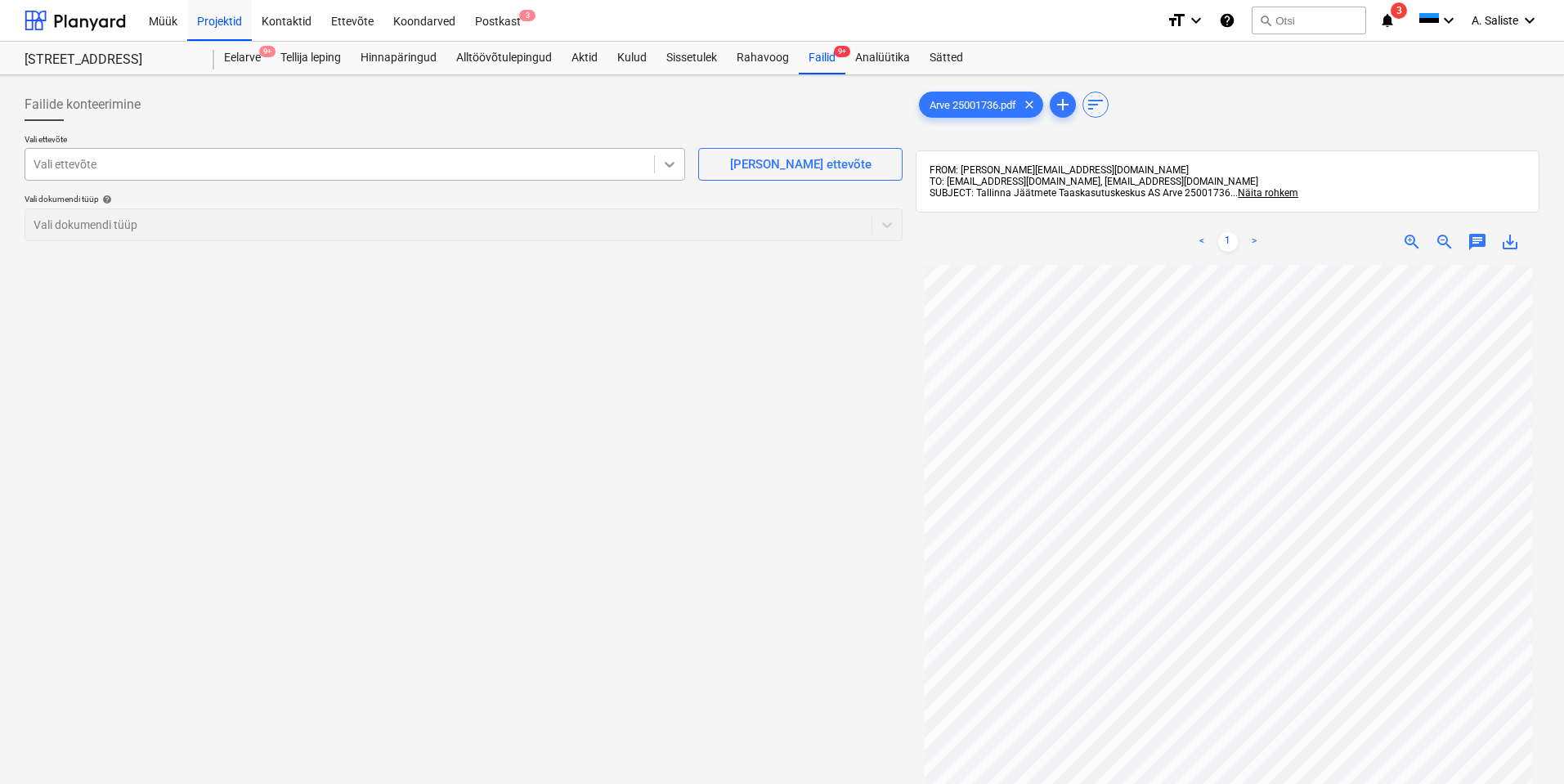
click at [667, 166] on icon at bounding box center [670, 164] width 17 height 17
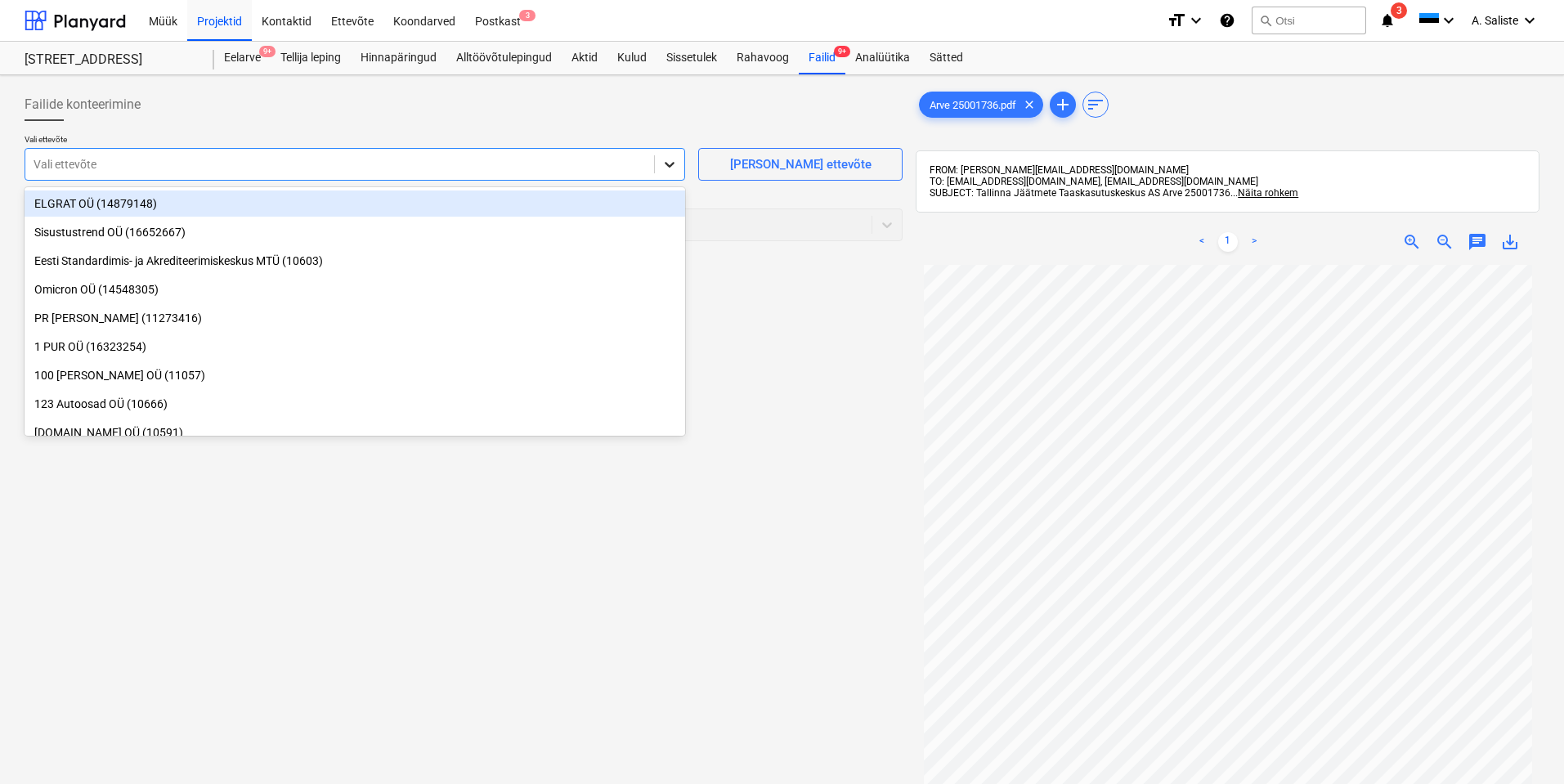
click at [664, 163] on icon at bounding box center [670, 164] width 17 height 17
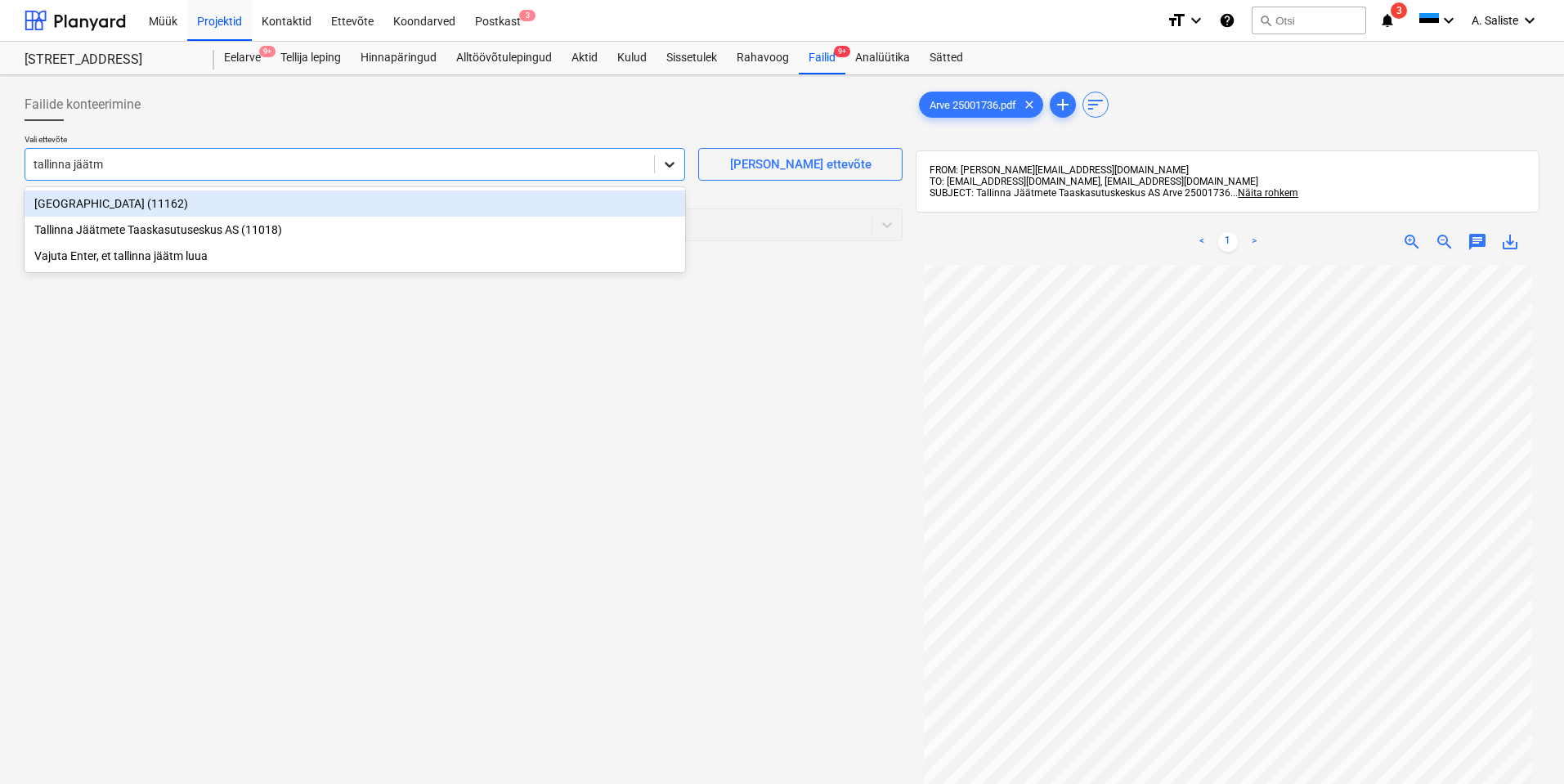
type input "tallinna jäätme"
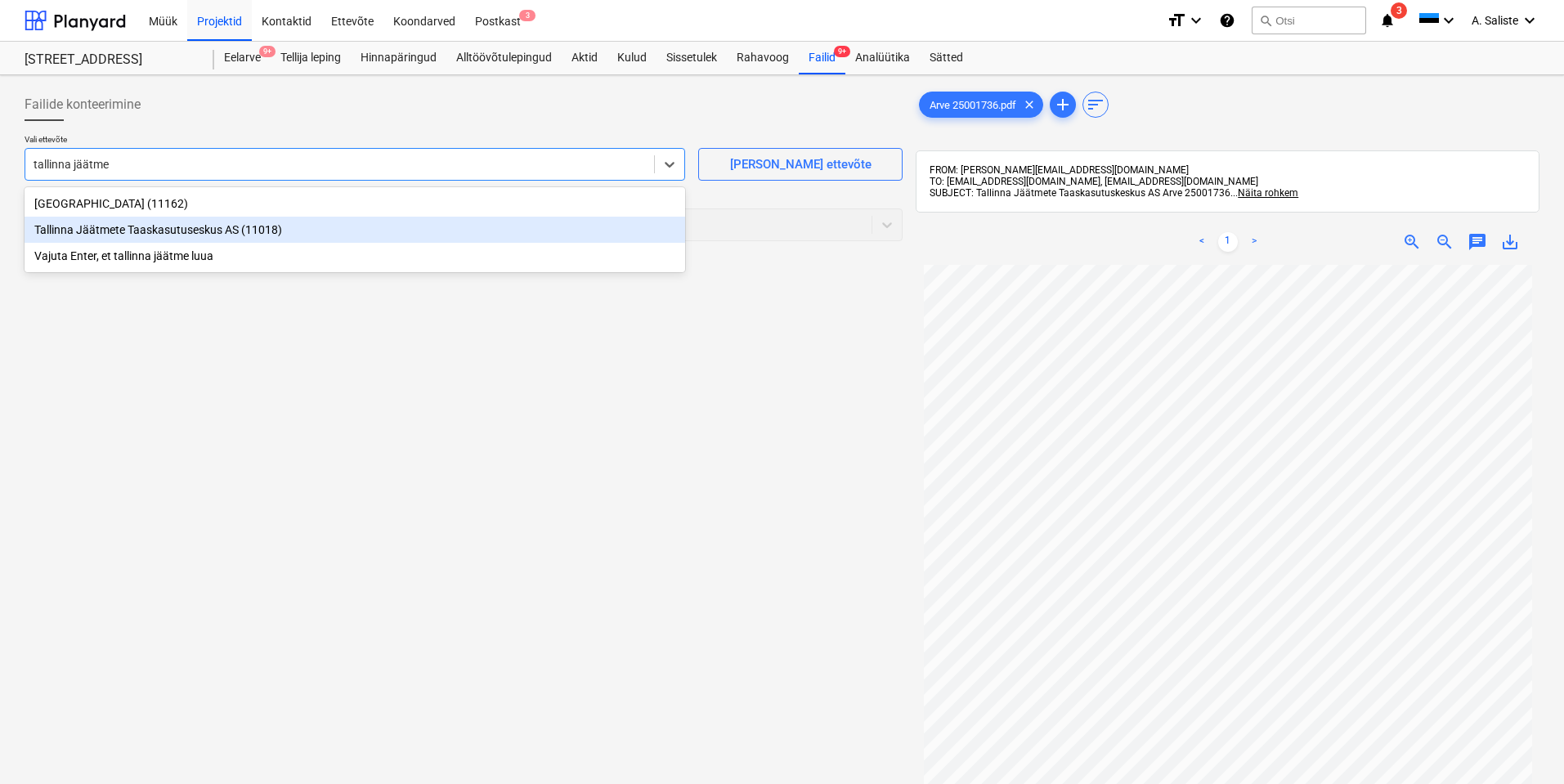
click at [242, 229] on div "Tallinna Jäätmete Taaskasutuseskus AS (11018)" at bounding box center [355, 230] width 661 height 26
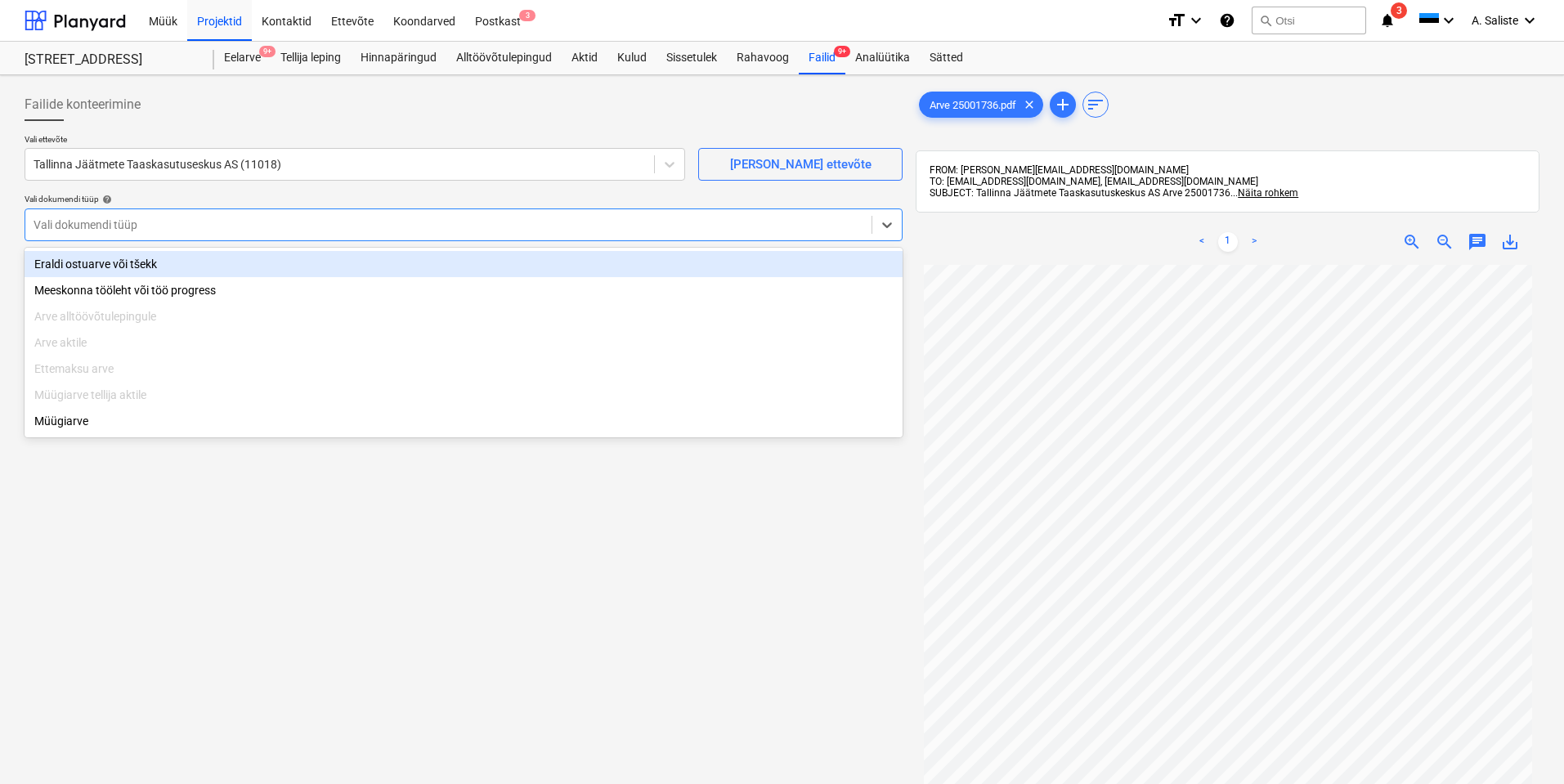
click at [226, 219] on div at bounding box center [448, 225] width 830 height 17
click at [93, 272] on div "Eraldi ostuarve või tšekk" at bounding box center [463, 264] width 879 height 26
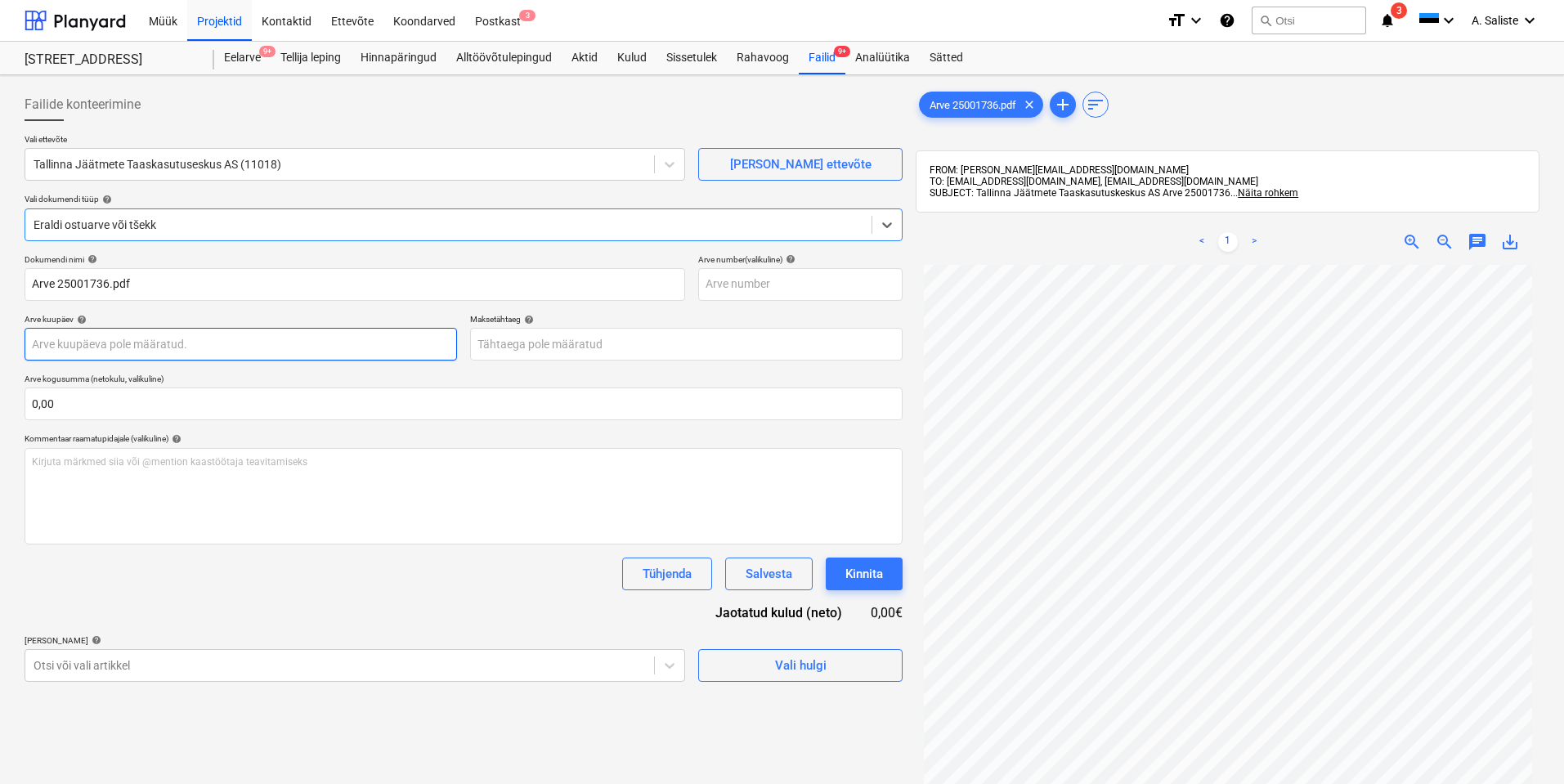
click at [89, 344] on body "Müük Projektid Kontaktid Ettevõte Koondarved Postkast 3 format_size keyboard_ar…" at bounding box center [782, 392] width 1564 height 784
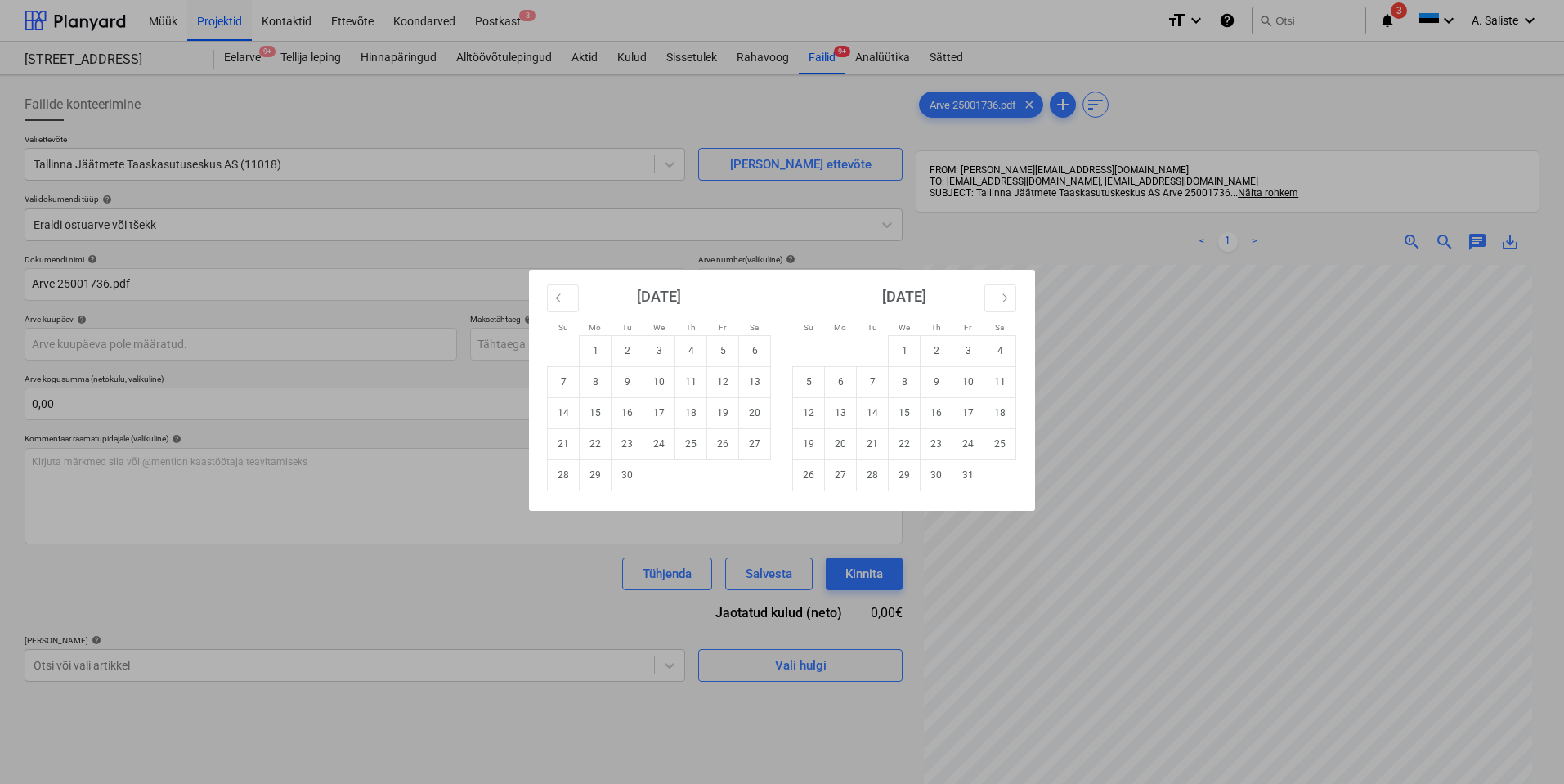
click at [146, 371] on div "Su Mo Tu We Th Fr Sa Su Mo Tu We Th Fr Sa [DATE] 1 2 3 4 5 6 7 8 9 10 11 12 13 …" at bounding box center [782, 392] width 1564 height 784
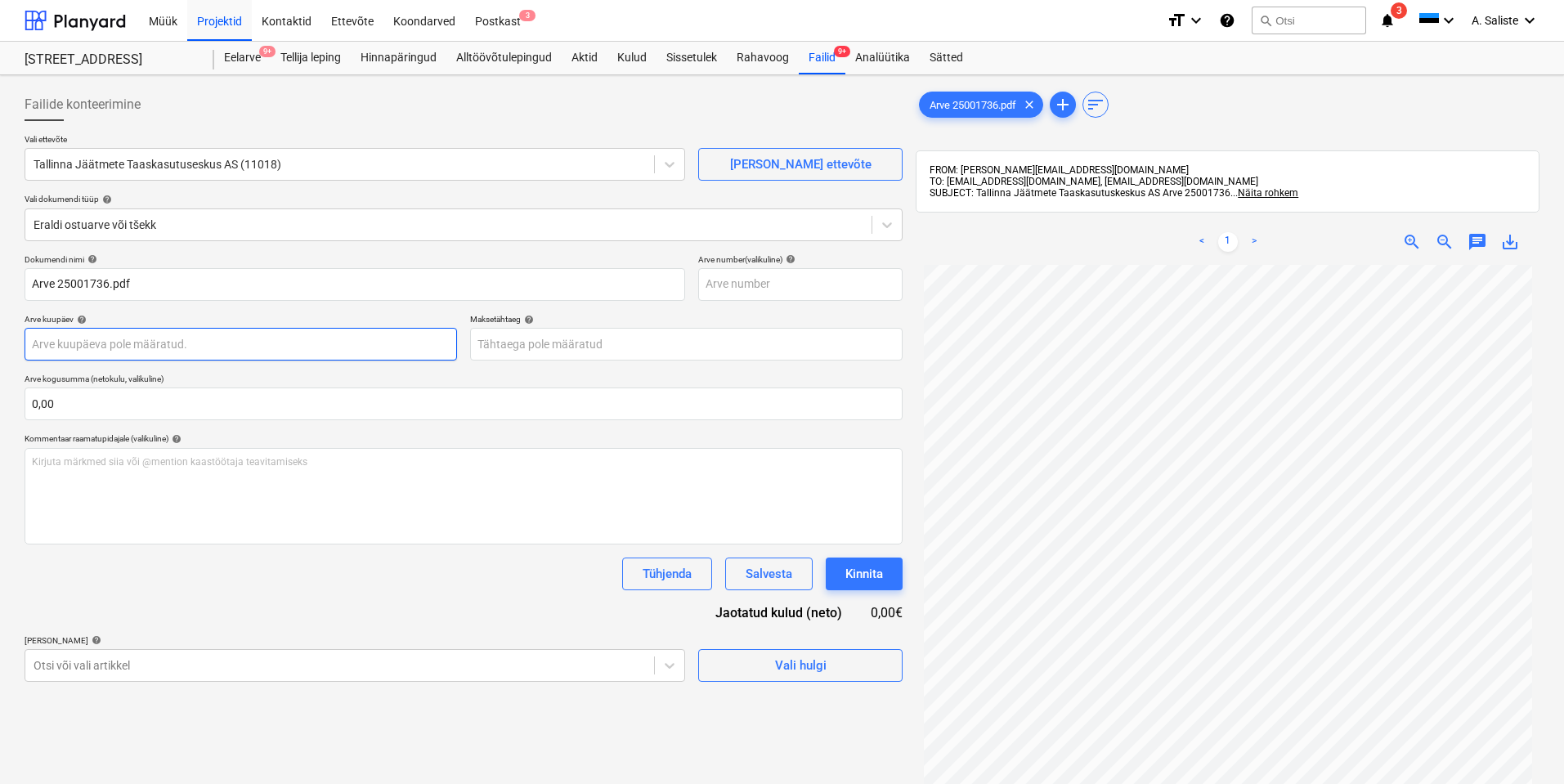
click at [283, 345] on body "Müük Projektid Kontaktid Ettevõte Koondarved Postkast 3 format_size keyboard_ar…" at bounding box center [782, 392] width 1564 height 784
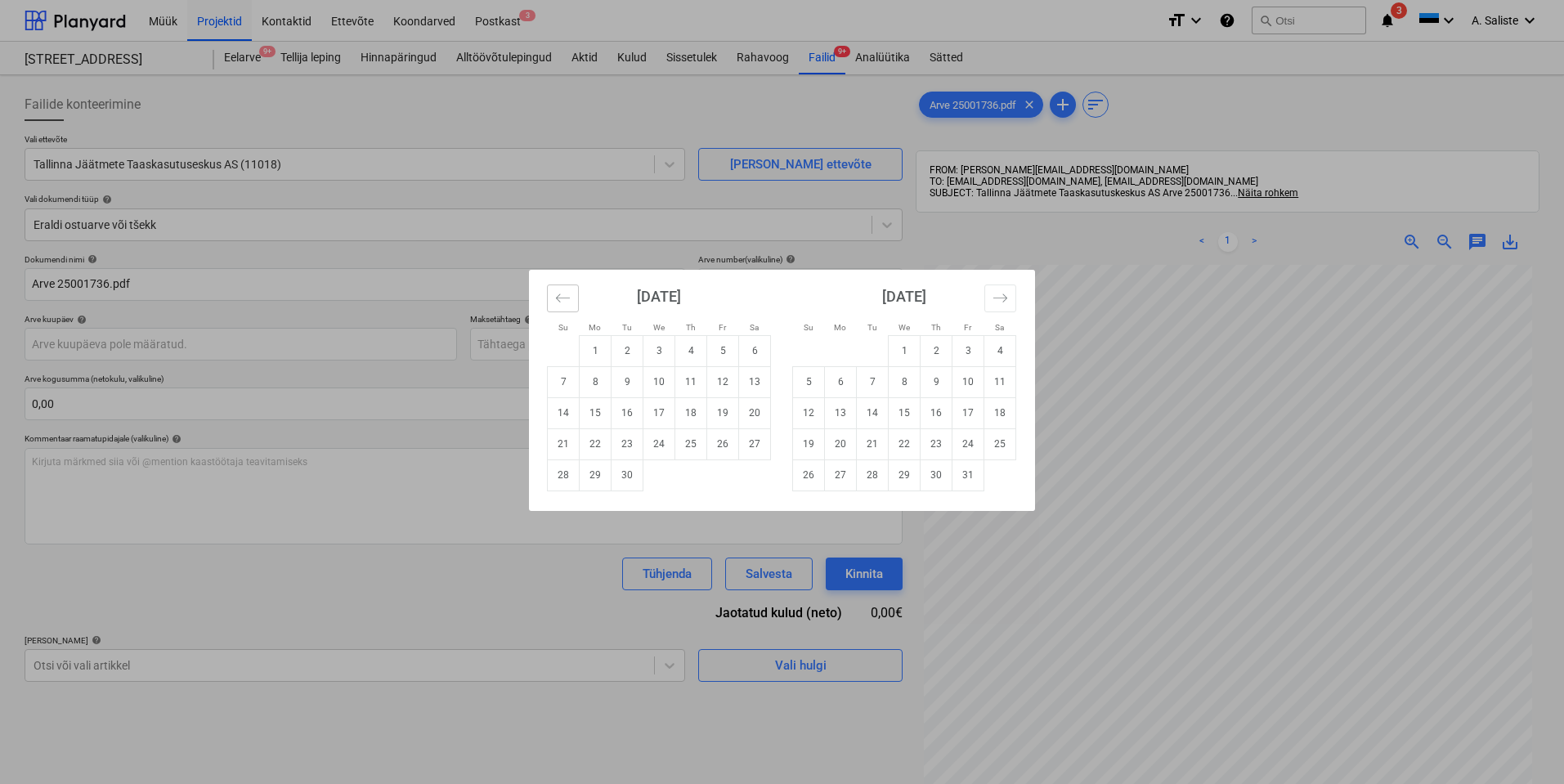
click at [566, 301] on icon "Move backward to switch to the previous month." at bounding box center [563, 298] width 16 height 16
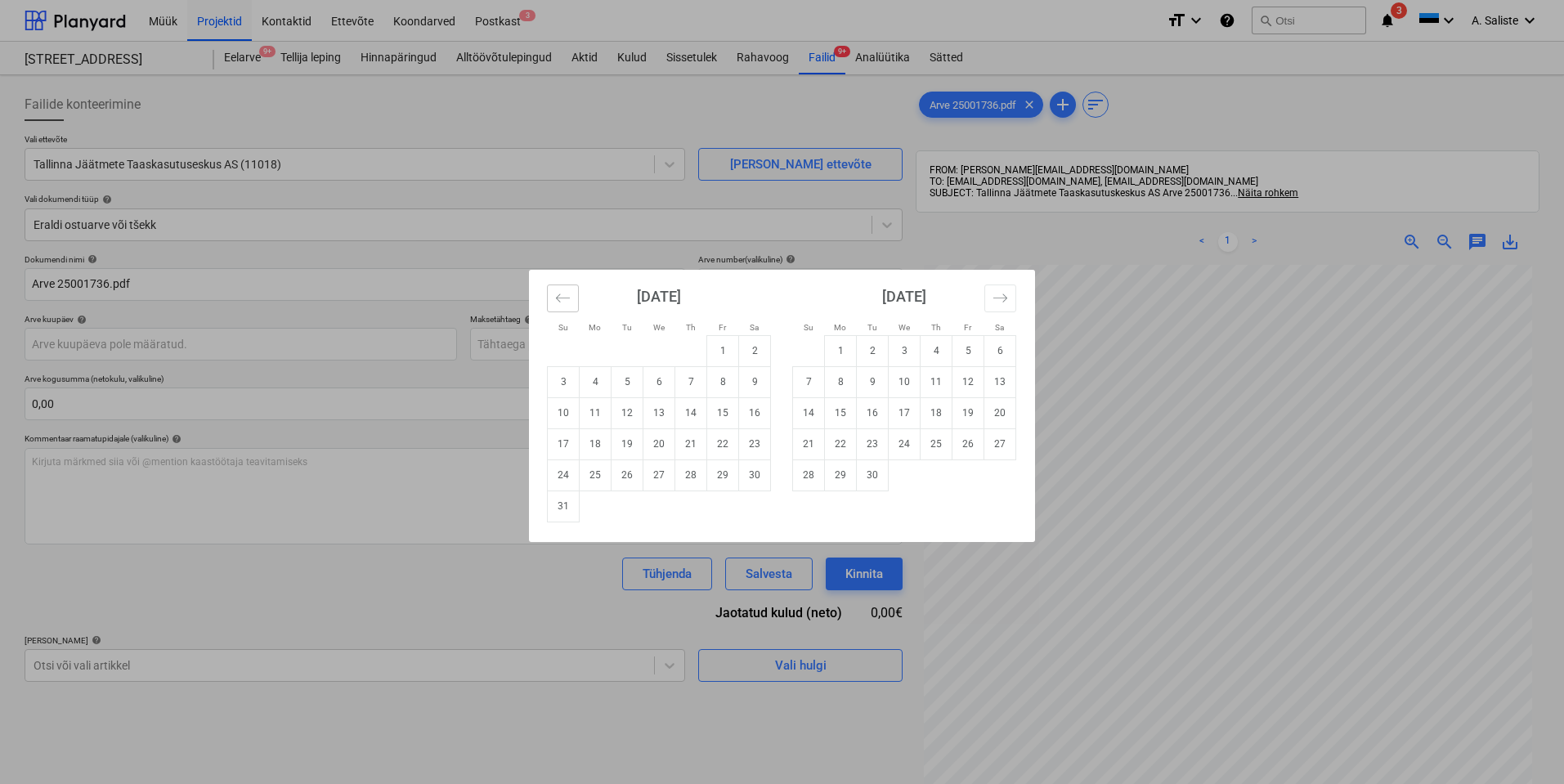
click at [566, 301] on icon "Move backward to switch to the previous month." at bounding box center [563, 298] width 16 height 16
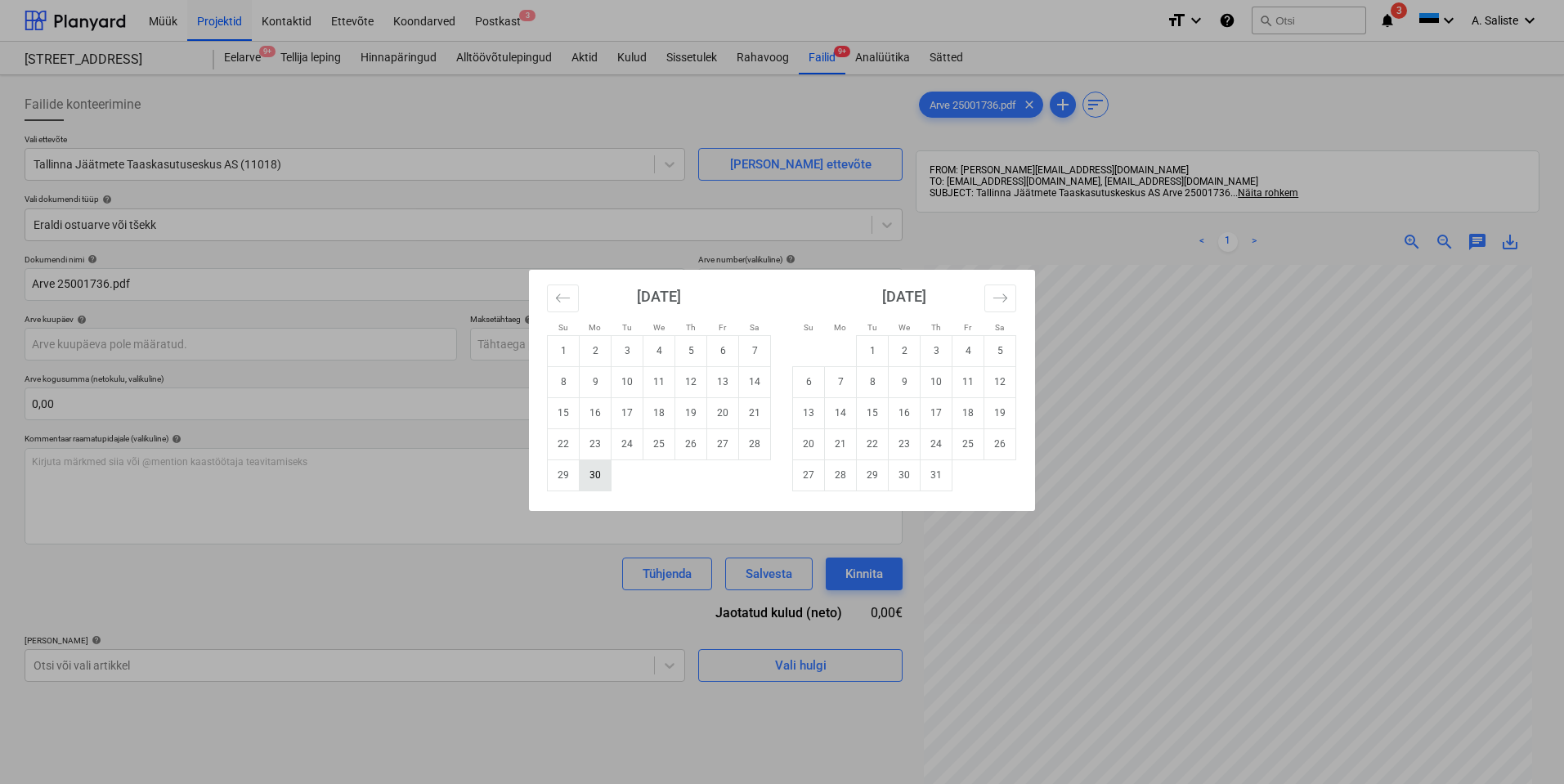
click at [602, 469] on td "30" at bounding box center [595, 475] width 31 height 31
type input "[DATE]"
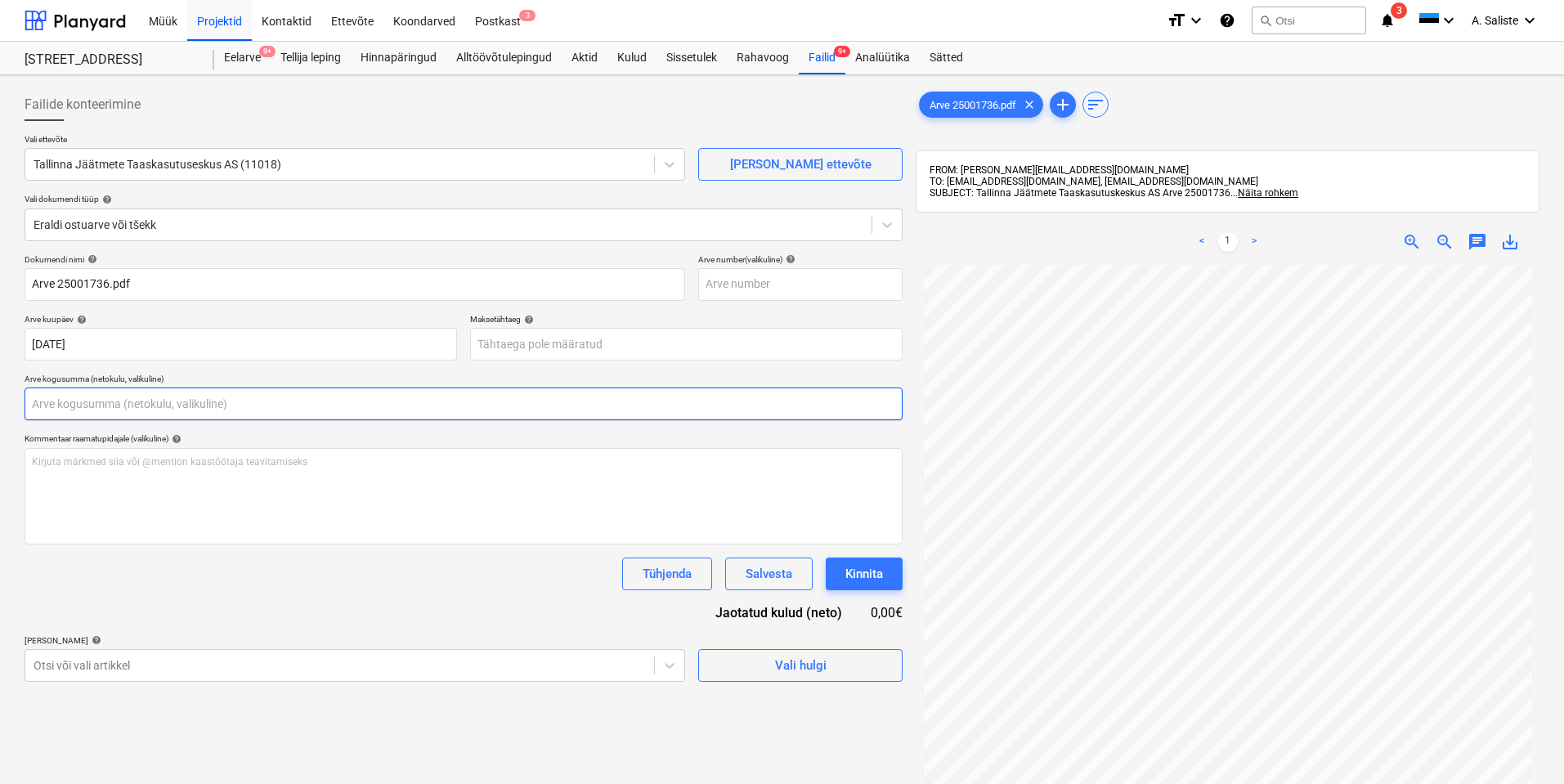
click at [183, 400] on input "text" at bounding box center [463, 403] width 879 height 32
click at [260, 398] on input "text" at bounding box center [463, 403] width 879 height 32
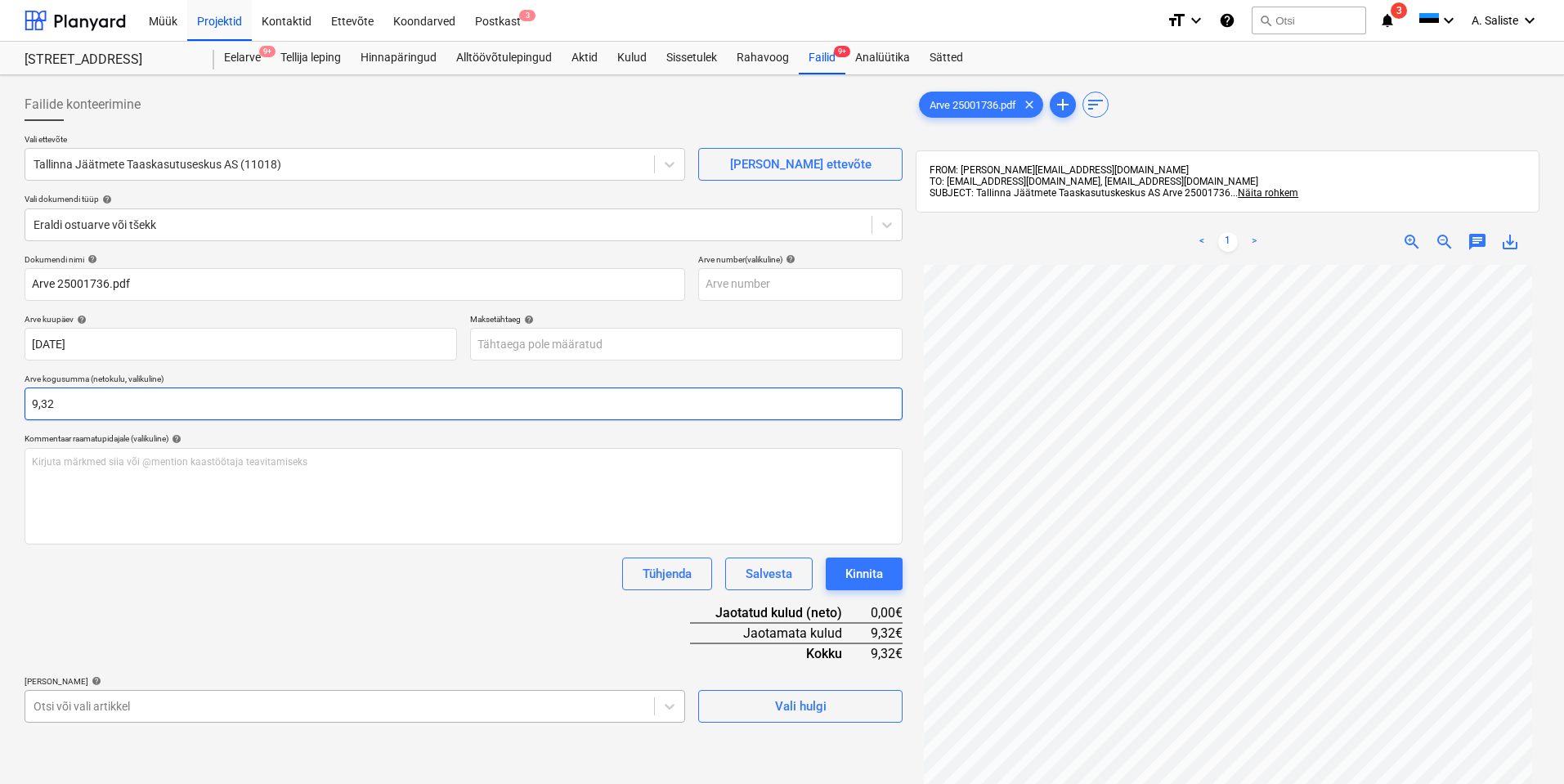
type input "9,32"
click at [212, 704] on body "Müük Projektid Kontaktid Ettevõte Koondarved Postkast 3 format_size keyboard_ar…" at bounding box center [782, 392] width 1564 height 784
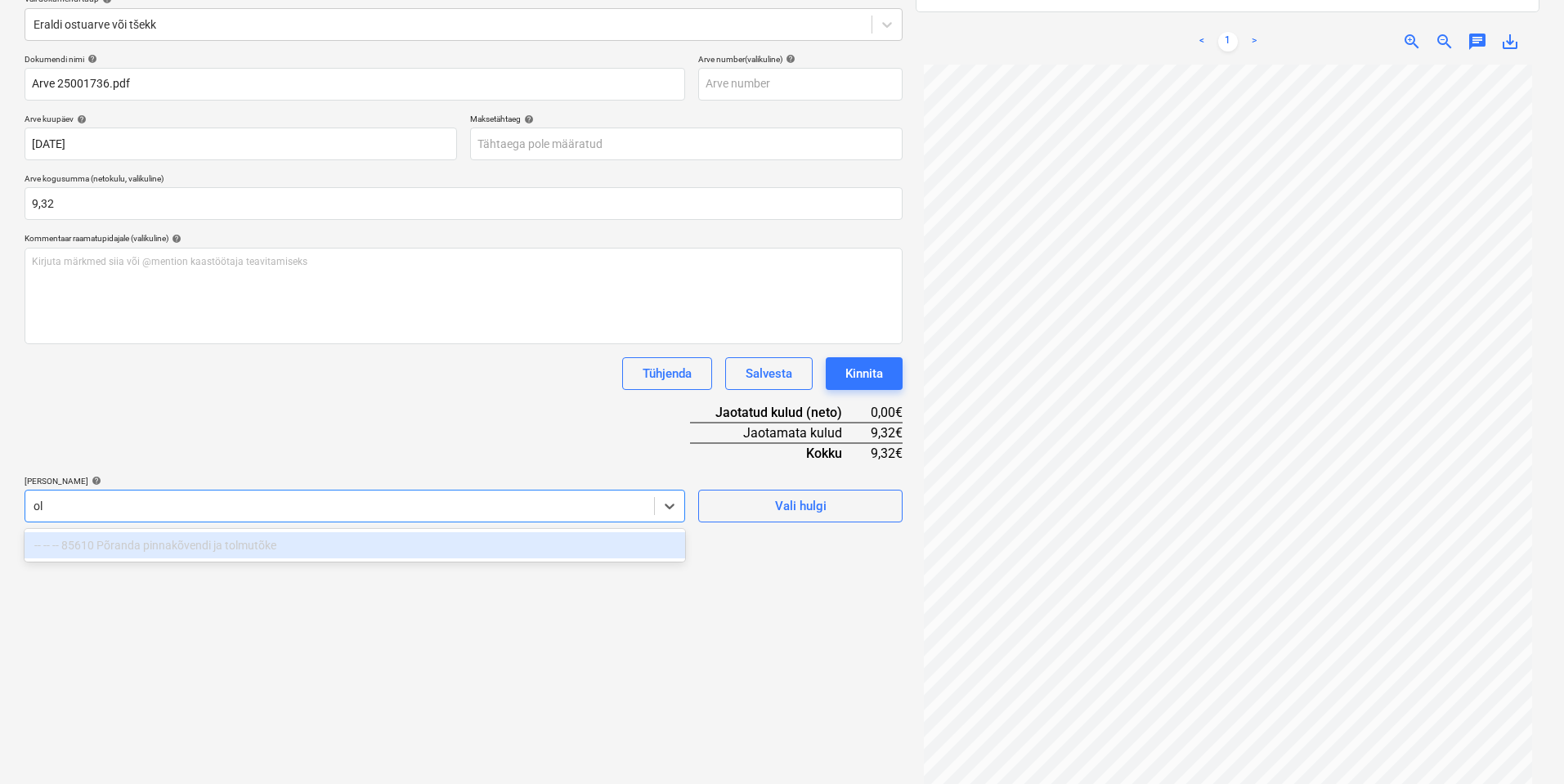
type input "o"
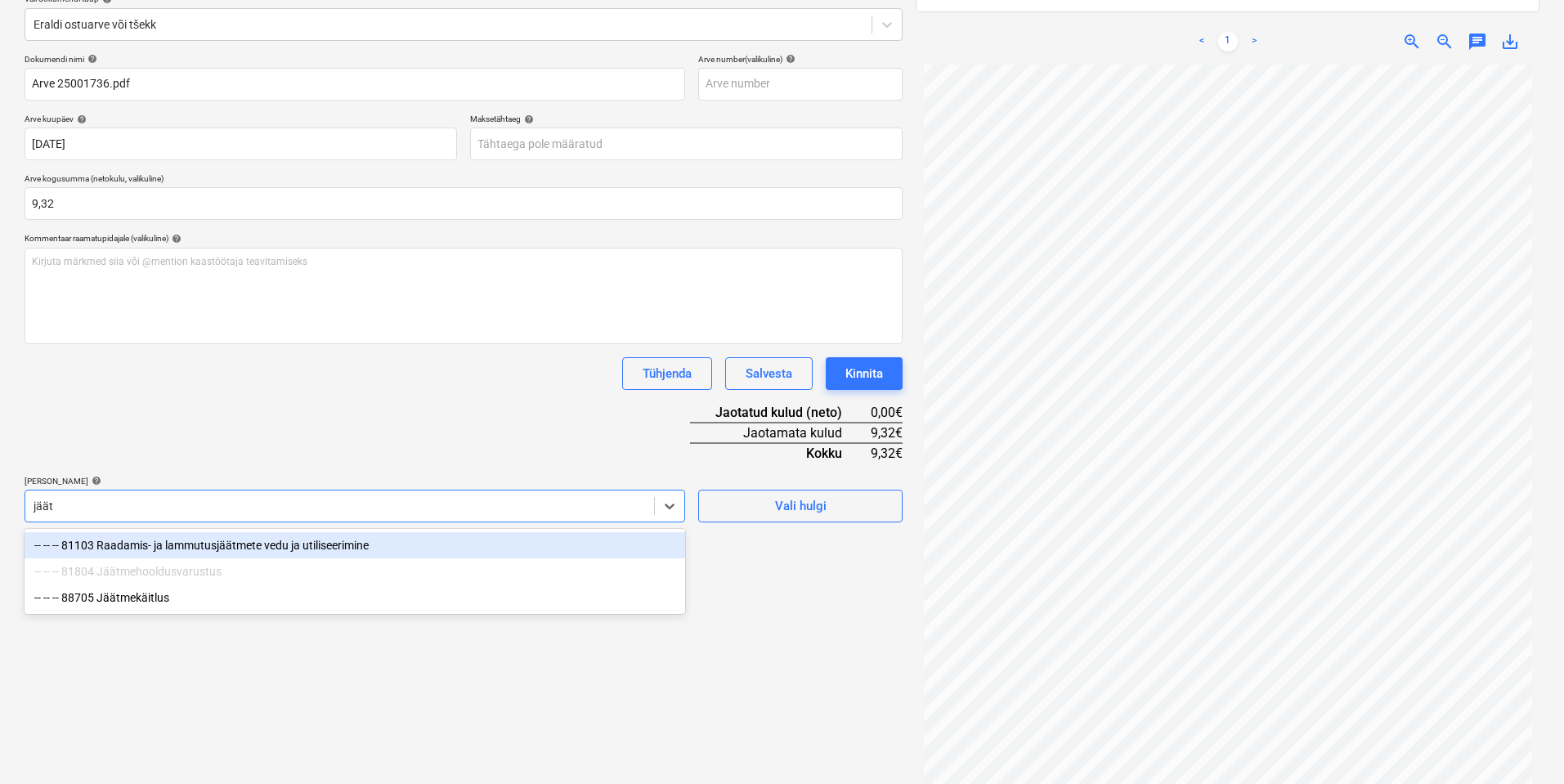
type input "jäätm"
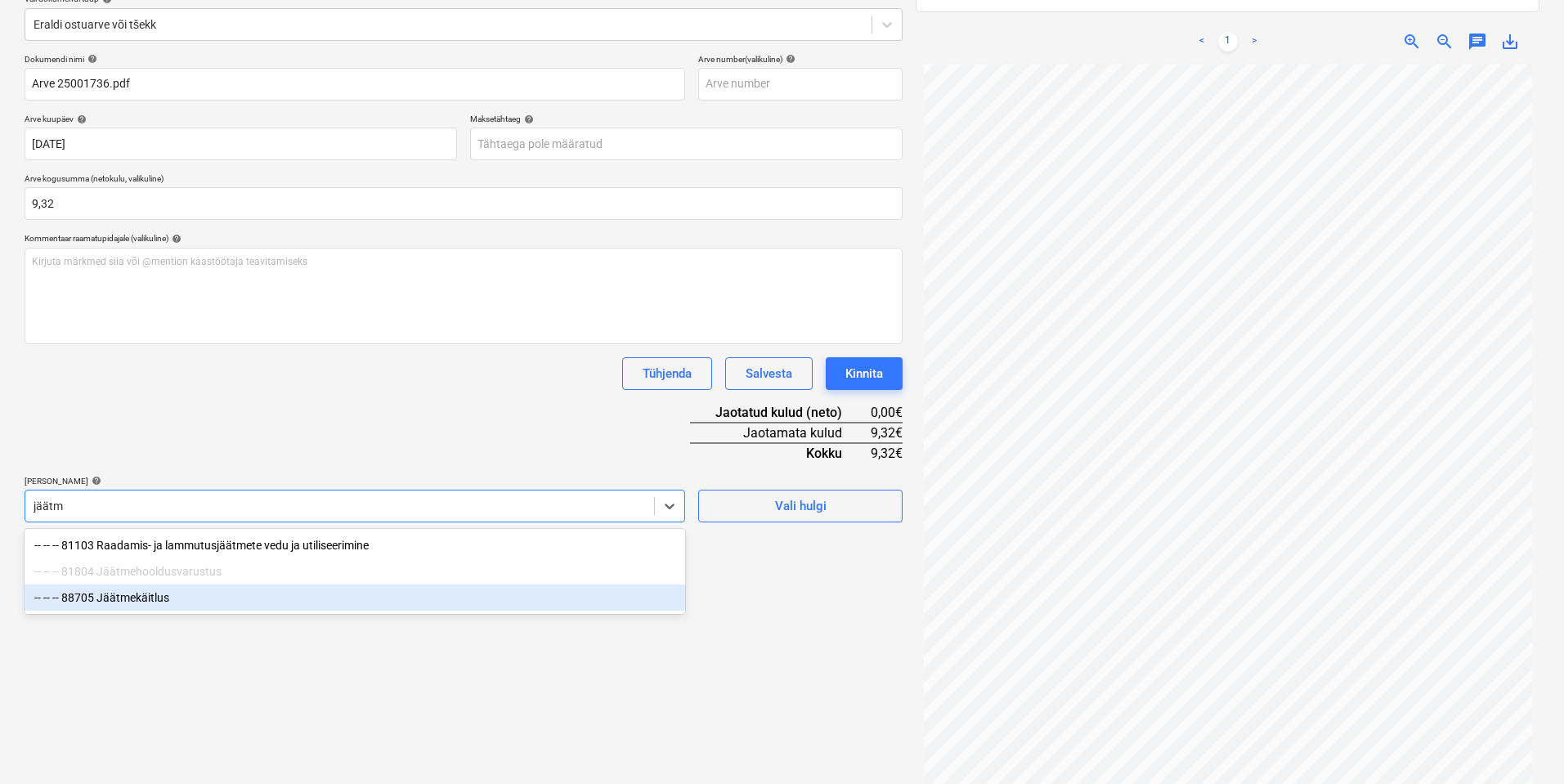
click at [180, 608] on div "-- -- -- 88705 Jäätmekäitlus" at bounding box center [355, 598] width 661 height 26
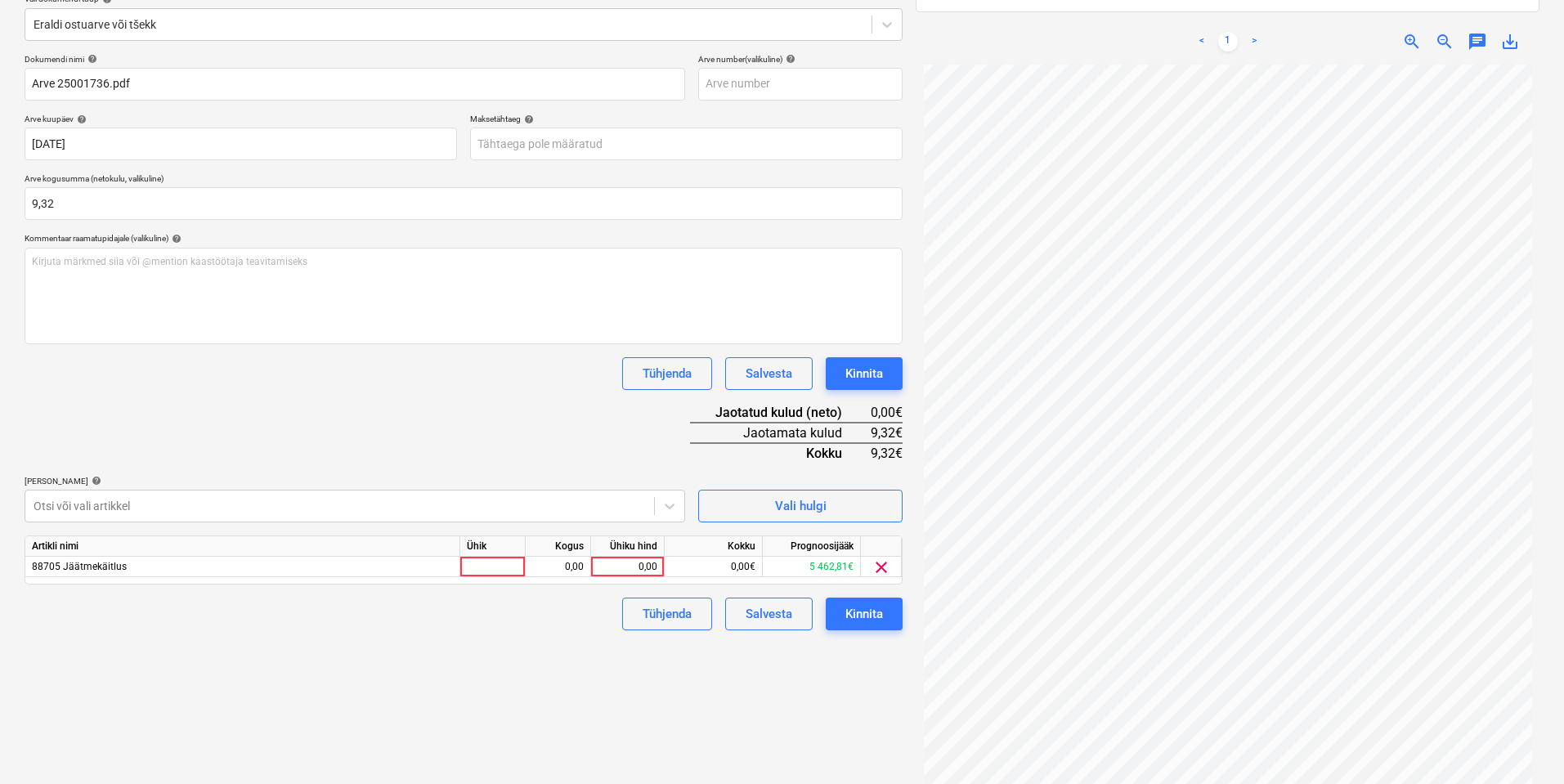
click at [222, 461] on div "Dokumendi nimi help Arve 25001736.pdf Arve number (valikuline) help [PERSON_NAM…" at bounding box center [463, 342] width 879 height 576
click at [469, 568] on div at bounding box center [493, 566] width 66 height 20
type input "kmpl"
click at [567, 566] on div "0,00" at bounding box center [558, 566] width 52 height 20
type input "1"
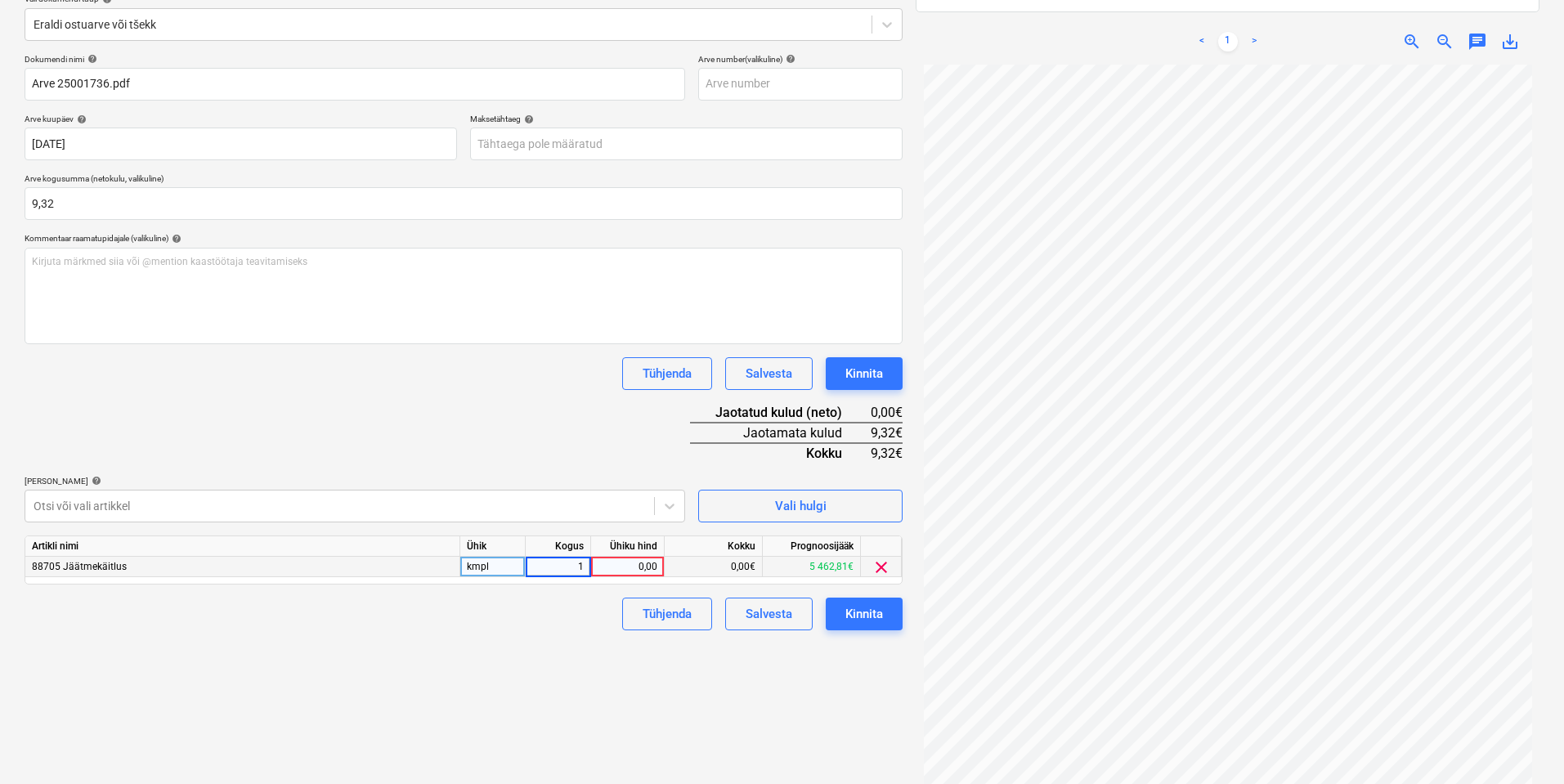
click at [636, 565] on div "0,00" at bounding box center [628, 566] width 59 height 20
type input "9,32"
drag, startPoint x: 539, startPoint y: 635, endPoint x: 750, endPoint y: 613, distance: 212.1
click at [544, 635] on div "Failide konteerimine Vali ettevõte Tallinna Jäätmete Taaskasutuseskus AS (11018…" at bounding box center [463, 345] width 891 height 928
click at [875, 616] on div "Kinnita" at bounding box center [864, 614] width 38 height 21
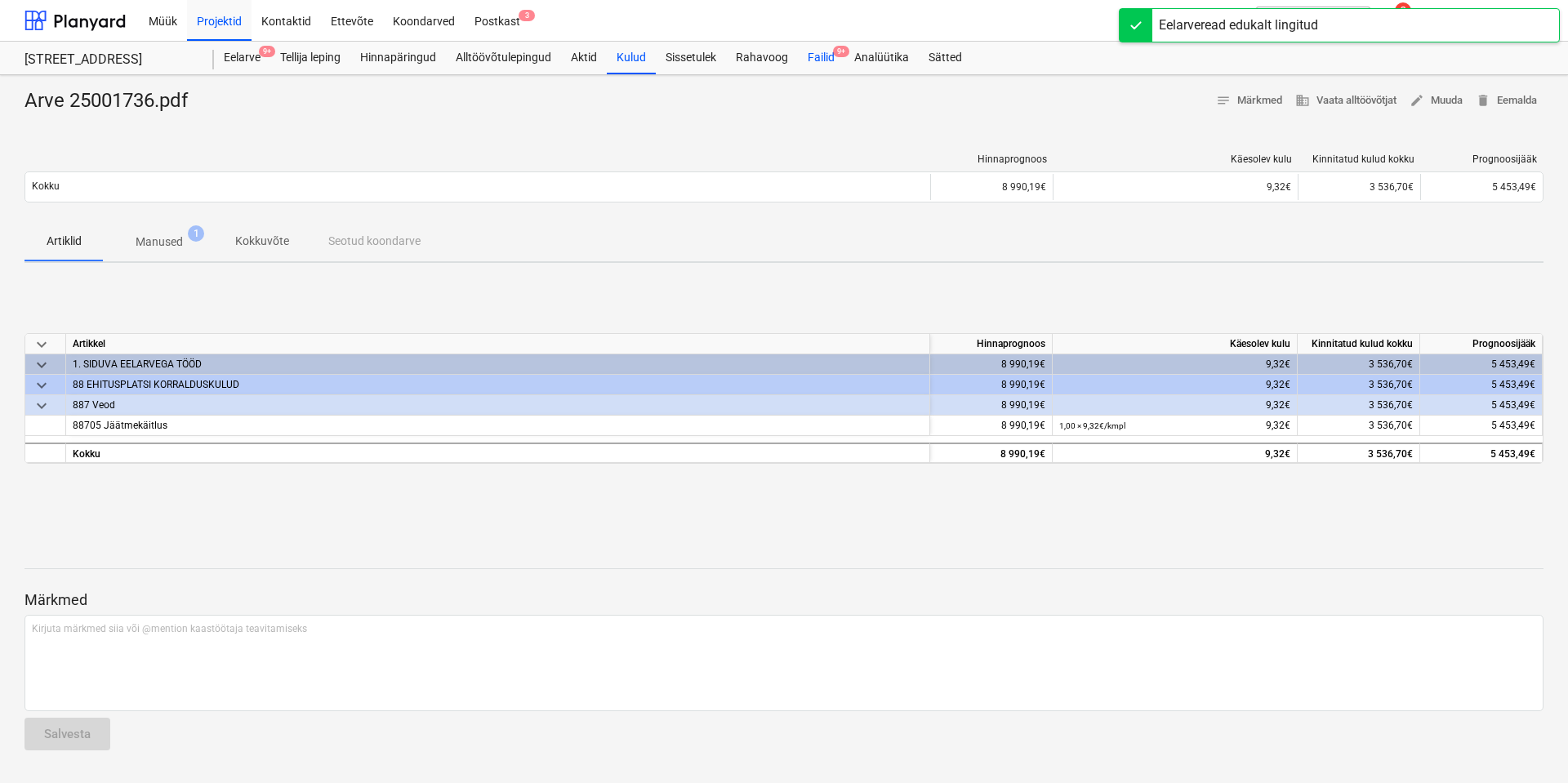
click at [835, 61] on div "Failid 9+" at bounding box center [821, 58] width 46 height 32
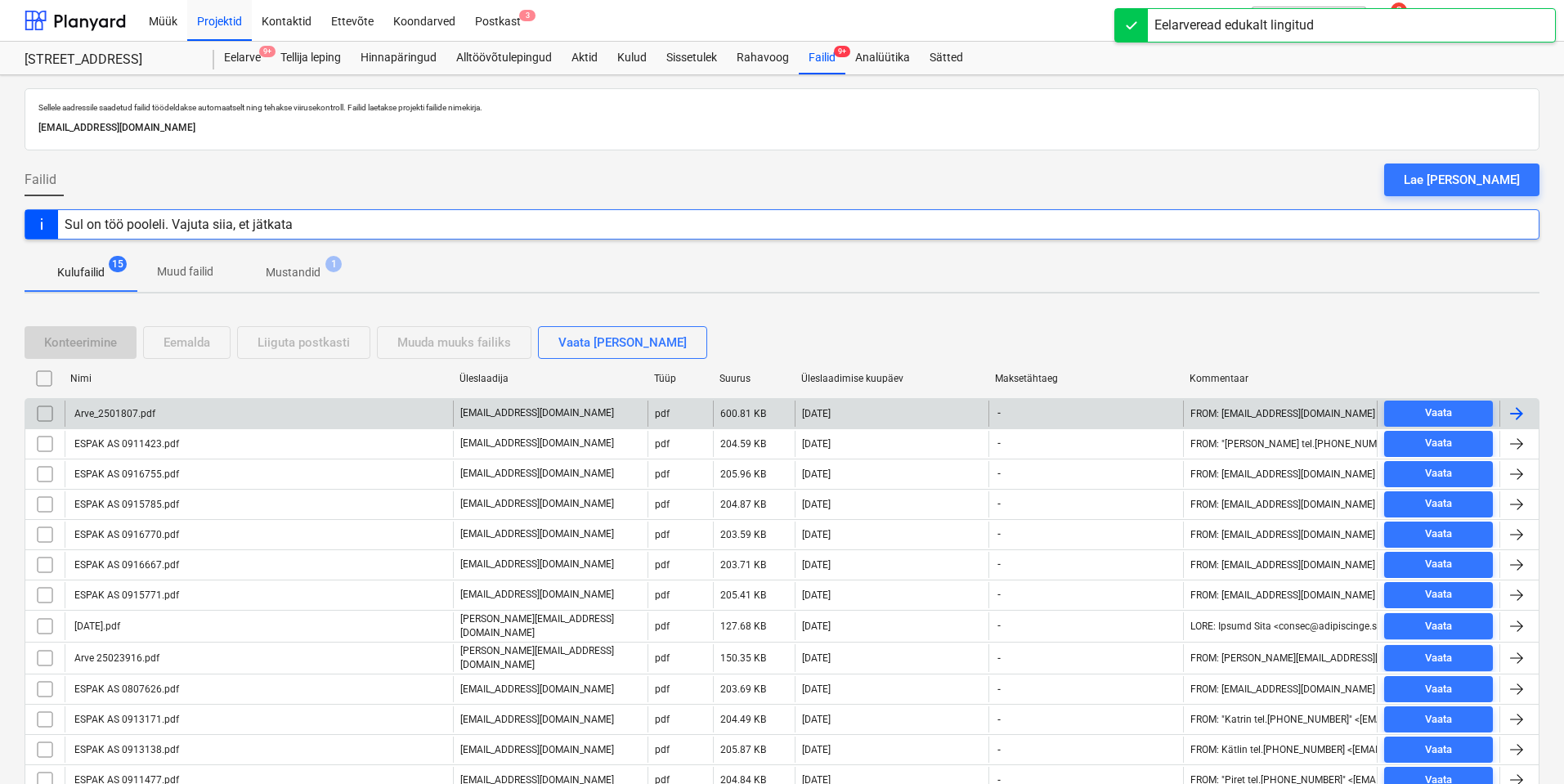
scroll to position [128, 0]
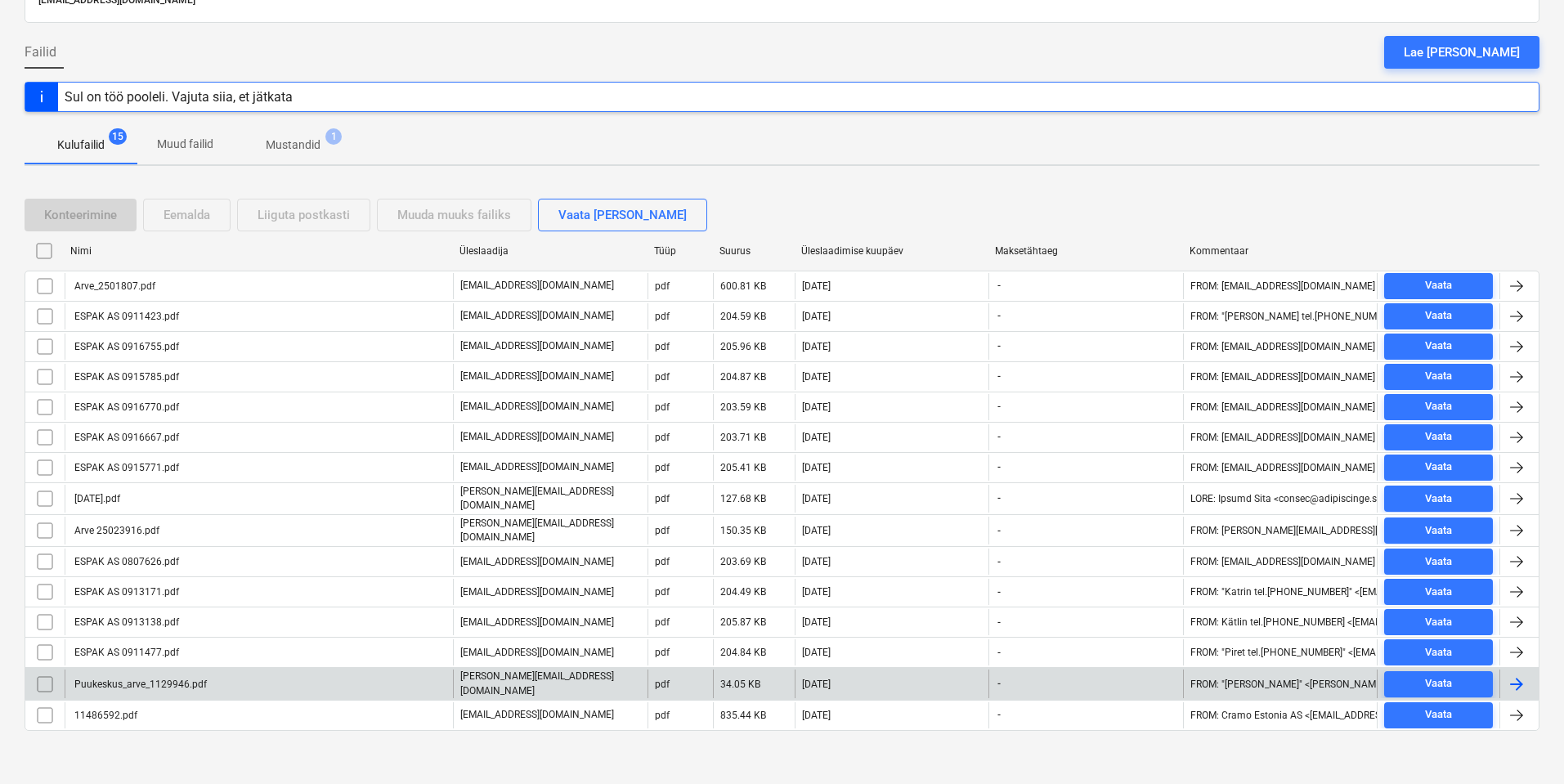
click at [525, 674] on p "[PERSON_NAME][EMAIL_ADDRESS][DOMAIN_NAME]" at bounding box center [551, 683] width 181 height 28
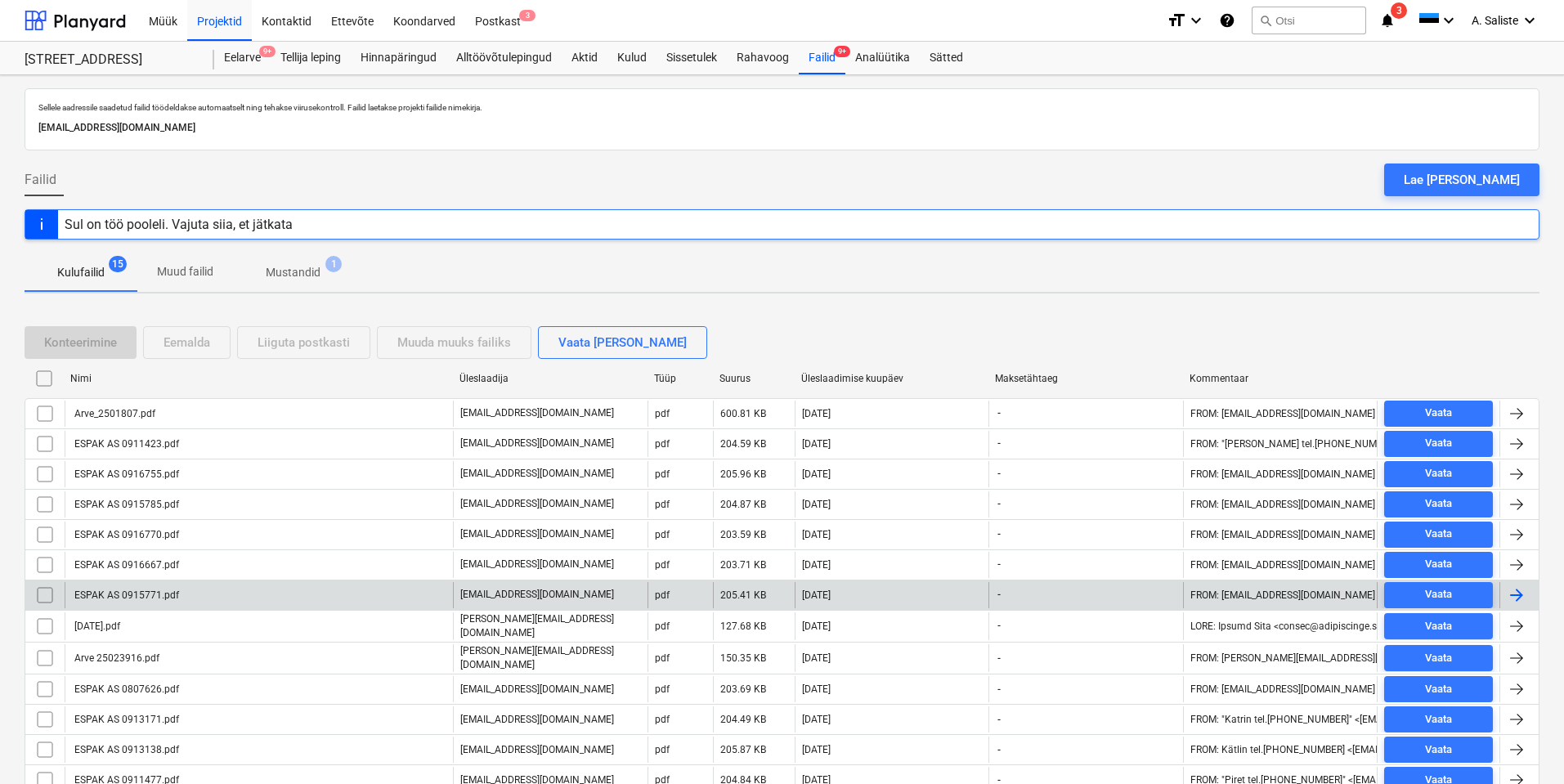
scroll to position [128, 0]
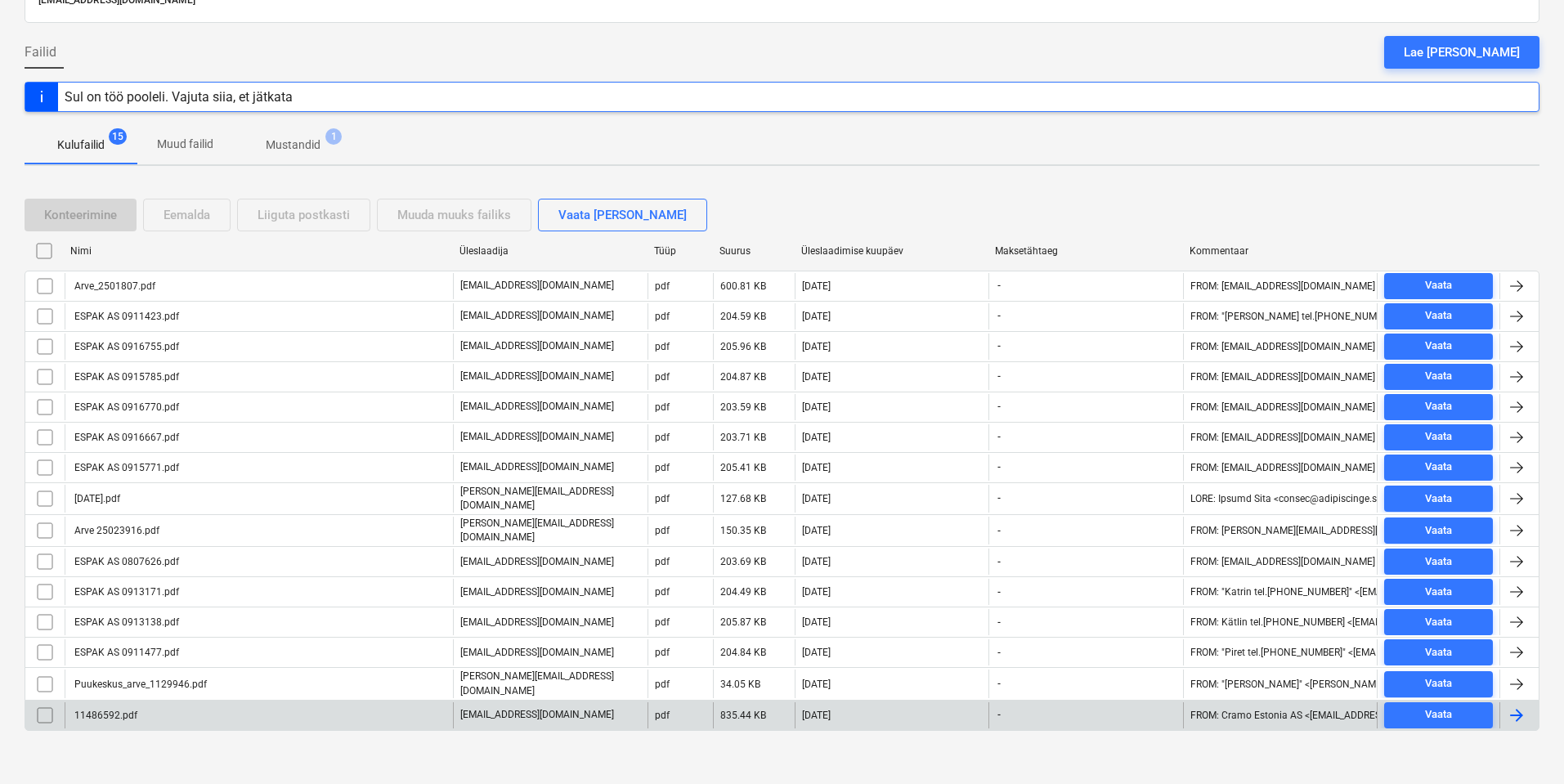
click at [241, 702] on div "11486592.pdf" at bounding box center [259, 715] width 388 height 26
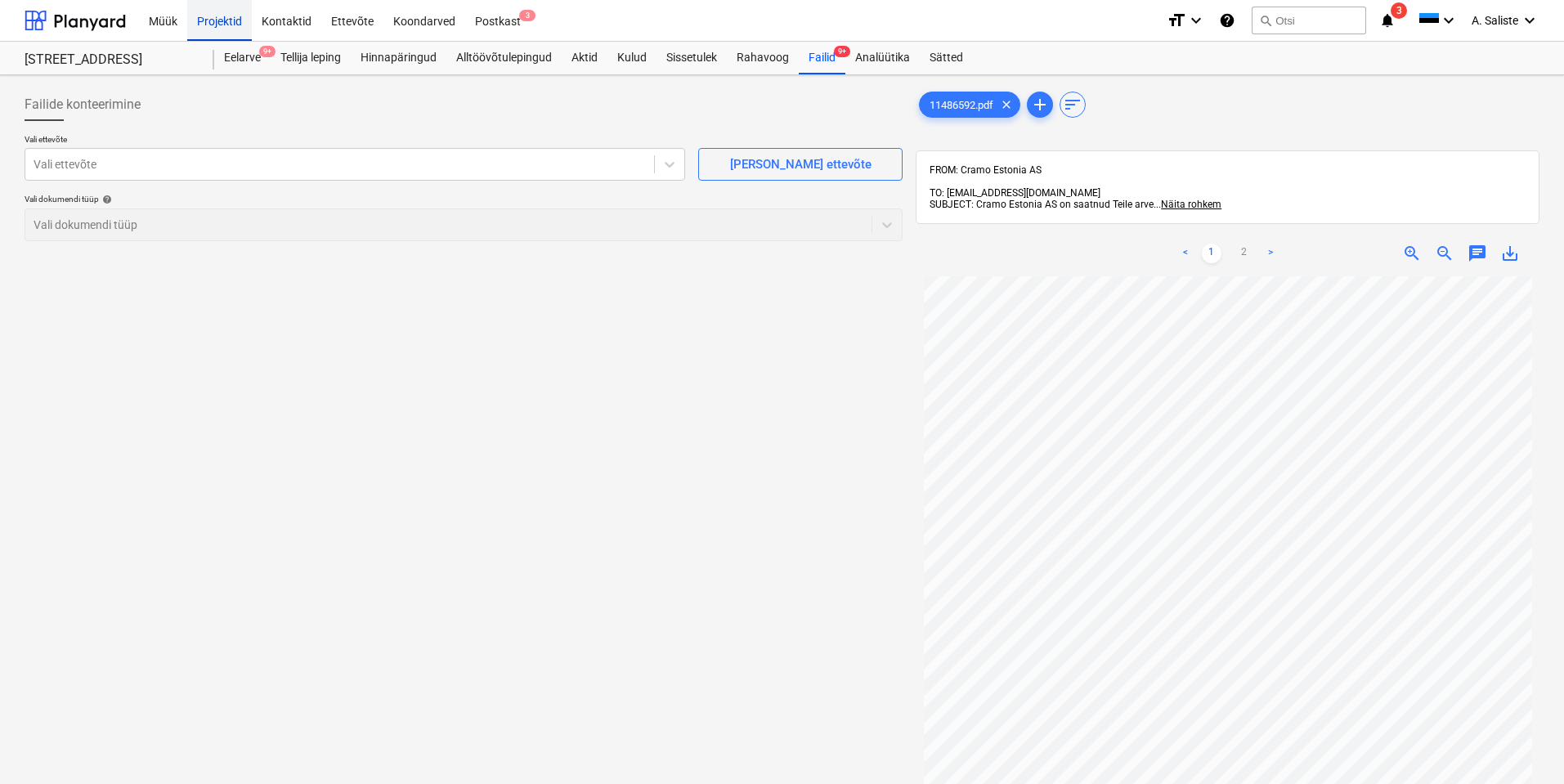
click at [222, 24] on div "Projektid" at bounding box center [219, 20] width 65 height 42
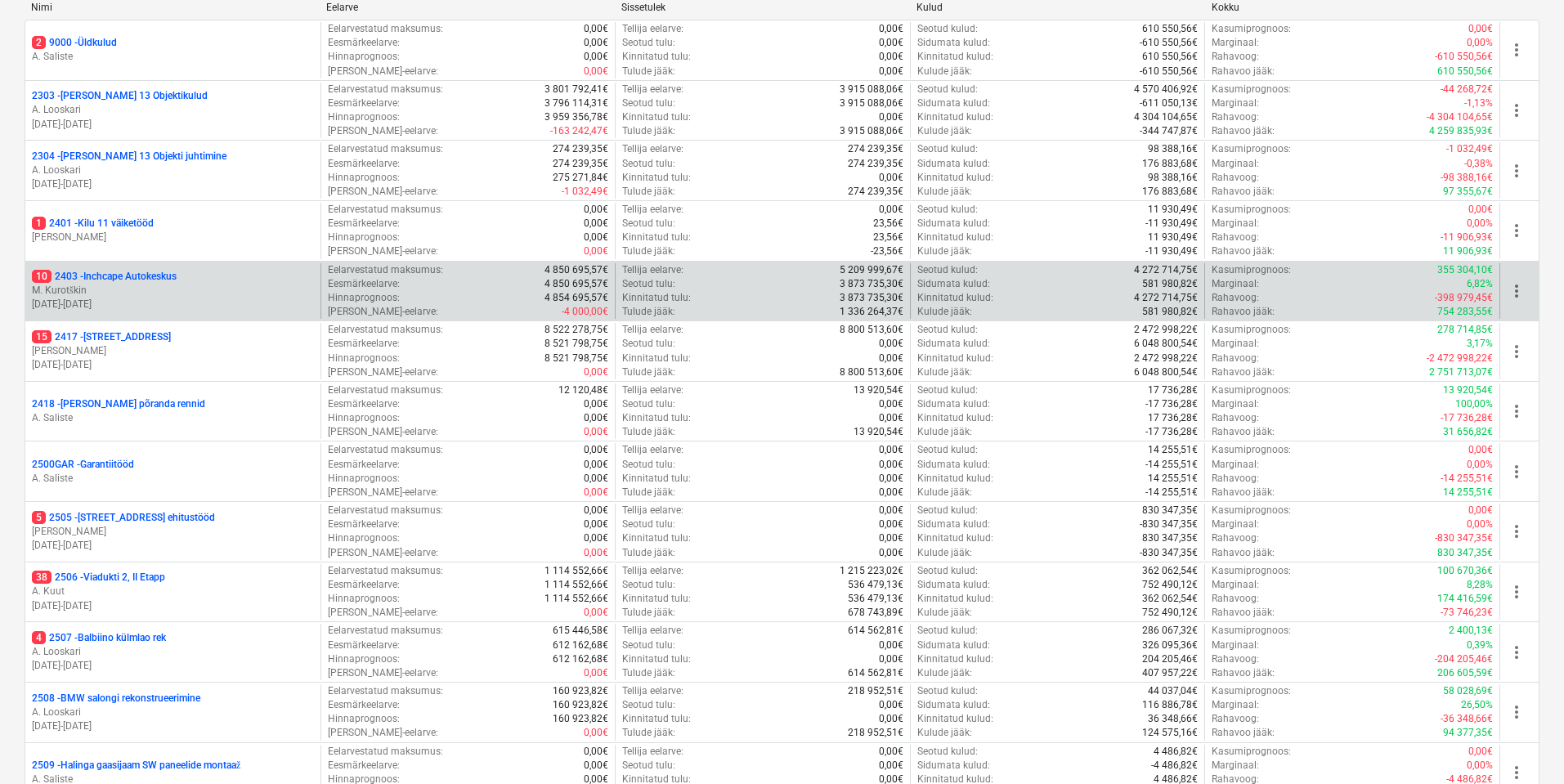
scroll to position [409, 0]
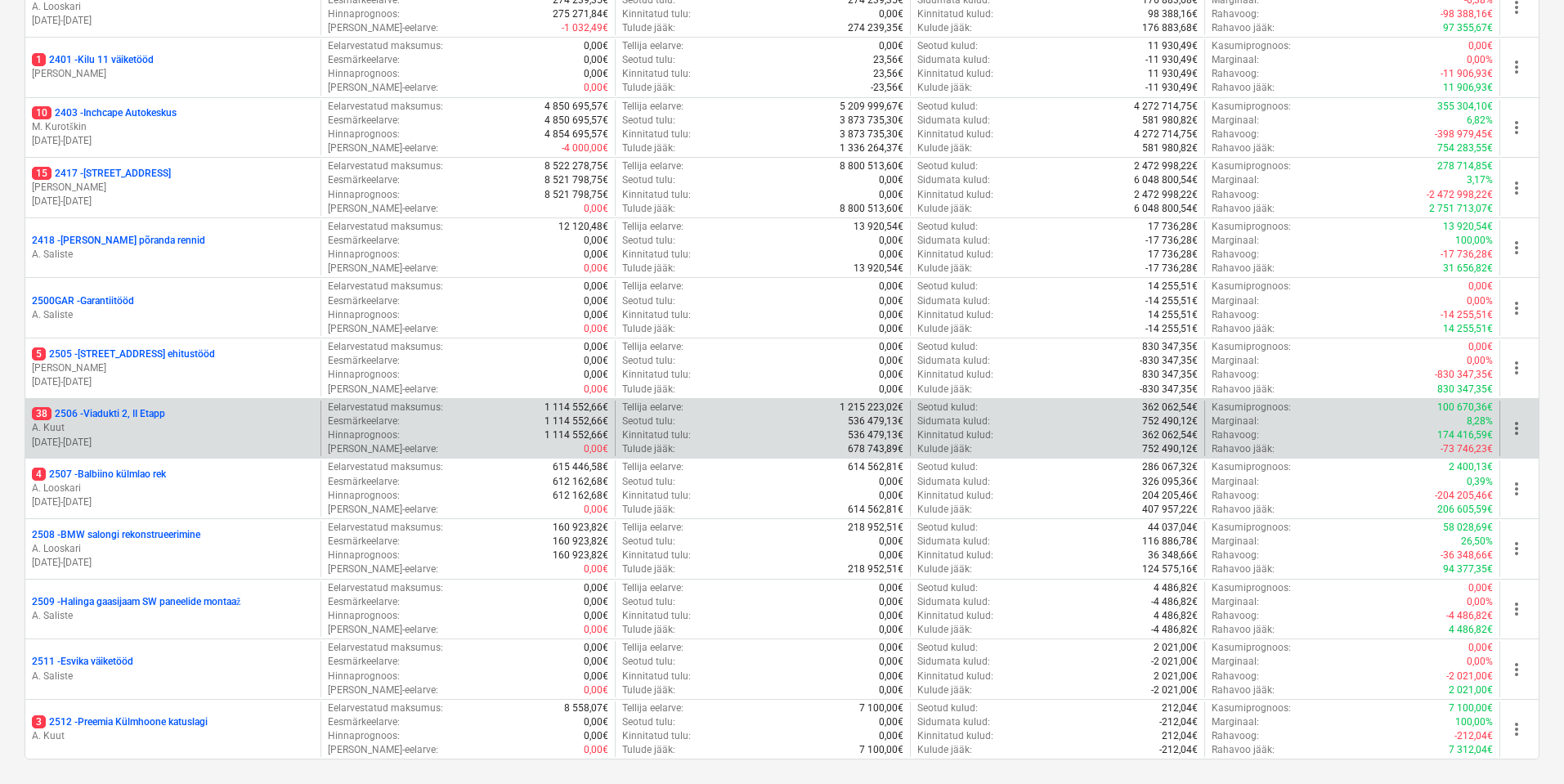
click at [209, 427] on p "A. Kuut" at bounding box center [172, 428] width 282 height 14
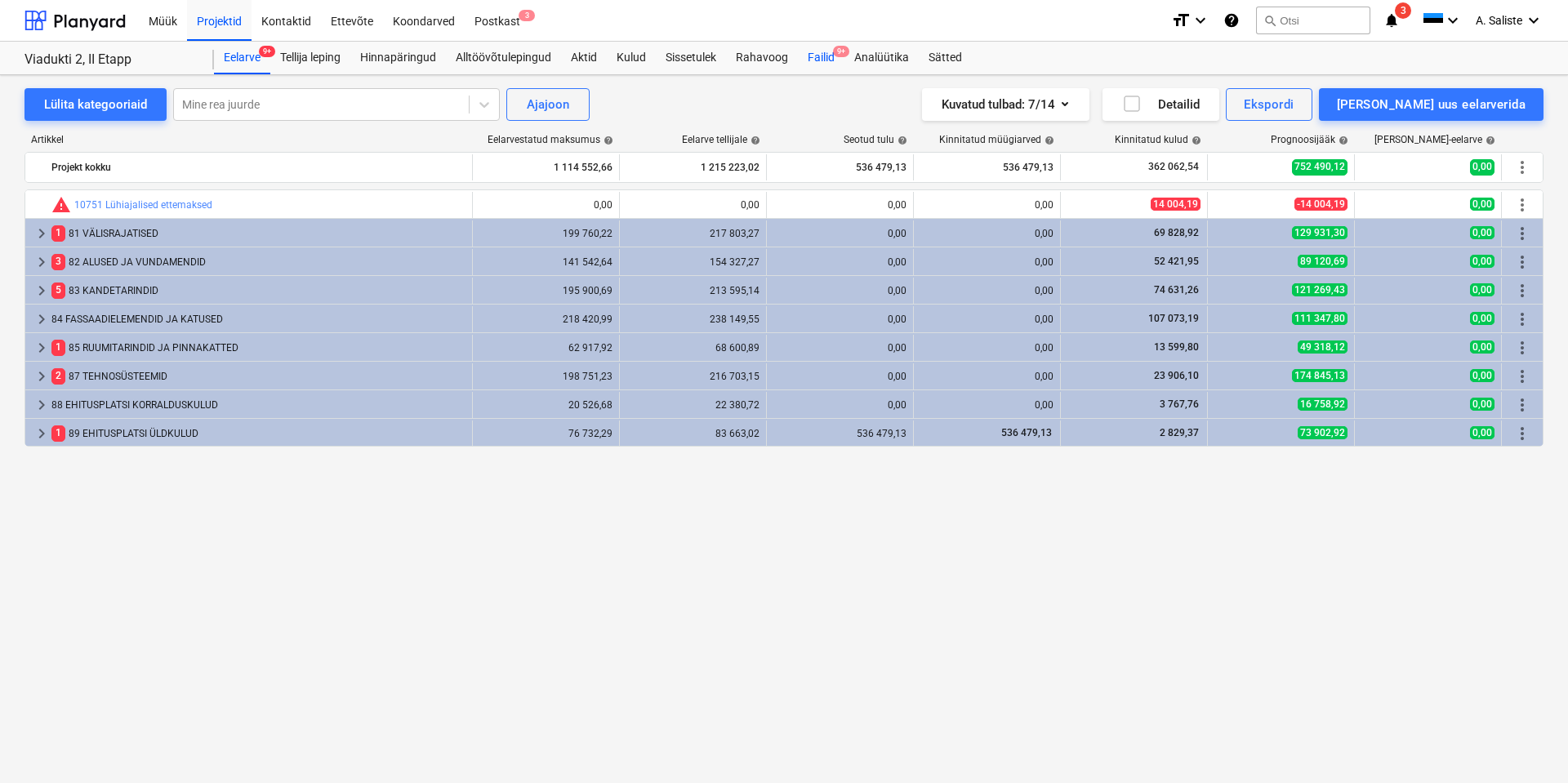
click at [805, 57] on div "Failid 9+" at bounding box center [821, 58] width 46 height 32
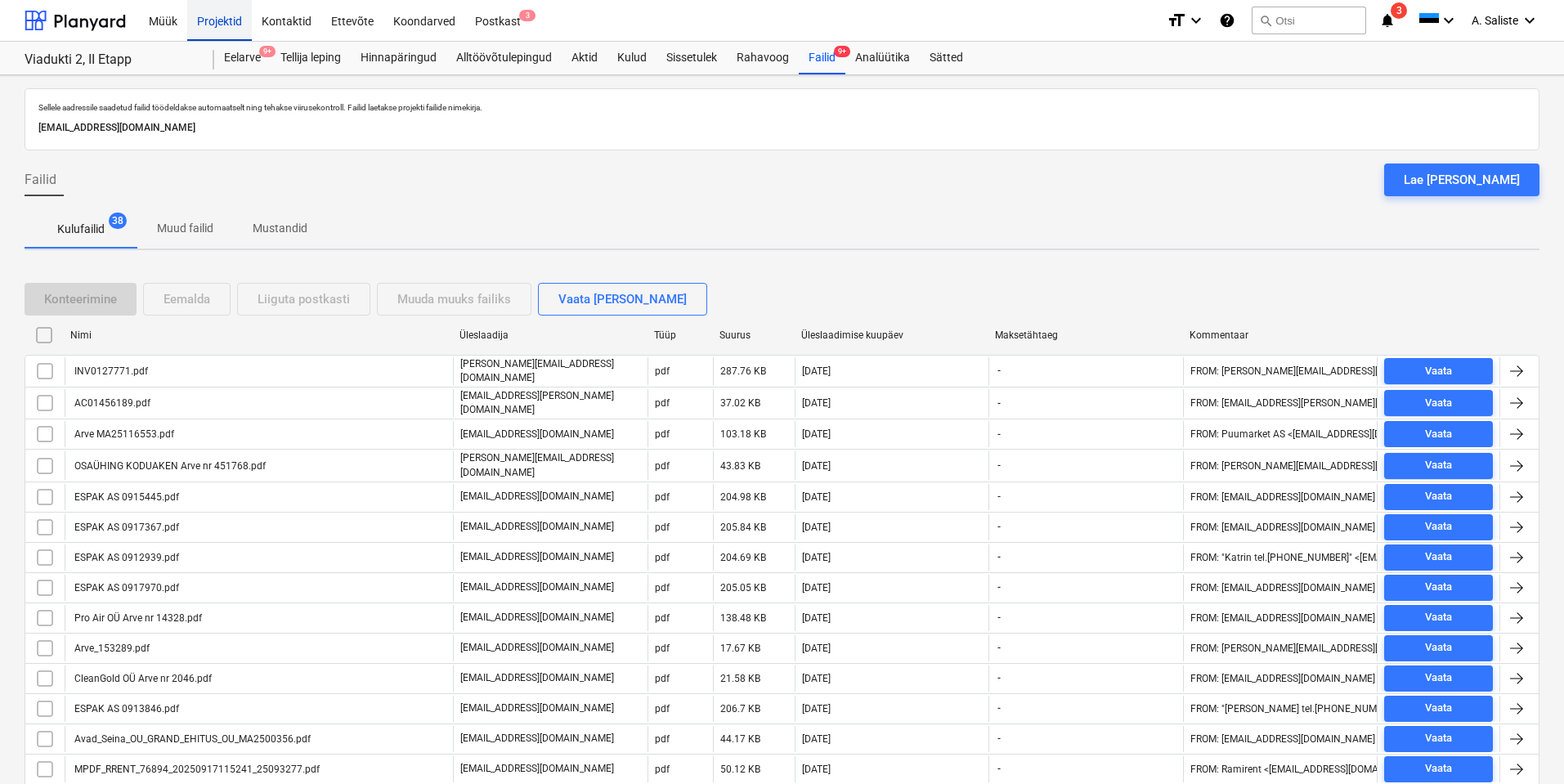
click at [220, 24] on div "Projektid" at bounding box center [219, 20] width 65 height 42
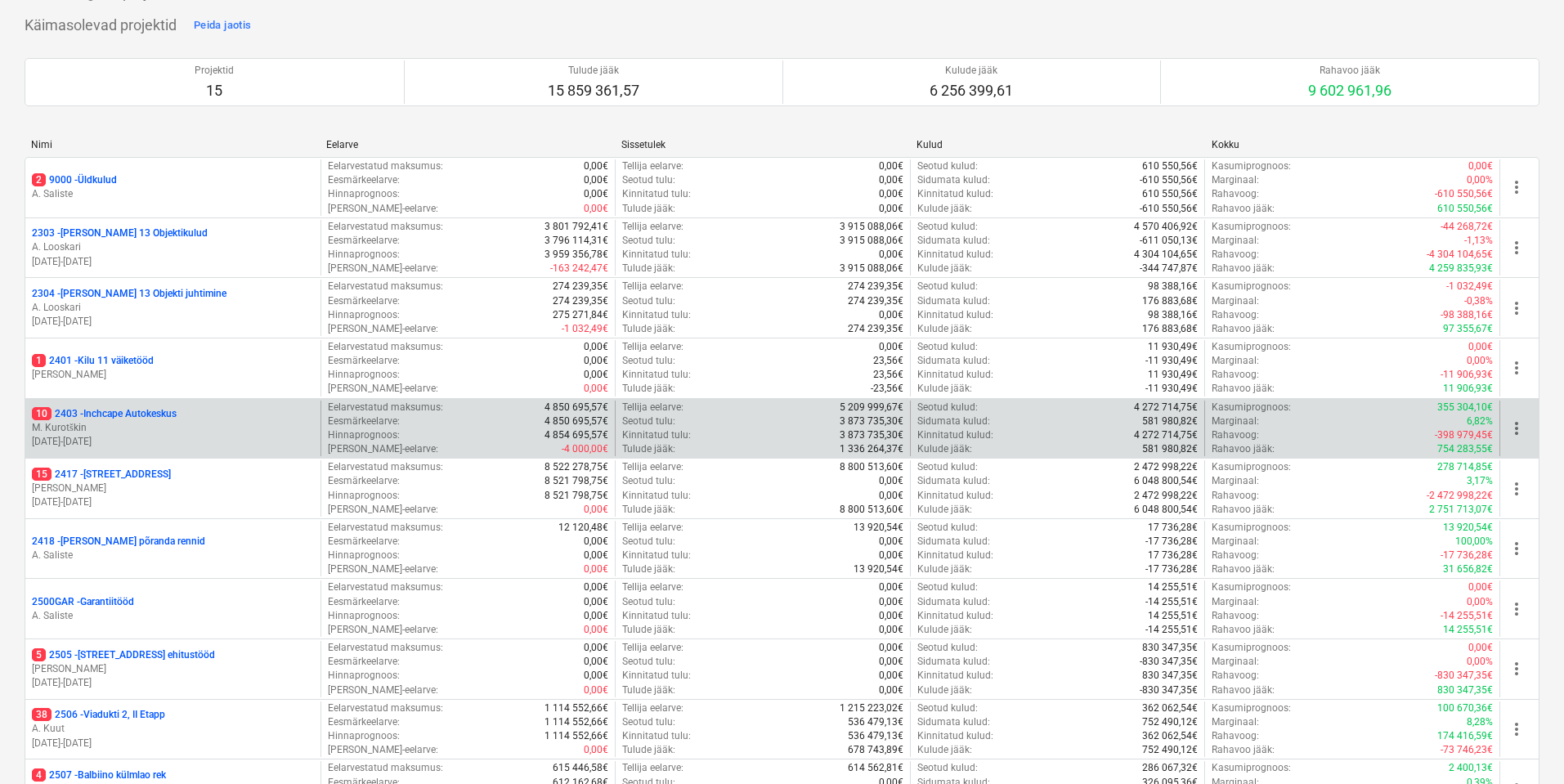
scroll to position [107, 0]
